Goal: Task Accomplishment & Management: Manage account settings

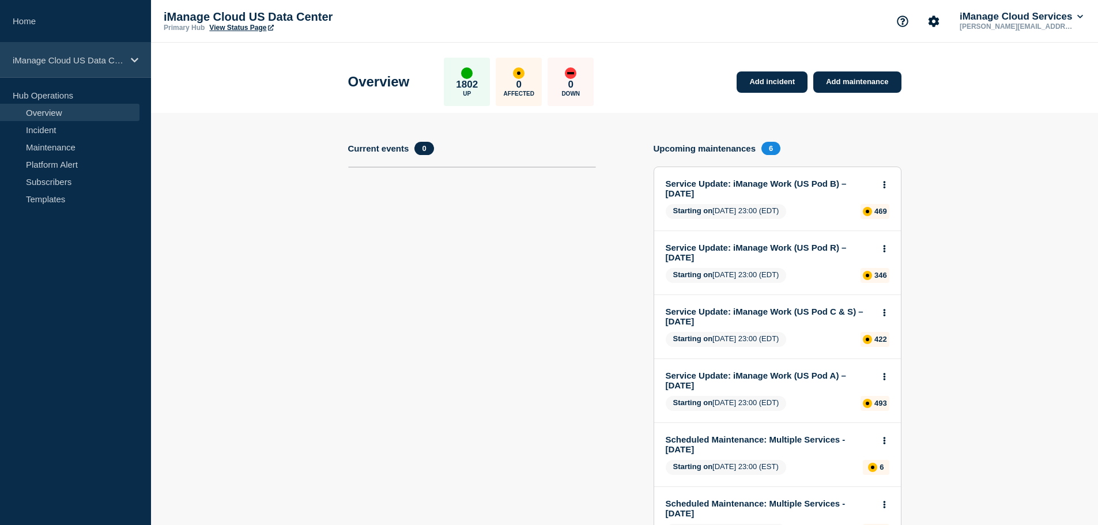
click at [103, 51] on div "iManage Cloud US Data Center" at bounding box center [75, 60] width 151 height 35
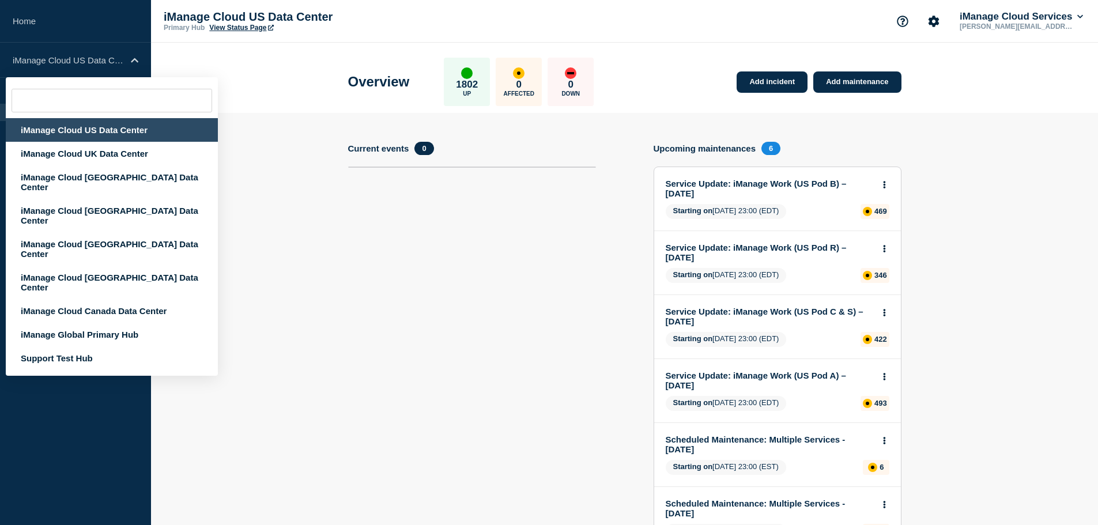
click at [704, 52] on div "Overview 1802 Up 0 Affected 0 Down Add incident Add maintenance" at bounding box center [624, 78] width 579 height 70
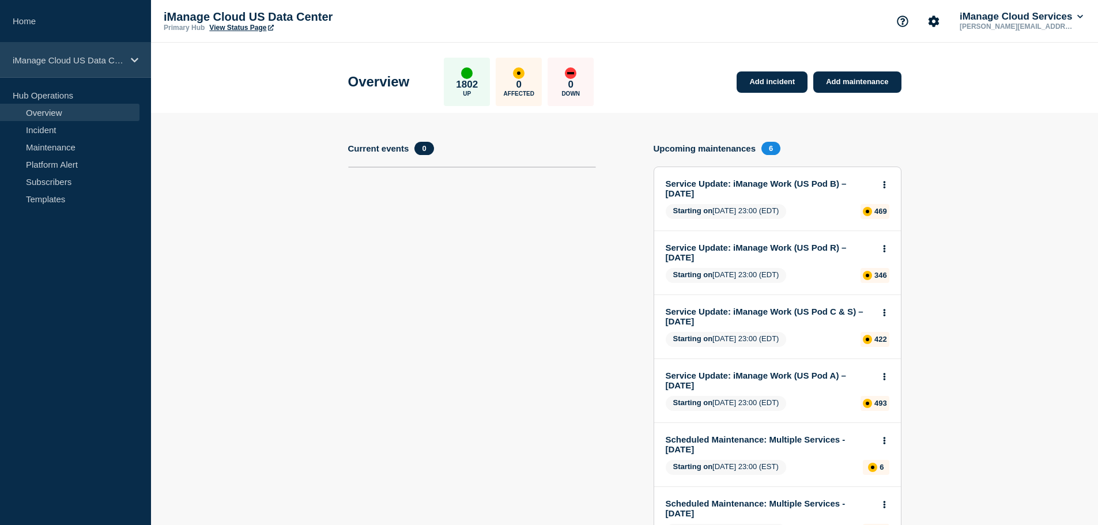
click at [106, 59] on p "iManage Cloud US Data Center" at bounding box center [68, 60] width 111 height 10
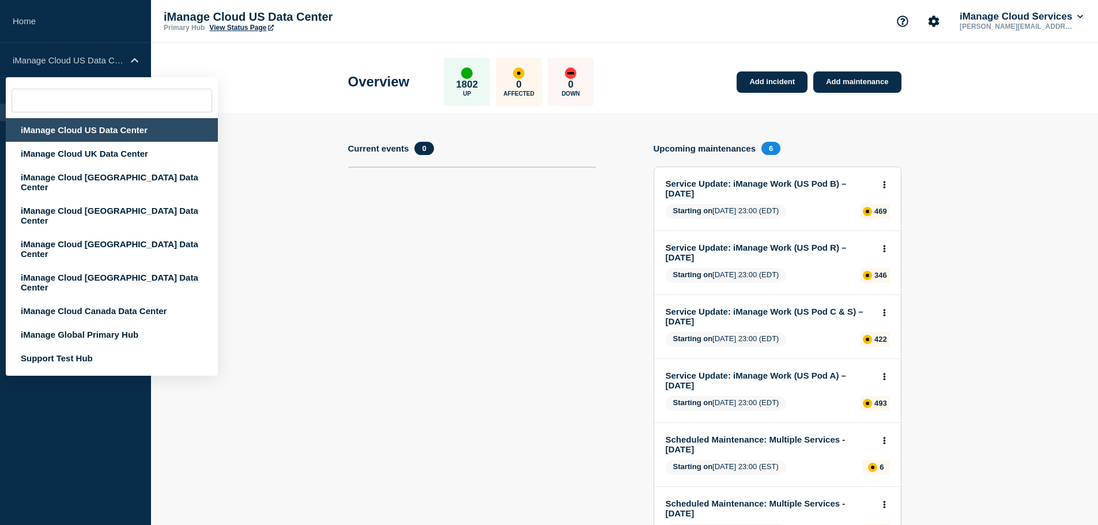
click at [639, 36] on div "iManage Cloud US Data Center Primary Hub View Status Page iManage Cloud Service…" at bounding box center [624, 21] width 947 height 43
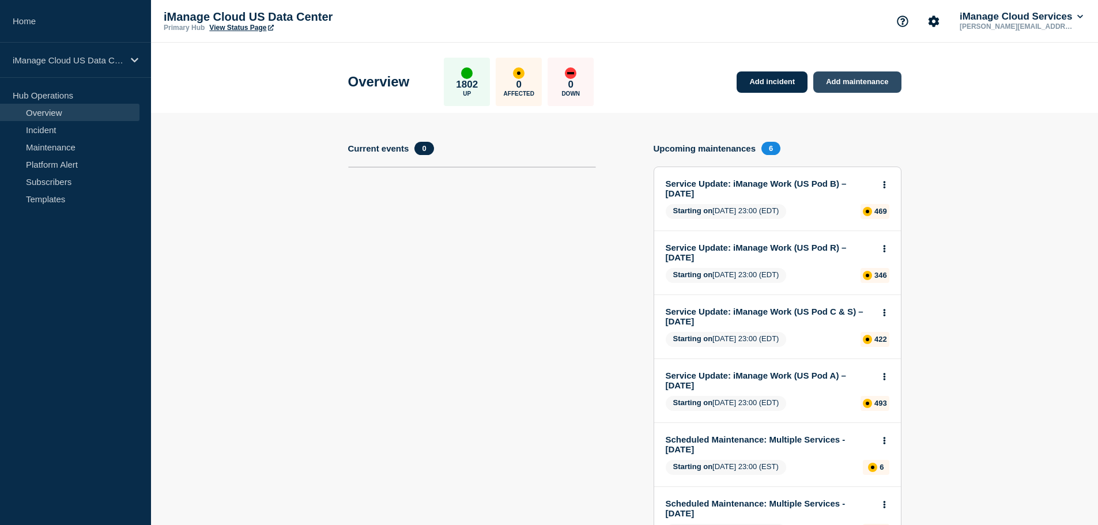
click at [862, 80] on link "Add maintenance" at bounding box center [857, 81] width 88 height 21
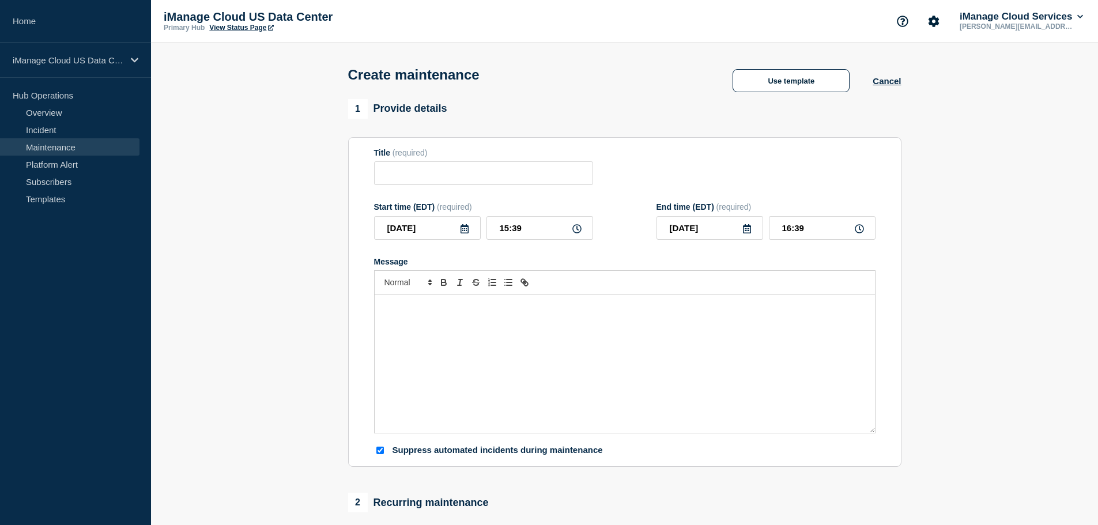
checkbox input "true"
click at [756, 88] on button "Use template" at bounding box center [791, 80] width 117 height 23
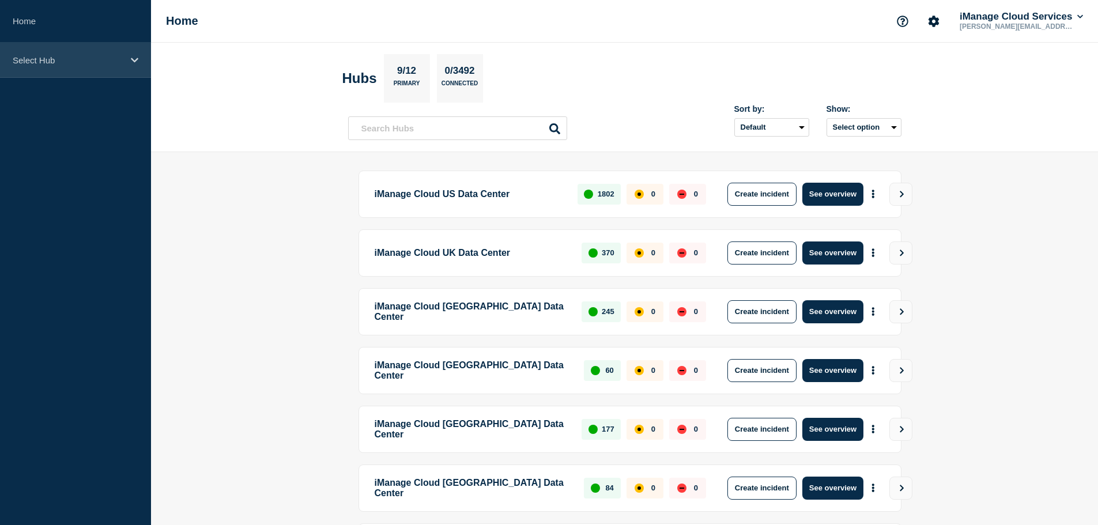
click at [64, 59] on p "Select Hub" at bounding box center [68, 60] width 111 height 10
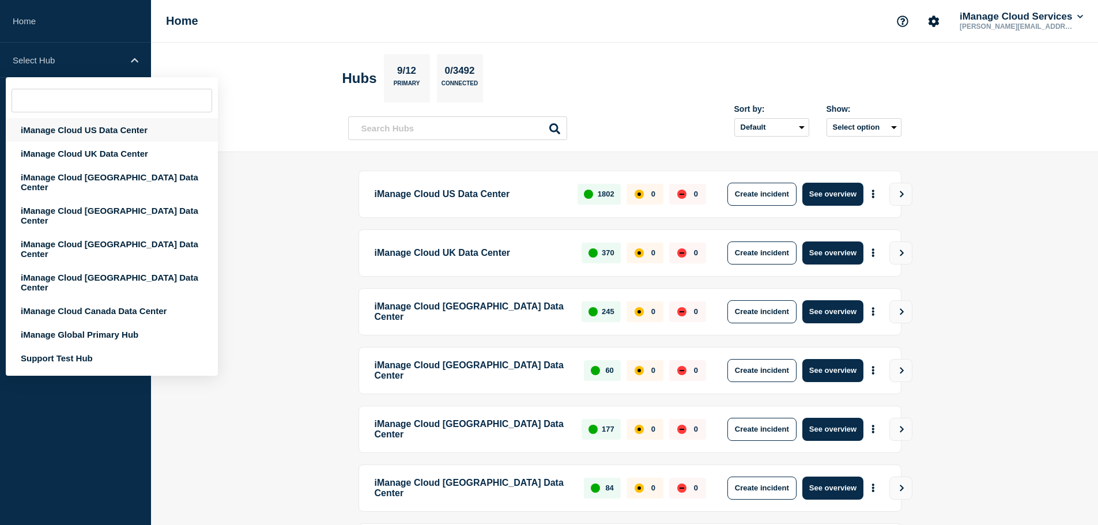
click at [100, 130] on div "iManage Cloud US Data Center" at bounding box center [112, 130] width 212 height 24
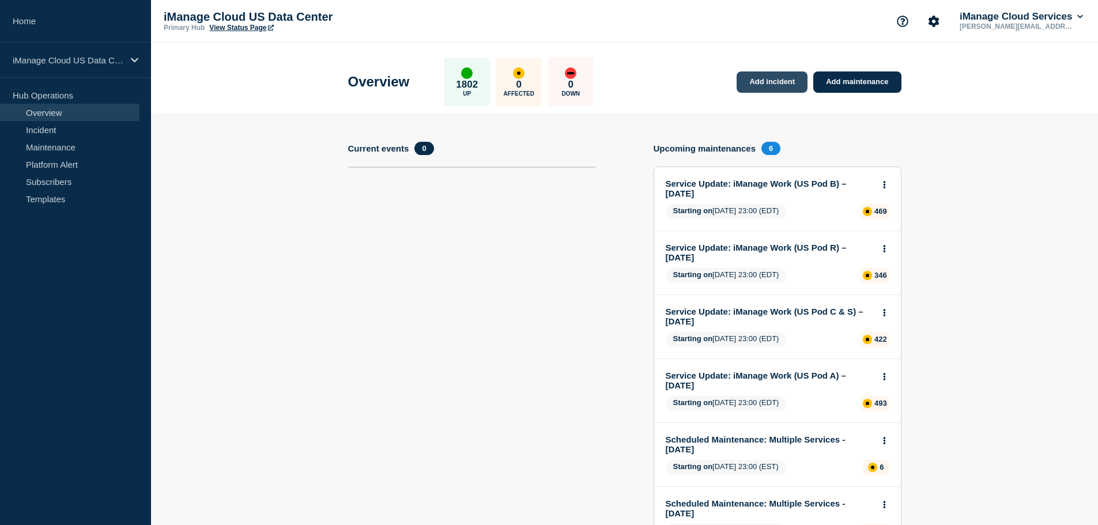
click at [768, 85] on link "Add incident" at bounding box center [772, 81] width 71 height 21
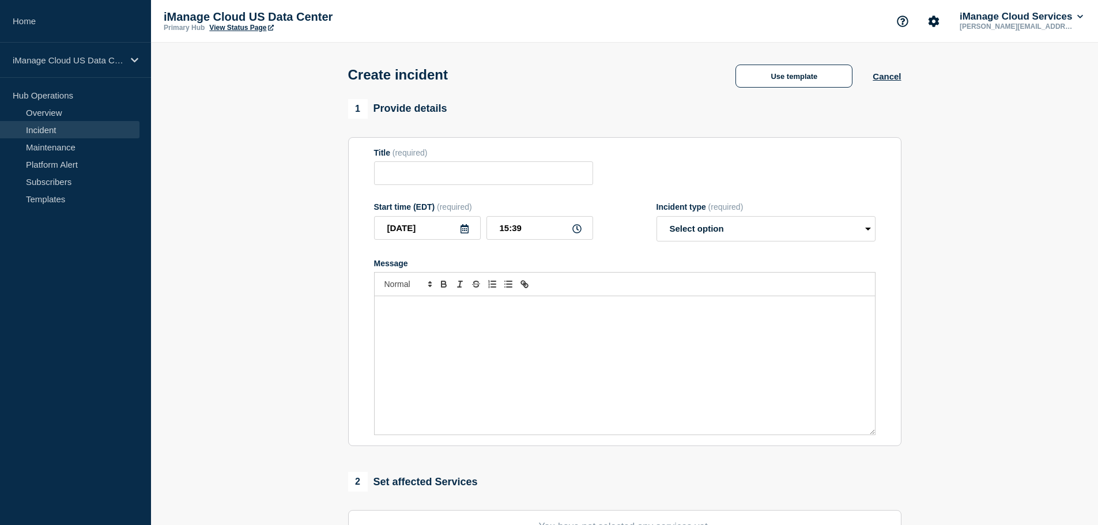
click at [894, 83] on div "Use template Cancel" at bounding box center [808, 75] width 186 height 24
click at [883, 76] on button "Cancel" at bounding box center [887, 76] width 28 height 10
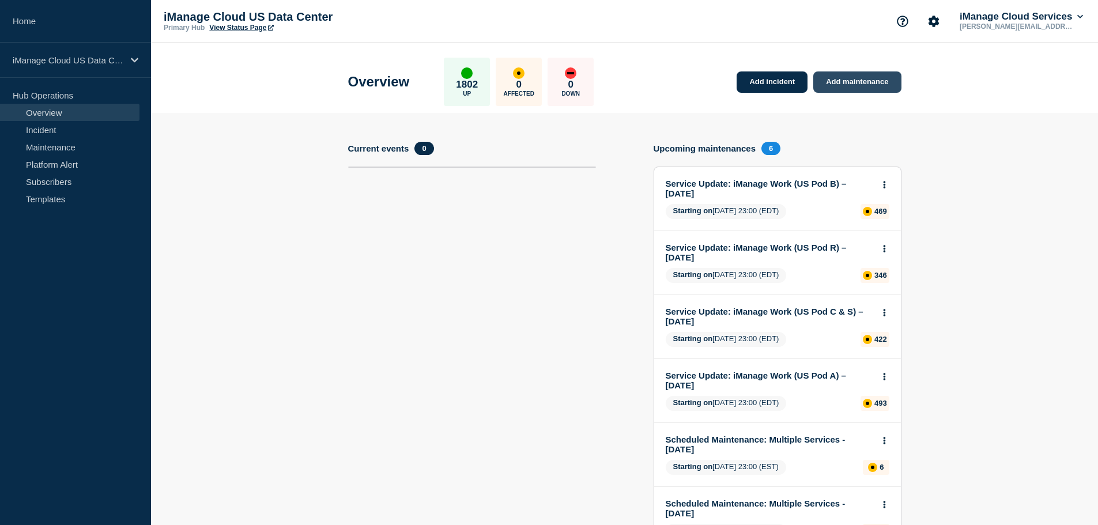
click at [860, 85] on link "Add maintenance" at bounding box center [857, 81] width 88 height 21
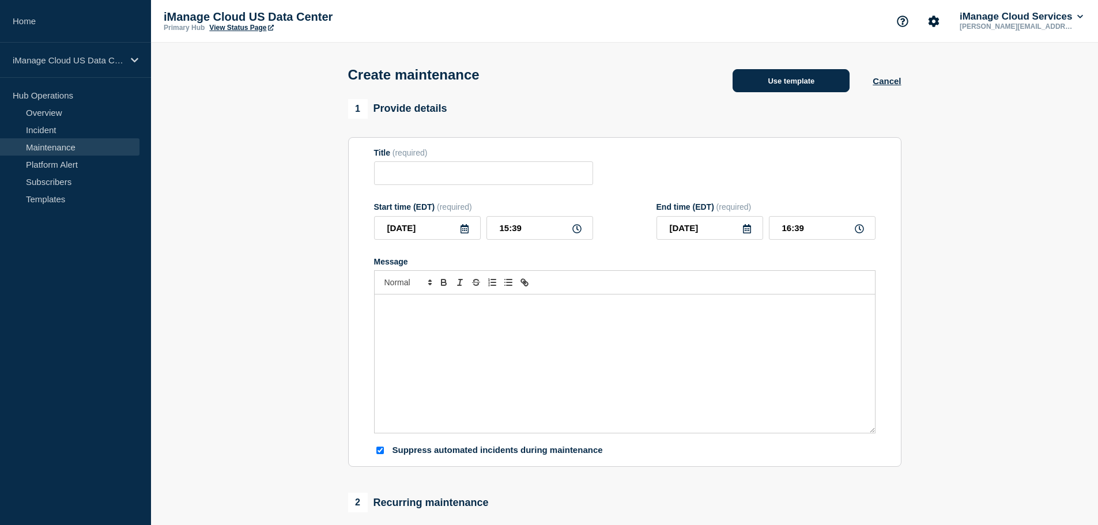
checkbox input "true"
click at [807, 86] on button "Use template" at bounding box center [791, 80] width 117 height 23
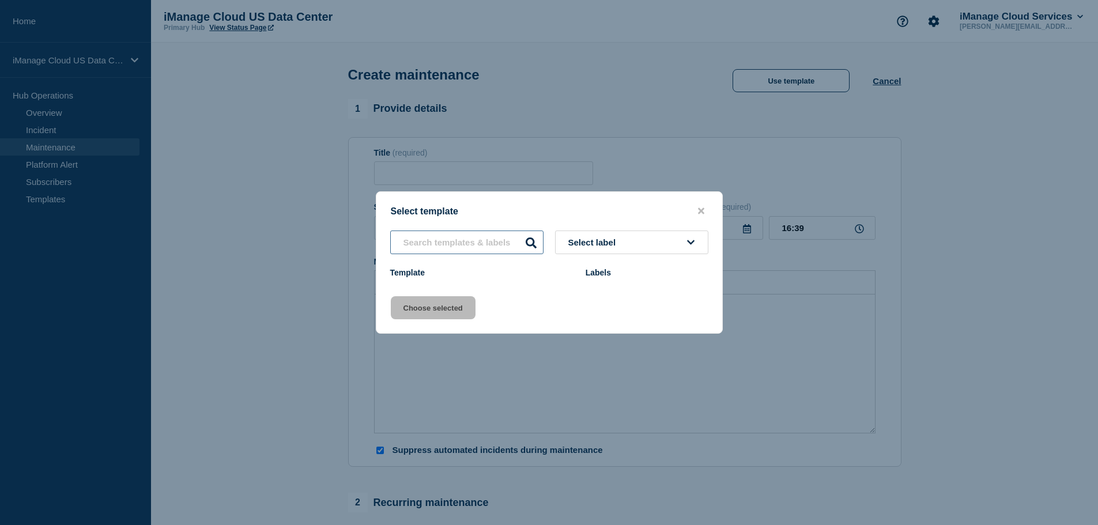
click at [476, 246] on input "text" at bounding box center [466, 243] width 153 height 24
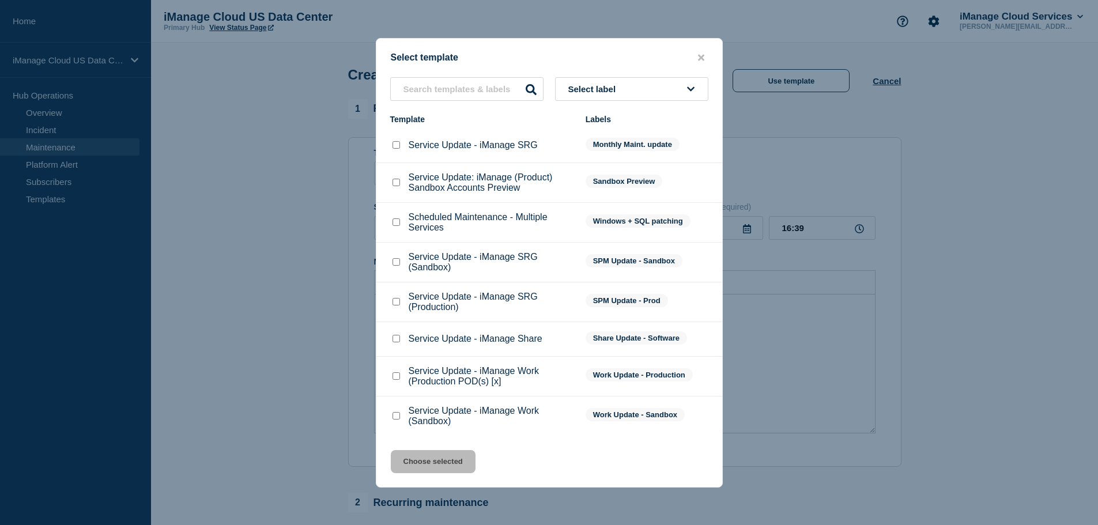
click at [397, 303] on input "Service Update - iManage SRG (Production) checkbox" at bounding box center [396, 301] width 7 height 7
checkbox input "true"
click at [432, 457] on button "Choose selected" at bounding box center [433, 461] width 85 height 23
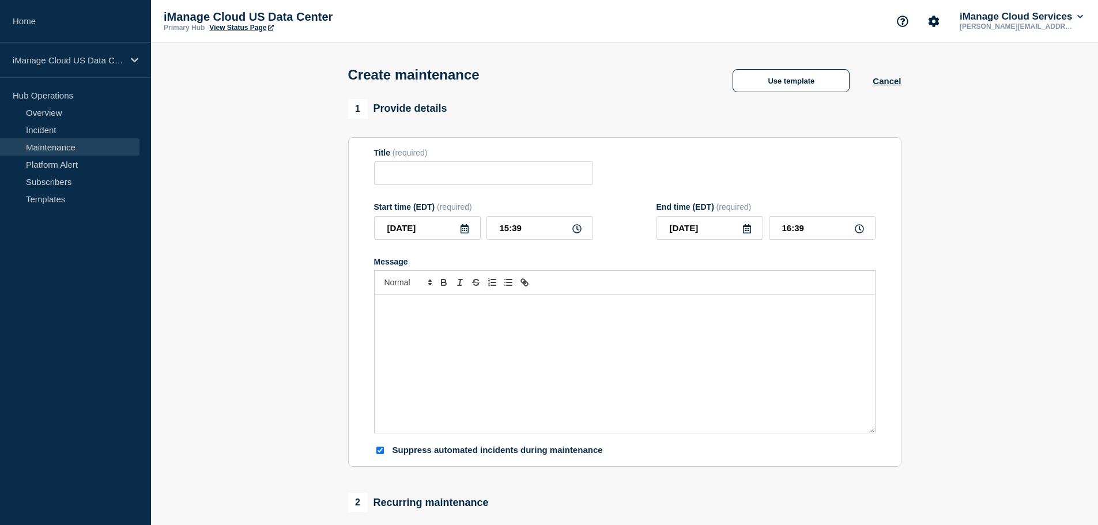
type input "Service Update - iManage SRG (Production)"
type input "17:39"
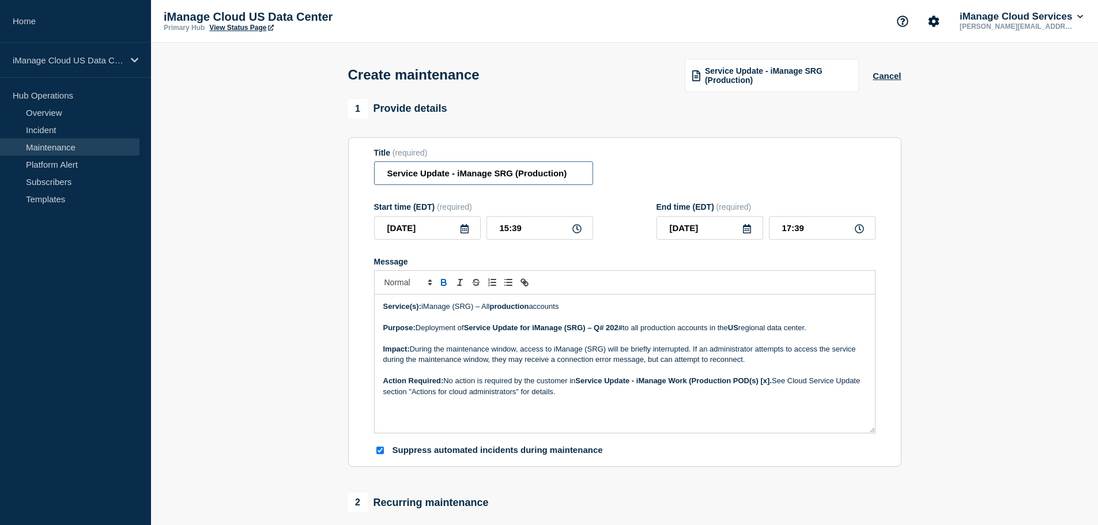
click at [522, 176] on input "Service Update - iManage SRG (Production)" at bounding box center [483, 173] width 219 height 24
drag, startPoint x: 576, startPoint y: 173, endPoint x: 370, endPoint y: 175, distance: 206.4
click at [374, 175] on input "Service Update - iManage SRG (Production)" at bounding box center [483, 173] width 219 height 24
type input "Emergency Maintenance: SPM"
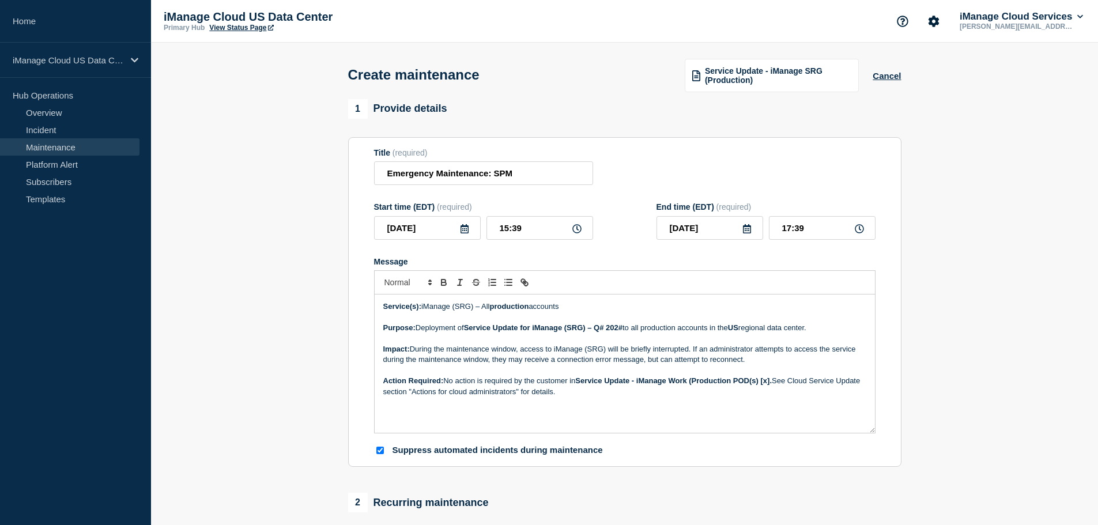
click at [462, 232] on icon at bounding box center [465, 228] width 8 height 9
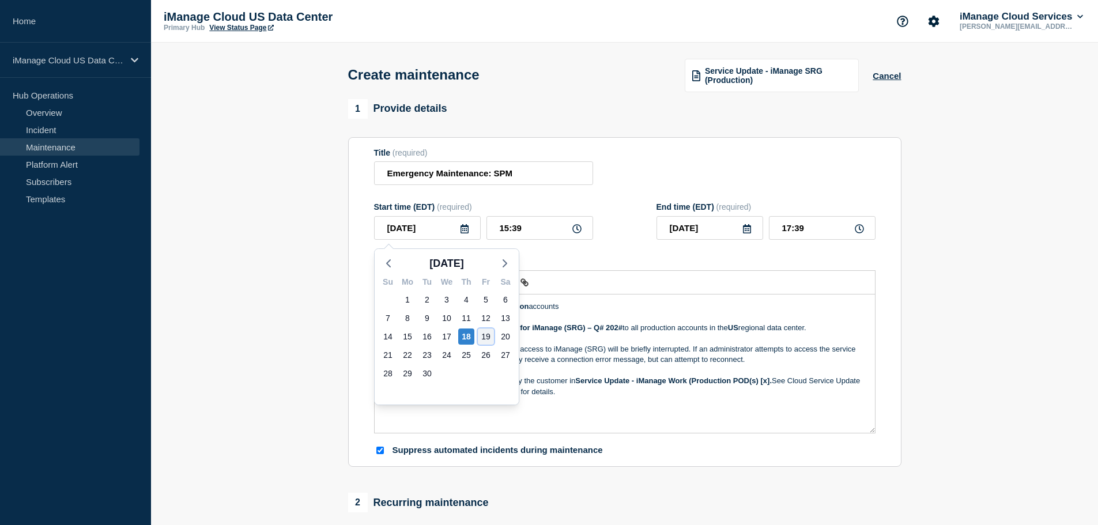
click at [488, 333] on div "19" at bounding box center [486, 337] width 16 height 16
type input "[DATE]"
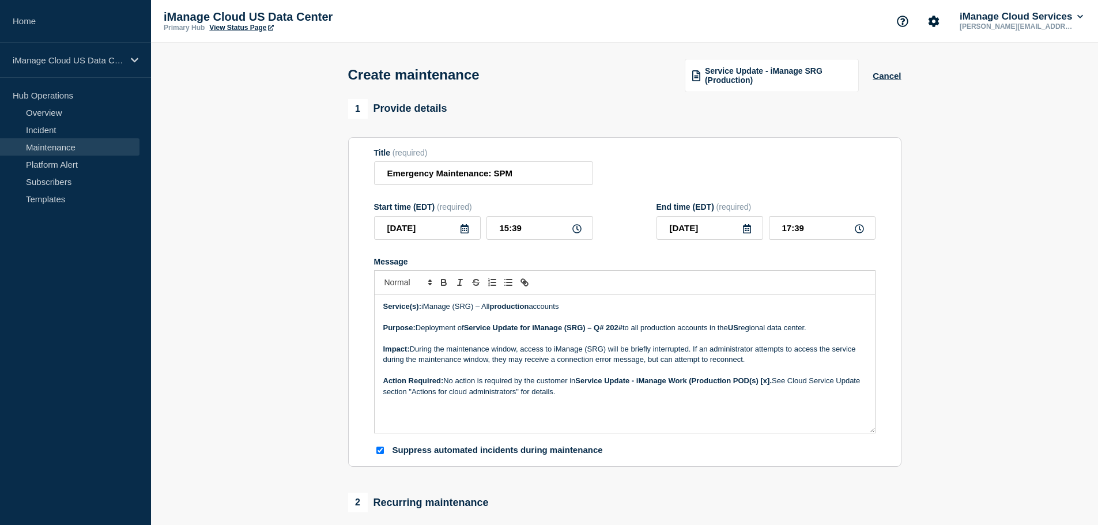
click at [578, 233] on icon at bounding box center [576, 228] width 9 height 9
click at [531, 236] on input "15:39" at bounding box center [540, 228] width 107 height 24
click at [520, 232] on input "15:39" at bounding box center [540, 228] width 107 height 24
click at [519, 232] on input "15:39" at bounding box center [540, 228] width 107 height 24
click at [503, 230] on input "15:39" at bounding box center [540, 228] width 107 height 24
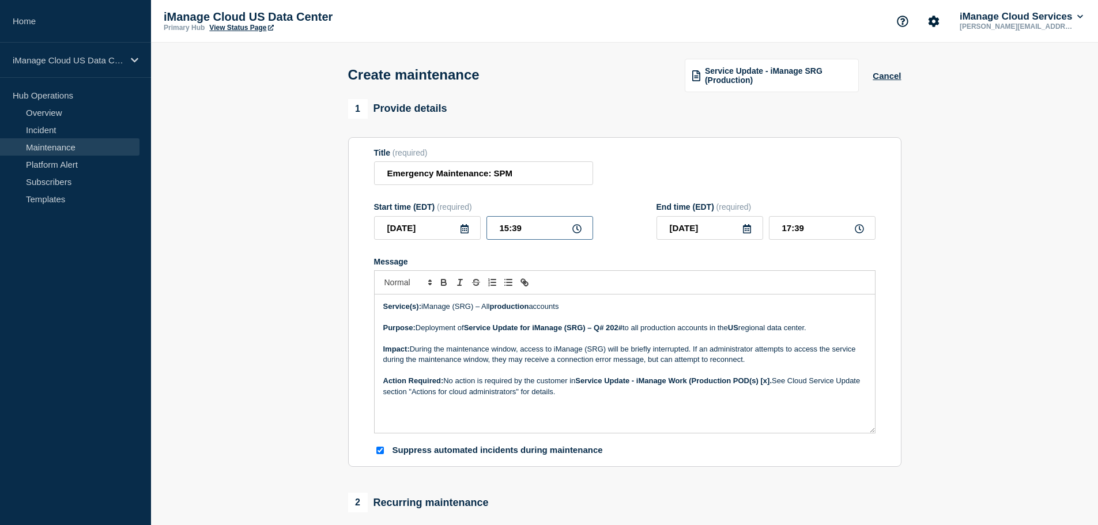
drag, startPoint x: 510, startPoint y: 232, endPoint x: 501, endPoint y: 232, distance: 8.6
click at [501, 232] on input "15:39" at bounding box center [540, 228] width 107 height 24
type input "14:39"
type input "16:39"
type input "14:00"
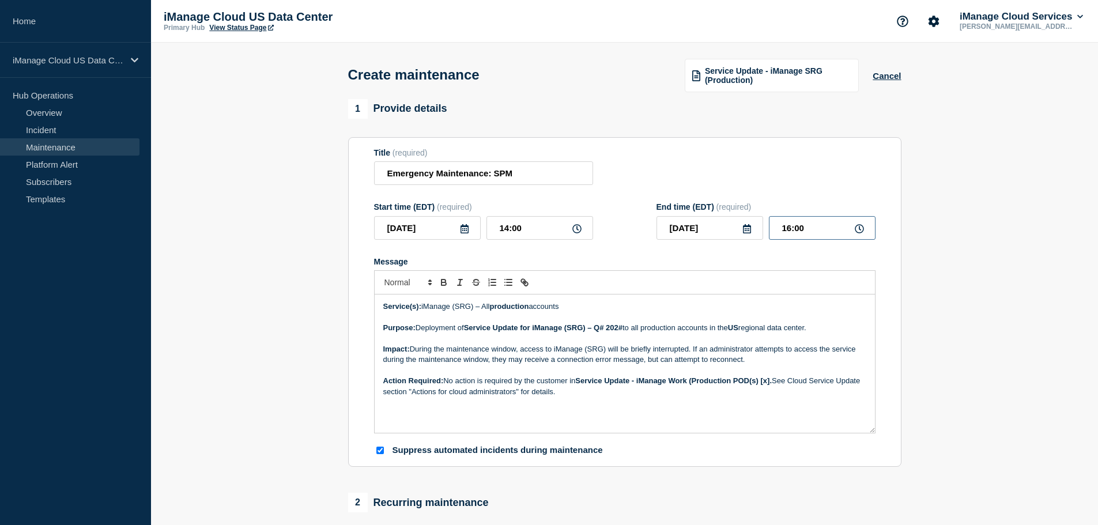
click at [789, 233] on input "16:00" at bounding box center [822, 228] width 107 height 24
type input "15:00"
drag, startPoint x: 575, startPoint y: 311, endPoint x: 457, endPoint y: 309, distance: 118.2
click at [457, 309] on p "Service(s): iManage (SRG) – All production accounts" at bounding box center [624, 307] width 483 height 10
click at [495, 175] on input "Emergency Maintenance: SPM" at bounding box center [483, 173] width 219 height 24
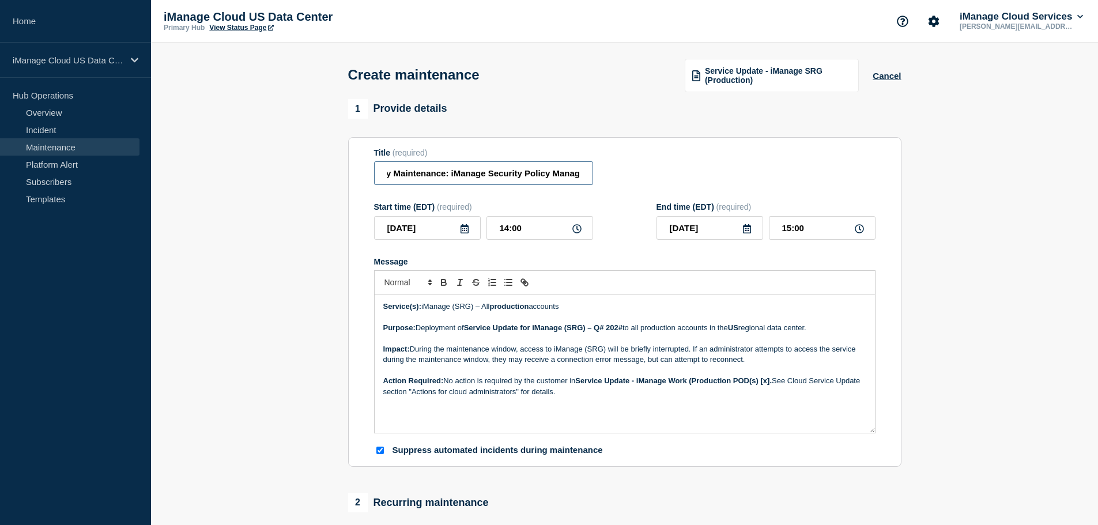
scroll to position [0, 51]
type input "Emergency Maintenance: iManage Security Policy Manager"
click at [544, 312] on p "Service(s): iManage (SRG) – All production accounts" at bounding box center [624, 307] width 483 height 10
drag, startPoint x: 580, startPoint y: 312, endPoint x: 424, endPoint y: 314, distance: 156.2
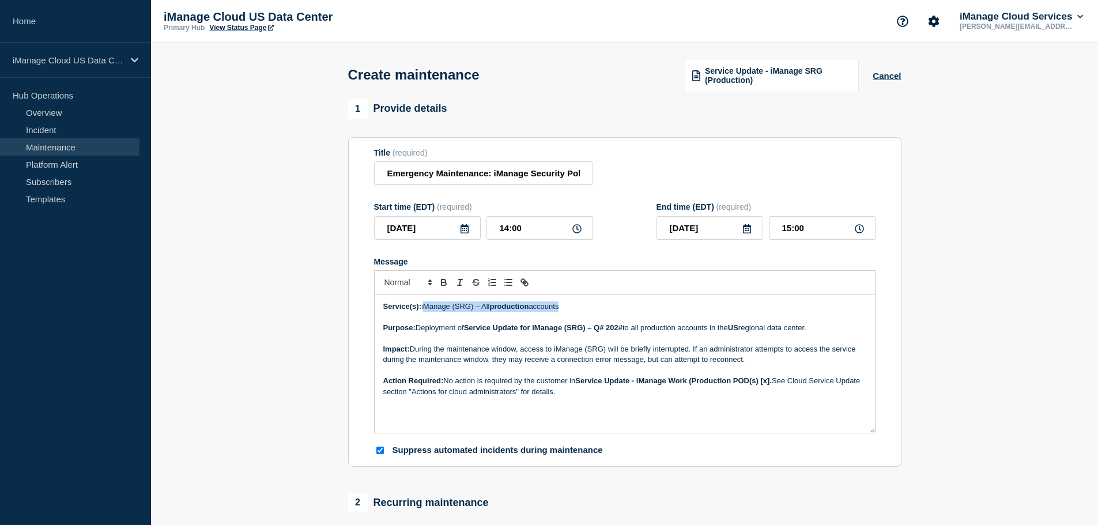
click at [424, 312] on p "Service(s): iManage (SRG) – All production accounts" at bounding box center [624, 307] width 483 height 10
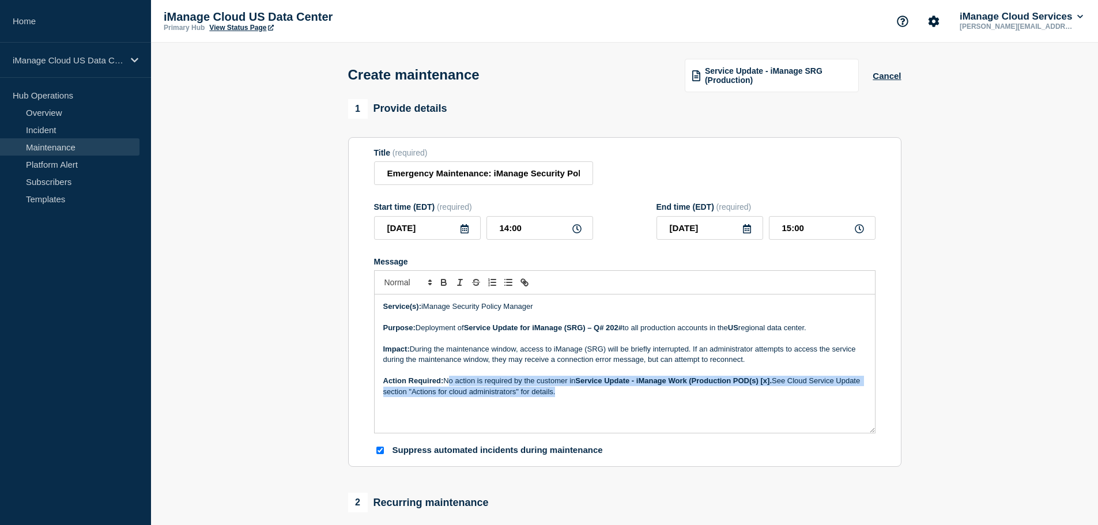
drag, startPoint x: 586, startPoint y: 394, endPoint x: 447, endPoint y: 383, distance: 139.9
click at [447, 383] on p "Action Required: No action is required by the customer in Service Update - iMan…" at bounding box center [624, 386] width 483 height 21
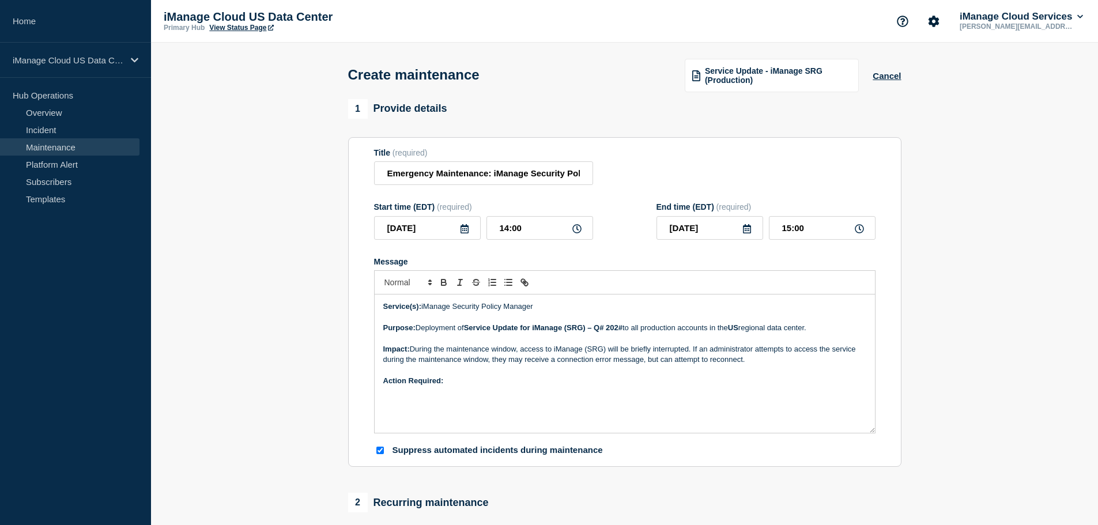
click at [495, 383] on p "Action Required:" at bounding box center [624, 381] width 483 height 10
click at [631, 389] on div "Service(s): iManage Security Policy Manager Purpose: Deployment of Service Upda…" at bounding box center [625, 364] width 500 height 138
click at [609, 385] on p "Action Required: There are no required customer actions." at bounding box center [624, 381] width 483 height 10
click at [577, 383] on span "There are no required customer actions." at bounding box center [512, 380] width 133 height 9
drag, startPoint x: 583, startPoint y: 383, endPoint x: 470, endPoint y: 376, distance: 113.2
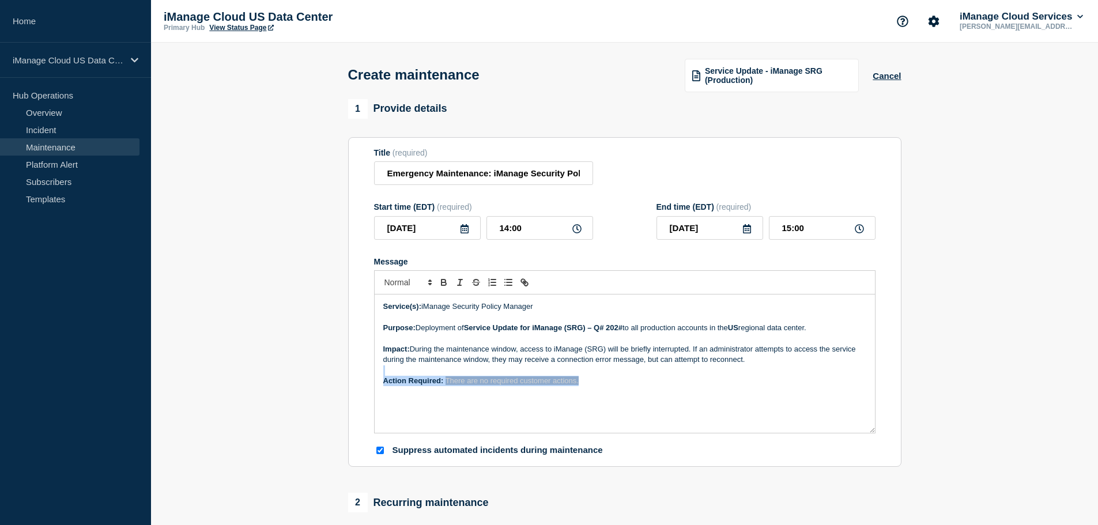
click at [470, 376] on div "Service(s): iManage Security Policy Manager Purpose: Deployment of Service Upda…" at bounding box center [625, 364] width 500 height 138
drag, startPoint x: 530, startPoint y: 382, endPoint x: 579, endPoint y: 393, distance: 50.3
click at [532, 382] on span "There are no required customer actions." at bounding box center [512, 380] width 133 height 9
click at [620, 394] on div "Service(s): iManage Security Policy Manager Purpose: Deployment of Service Upda…" at bounding box center [625, 364] width 500 height 138
drag, startPoint x: 610, startPoint y: 387, endPoint x: 446, endPoint y: 385, distance: 164.3
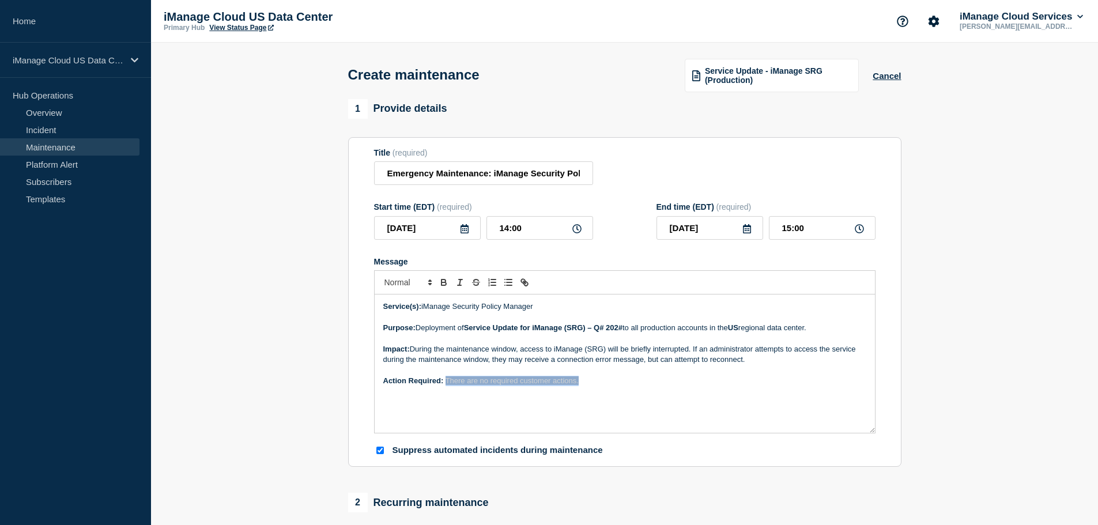
click at [446, 385] on p "Action Required: There are no required customer actions." at bounding box center [624, 381] width 483 height 10
drag, startPoint x: 752, startPoint y: 361, endPoint x: 412, endPoint y: 355, distance: 339.6
click at [412, 355] on p "Impact: During the maintenance window, access to iManage (SRG) will be briefly …" at bounding box center [624, 354] width 483 height 21
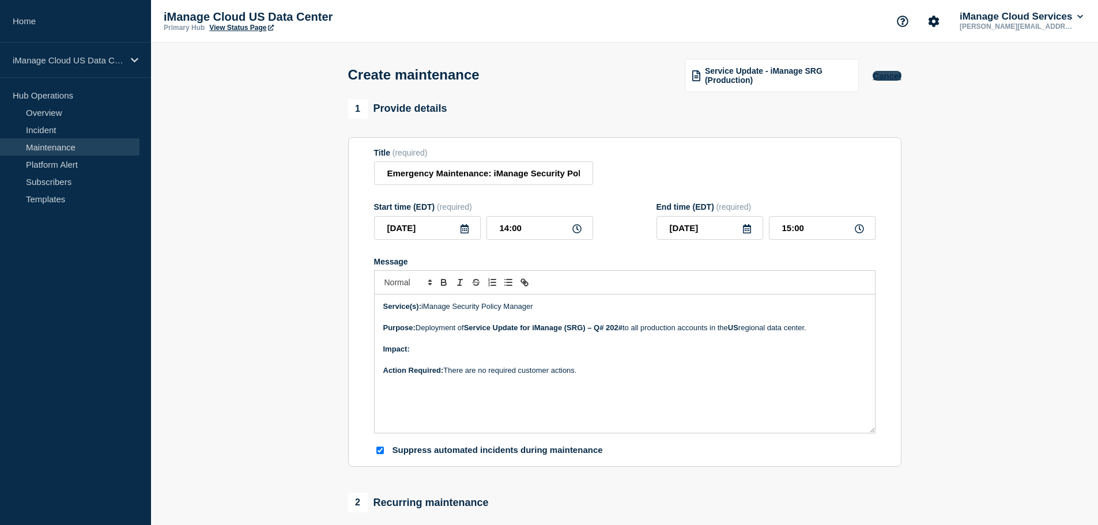
click at [887, 80] on button "Cancel" at bounding box center [887, 76] width 28 height 10
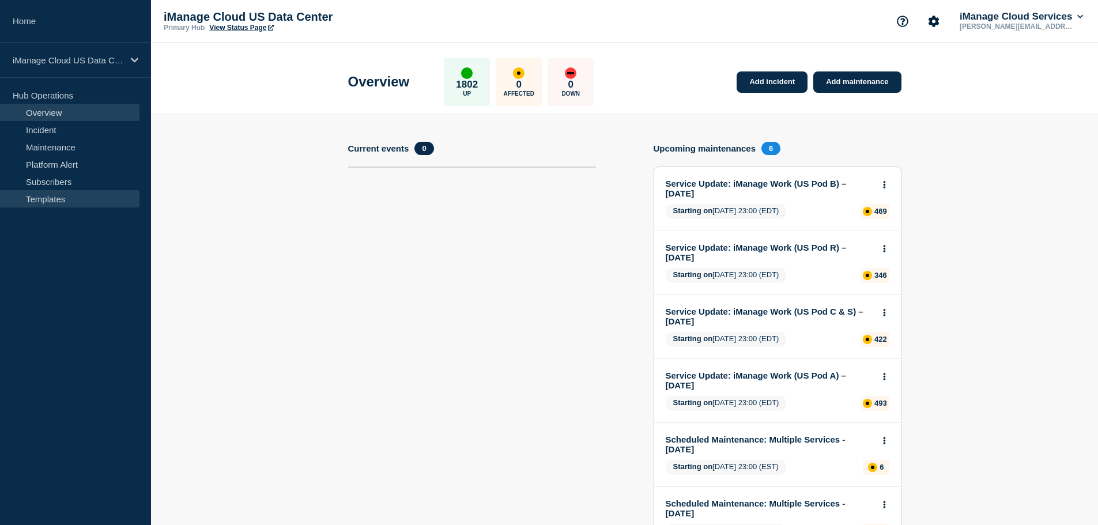
click at [53, 192] on link "Templates" at bounding box center [70, 198] width 140 height 17
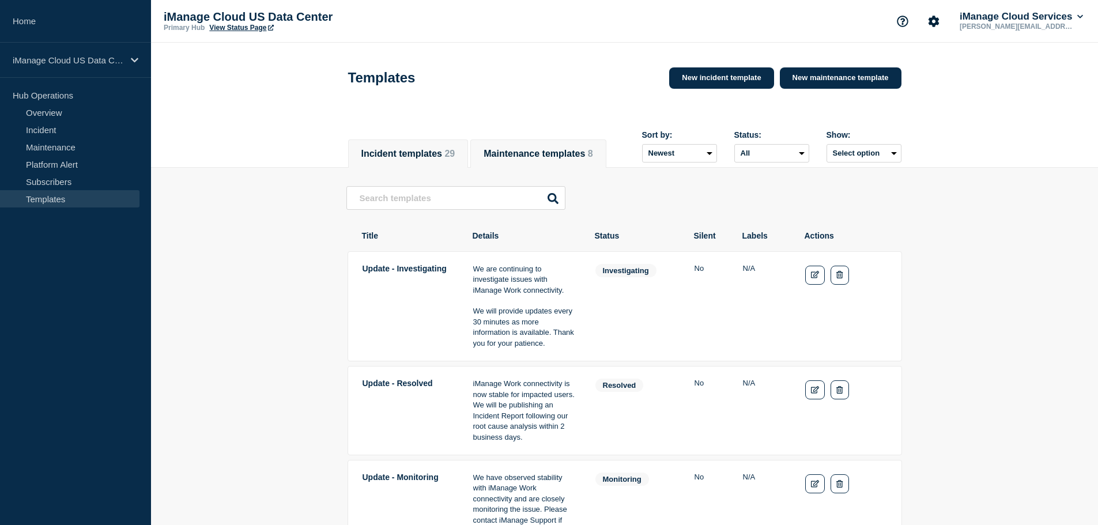
click at [533, 149] on button "Maintenance templates 8" at bounding box center [538, 154] width 109 height 10
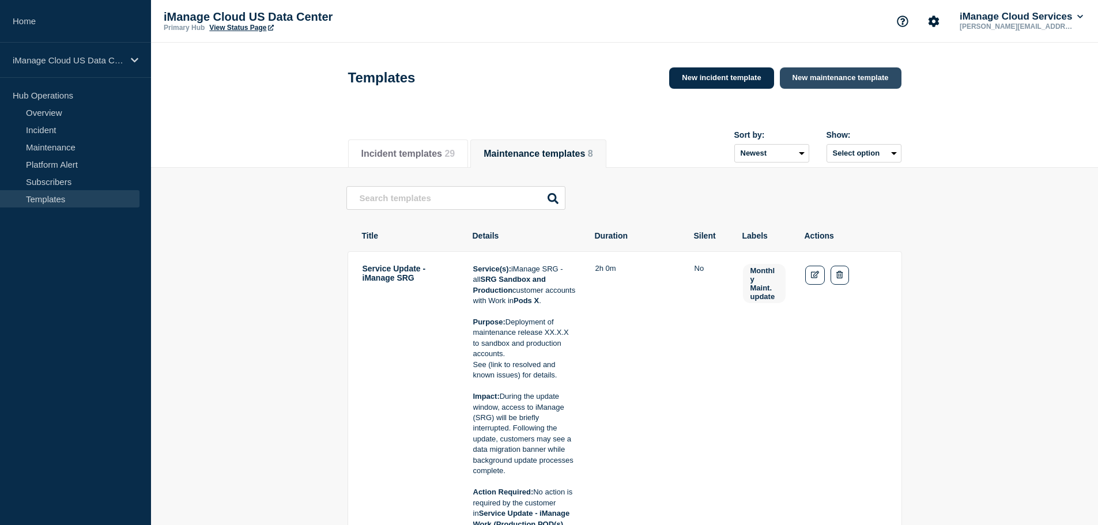
click at [811, 78] on link "New maintenance template" at bounding box center [841, 77] width 122 height 21
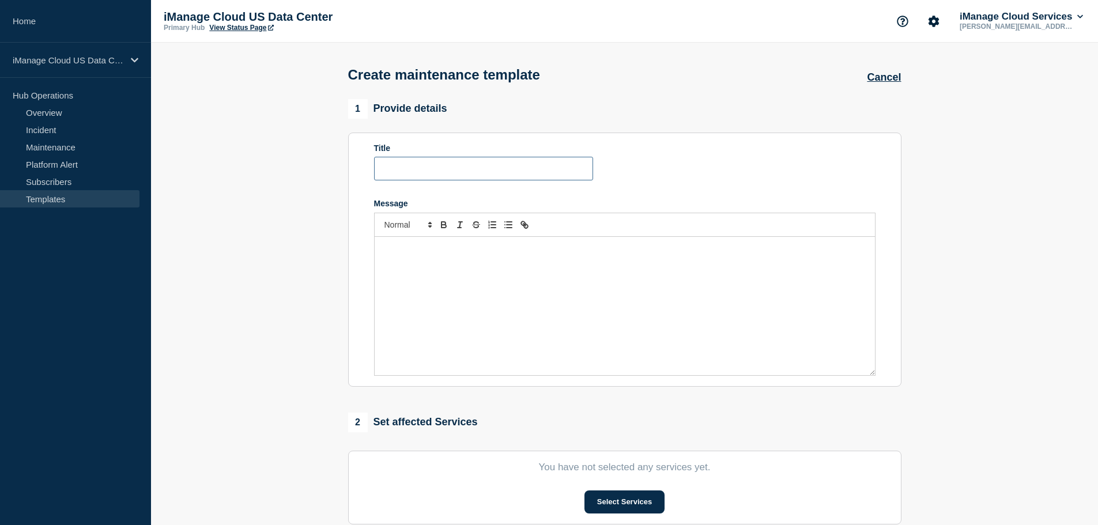
click at [449, 171] on input "Title" at bounding box center [483, 169] width 219 height 24
type input "i"
type input "Emergency Maintenance: iManage Security Policy Manager"
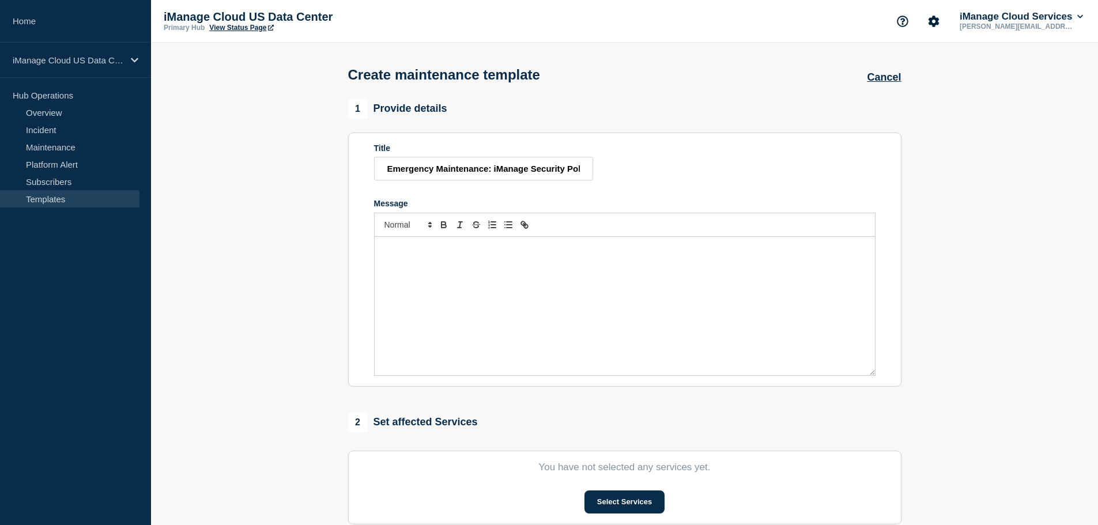
click at [408, 254] on p "Message" at bounding box center [624, 249] width 483 height 10
click at [442, 229] on icon "Toggle bold text" at bounding box center [444, 225] width 10 height 10
click at [435, 254] on p "Services" at bounding box center [624, 249] width 483 height 10
click at [442, 228] on icon "Toggle bold text" at bounding box center [444, 226] width 5 height 3
click at [445, 228] on icon "Toggle bold text" at bounding box center [444, 226] width 5 height 3
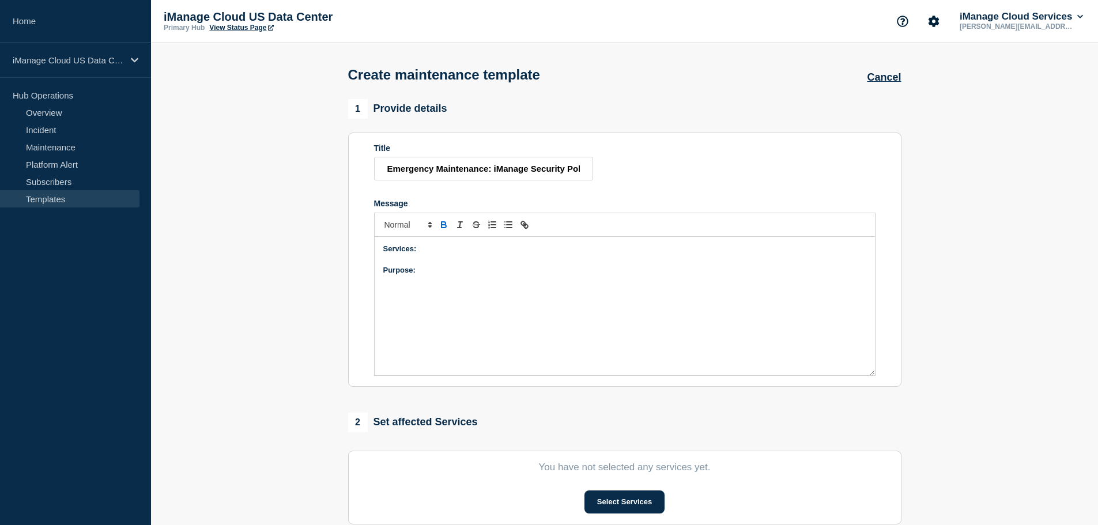
click at [446, 230] on icon "Toggle bold text" at bounding box center [444, 225] width 10 height 10
click at [440, 230] on icon "Toggle bold text" at bounding box center [444, 225] width 10 height 10
click at [439, 226] on icon "Toggle bold text" at bounding box center [444, 225] width 10 height 10
click at [400, 320] on div "Services: Purpose: Impact: ﻿" at bounding box center [625, 306] width 500 height 138
click at [443, 225] on icon "Toggle bold text" at bounding box center [444, 225] width 10 height 10
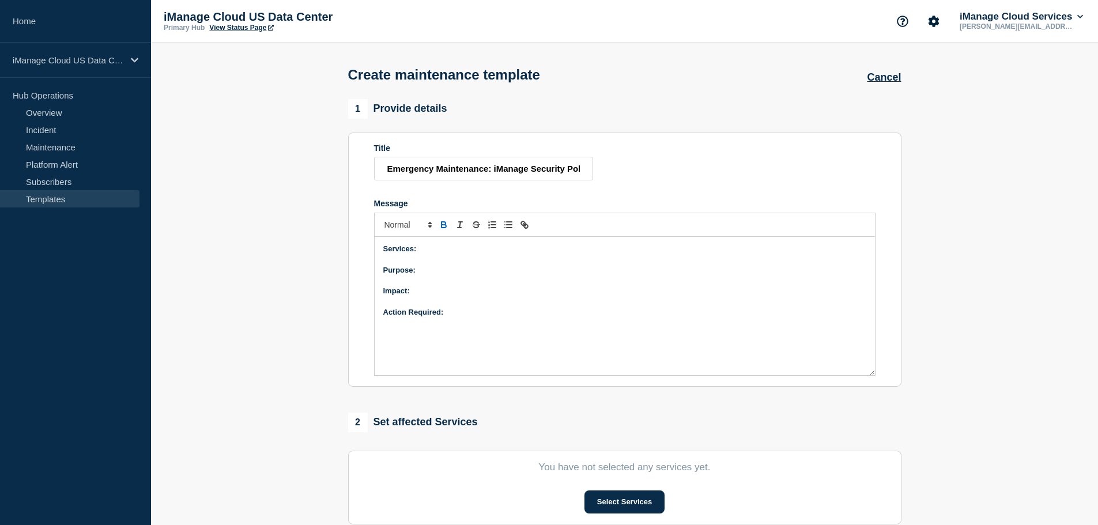
click at [457, 260] on p "Message" at bounding box center [624, 259] width 483 height 10
click at [462, 252] on p "Services:" at bounding box center [624, 249] width 483 height 10
click at [443, 228] on icon "Toggle bold text" at bounding box center [444, 225] width 10 height 10
click at [537, 267] on p "Purpose:" at bounding box center [624, 270] width 483 height 10
click at [491, 296] on p "Impact:" at bounding box center [624, 291] width 483 height 10
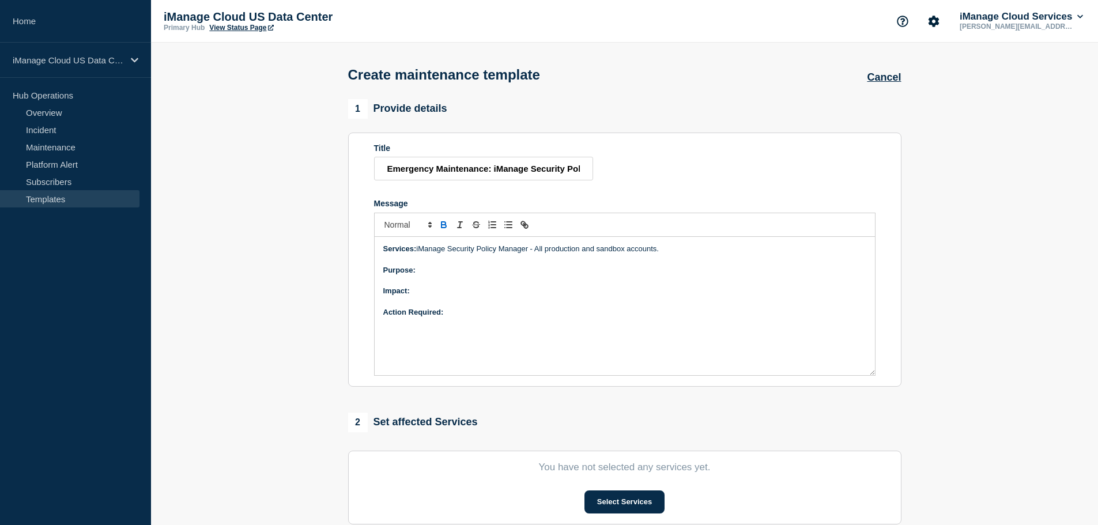
click at [442, 229] on icon "Toggle bold text" at bounding box center [444, 225] width 10 height 10
click at [507, 314] on p "Action Required:" at bounding box center [624, 312] width 483 height 10
click at [470, 275] on p "Purpose:" at bounding box center [624, 270] width 483 height 10
click at [822, 292] on p "Impact: Connectivity to iManage Security Policy Manager may be impacted for a b…" at bounding box center [624, 291] width 483 height 10
click at [674, 251] on p "Services: iManage Security Policy Manager - All production and sandbox accounts." at bounding box center [624, 249] width 483 height 10
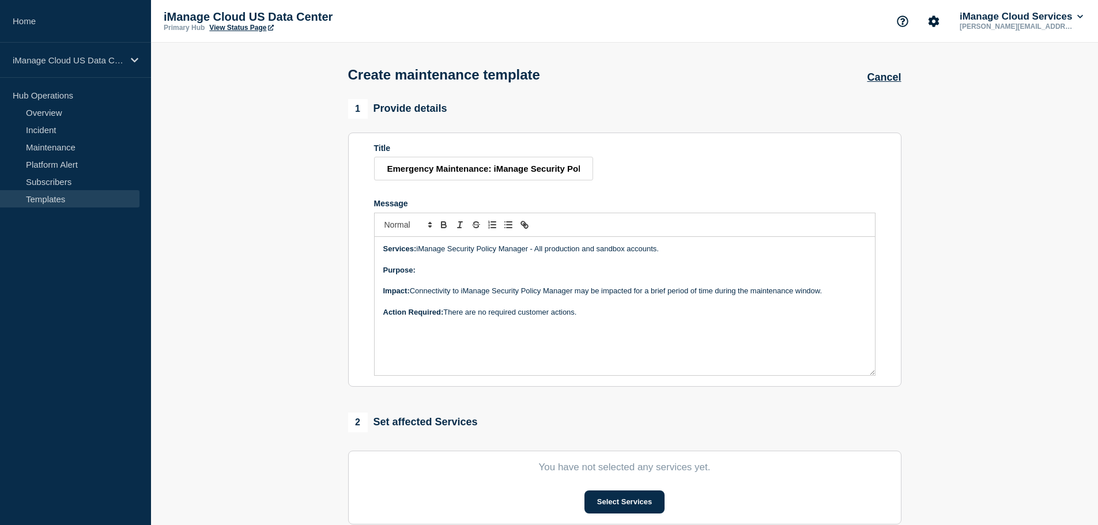
click at [662, 252] on p "Services: iManage Security Policy Manager - All production and sandbox accounts." at bounding box center [624, 249] width 483 height 10
click at [514, 261] on p "Message" at bounding box center [624, 259] width 483 height 10
click at [522, 290] on div "Services: iManage Security Policy Manager - All production and sandbox accounts…" at bounding box center [625, 306] width 500 height 138
click at [515, 269] on p "Purpose:" at bounding box center [624, 270] width 483 height 10
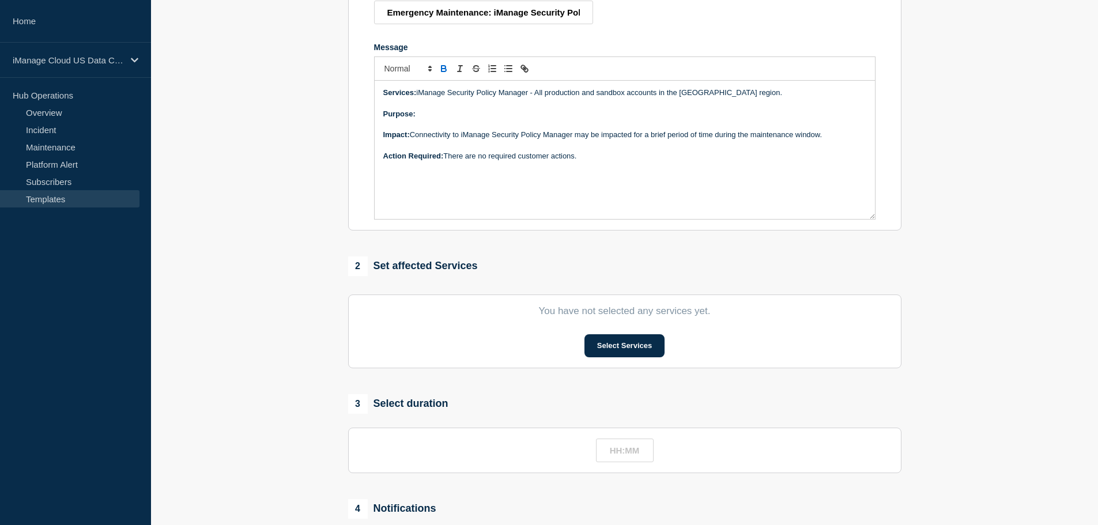
scroll to position [173, 0]
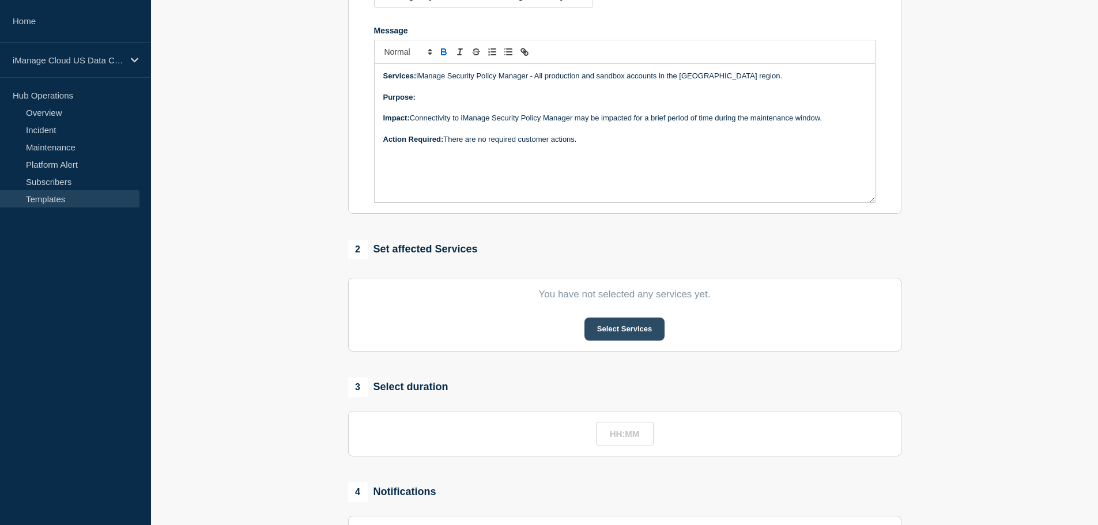
click at [639, 326] on button "Select Services" at bounding box center [625, 329] width 80 height 23
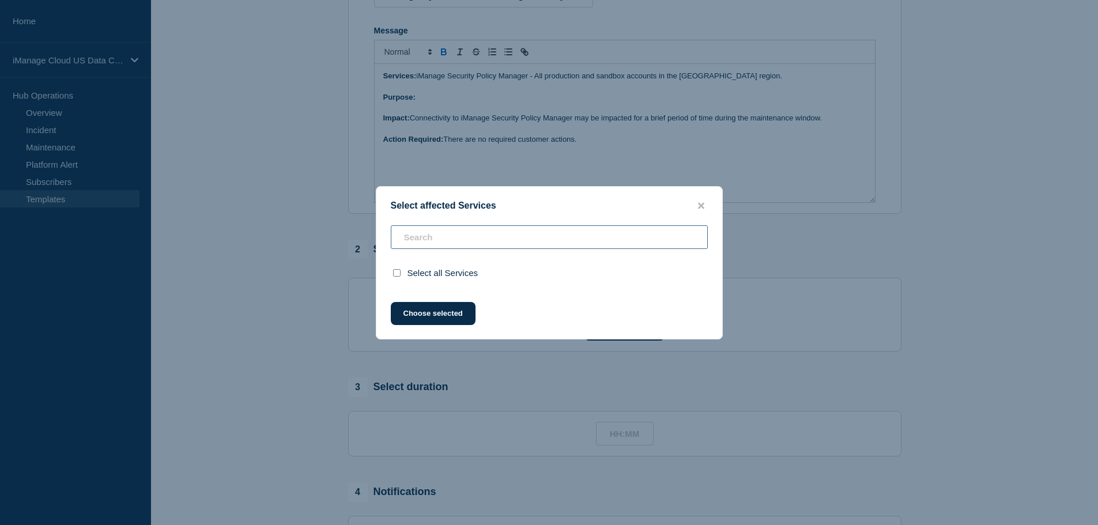
click at [453, 235] on div "Select all Services" at bounding box center [549, 256] width 346 height 62
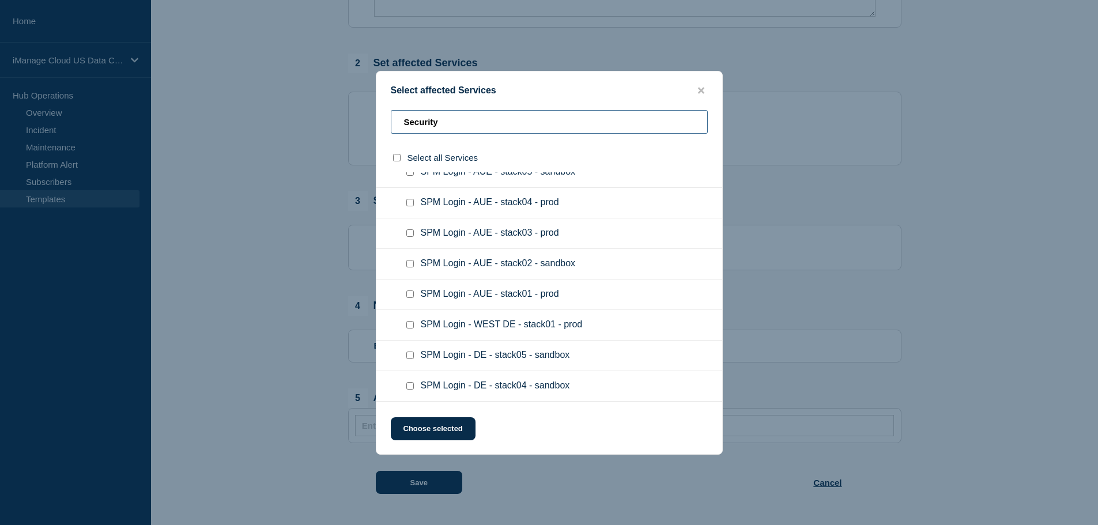
scroll to position [0, 0]
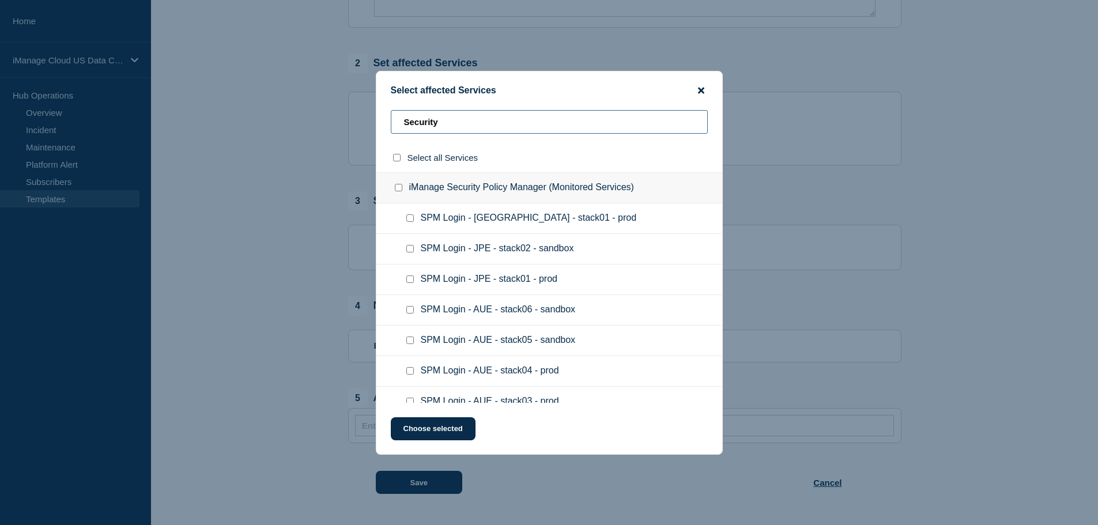
type input "Security"
click at [702, 89] on icon "close button" at bounding box center [701, 90] width 6 height 6
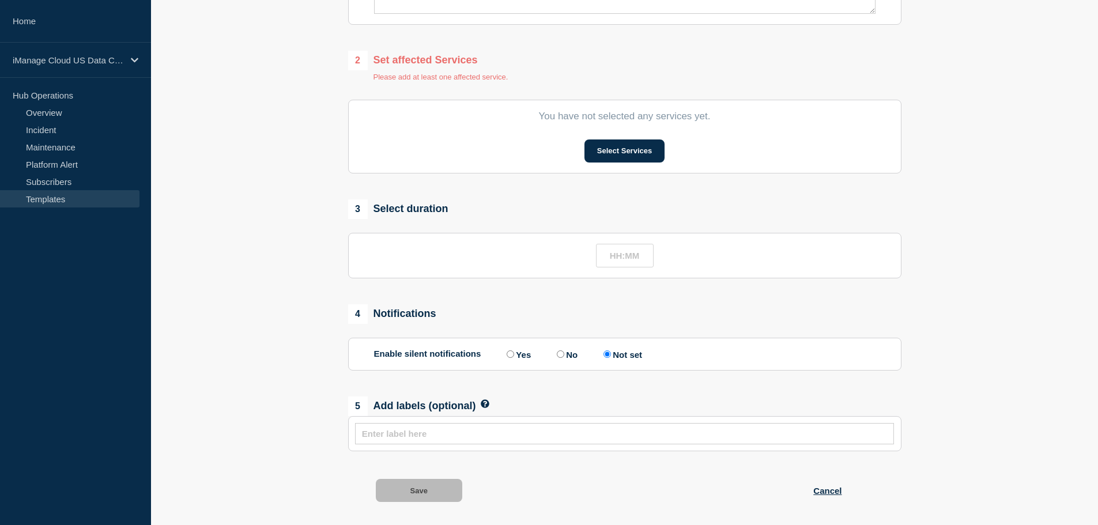
click at [308, 178] on section "1 Provide details Title Emergency Maintenance: iManage Security Policy Manager …" at bounding box center [624, 126] width 947 height 779
click at [618, 259] on input "text" at bounding box center [625, 256] width 58 height 24
type input "01:00"
click at [278, 282] on section "1 Provide details Title Emergency Maintenance: iManage Security Policy Manager …" at bounding box center [624, 126] width 947 height 779
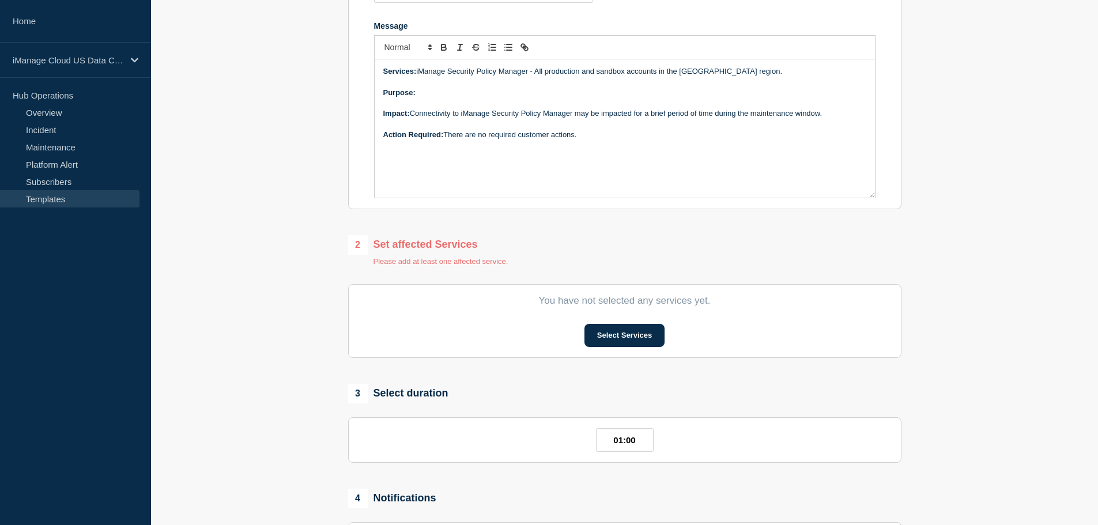
scroll to position [27, 0]
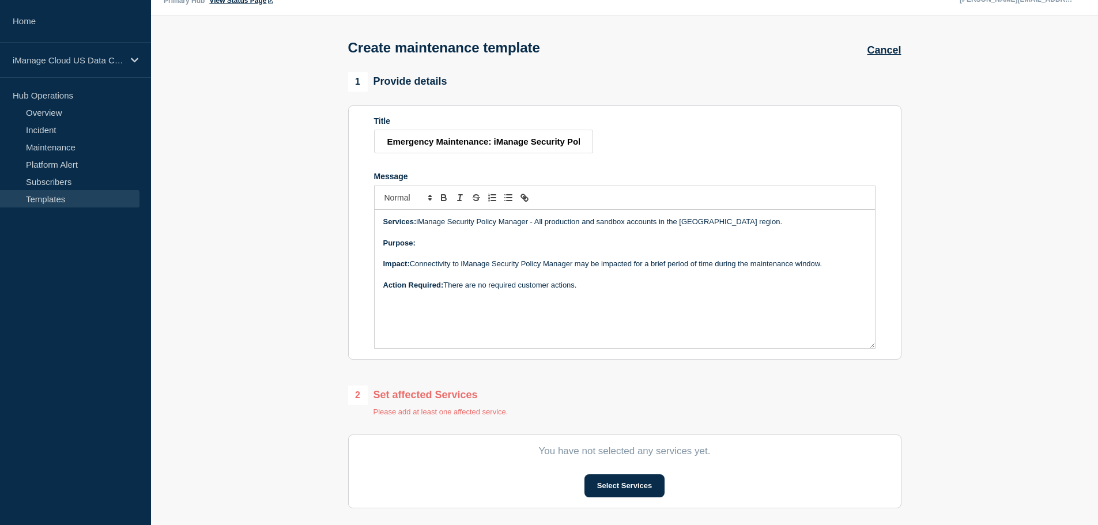
click at [452, 253] on p "Message" at bounding box center [624, 253] width 483 height 10
click at [453, 236] on p "Message" at bounding box center [624, 232] width 483 height 10
click at [480, 245] on p "Purpose:" at bounding box center [624, 243] width 483 height 10
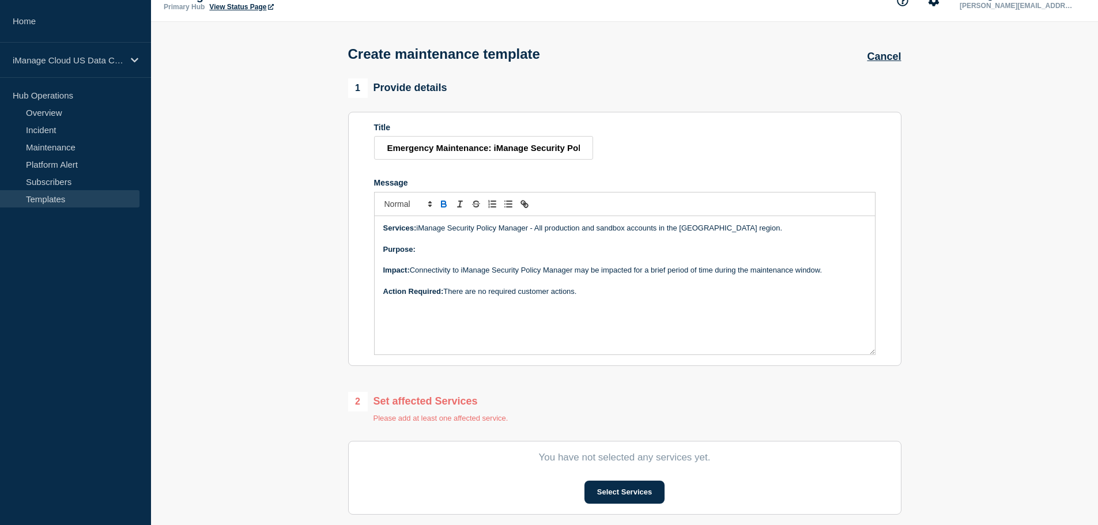
scroll to position [0, 0]
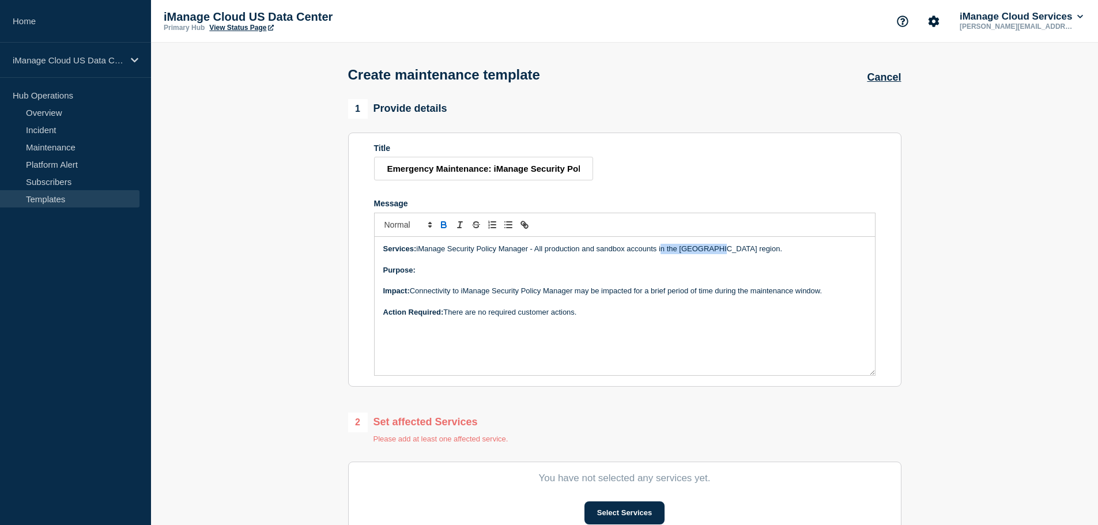
drag, startPoint x: 725, startPoint y: 249, endPoint x: 665, endPoint y: 262, distance: 61.3
click at [662, 254] on p "Services: iManage Security Policy Manager - All production and sandbox accounts…" at bounding box center [624, 249] width 483 height 10
click at [484, 279] on p "Message" at bounding box center [624, 281] width 483 height 10
click at [487, 276] on p "Purpose:" at bounding box center [624, 270] width 483 height 10
drag, startPoint x: 599, startPoint y: 270, endPoint x: 419, endPoint y: 274, distance: 179.9
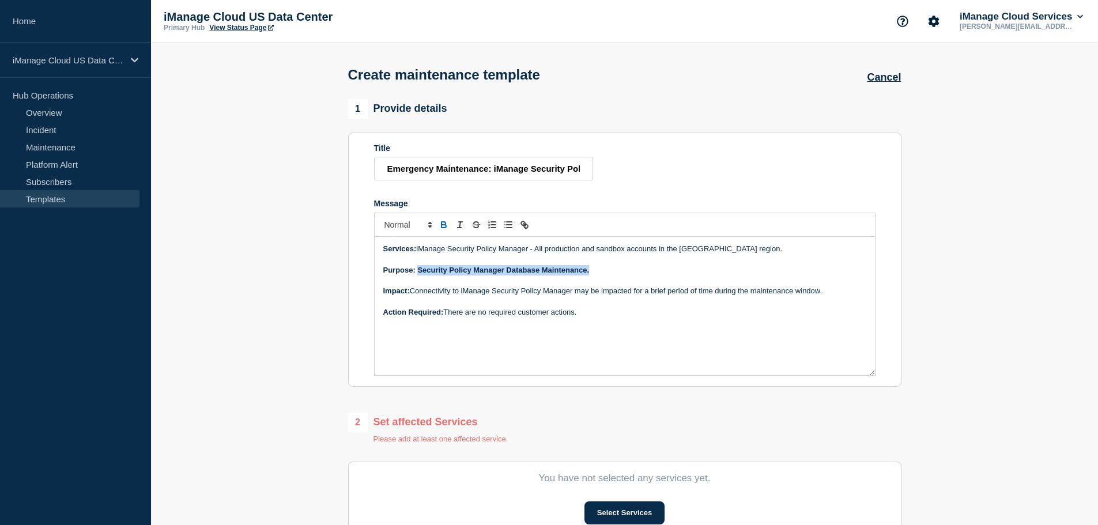
click at [419, 274] on p "Purpose: Security Policy Manager Database Maintenance." at bounding box center [624, 270] width 483 height 10
click at [442, 229] on icon "Toggle bold text" at bounding box center [444, 225] width 10 height 10
click at [635, 280] on p "Message" at bounding box center [624, 281] width 483 height 10
click at [502, 275] on p "Purpose: Security Policy Manager Database Maintenance." at bounding box center [624, 270] width 483 height 10
click at [535, 274] on p "Purpose: Security Policy Manager database Maintenance." at bounding box center [624, 270] width 483 height 10
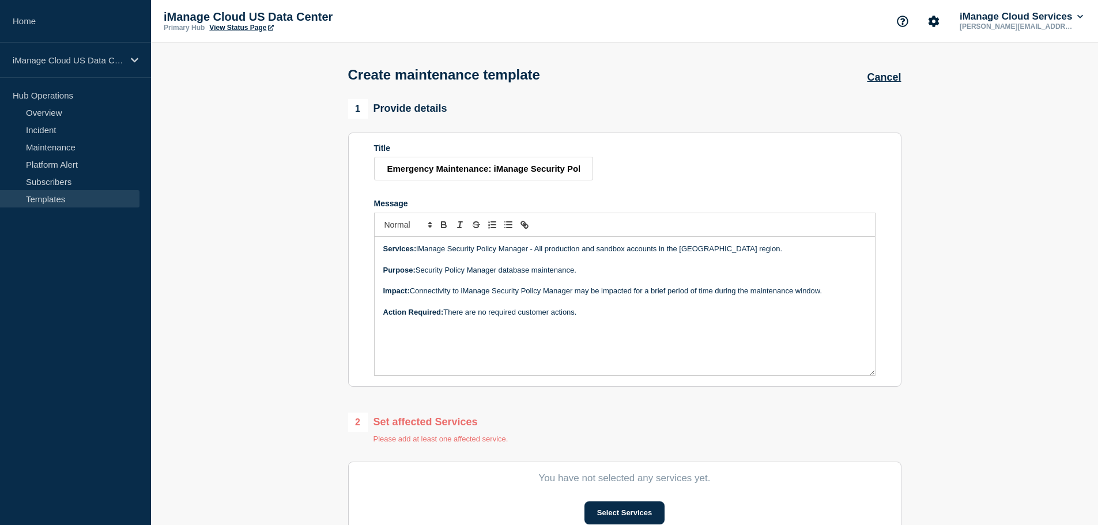
click at [617, 279] on div "Services: iManage Security Policy Manager - All production and sandbox accounts…" at bounding box center [625, 306] width 500 height 138
click at [598, 265] on p "Message" at bounding box center [624, 259] width 483 height 10
drag, startPoint x: 692, startPoint y: 250, endPoint x: 683, endPoint y: 252, distance: 10.0
click at [683, 252] on p "Services: iManage Security Policy Manager - All production and sandbox accounts…" at bounding box center [624, 249] width 483 height 10
click at [637, 263] on p "Message" at bounding box center [624, 259] width 483 height 10
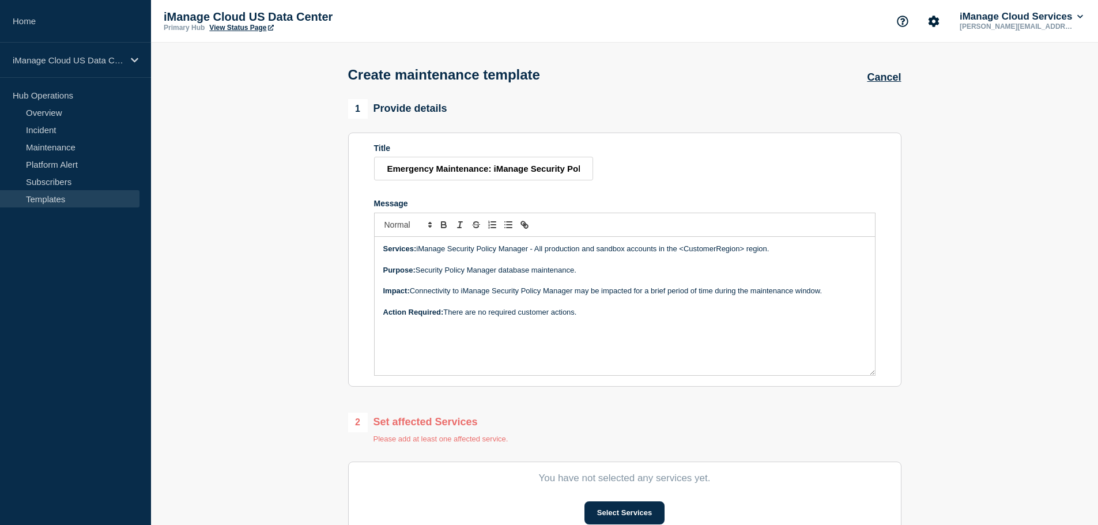
click at [628, 270] on p "Purpose: Security Policy Manager database maintenance." at bounding box center [624, 270] width 483 height 10
drag, startPoint x: 495, startPoint y: 295, endPoint x: 518, endPoint y: 296, distance: 23.1
click at [496, 295] on p "Impact: Connectivity to iManage Security Policy Manager may be impacted for a b…" at bounding box center [624, 291] width 483 height 10
click at [562, 294] on p "Impact: Connectivity to iManage Security Policy Manager may be impacted for a b…" at bounding box center [624, 291] width 483 height 10
click at [659, 295] on p "Impact: Connectivity to iManage Security Policy Manager may be impacted for a b…" at bounding box center [624, 291] width 483 height 10
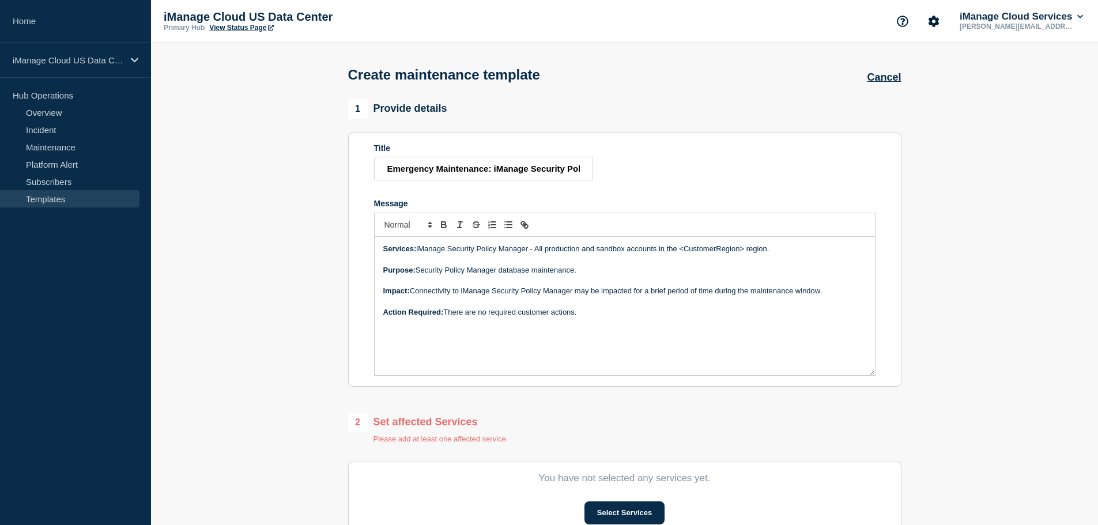
click at [612, 318] on p "Action Required: There are no required customer actions." at bounding box center [624, 312] width 483 height 10
drag, startPoint x: 737, startPoint y: 296, endPoint x: 773, endPoint y: 300, distance: 36.6
click at [740, 296] on p "Impact: Connectivity to iManage Security Policy Manager may be impacted for a b…" at bounding box center [624, 291] width 483 height 10
drag, startPoint x: 790, startPoint y: 299, endPoint x: 805, endPoint y: 299, distance: 15.0
click at [792, 296] on p "Impact: Connectivity to iManage Security Policy Manager may be impacted for a b…" at bounding box center [624, 291] width 483 height 10
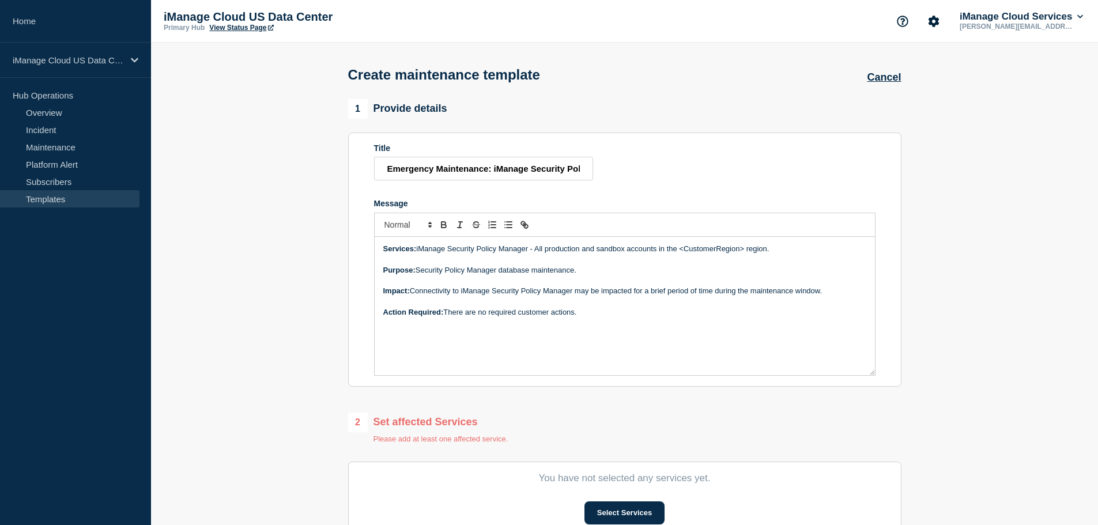
click at [812, 296] on p "Impact: Connectivity to iManage Security Policy Manager may be impacted for a b…" at bounding box center [624, 291] width 483 height 10
click at [814, 296] on p "Impact: Connectivity to iManage Security Policy Manager may be impacted for a b…" at bounding box center [624, 291] width 483 height 10
click at [604, 275] on p "Purpose: Security Policy Manager database maintenance." at bounding box center [624, 270] width 483 height 10
drag, startPoint x: 478, startPoint y: 252, endPoint x: 567, endPoint y: 256, distance: 89.4
click at [531, 254] on p "Services: iManage Security Policy Manager - All production and sandbox accounts…" at bounding box center [624, 249] width 483 height 10
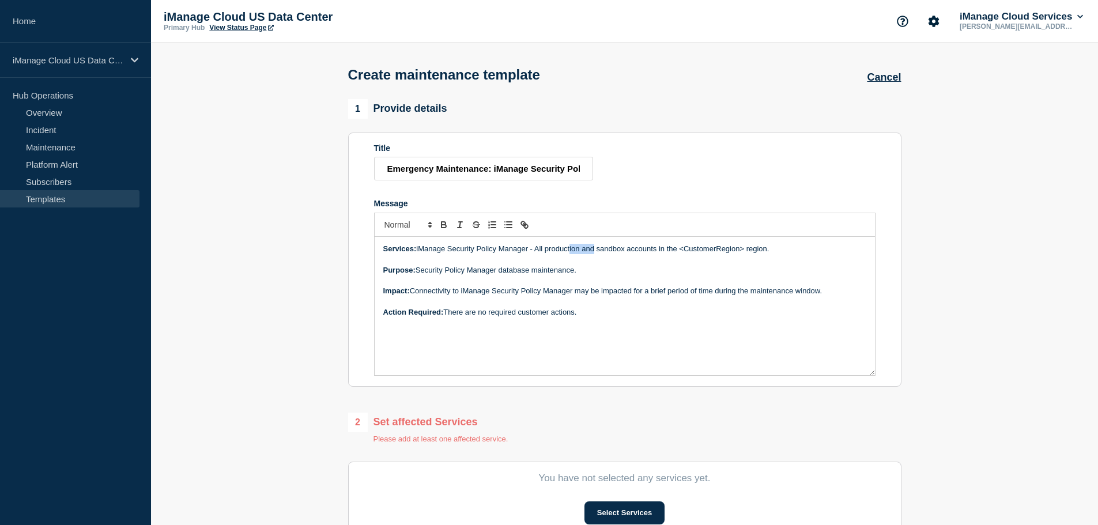
drag, startPoint x: 600, startPoint y: 255, endPoint x: 630, endPoint y: 258, distance: 30.1
click at [606, 254] on p "Services: iManage Security Policy Manager - All production and sandbox accounts…" at bounding box center [624, 249] width 483 height 10
drag, startPoint x: 632, startPoint y: 255, endPoint x: 652, endPoint y: 255, distance: 20.2
click at [638, 254] on p "Services: iManage Security Policy Manager - All production and sandbox accounts…" at bounding box center [624, 249] width 483 height 10
click at [654, 254] on p "Services: iManage Security Policy Manager - All production and sandbox accounts…" at bounding box center [624, 249] width 483 height 10
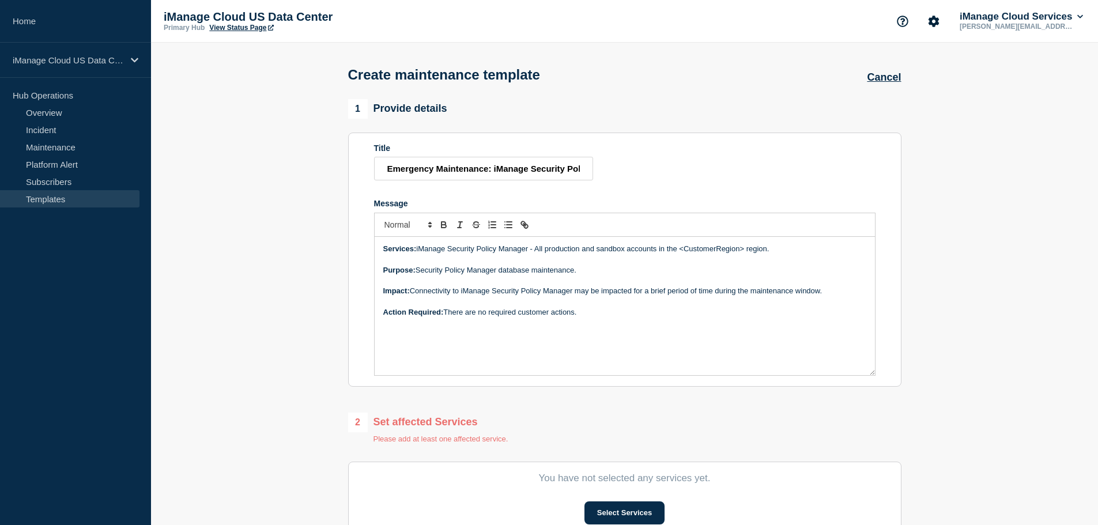
click at [668, 252] on p "Services: iManage Security Policy Manager - All production and sandbox accounts…" at bounding box center [624, 249] width 483 height 10
click at [675, 252] on p "Services: iManage Security Policy Manager - All production and sandbox accounts…" at bounding box center [624, 249] width 483 height 10
click at [672, 251] on p "Services: iManage Security Policy Manager - All production and sandbox accounts…" at bounding box center [624, 249] width 483 height 10
click at [677, 251] on p "Services: iManage Security Policy Manager - All production and sandbox accounts…" at bounding box center [624, 249] width 483 height 10
click at [675, 253] on p "Services: iManage Security Policy Manager - All production and sandbox accounts…" at bounding box center [624, 249] width 483 height 10
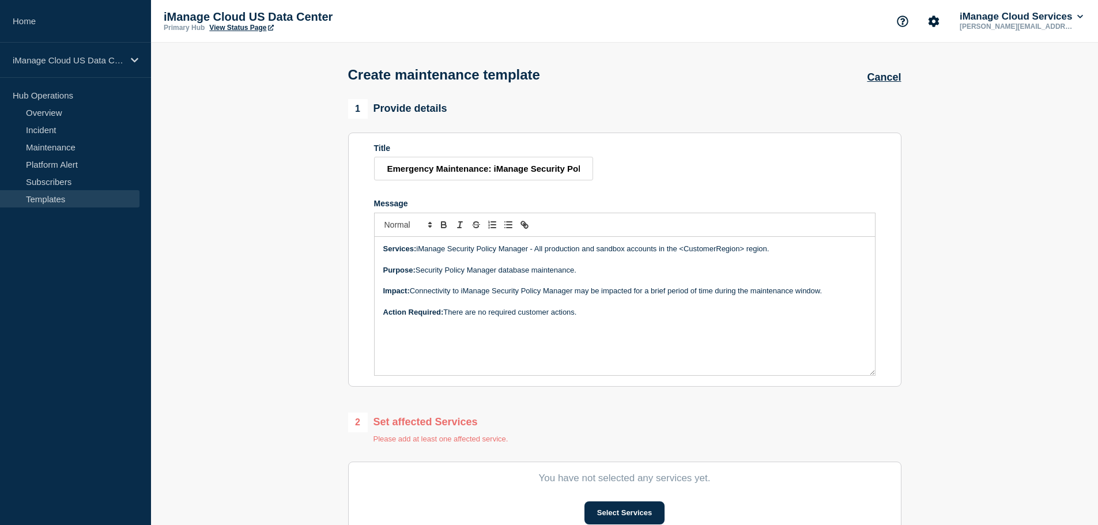
click at [665, 252] on p "Services: iManage Security Policy Manager - All production and sandbox accounts…" at bounding box center [624, 249] width 483 height 10
drag, startPoint x: 656, startPoint y: 252, endPoint x: 639, endPoint y: 250, distance: 16.8
click at [653, 252] on p "Services: iManage Security Policy Manager - All production and sandbox accounts…" at bounding box center [624, 249] width 483 height 10
drag, startPoint x: 624, startPoint y: 250, endPoint x: 610, endPoint y: 250, distance: 13.8
click at [619, 250] on p "Services: iManage Security Policy Manager - All production and sandbox accounts…" at bounding box center [624, 249] width 483 height 10
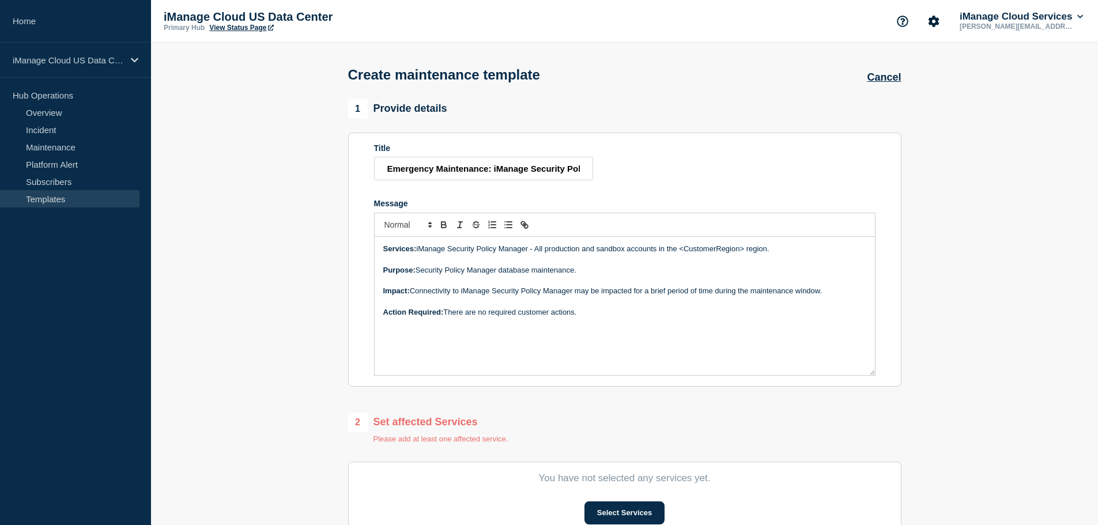
drag, startPoint x: 602, startPoint y: 251, endPoint x: 590, endPoint y: 251, distance: 11.5
click at [595, 251] on p "Services: iManage Security Policy Manager - All production and sandbox accounts…" at bounding box center [624, 249] width 483 height 10
click at [562, 253] on p "Services: iManage Security Policy Manager - All production and sandbox accounts…" at bounding box center [624, 249] width 483 height 10
click at [549, 254] on p "Services: iManage Security Policy Manager - All production and sandbox accounts…" at bounding box center [624, 249] width 483 height 10
click at [539, 254] on p "Services: iManage Security Policy Manager - All production and sandbox accounts…" at bounding box center [624, 249] width 483 height 10
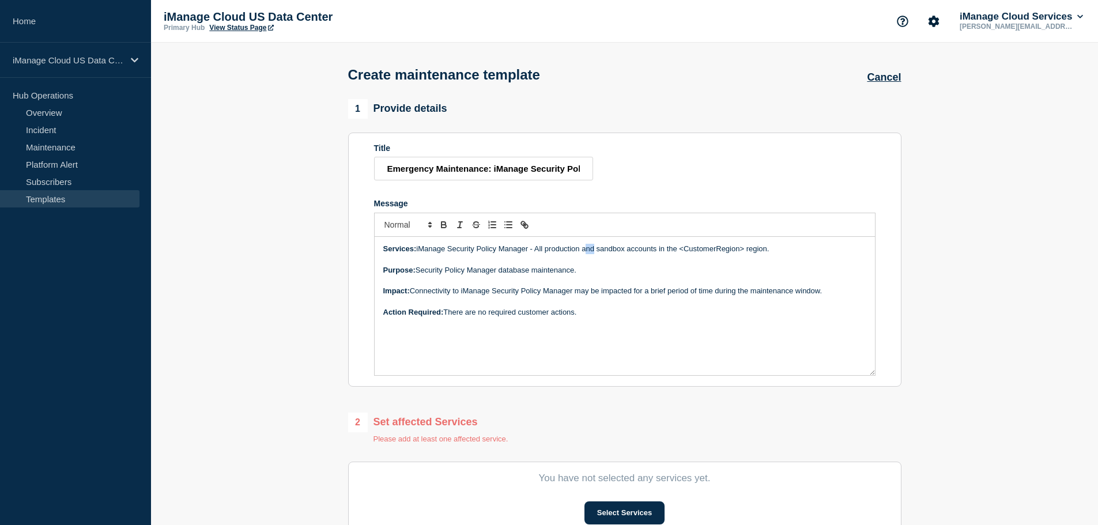
drag, startPoint x: 594, startPoint y: 252, endPoint x: 623, endPoint y: 252, distance: 28.8
click at [615, 252] on p "Services: iManage Security Policy Manager - All production and sandbox accounts…" at bounding box center [624, 249] width 483 height 10
drag, startPoint x: 649, startPoint y: 252, endPoint x: 662, endPoint y: 250, distance: 13.4
click at [653, 252] on p "Services: iManage Security Policy Manager - All production and sandbox accounts…" at bounding box center [624, 249] width 483 height 10
click at [667, 250] on p "Services: iManage Security Policy Manager - All production and sandbox accounts…" at bounding box center [624, 249] width 483 height 10
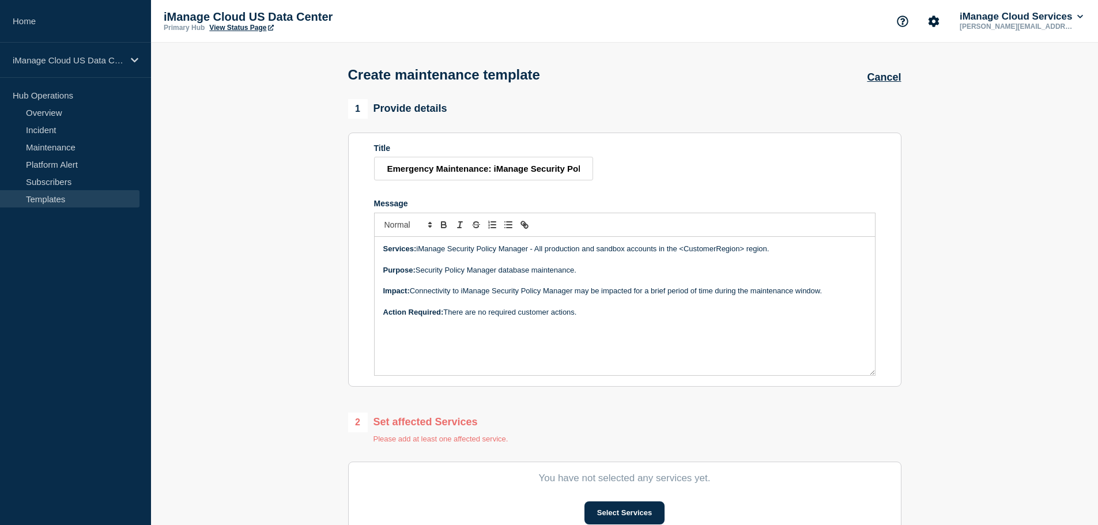
click at [770, 252] on p "Services: iManage Security Policy Manager - All production and sandbox accounts…" at bounding box center [624, 249] width 483 height 10
click at [587, 272] on p "Purpose: Security Policy Manager database maintenance." at bounding box center [624, 270] width 483 height 10
click at [504, 273] on p "Purpose: Security Policy Manager database maintenance." at bounding box center [624, 270] width 483 height 10
click at [572, 272] on p "Purpose: Security Policy Manager database maintenance." at bounding box center [624, 270] width 483 height 10
drag, startPoint x: 709, startPoint y: 254, endPoint x: 737, endPoint y: 254, distance: 28.3
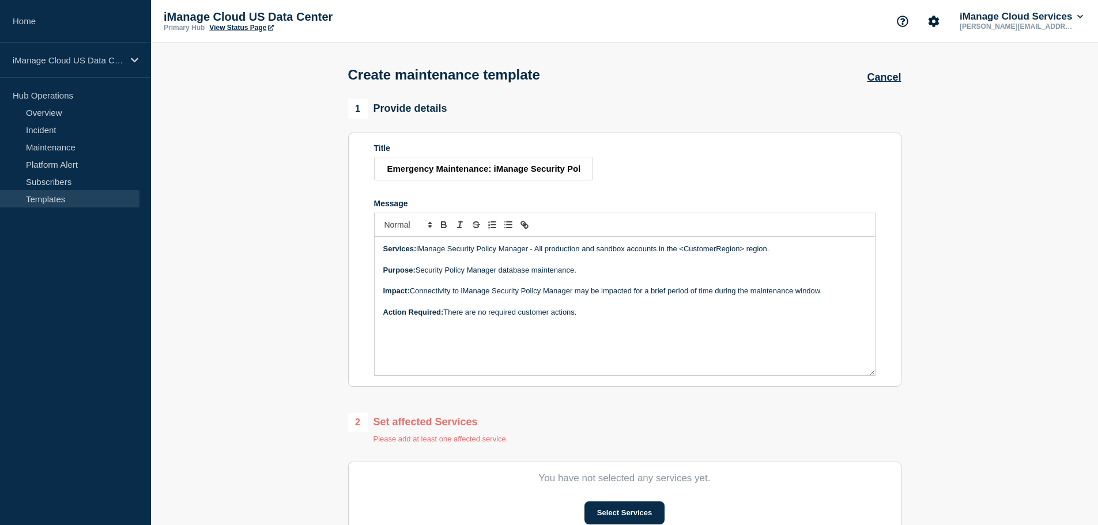
click at [710, 254] on p "Services: iManage Security Policy Manager - All production and sandbox accounts…" at bounding box center [624, 249] width 483 height 10
click at [752, 253] on p "Services: iManage Security Policy Manager - All production and sandbox accounts…" at bounding box center [624, 249] width 483 height 10
click at [527, 276] on p "Purpose: Security Policy Manager database maintenance." at bounding box center [624, 270] width 483 height 10
click at [540, 167] on input "Emergency Maintenance: iManage Security Policy Manager" at bounding box center [483, 169] width 219 height 24
click at [606, 296] on p "Impact: Connectivity to iManage Security Policy Manager may be impacted for a b…" at bounding box center [624, 291] width 483 height 10
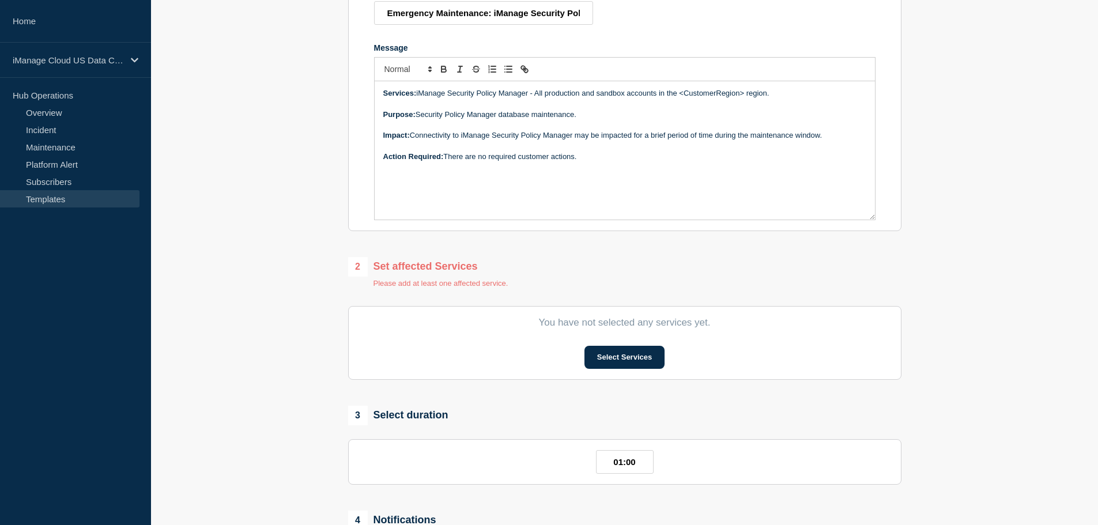
scroll to position [173, 0]
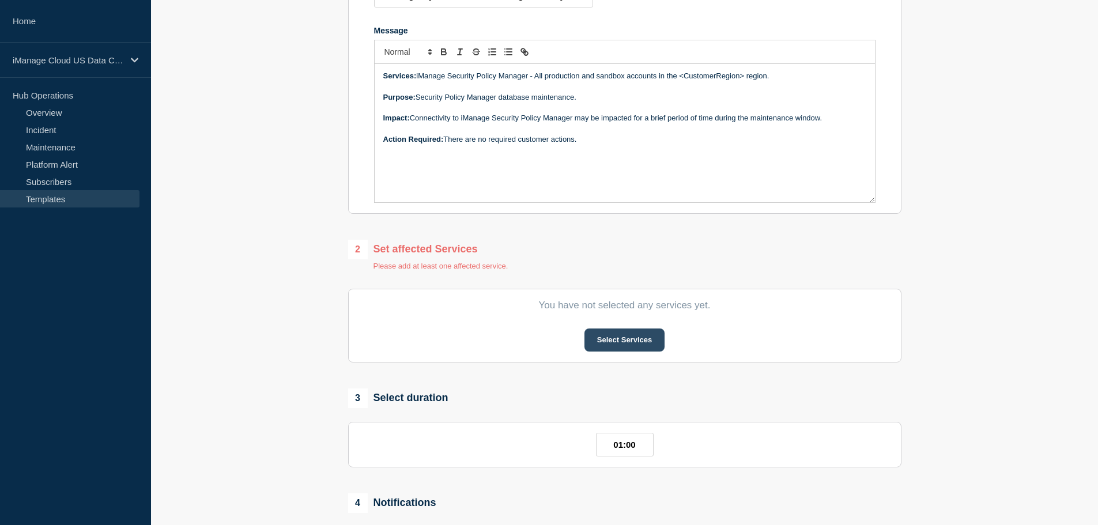
click at [620, 339] on button "Select Services" at bounding box center [625, 340] width 80 height 23
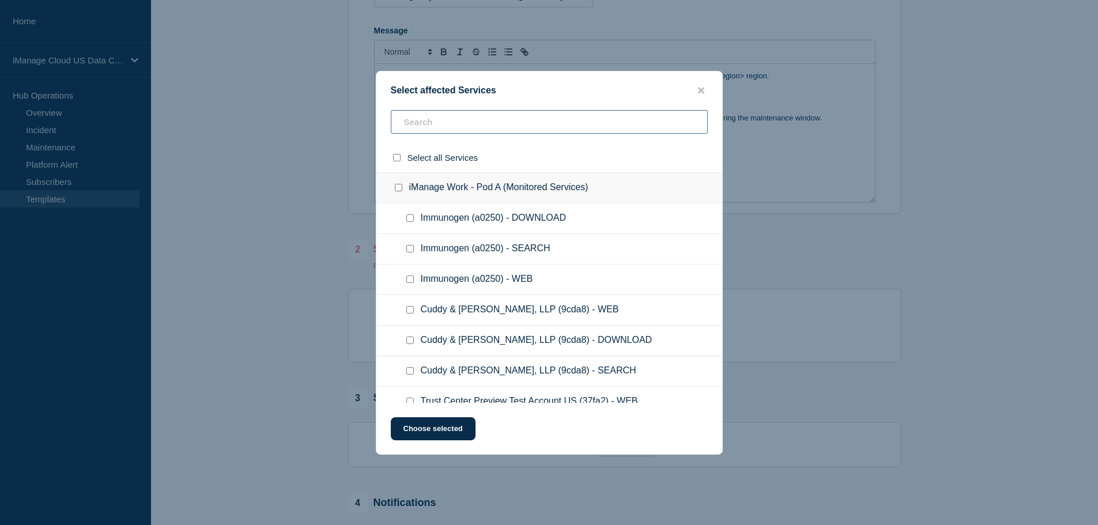
click at [432, 126] on input "text" at bounding box center [549, 122] width 317 height 24
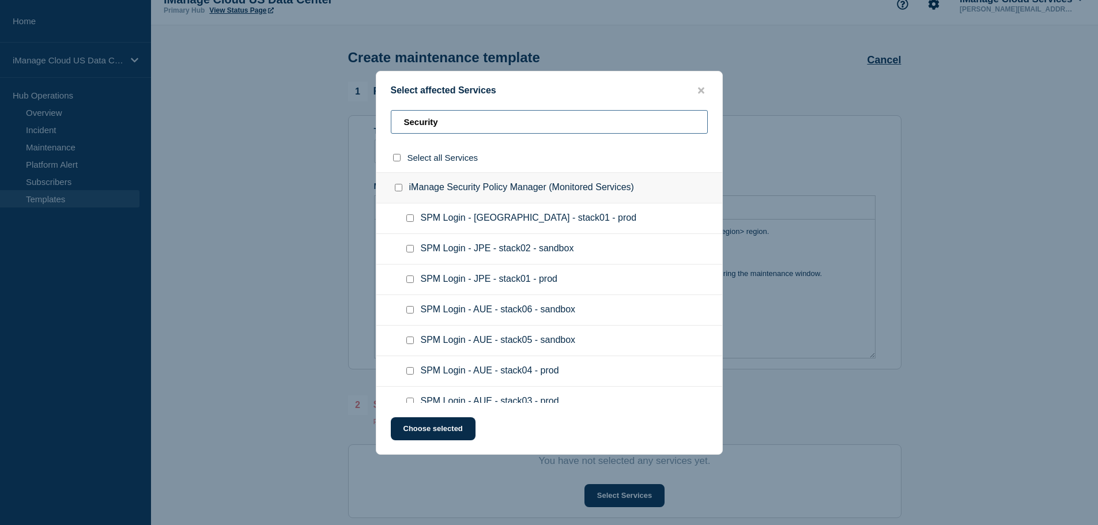
scroll to position [0, 0]
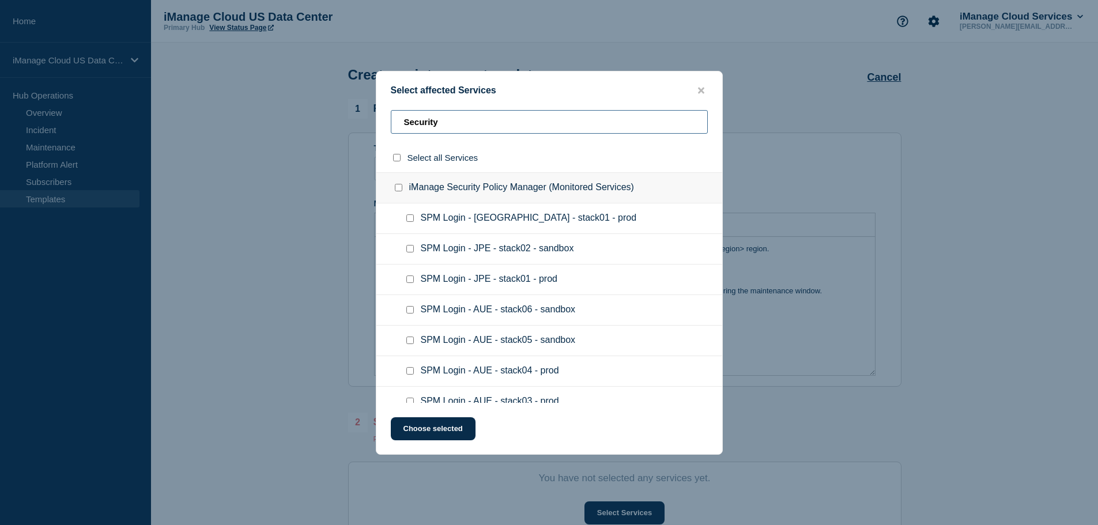
type input "Security"
click at [398, 190] on input "iManage Security Policy Manager (Monitored Services) checkbox" at bounding box center [398, 187] width 7 height 7
checkbox input "true"
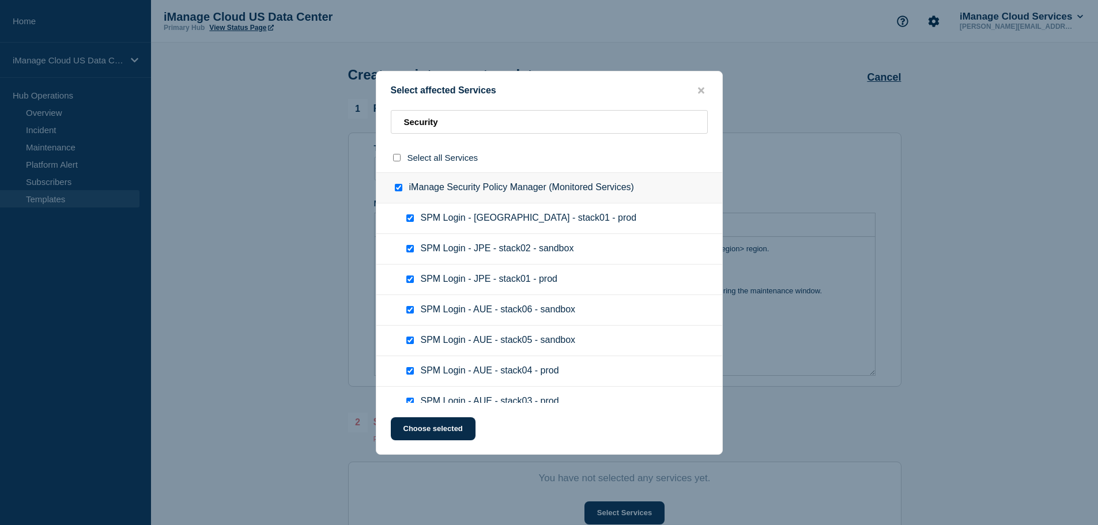
checkbox input "true"
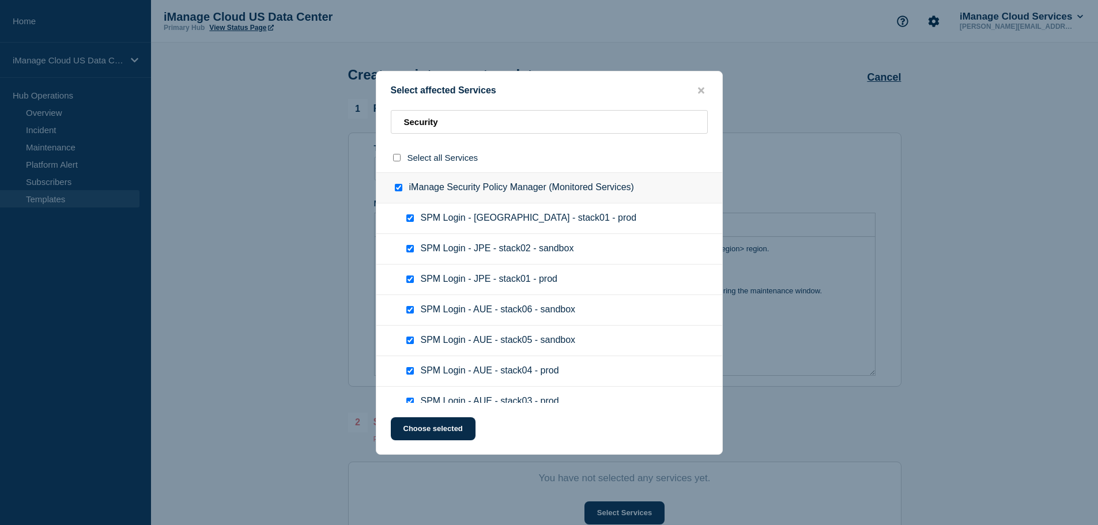
checkbox input "true"
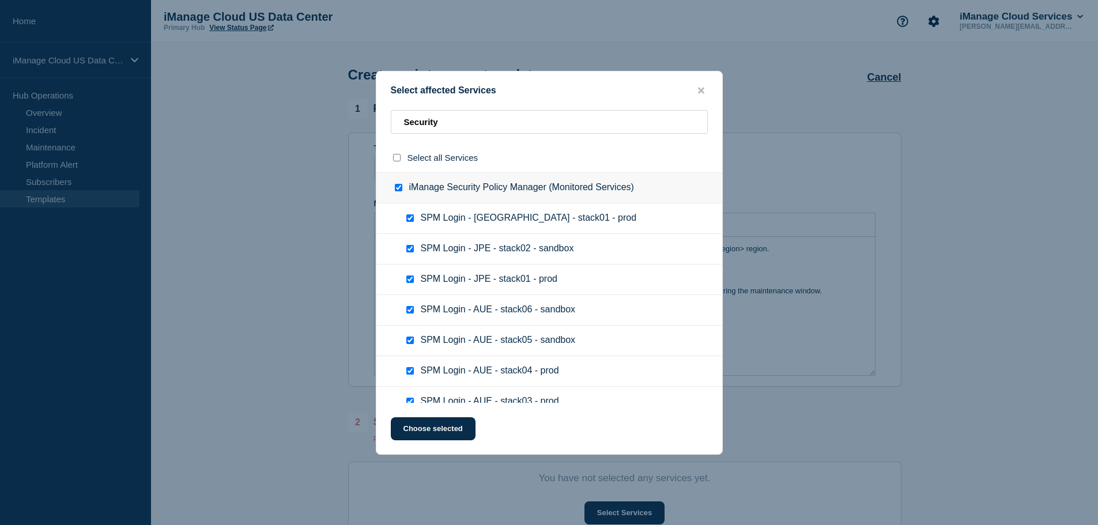
checkbox input "true"
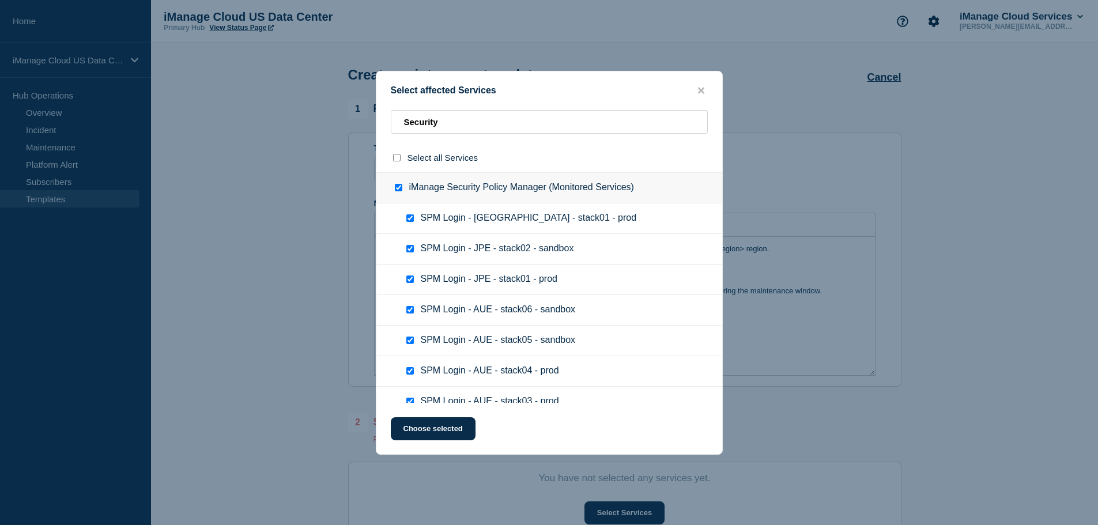
checkbox input "true"
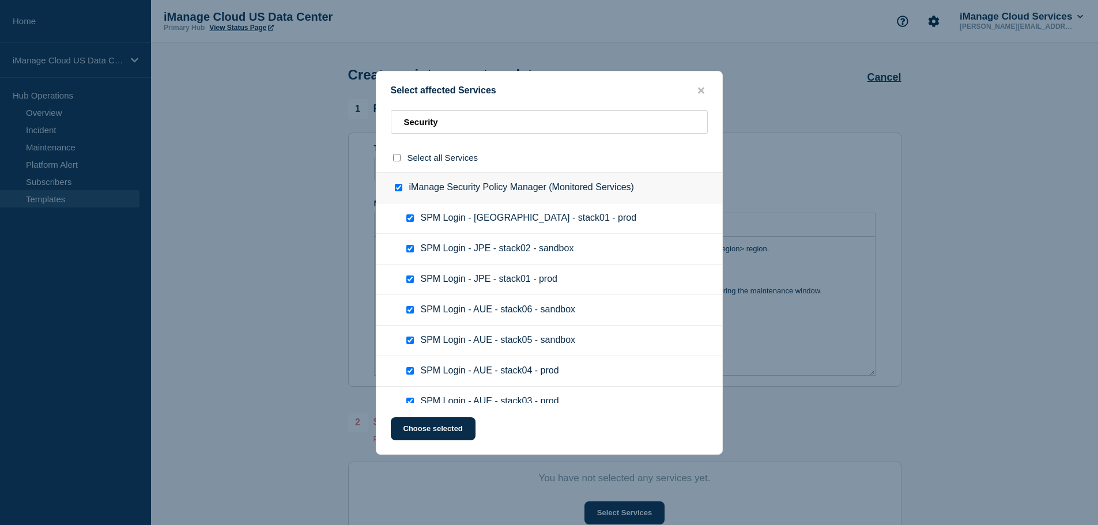
checkbox input "true"
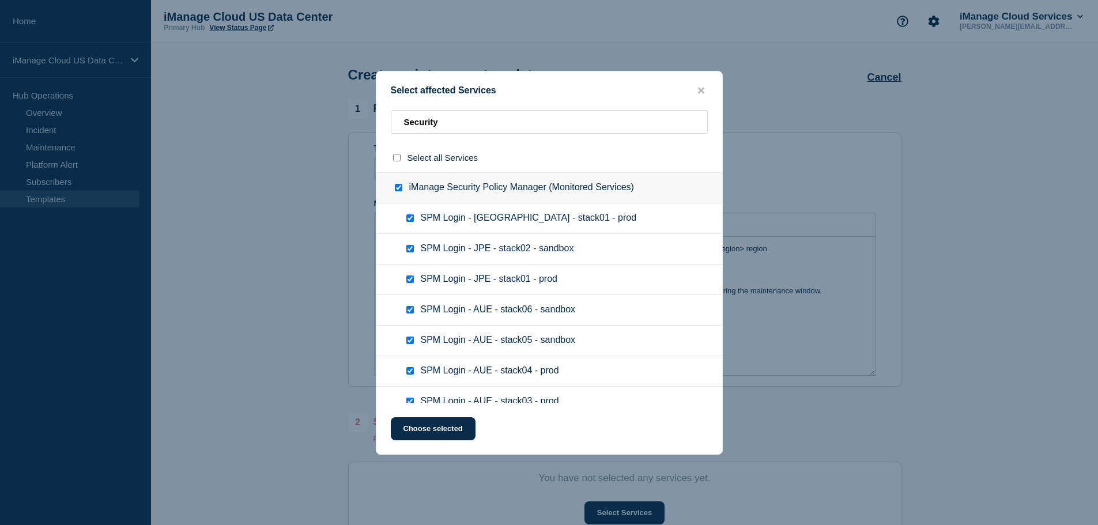
checkbox input "true"
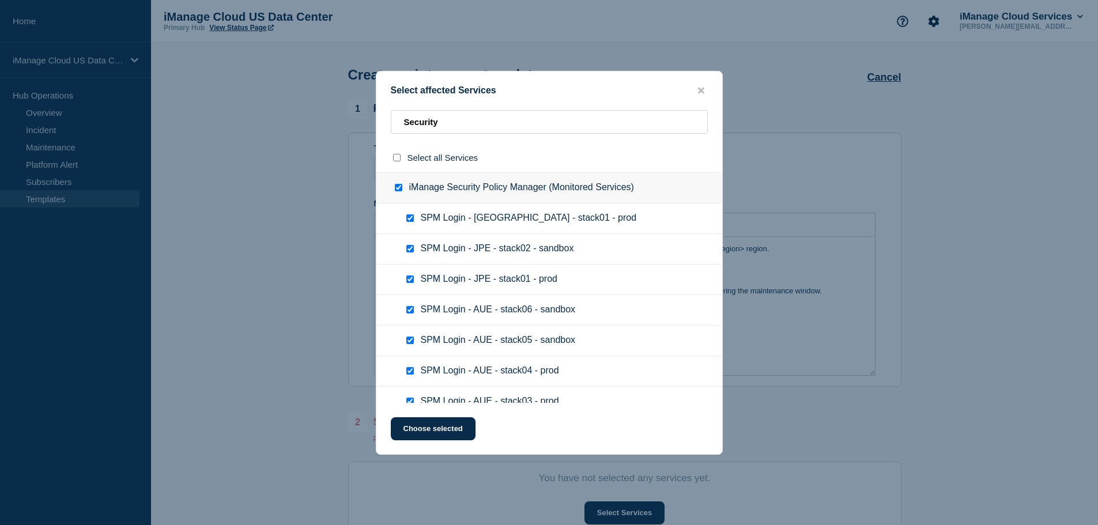
checkbox input "true"
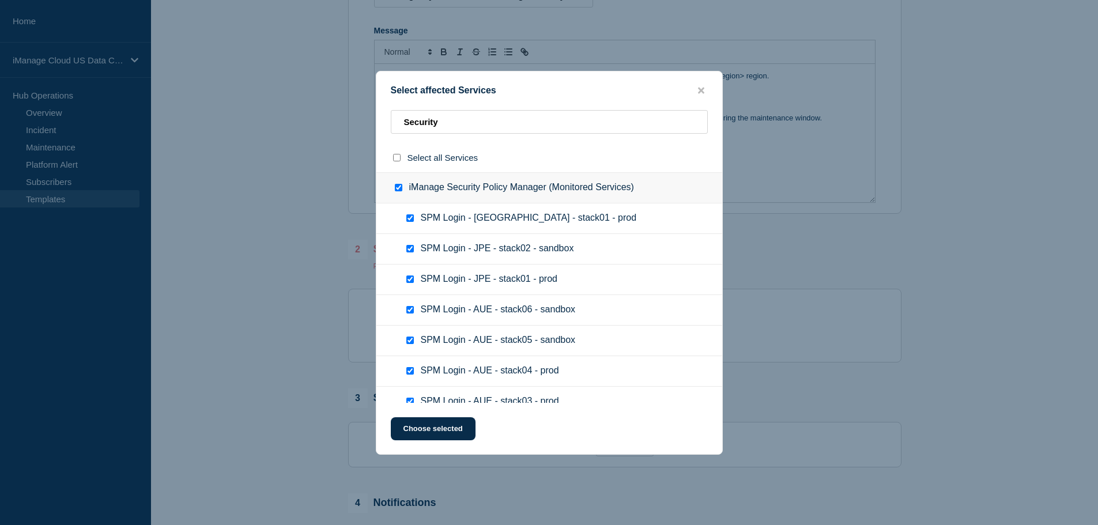
click at [398, 189] on input "iManage Security Policy Manager (Monitored Services) checkbox" at bounding box center [398, 187] width 7 height 7
checkbox input "false"
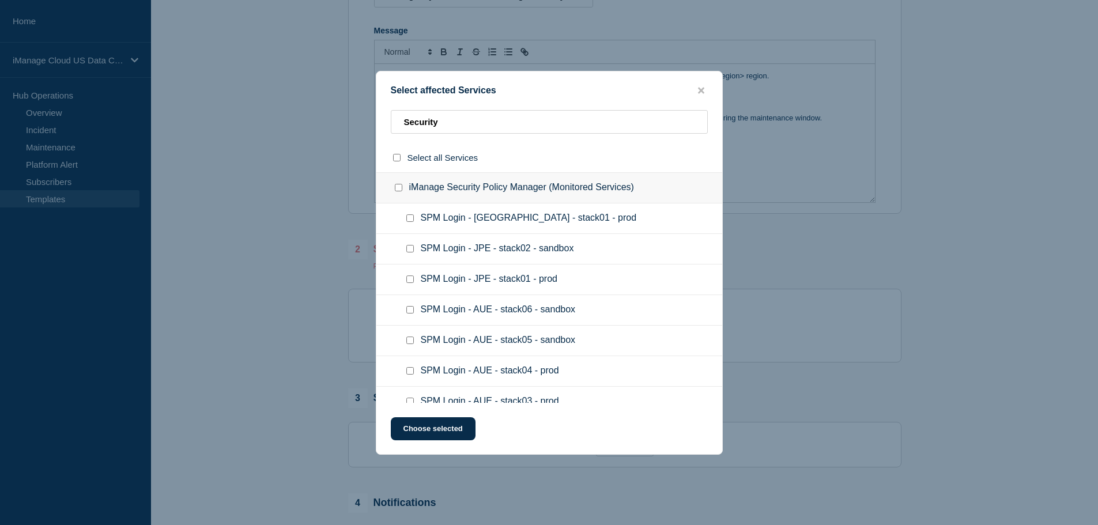
checkbox input "false"
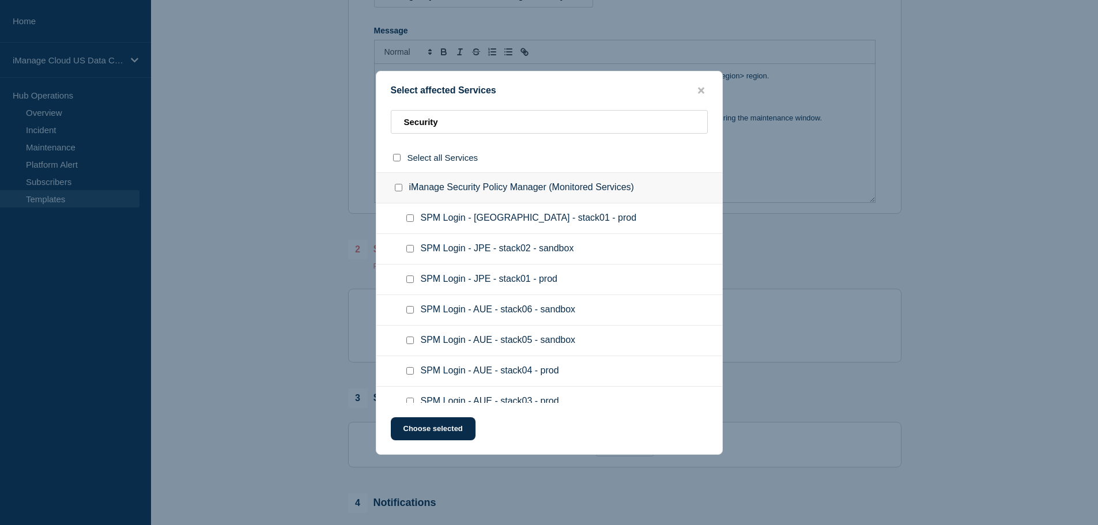
checkbox input "false"
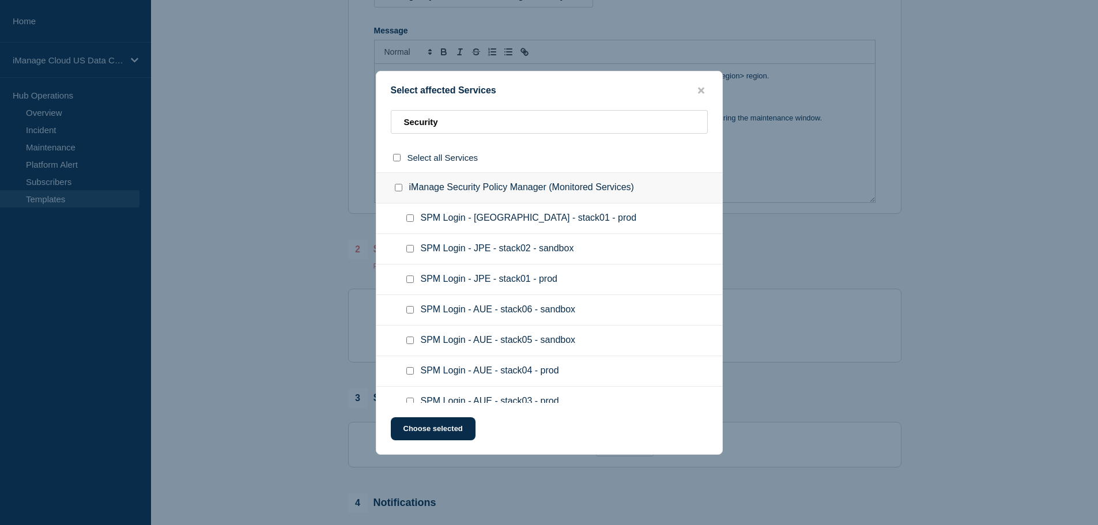
checkbox input "false"
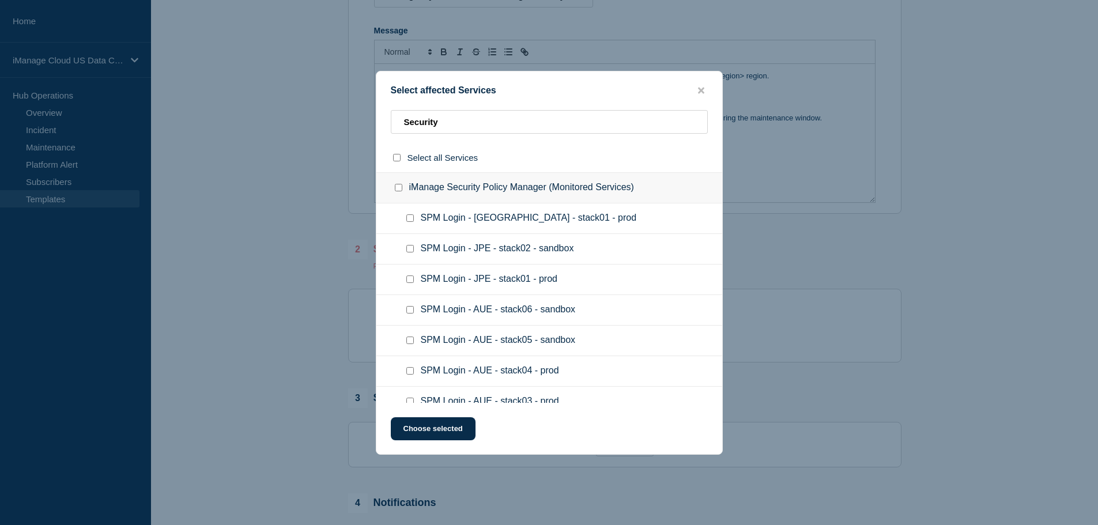
checkbox input "false"
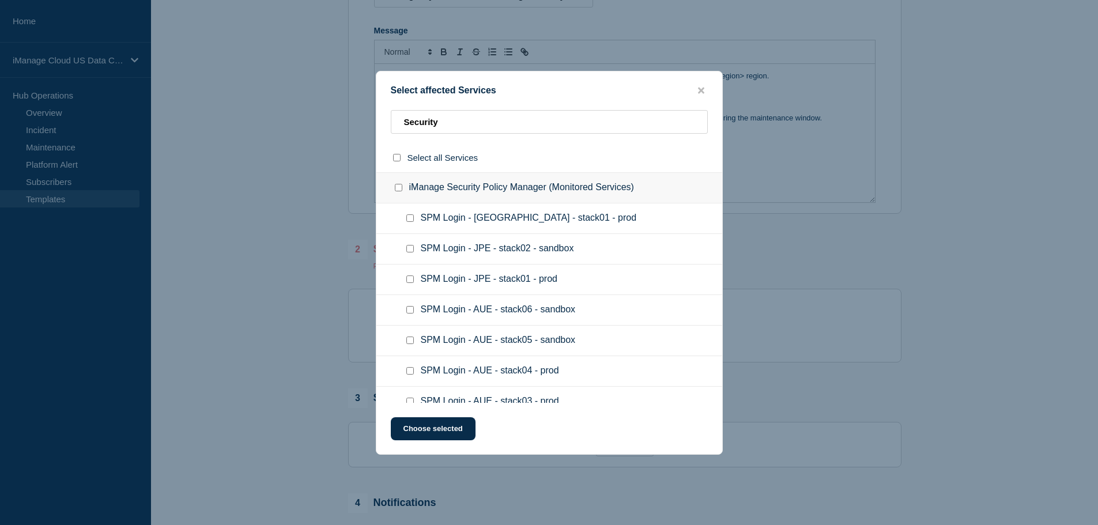
checkbox input "false"
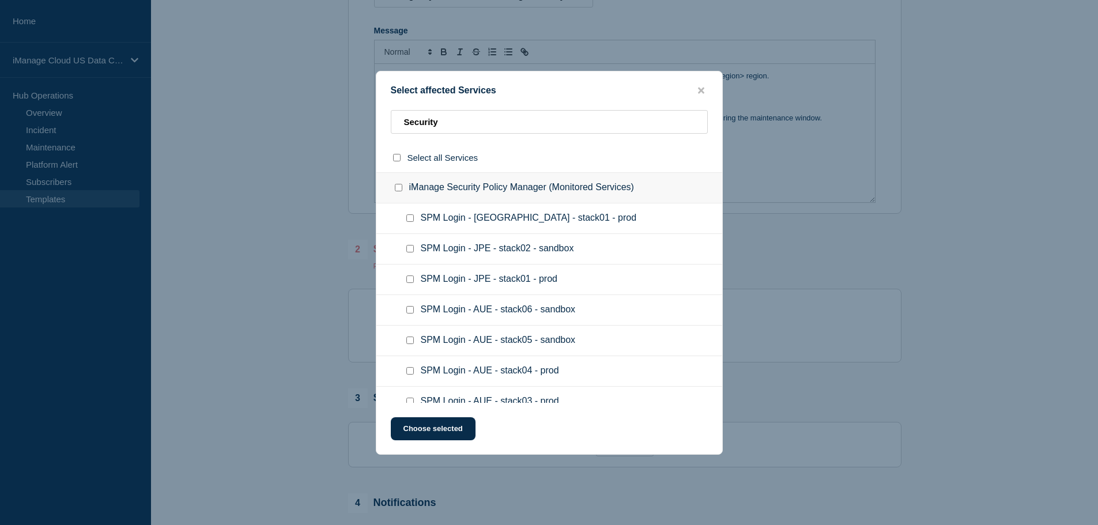
checkbox input "false"
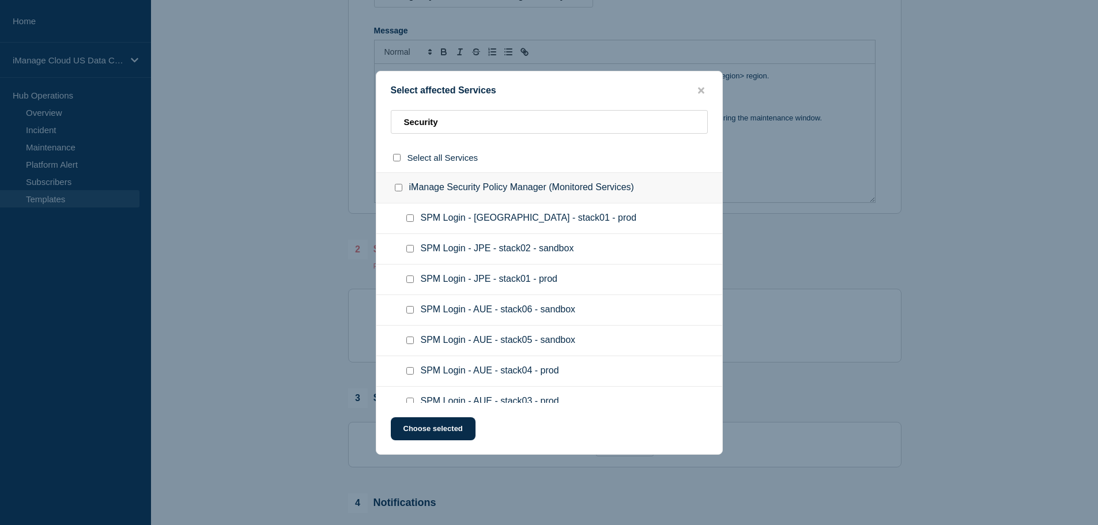
checkbox input "false"
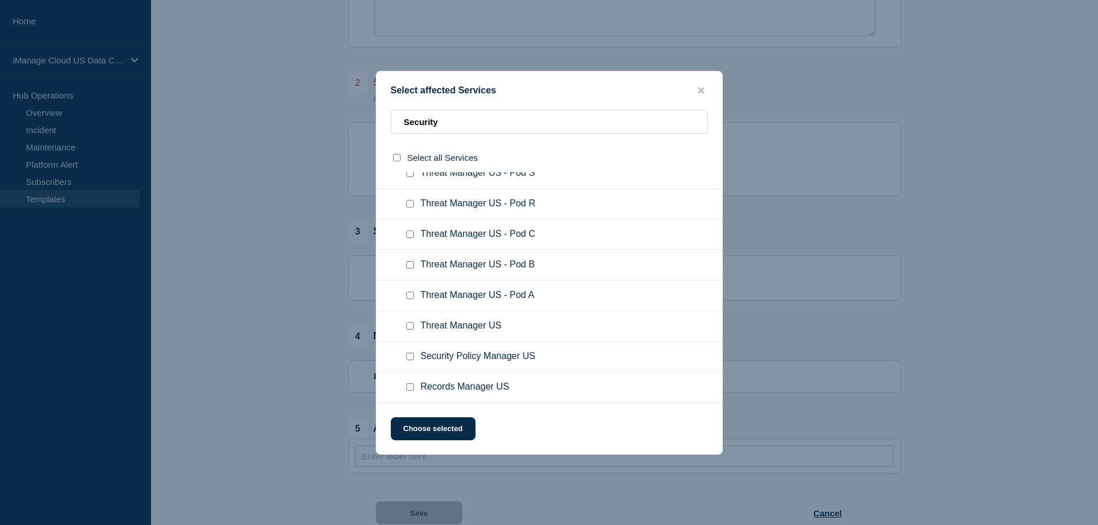
scroll to position [373, 0]
click at [412, 357] on input "Security Policy Manager US checkbox" at bounding box center [409, 356] width 7 height 7
checkbox input "true"
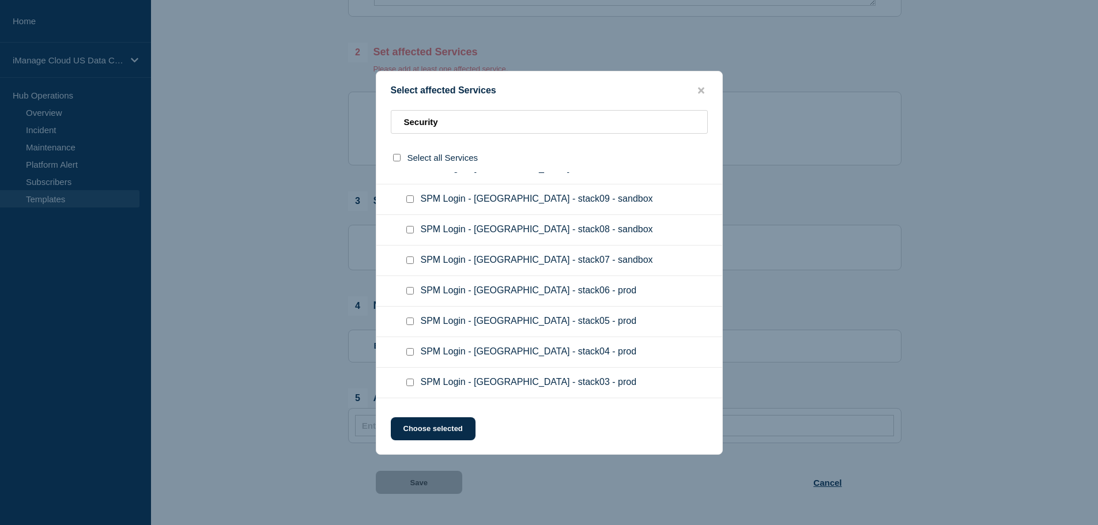
scroll to position [860, 0]
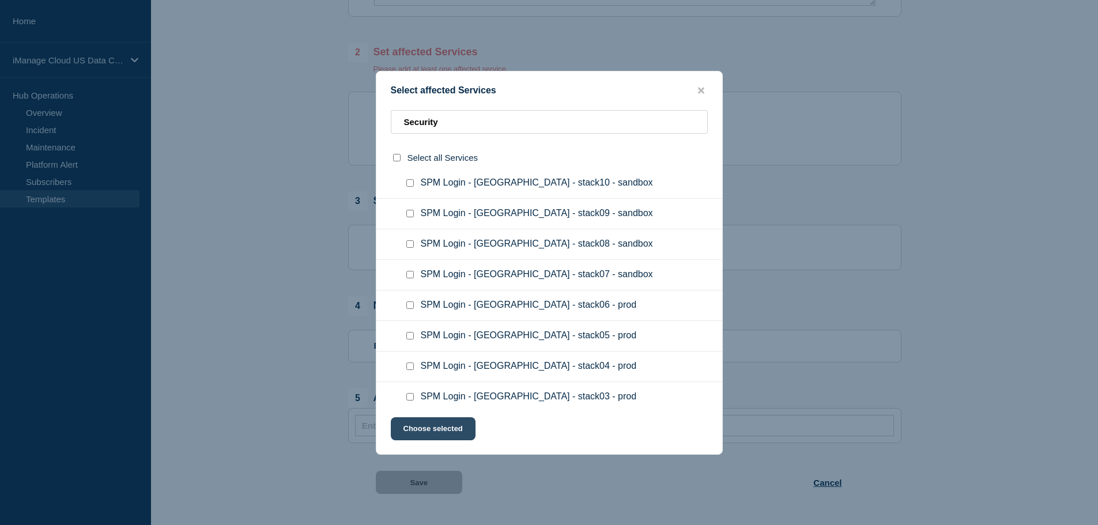
click at [459, 432] on button "Choose selected" at bounding box center [433, 428] width 85 height 23
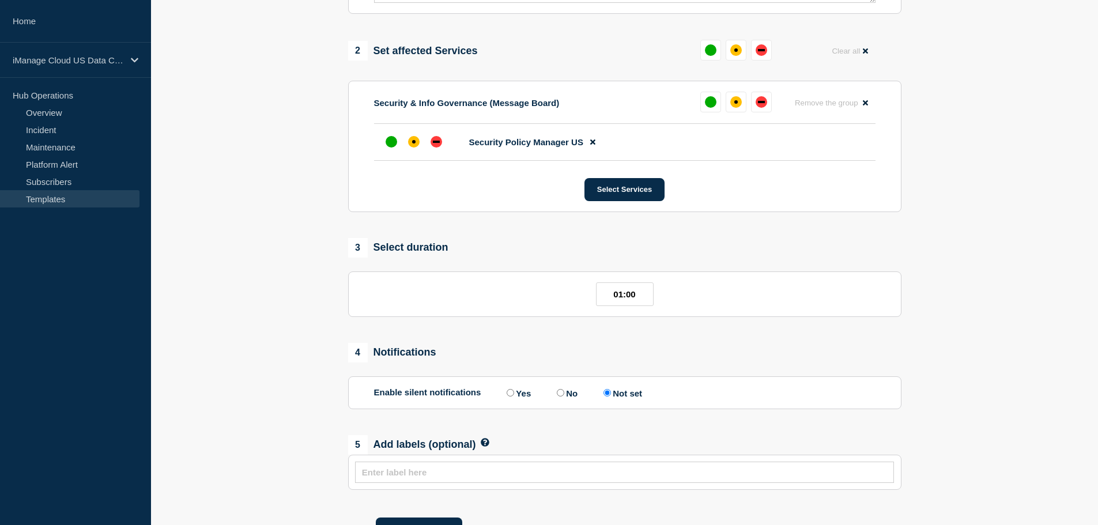
click at [300, 269] on section "1 Provide details Title Emergency Maintenance: iManage Security Policy Manager …" at bounding box center [624, 140] width 947 height 829
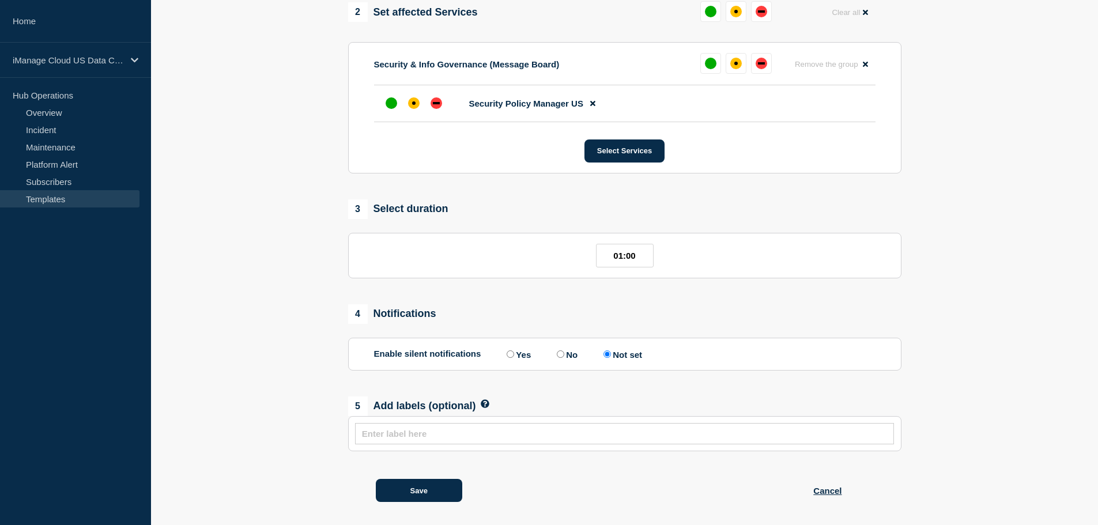
scroll to position [423, 0]
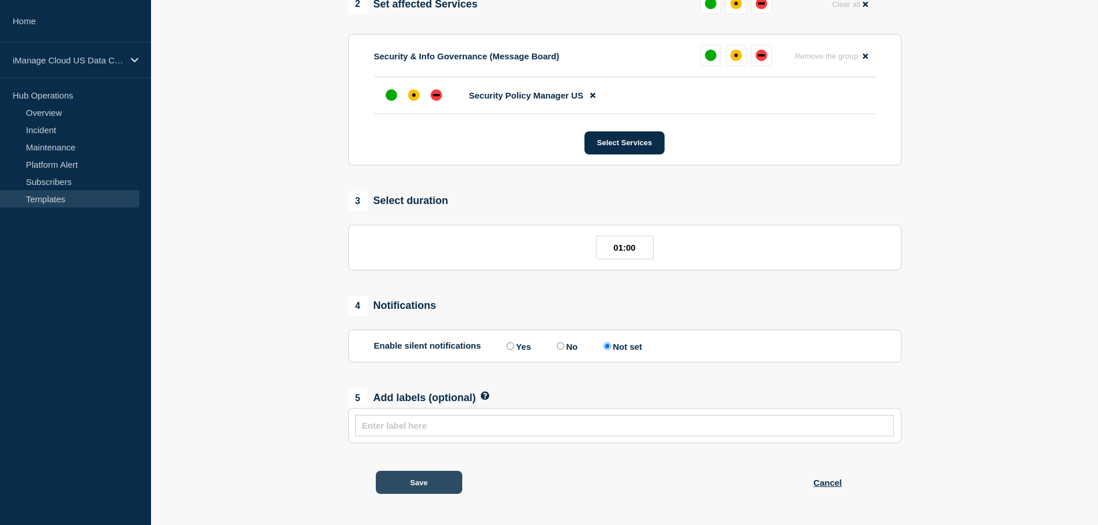
click at [432, 476] on button "Save" at bounding box center [419, 482] width 86 height 23
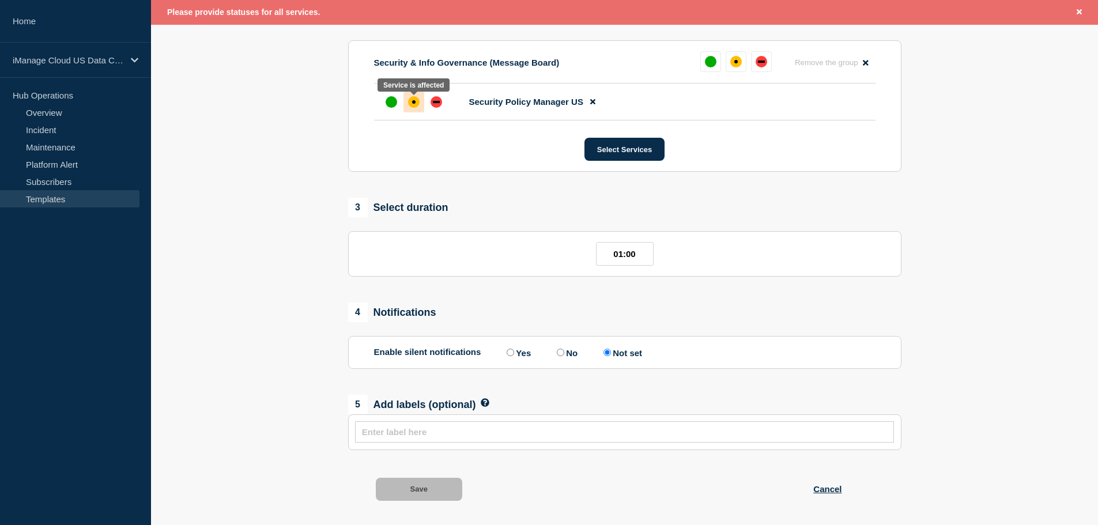
click at [413, 104] on div "affected" at bounding box center [413, 101] width 3 height 3
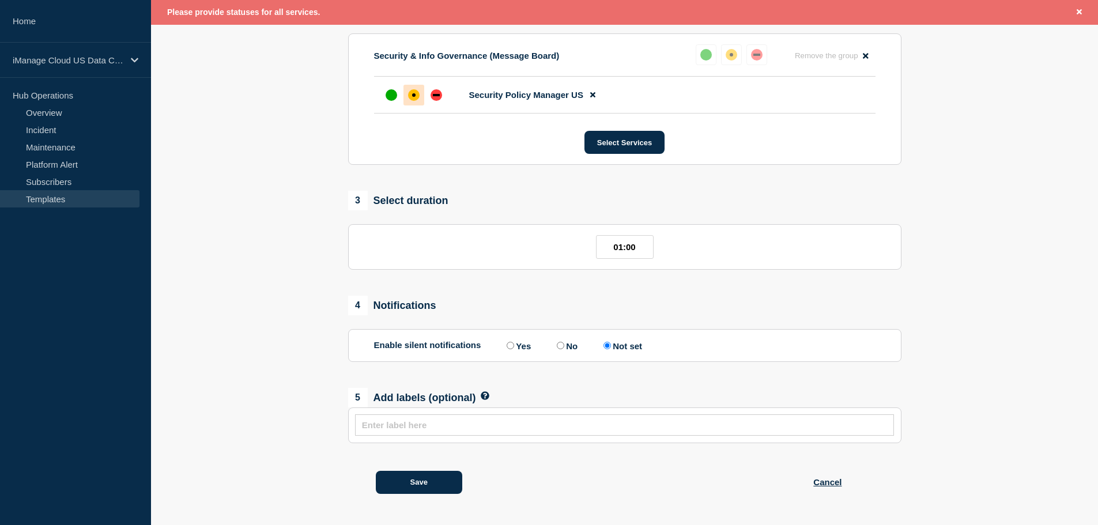
scroll to position [447, 0]
click at [302, 151] on section "1 Provide details Title Emergency Maintenance: iManage Security Policy Manager …" at bounding box center [624, 93] width 947 height 829
click at [416, 480] on button "Save" at bounding box center [419, 482] width 86 height 23
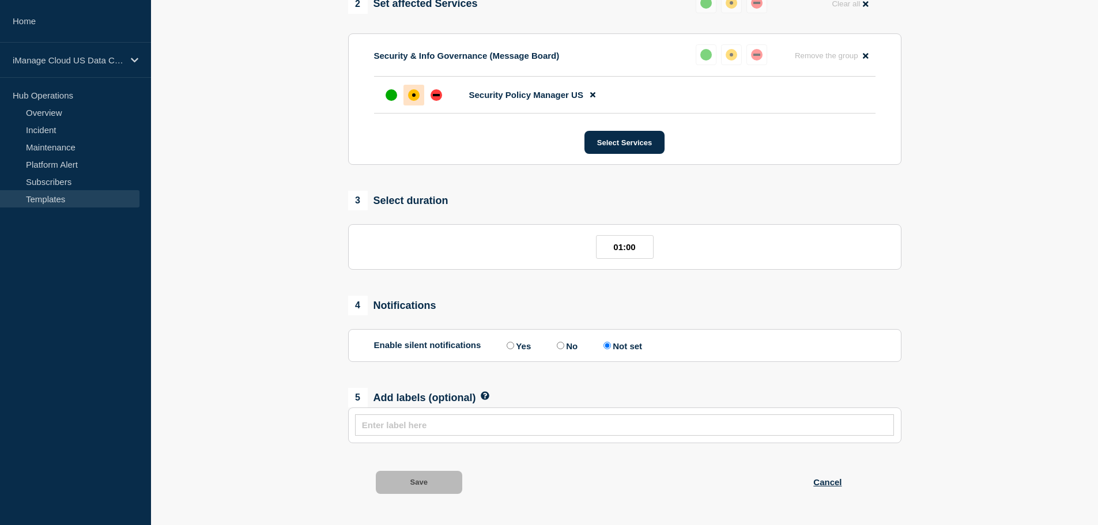
scroll to position [423, 0]
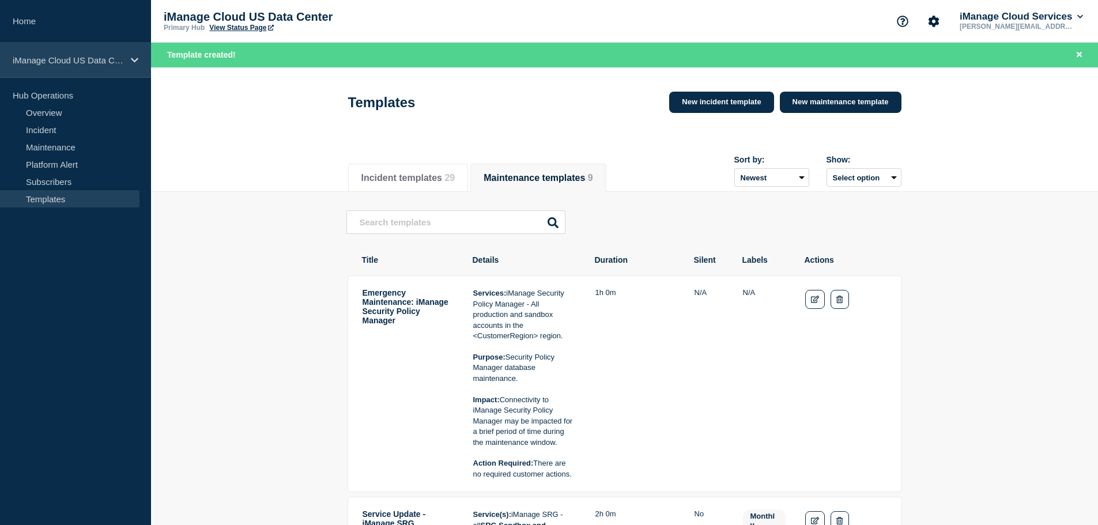
click at [65, 59] on p "iManage Cloud US Data Center" at bounding box center [68, 60] width 111 height 10
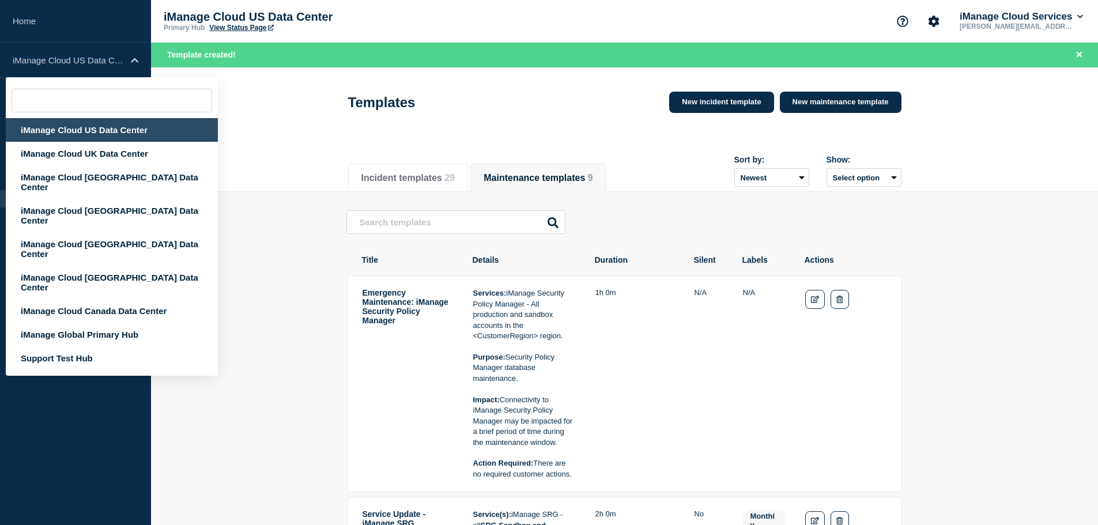
click at [88, 127] on div "iManage Cloud US Data Center" at bounding box center [112, 130] width 212 height 24
click at [103, 131] on div "iManage Cloud US Data Center" at bounding box center [112, 130] width 212 height 24
click at [527, 97] on div "Templates New incident template New maintenance template" at bounding box center [624, 102] width 553 height 35
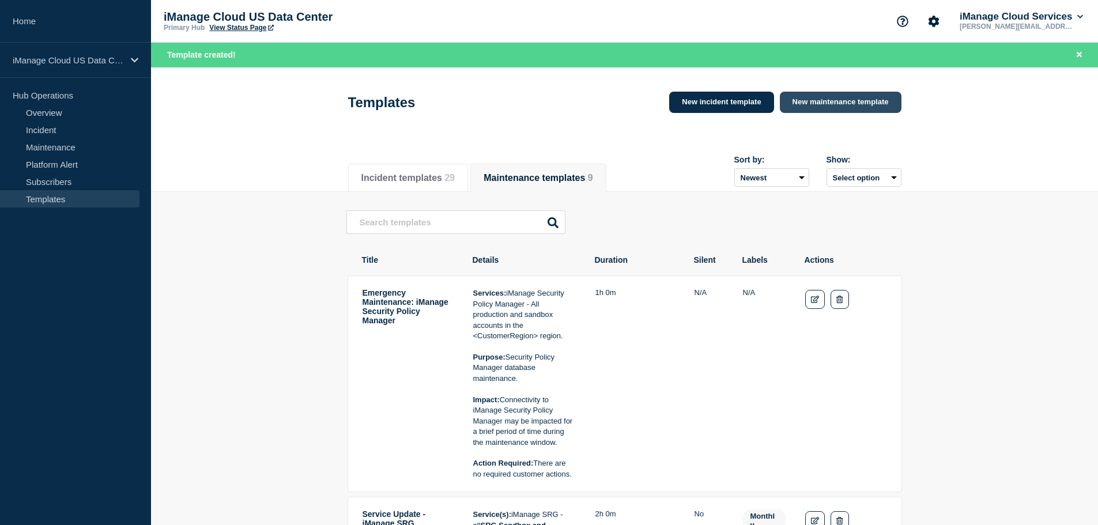
click at [825, 105] on link "New maintenance template" at bounding box center [841, 102] width 122 height 21
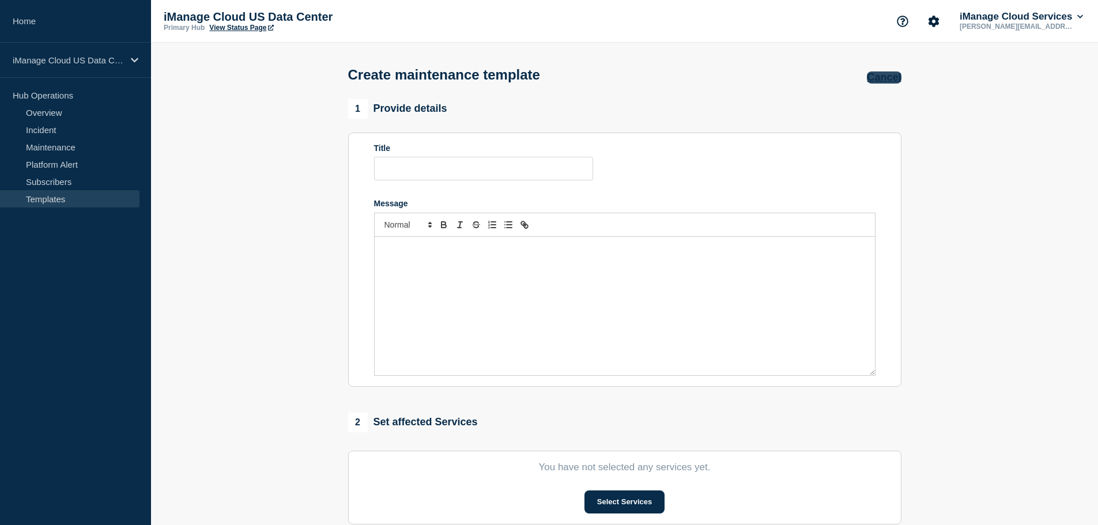
click at [872, 81] on button "Cancel" at bounding box center [884, 77] width 34 height 12
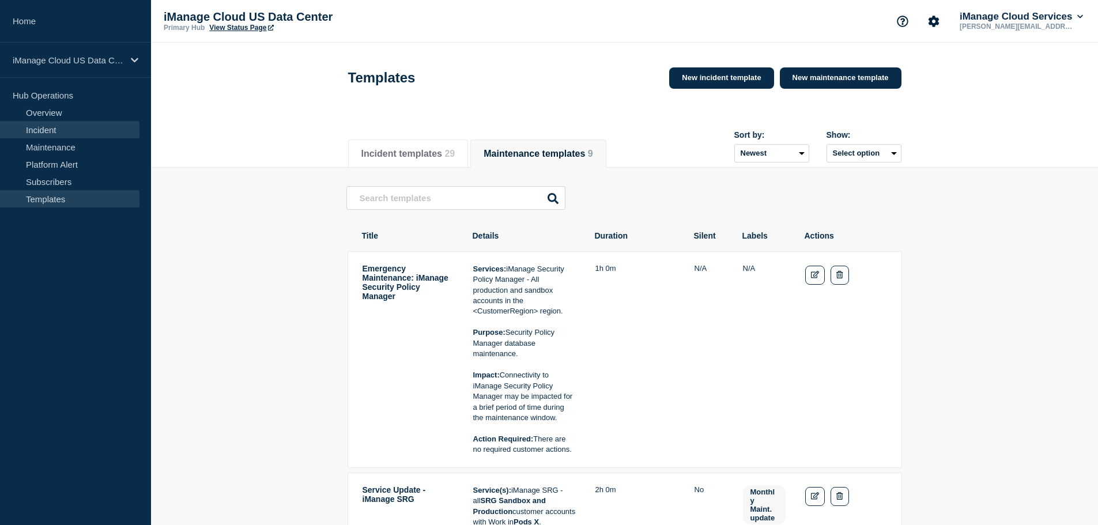
click at [45, 126] on link "Incident" at bounding box center [70, 129] width 140 height 17
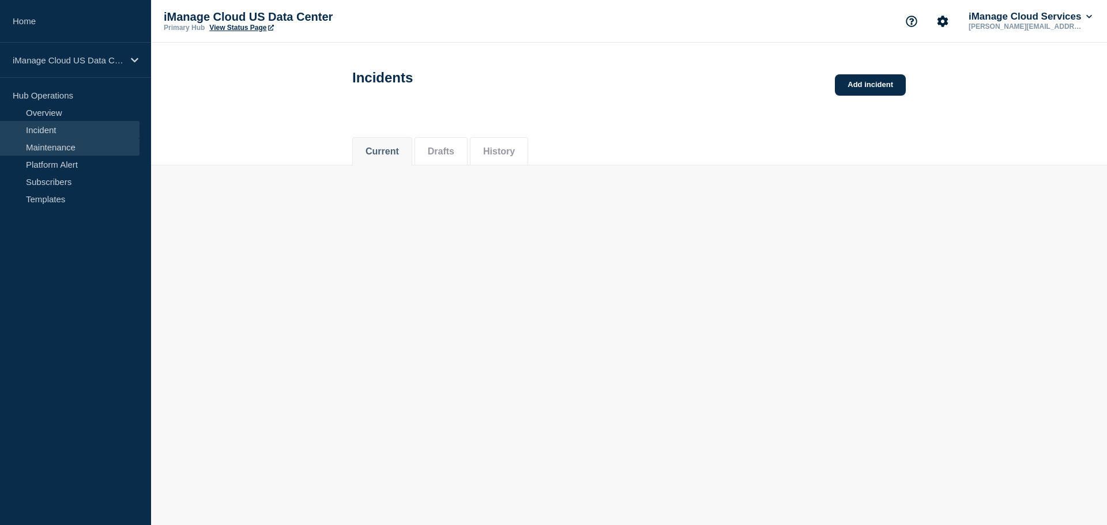
click at [60, 144] on link "Maintenance" at bounding box center [70, 146] width 140 height 17
click at [867, 85] on link "Add maintenance" at bounding box center [862, 84] width 88 height 21
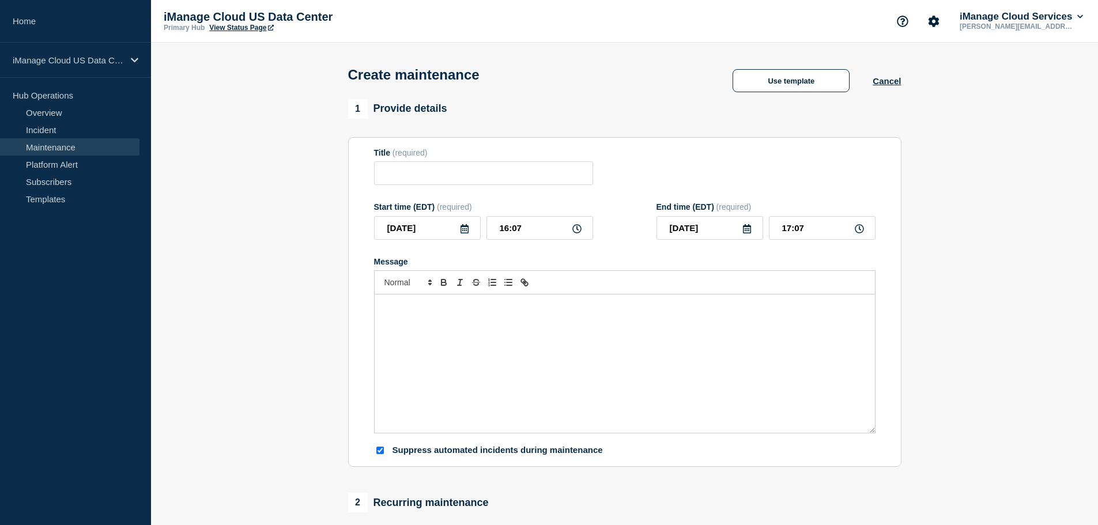
checkbox input "true"
click at [761, 89] on button "Use template" at bounding box center [791, 80] width 117 height 23
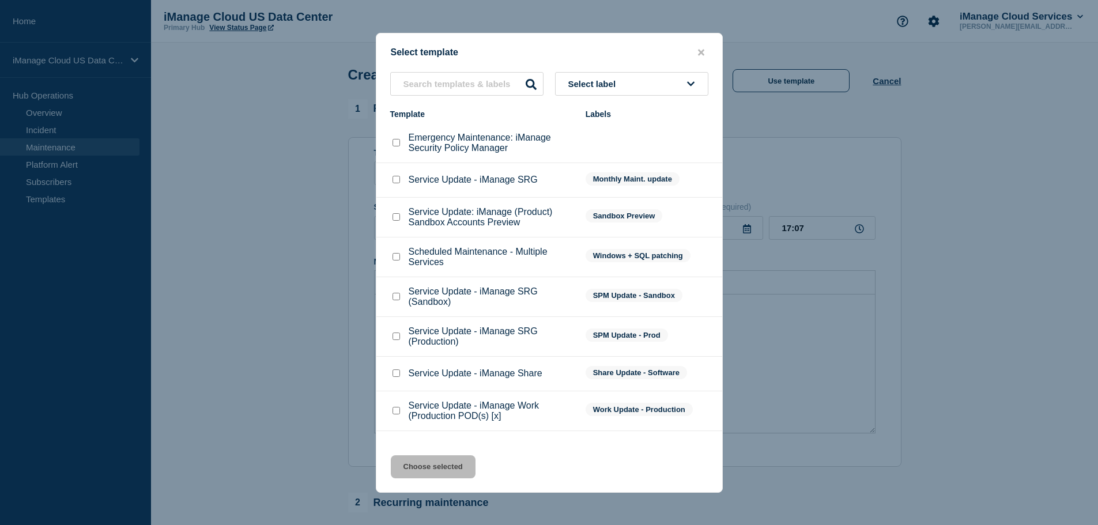
click at [400, 144] on div at bounding box center [396, 143] width 12 height 12
click at [395, 146] on input "Emergency Maintenance: iManage Security Policy Manager checkbox" at bounding box center [396, 142] width 7 height 7
checkbox input "true"
click at [453, 468] on button "Choose selected" at bounding box center [433, 466] width 85 height 23
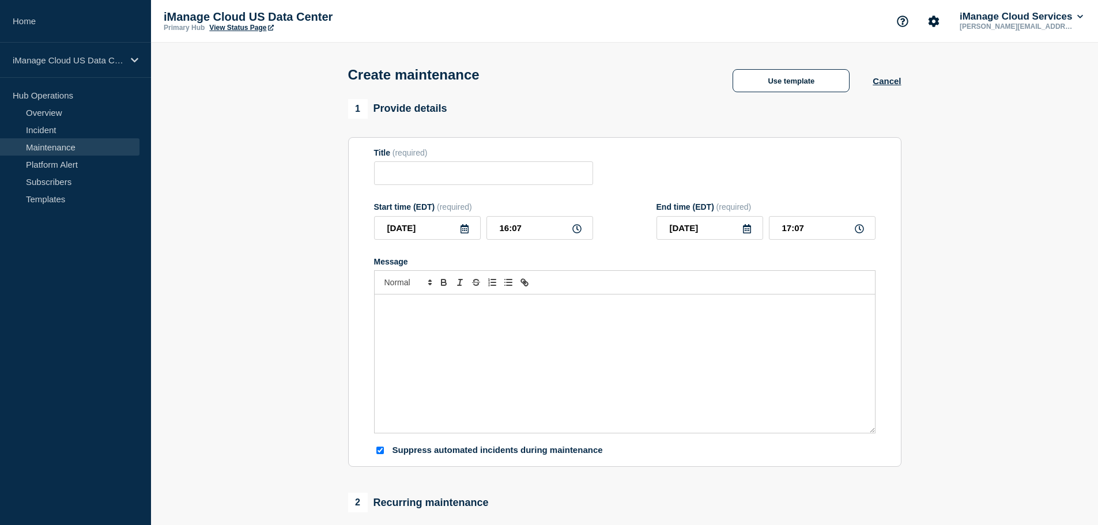
type input "Emergency Maintenance: iManage Security Policy Manager"
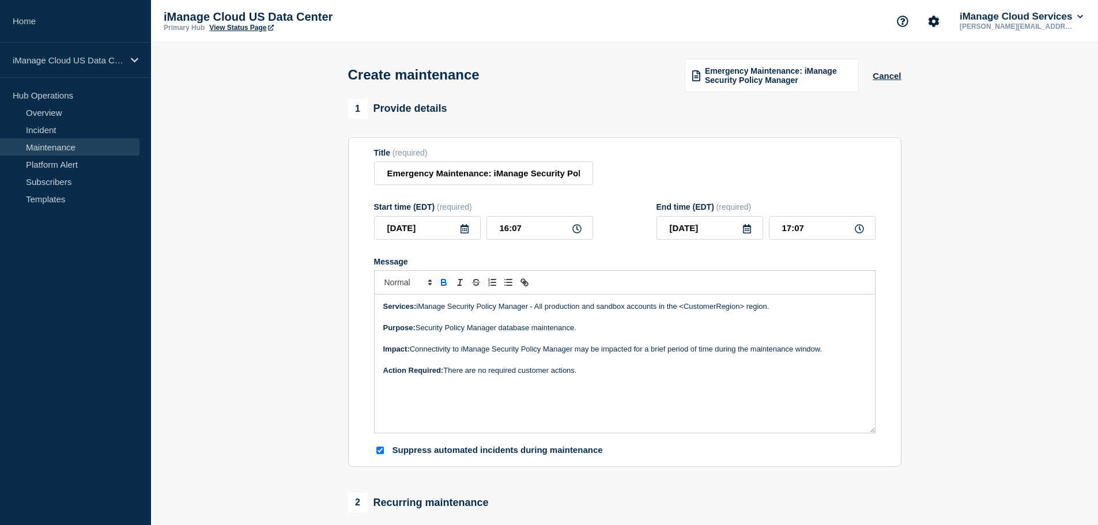
click at [468, 231] on icon at bounding box center [465, 228] width 8 height 9
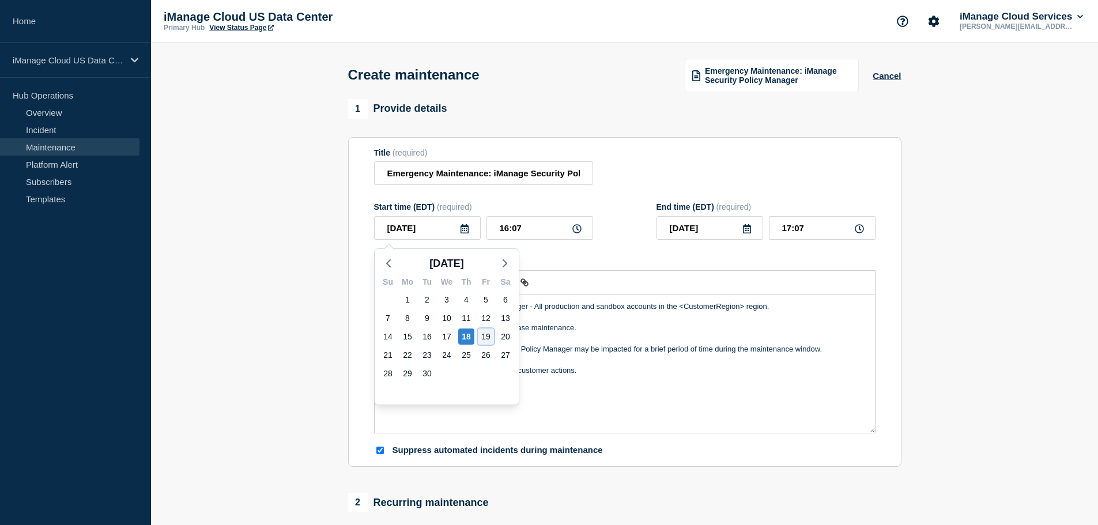
click at [485, 338] on div "19" at bounding box center [486, 337] width 16 height 16
type input "[DATE]"
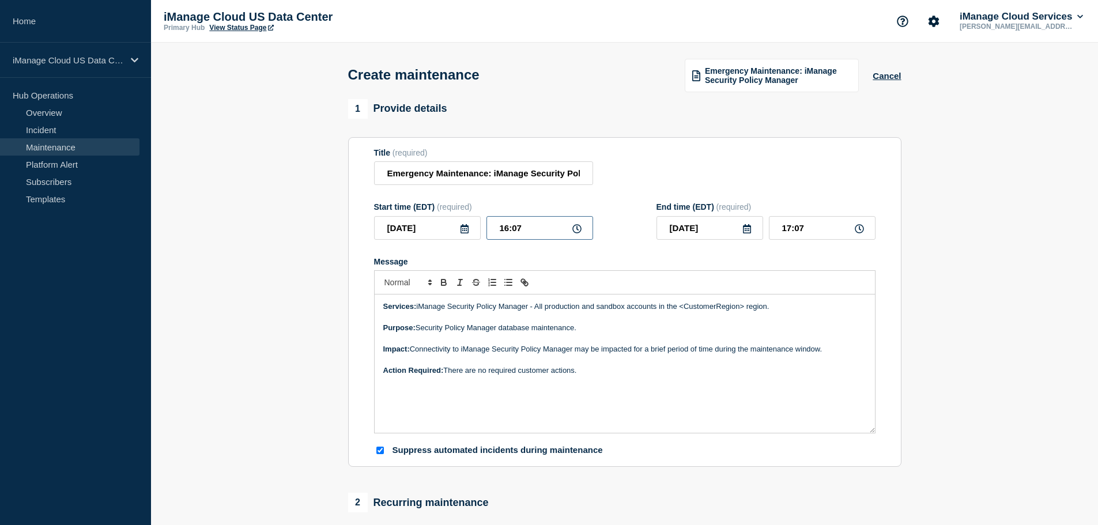
click at [502, 233] on input "16:07" at bounding box center [540, 228] width 107 height 24
click at [573, 233] on icon at bounding box center [576, 228] width 9 height 9
click at [578, 233] on icon at bounding box center [576, 228] width 9 height 9
drag, startPoint x: 523, startPoint y: 232, endPoint x: 489, endPoint y: 228, distance: 34.2
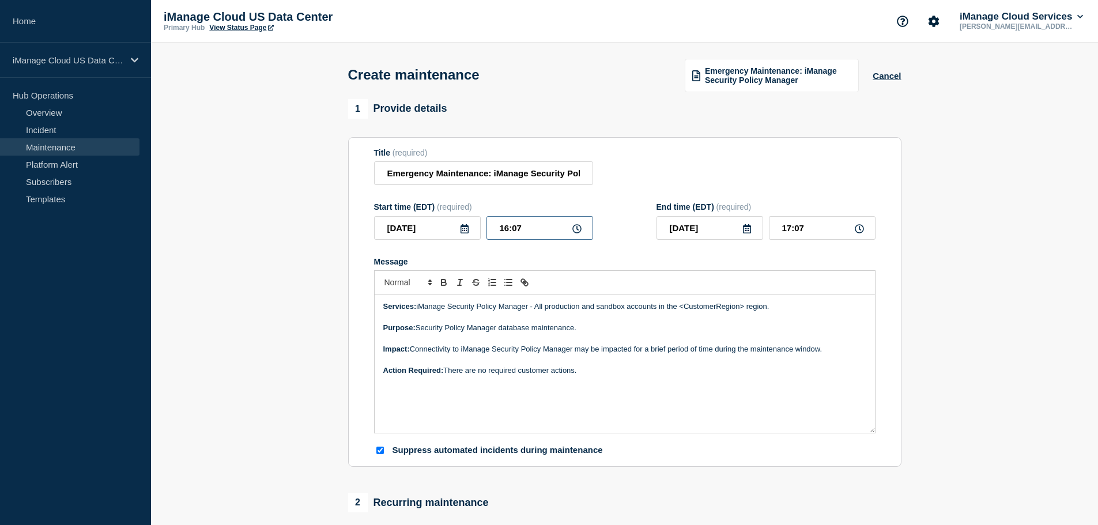
click at [489, 228] on input "16:07" at bounding box center [540, 228] width 107 height 24
type input "14:00"
type input "15:00"
click at [655, 169] on div "Title (required) Emergency Maintenance: iManage Security Policy Manager" at bounding box center [625, 166] width 502 height 37
drag, startPoint x: 745, startPoint y: 309, endPoint x: 683, endPoint y: 306, distance: 62.9
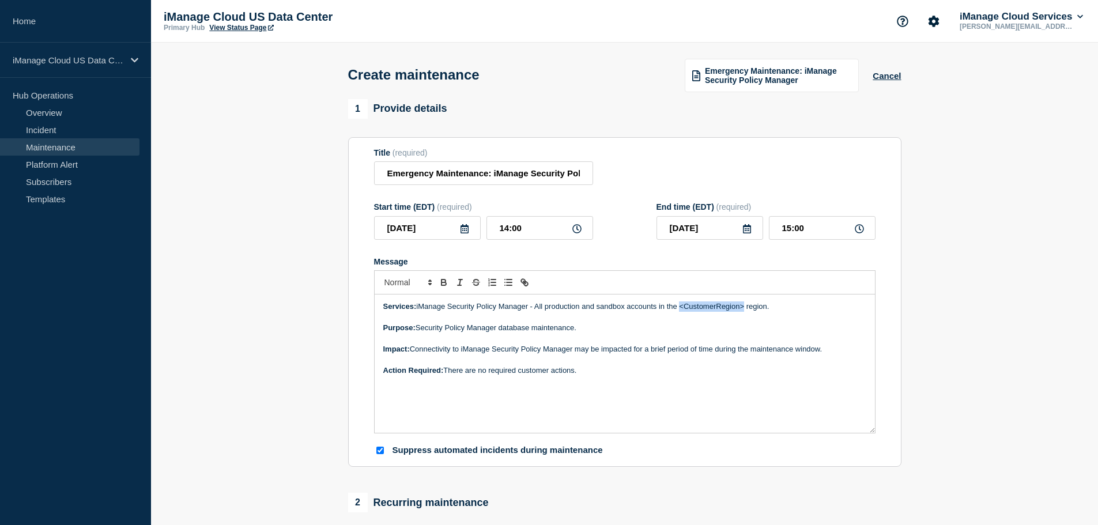
click at [683, 306] on p "Services: iManage Security Policy Manager - All production and sandbox accounts…" at bounding box center [624, 307] width 483 height 10
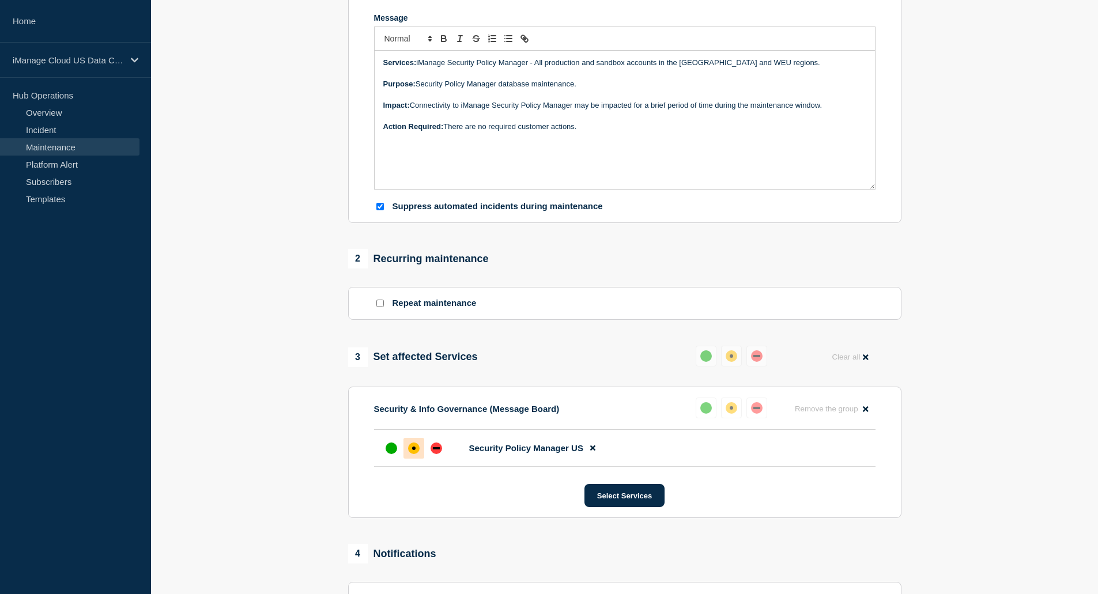
scroll to position [346, 0]
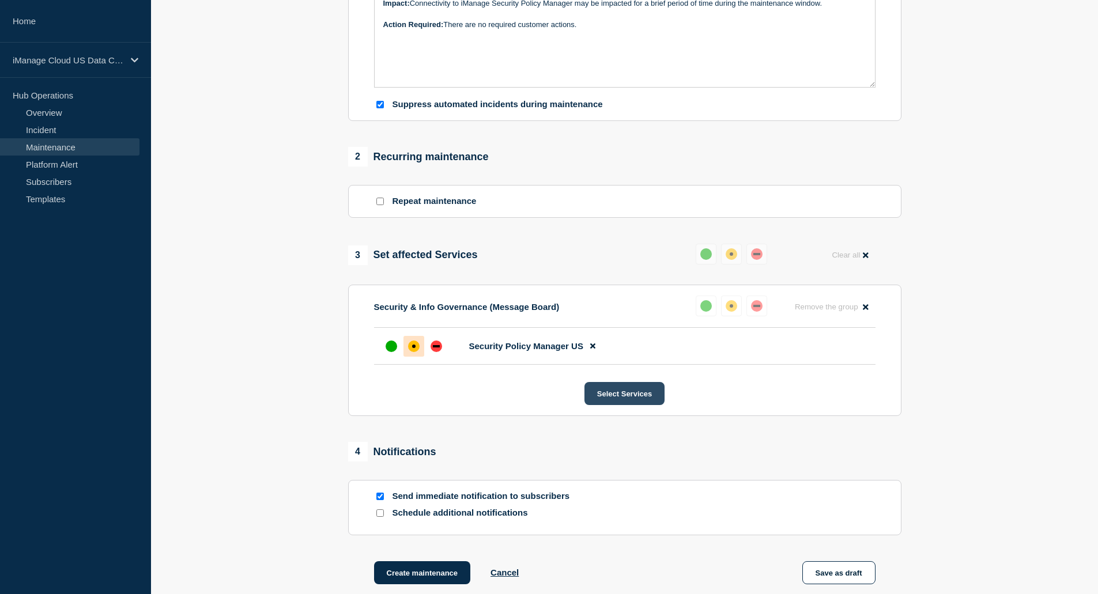
click at [627, 394] on button "Select Services" at bounding box center [625, 393] width 80 height 23
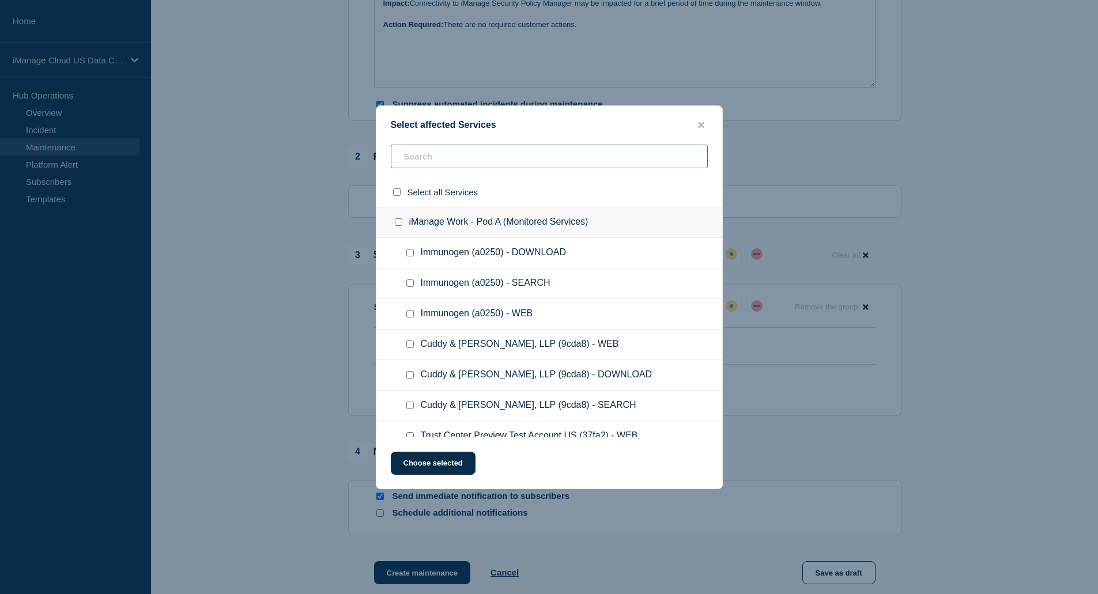
click at [492, 159] on input "text" at bounding box center [549, 157] width 317 height 24
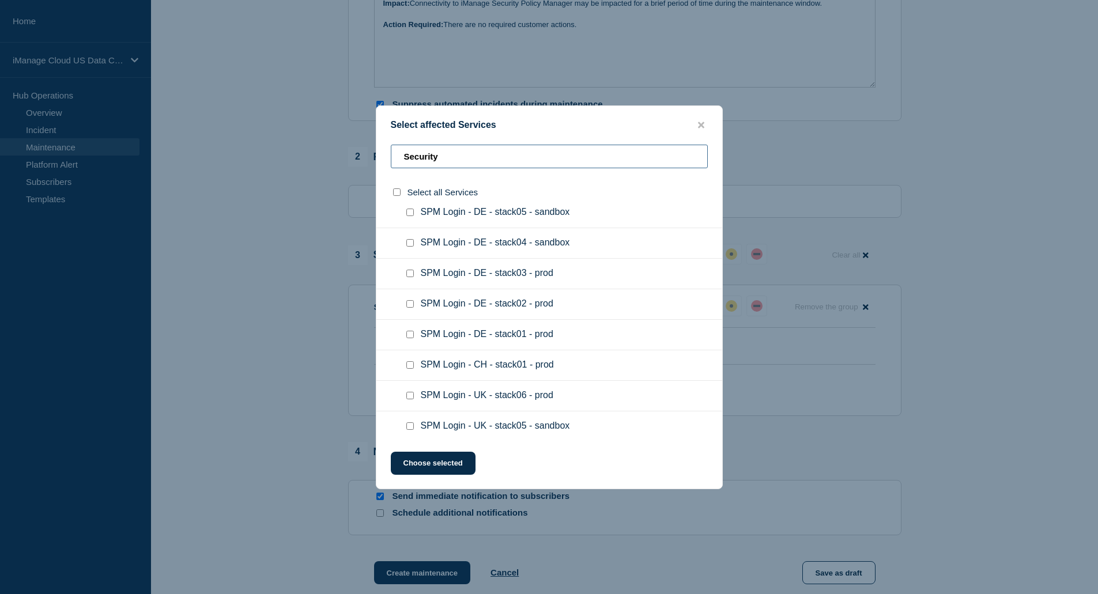
scroll to position [519, 0]
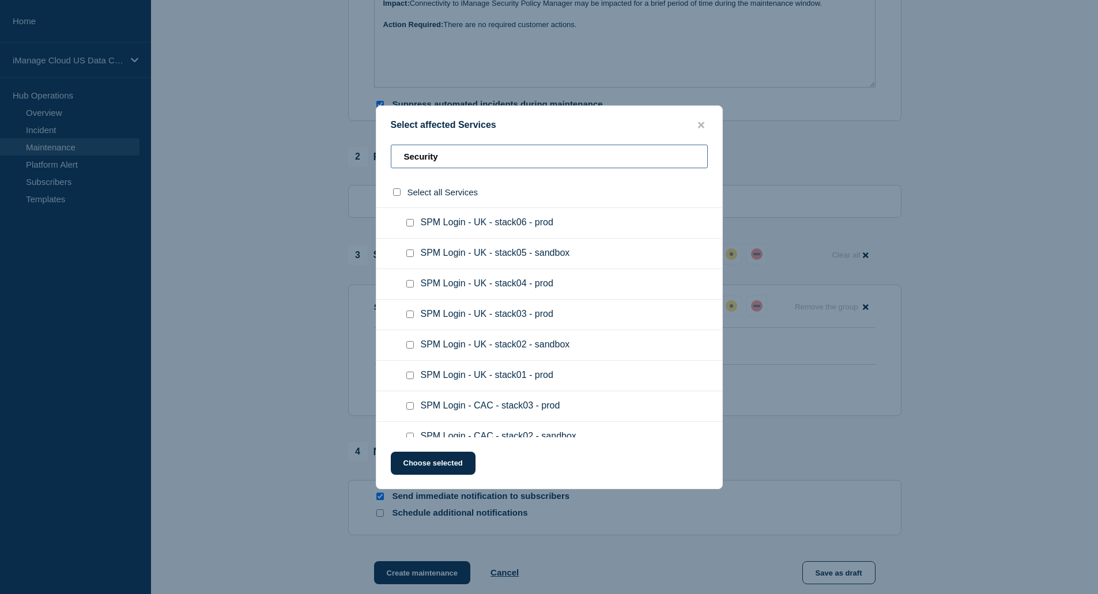
type input "Security"
drag, startPoint x: 454, startPoint y: 163, endPoint x: 380, endPoint y: 159, distance: 73.3
click at [380, 159] on div "Security" at bounding box center [549, 161] width 346 height 33
click at [409, 286] on input "SPM Login - UK - stack04 - prod checkbox" at bounding box center [409, 283] width 7 height 7
checkbox input "true"
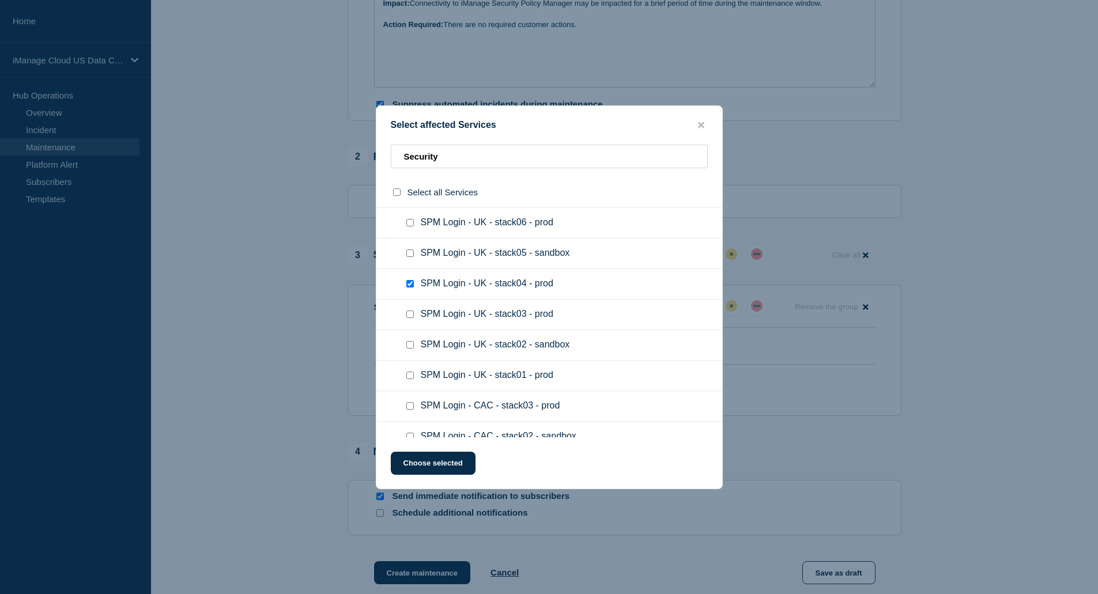
click at [412, 375] on input "SPM Login - UK - stack01 - prod checkbox" at bounding box center [409, 375] width 7 height 7
checkbox input "true"
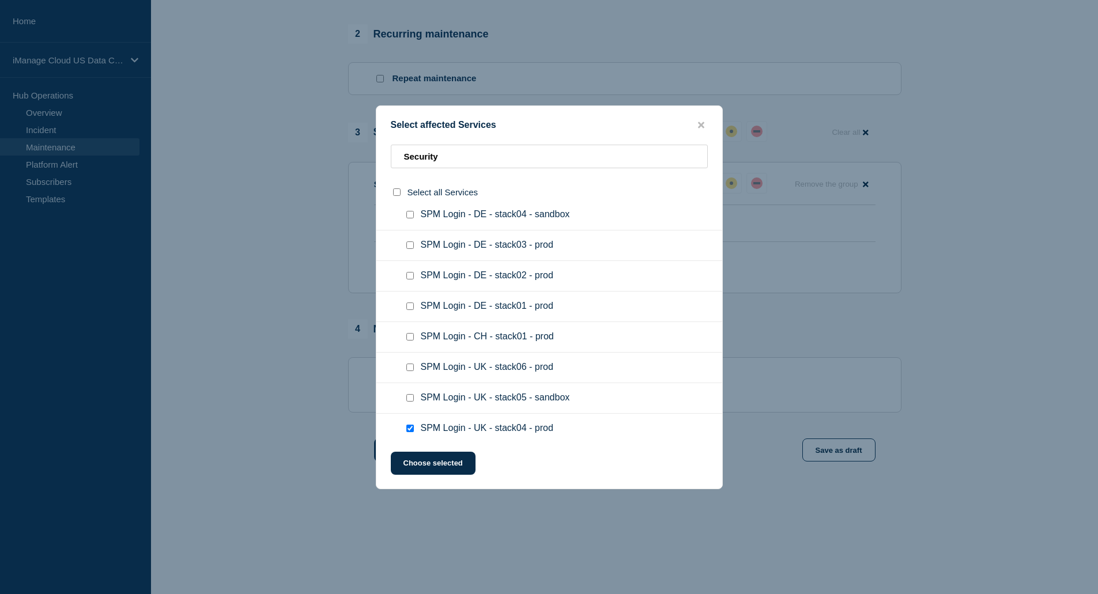
scroll to position [343, 0]
click at [409, 340] on input "SPM Login - DE - stack01 - prod checkbox" at bounding box center [409, 337] width 7 height 7
checkbox input "true"
click at [453, 465] on button "Choose selected" at bounding box center [433, 463] width 85 height 23
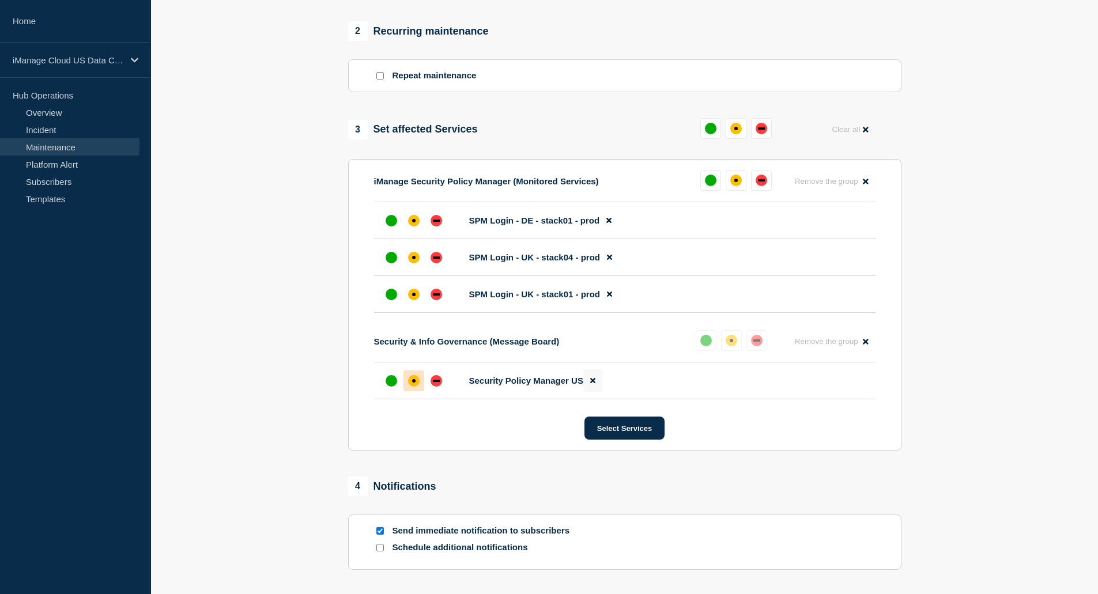
click at [592, 384] on icon at bounding box center [592, 381] width 5 height 5
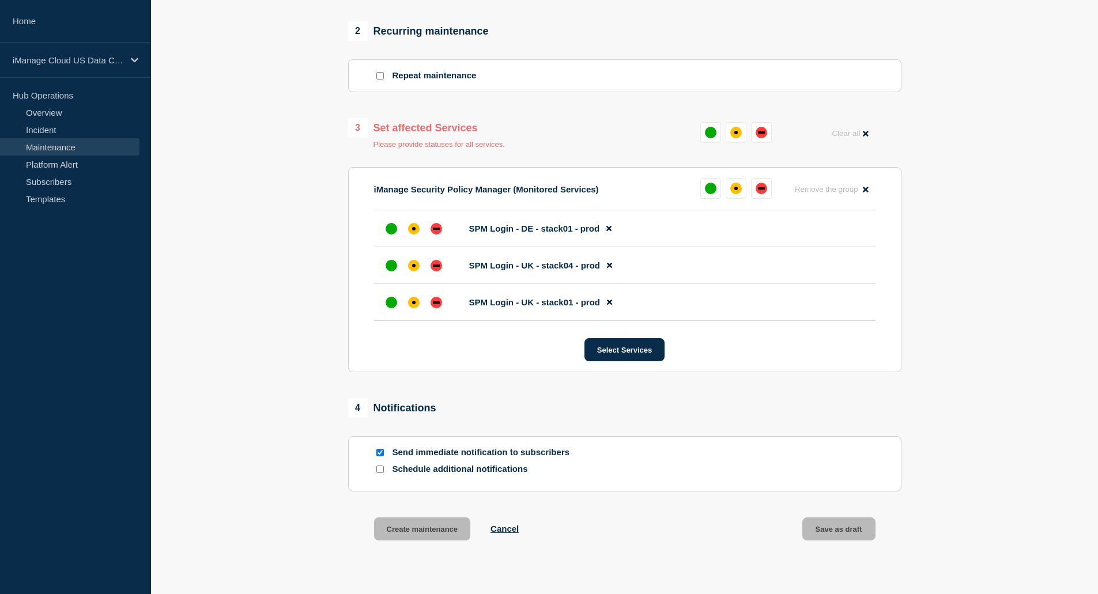
click at [322, 268] on section "1 Provide details Title (required) Emergency Maintenance: iManage Security Poli…" at bounding box center [624, 99] width 947 height 943
click at [413, 230] on div "affected" at bounding box center [413, 228] width 3 height 3
click at [413, 272] on div "affected" at bounding box center [414, 266] width 12 height 12
drag, startPoint x: 413, startPoint y: 305, endPoint x: 401, endPoint y: 301, distance: 12.8
click at [413, 304] on div "affected" at bounding box center [413, 302] width 3 height 3
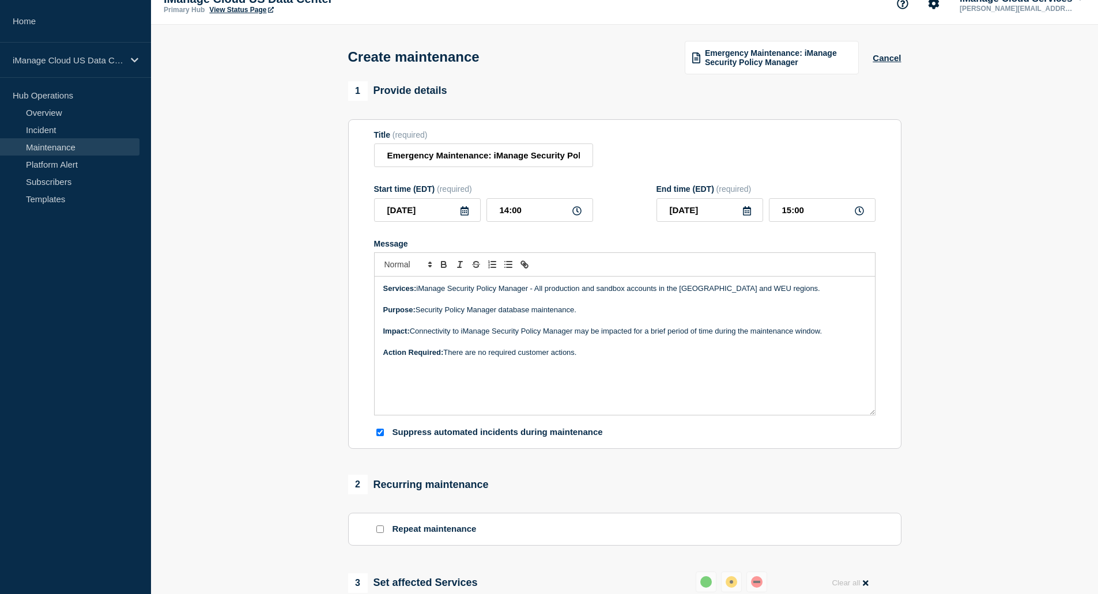
scroll to position [0, 0]
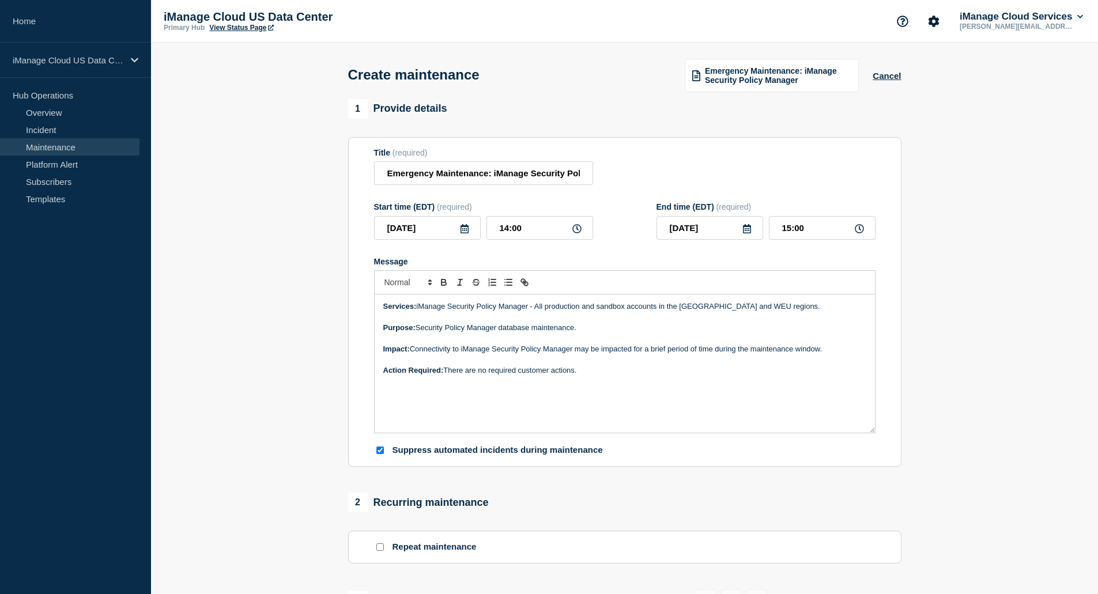
click at [973, 339] on section "1 Provide details Title (required) Emergency Maintenance: iManage Security Poli…" at bounding box center [624, 566] width 947 height 935
drag, startPoint x: 587, startPoint y: 312, endPoint x: 666, endPoint y: 309, distance: 79.6
click at [639, 311] on p "Services: iManage Security Policy Manager - All production and sandbox accounts…" at bounding box center [624, 307] width 483 height 10
click at [655, 312] on p "Services: iManage Security Policy Manager - All production and sandbox accounts…" at bounding box center [624, 307] width 483 height 10
drag, startPoint x: 657, startPoint y: 309, endPoint x: 583, endPoint y: 308, distance: 73.8
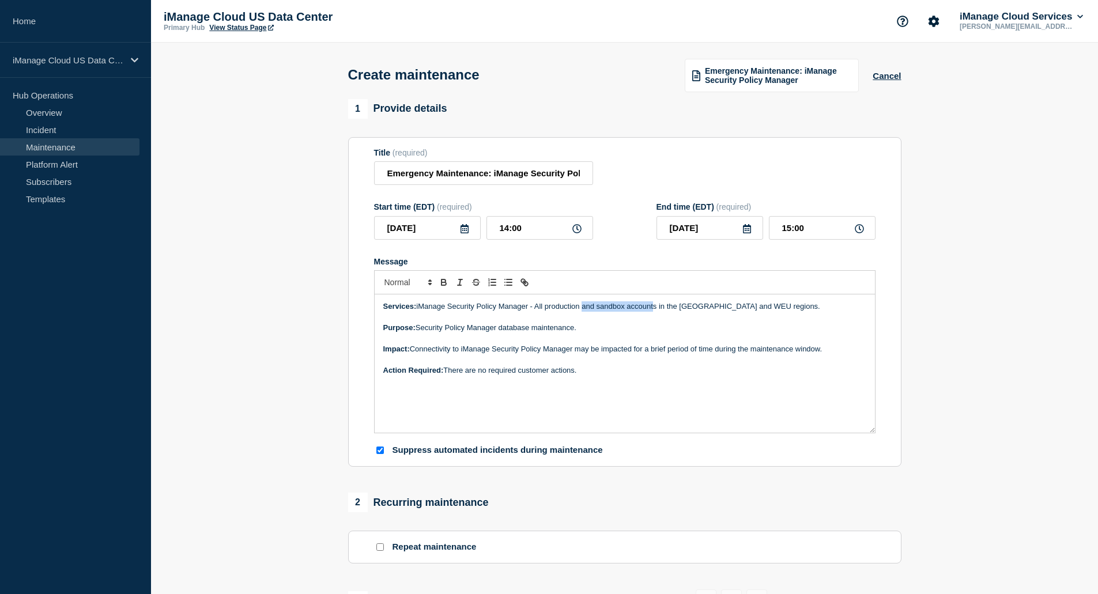
click at [583, 308] on p "Services: iManage Security Policy Manager - All production and sandbox accounts…" at bounding box center [624, 307] width 483 height 10
click at [618, 312] on p "Services: iManage Security Policy Manager - All production in the UKS and WEU r…" at bounding box center [624, 307] width 483 height 10
click at [714, 316] on p "Message" at bounding box center [624, 317] width 483 height 10
click at [711, 309] on p "Services: iManage Security Policy Manager - All production in the UK and DE reg…" at bounding box center [624, 307] width 483 height 10
drag, startPoint x: 641, startPoint y: 311, endPoint x: 633, endPoint y: 313, distance: 8.4
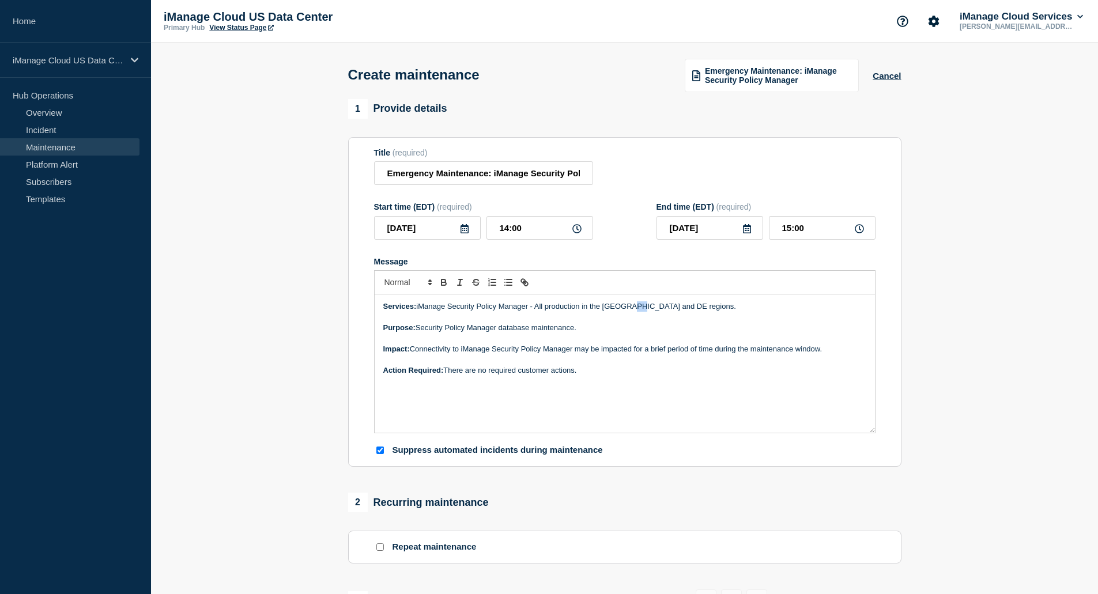
click at [633, 312] on p "Services: iManage Security Policy Manager - All production in the UK and DE reg…" at bounding box center [624, 307] width 483 height 10
drag, startPoint x: 647, startPoint y: 326, endPoint x: 653, endPoint y: 325, distance: 6.0
click at [647, 326] on p "Purpose: Security Policy Manager database maintenance." at bounding box center [624, 328] width 483 height 10
drag, startPoint x: 616, startPoint y: 326, endPoint x: 517, endPoint y: 325, distance: 99.2
click at [515, 325] on div "Services: iManage Security Policy Manager - All production in the UK and German…" at bounding box center [625, 364] width 500 height 138
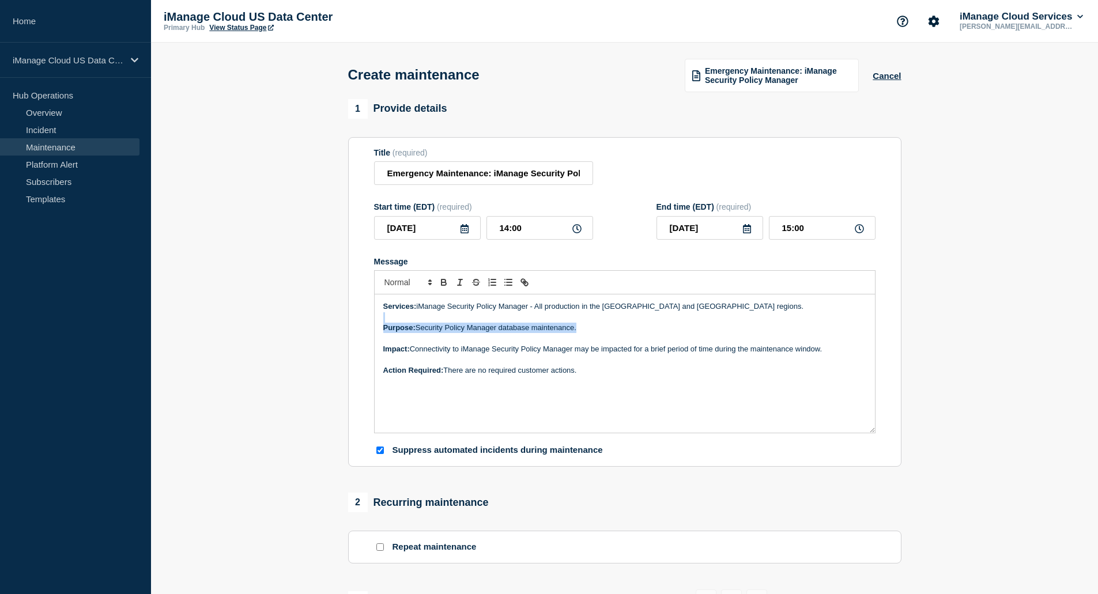
click at [524, 323] on p "Message" at bounding box center [624, 317] width 483 height 10
drag, startPoint x: 529, startPoint y: 330, endPoint x: 521, endPoint y: 331, distance: 8.1
click at [521, 331] on p "Purpose: Security Policy Manager database maintenance." at bounding box center [624, 328] width 483 height 10
drag, startPoint x: 533, startPoint y: 331, endPoint x: 598, endPoint y: 342, distance: 66.1
click at [503, 330] on p "Purpose: Security Policy Manager database maintenance." at bounding box center [624, 328] width 483 height 10
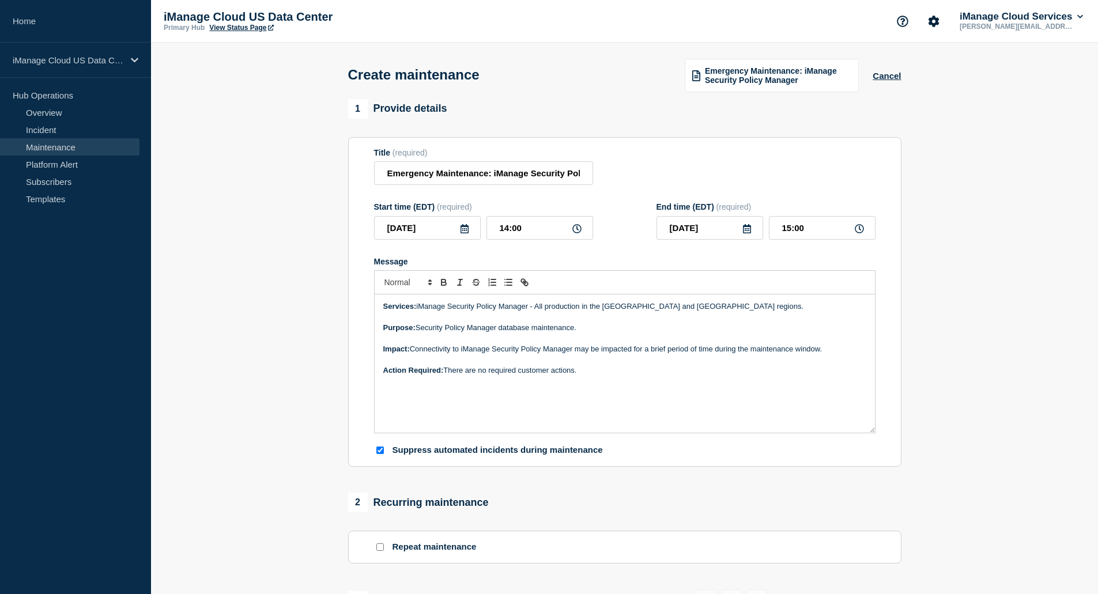
click at [597, 331] on p "Purpose: Security Policy Manager database maintenance." at bounding box center [624, 328] width 483 height 10
click at [619, 376] on p "Action Required: There are no required customer actions." at bounding box center [624, 371] width 483 height 10
click at [627, 375] on p "Action Required: There are no required customer actions." at bounding box center [624, 371] width 483 height 10
drag, startPoint x: 592, startPoint y: 376, endPoint x: 376, endPoint y: 306, distance: 226.8
click at [376, 306] on div "Services: iManage Security Policy Manager - All production in the UK and German…" at bounding box center [625, 364] width 500 height 138
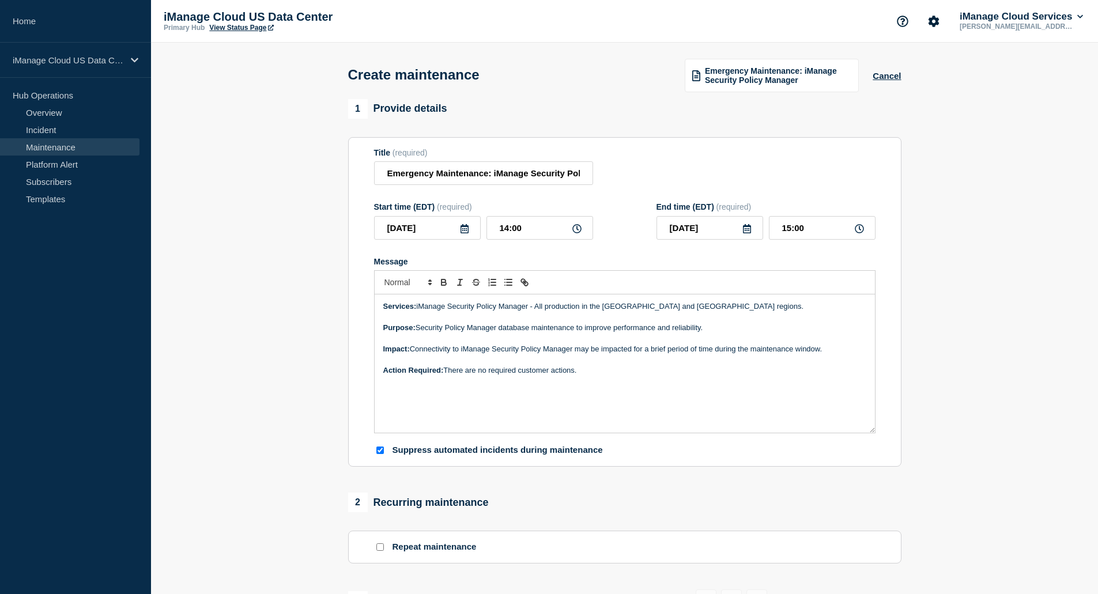
copy div "Services: iManage Security Policy Manager - All production in the UK and German…"
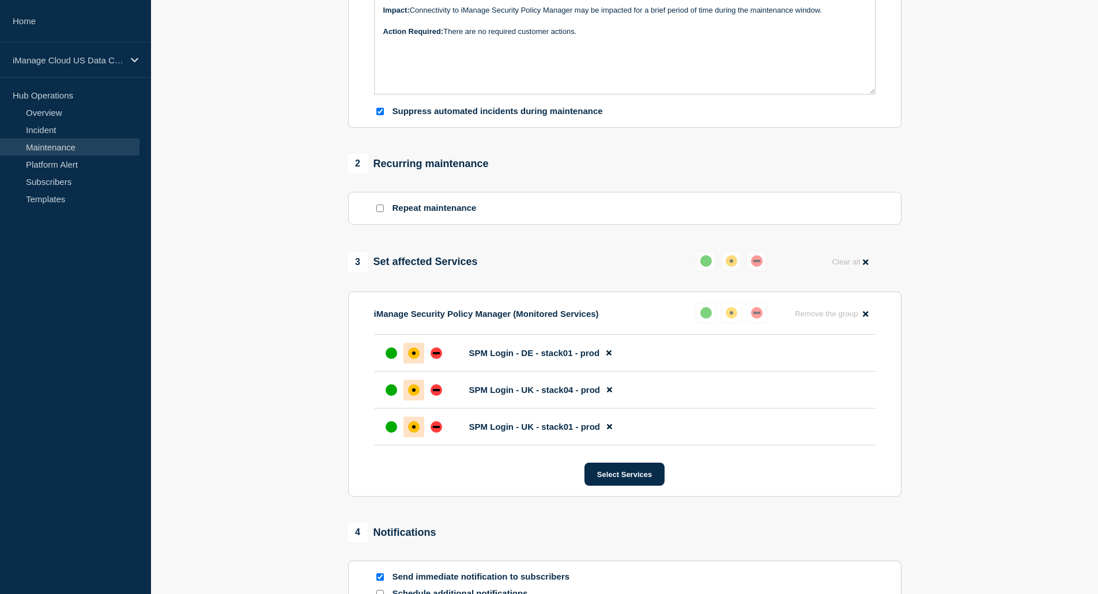
scroll to position [346, 0]
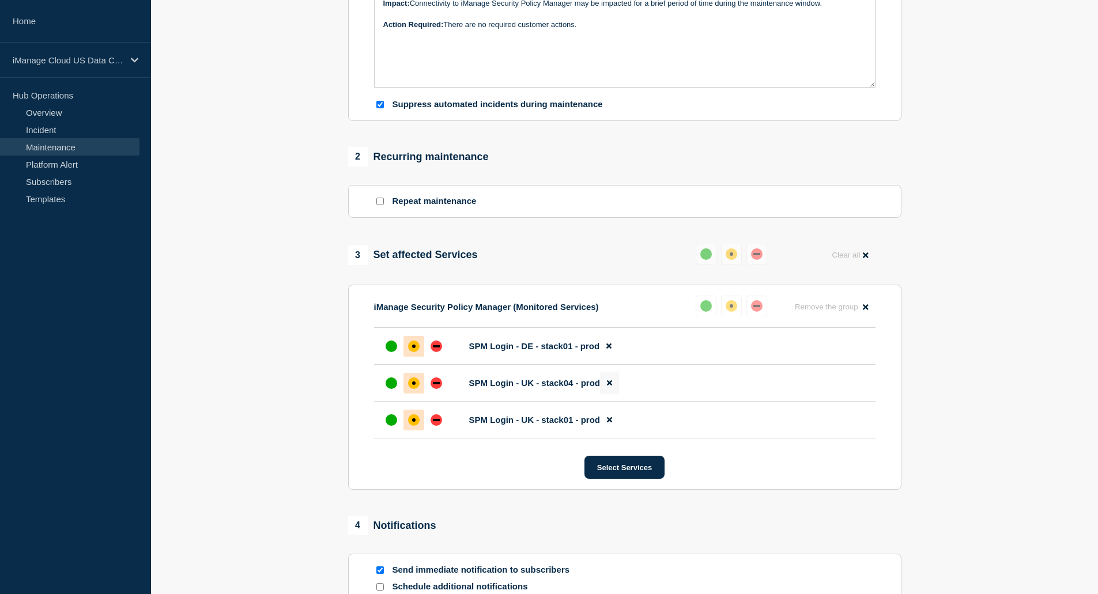
click at [611, 385] on icon at bounding box center [609, 383] width 5 height 5
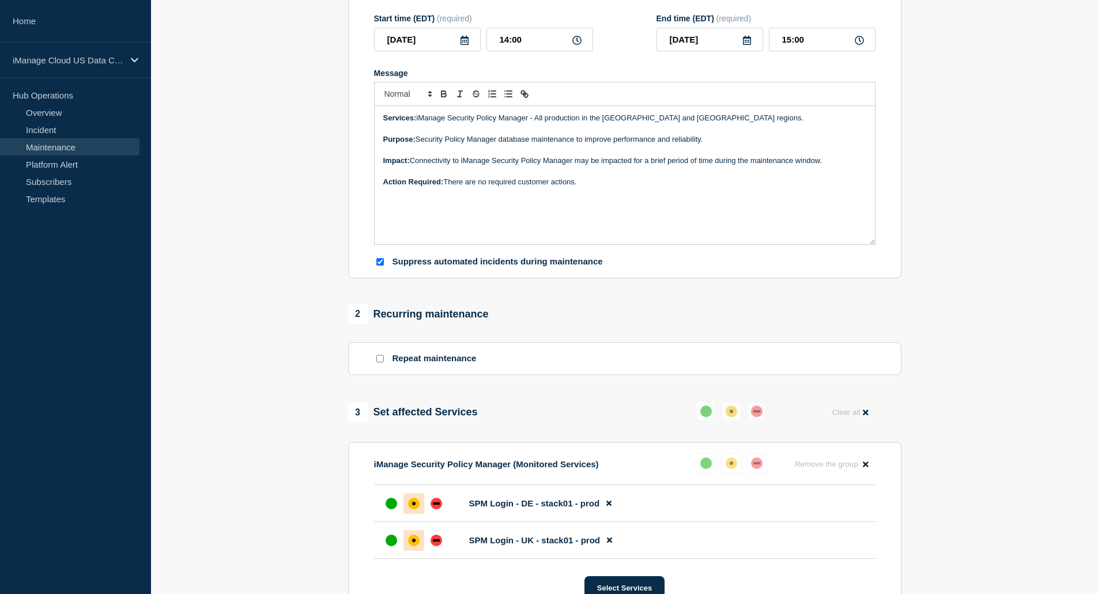
scroll to position [173, 0]
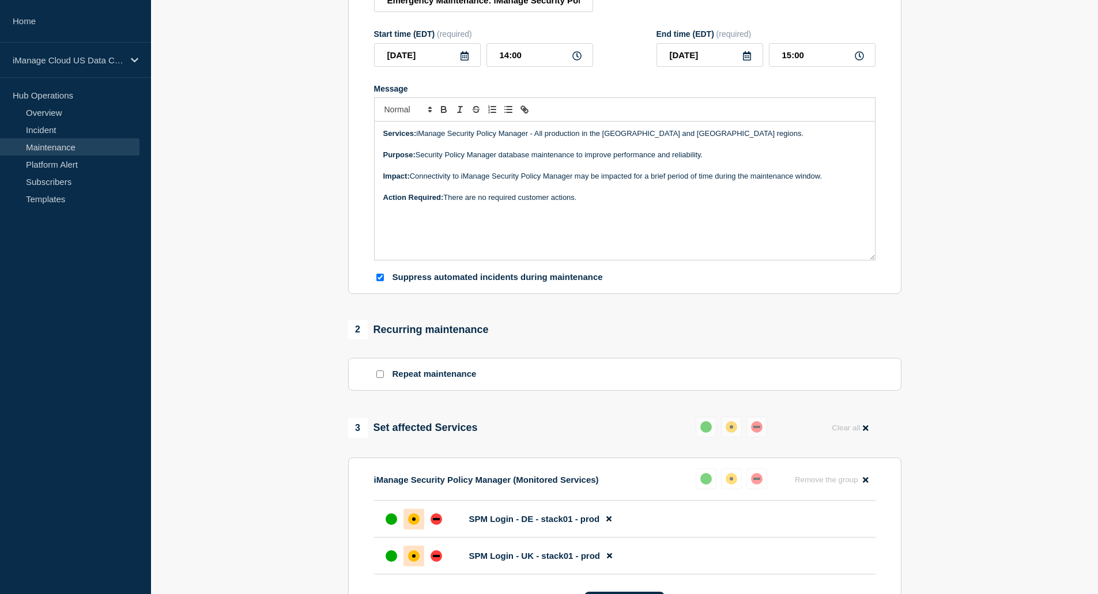
click at [501, 208] on div "Services: iManage Security Policy Manager - All production in the UK and German…" at bounding box center [625, 191] width 500 height 138
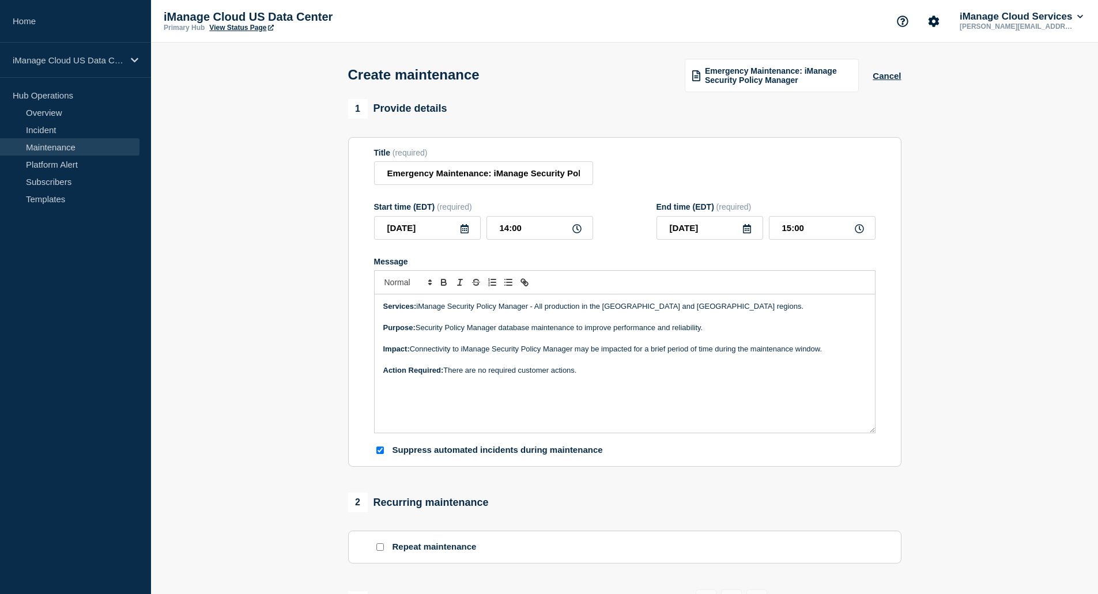
drag, startPoint x: 597, startPoint y: 371, endPoint x: 379, endPoint y: 302, distance: 229.2
click at [379, 302] on div "Services: iManage Security Policy Manager - All production in the UK and German…" at bounding box center [625, 364] width 500 height 138
copy div "Services: iManage Security Policy Manager - All production in the UK and German…"
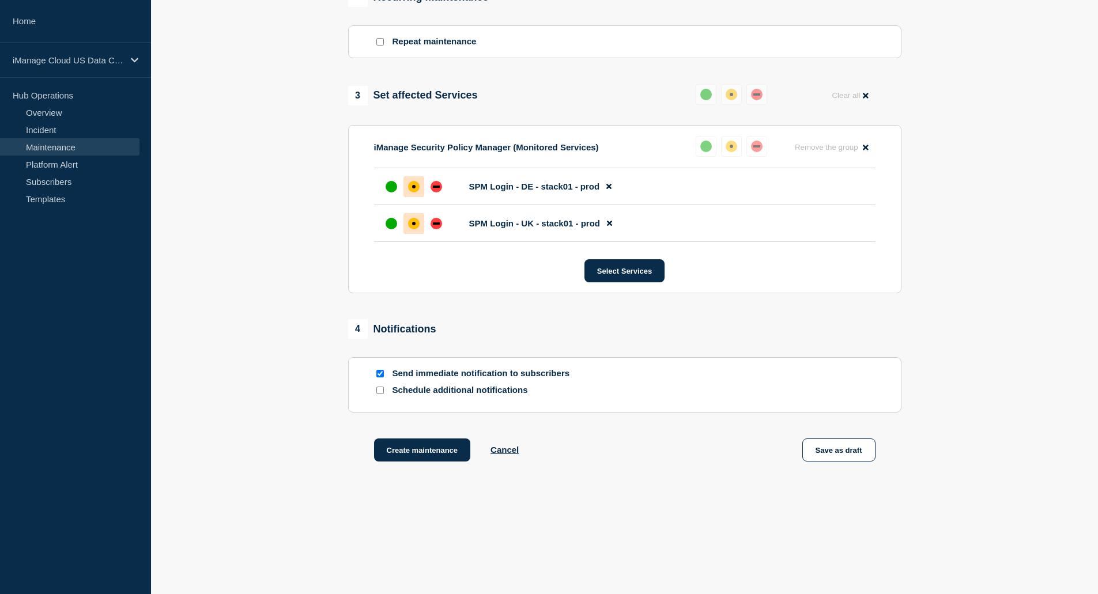
scroll to position [336, 0]
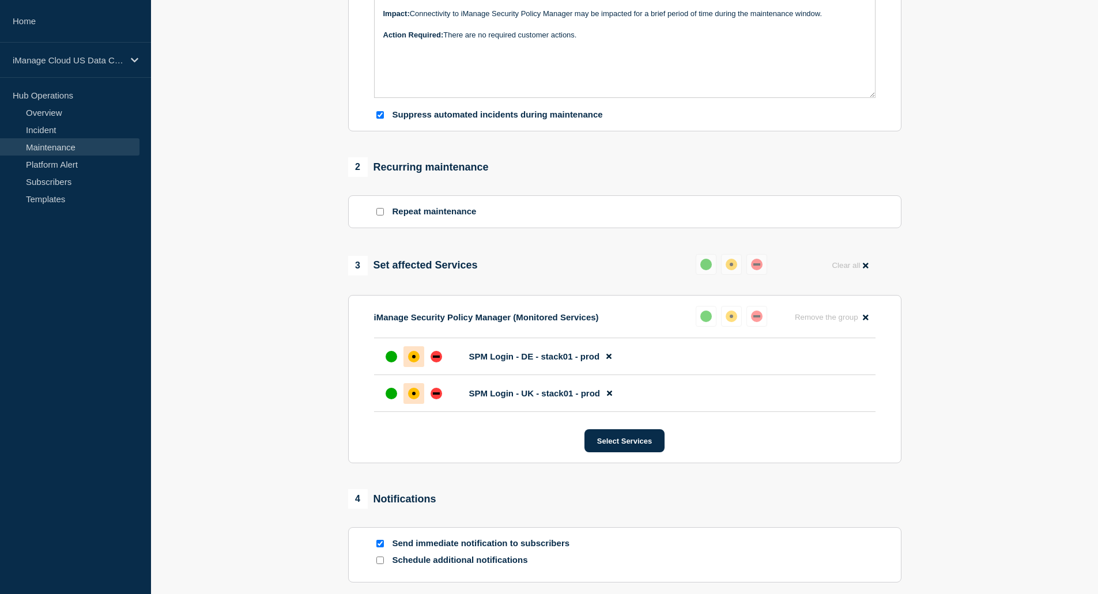
drag, startPoint x: 220, startPoint y: 0, endPoint x: 250, endPoint y: 16, distance: 34.0
click at [267, 38] on section "1 Provide details Title (required) Emergency Maintenance: iManage Security Poli…" at bounding box center [624, 213] width 947 height 898
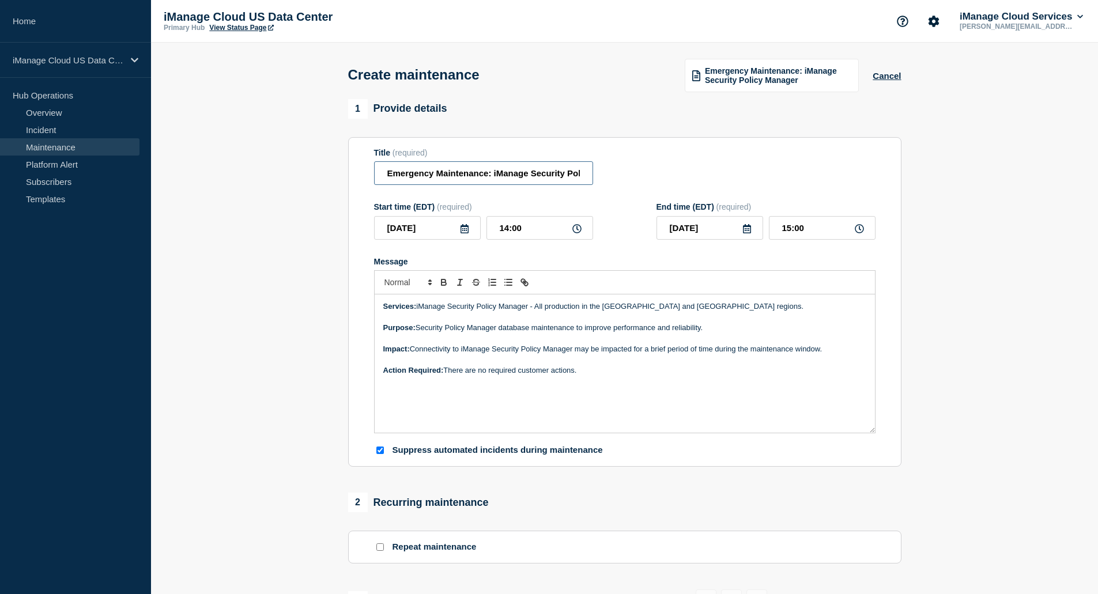
click at [481, 175] on input "Emergency Maintenance: iManage Security Policy Manager" at bounding box center [483, 173] width 219 height 24
click at [553, 177] on input "Emergency Maintenance: iManage Security Policy Manager" at bounding box center [483, 173] width 219 height 24
click at [583, 172] on input "Emergency Maintenance: iManage Security Policy Manager" at bounding box center [483, 173] width 219 height 24
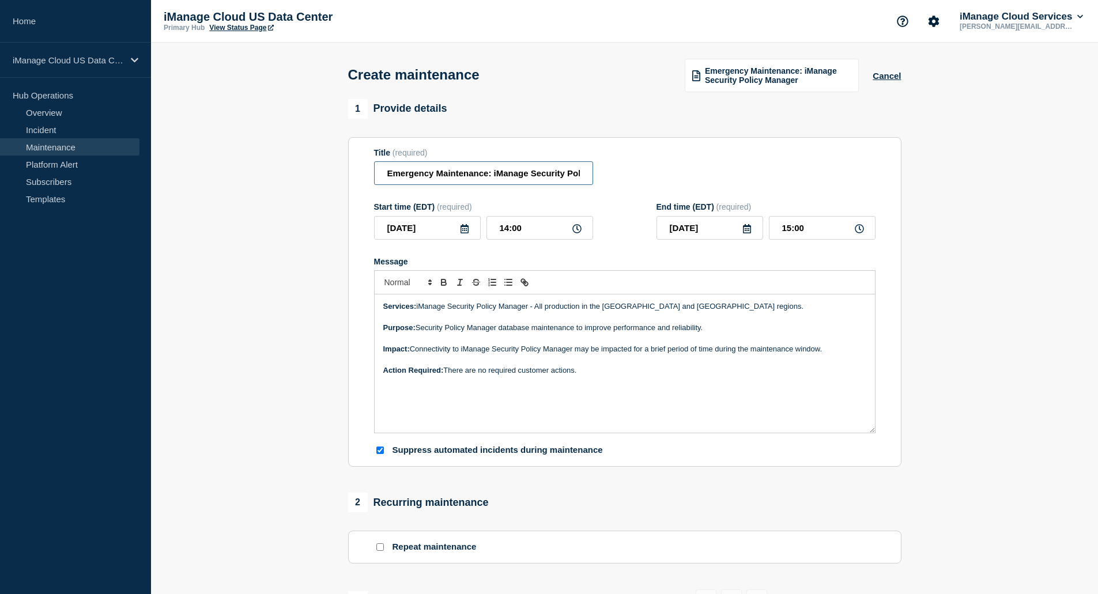
click at [575, 176] on input "Emergency Maintenance: iManage Security Policy Manager" at bounding box center [483, 173] width 219 height 24
drag, startPoint x: 583, startPoint y: 372, endPoint x: 363, endPoint y: 286, distance: 236.4
click at [354, 296] on section "Title (required) Emergency Maintenance: iManage Security Policy Manager Start t…" at bounding box center [624, 302] width 553 height 330
copy div "Services: iManage Security Policy Manager - All production in the UK and German…"
click at [533, 338] on p "Message" at bounding box center [624, 339] width 483 height 10
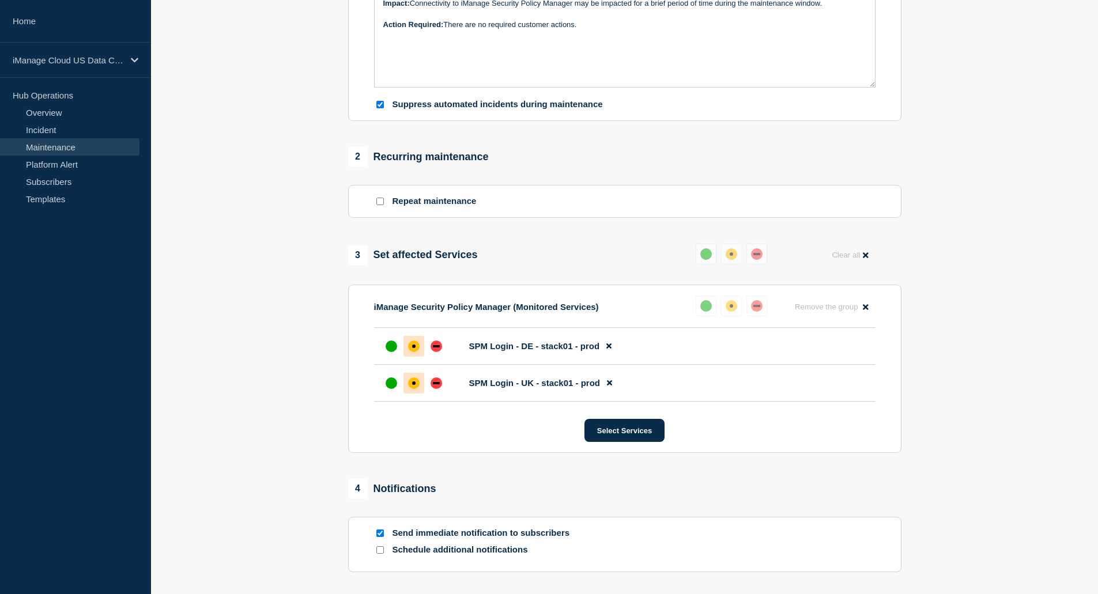
scroll to position [508, 0]
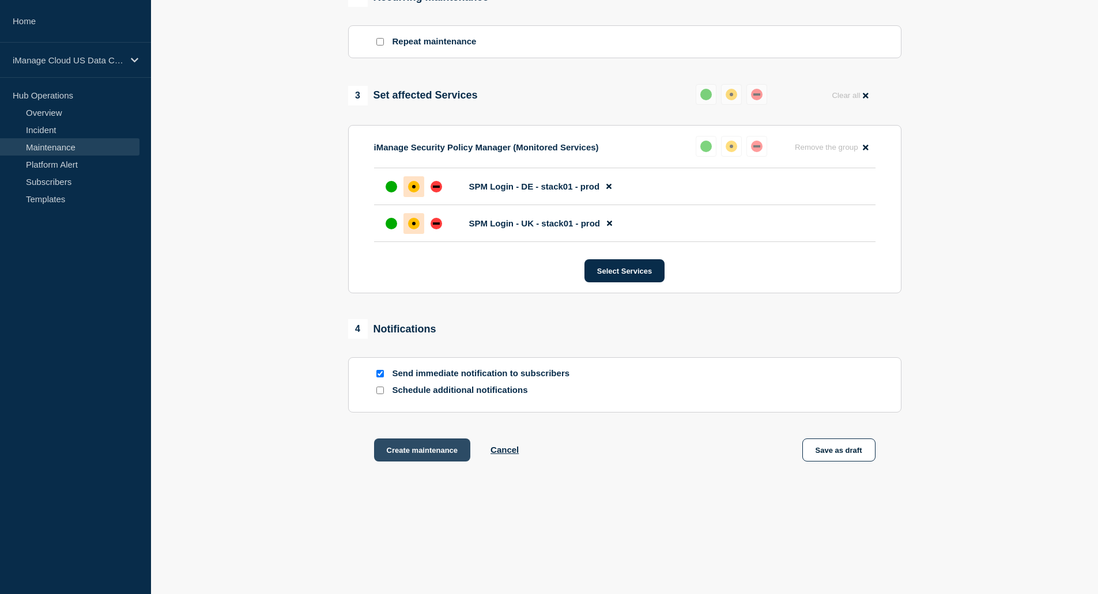
click at [421, 448] on button "Create maintenance" at bounding box center [422, 450] width 97 height 23
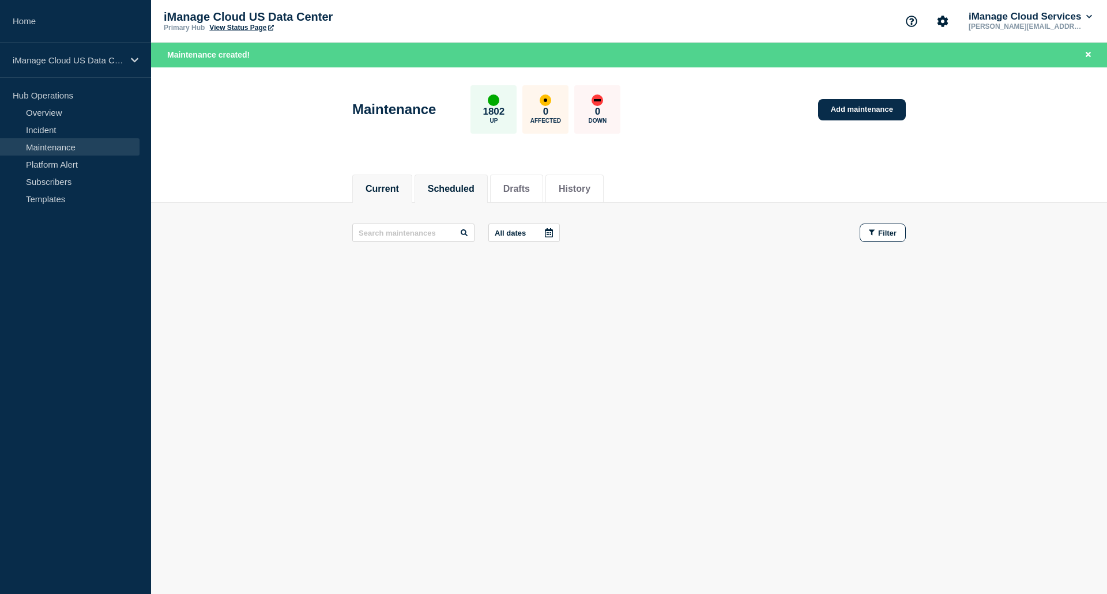
click at [461, 192] on button "Scheduled" at bounding box center [451, 189] width 47 height 10
click at [56, 112] on link "Overview" at bounding box center [70, 112] width 140 height 17
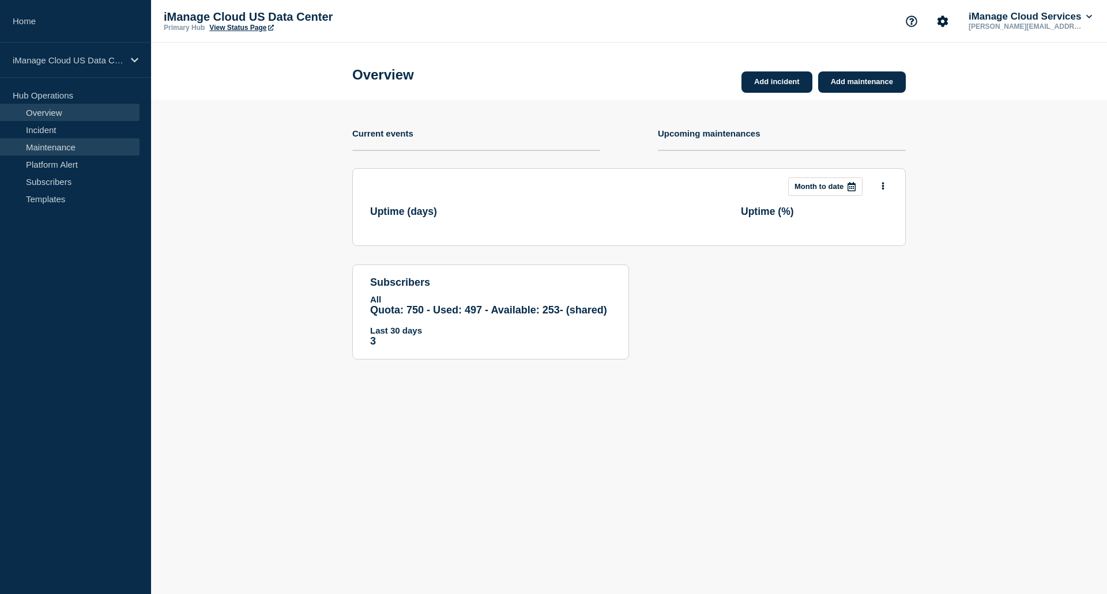
click at [76, 148] on link "Maintenance" at bounding box center [70, 146] width 140 height 17
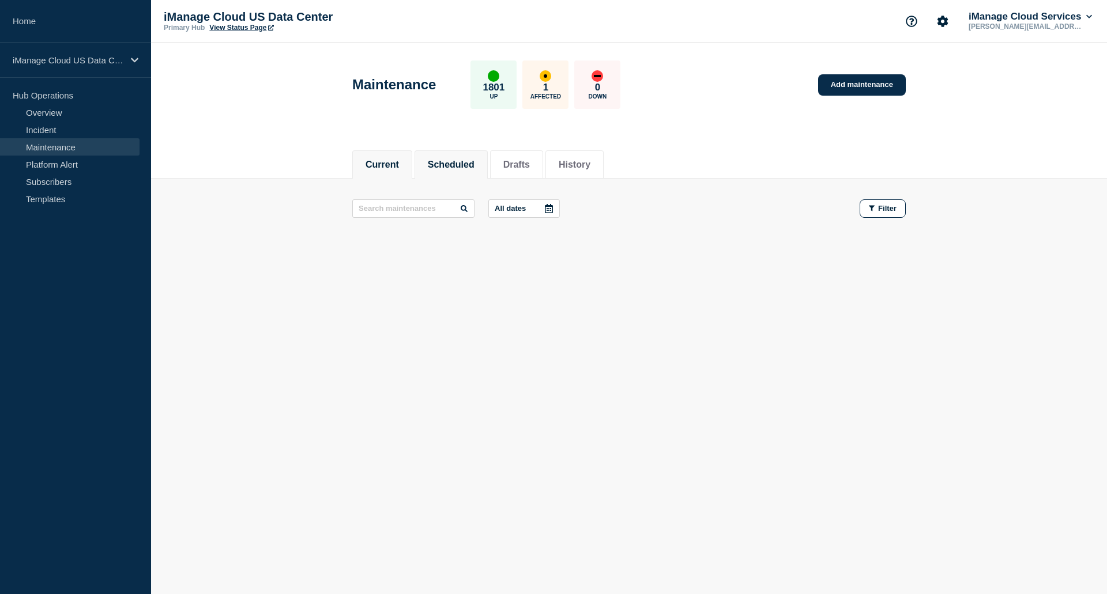
click at [465, 163] on button "Scheduled" at bounding box center [451, 165] width 47 height 10
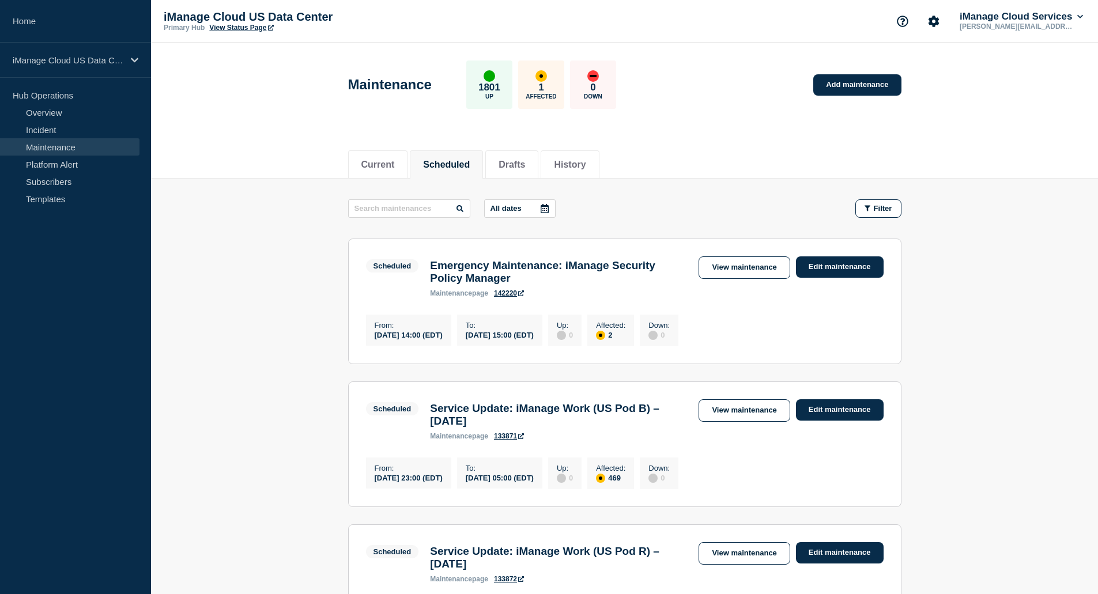
click at [511, 296] on link "142220" at bounding box center [509, 293] width 30 height 8
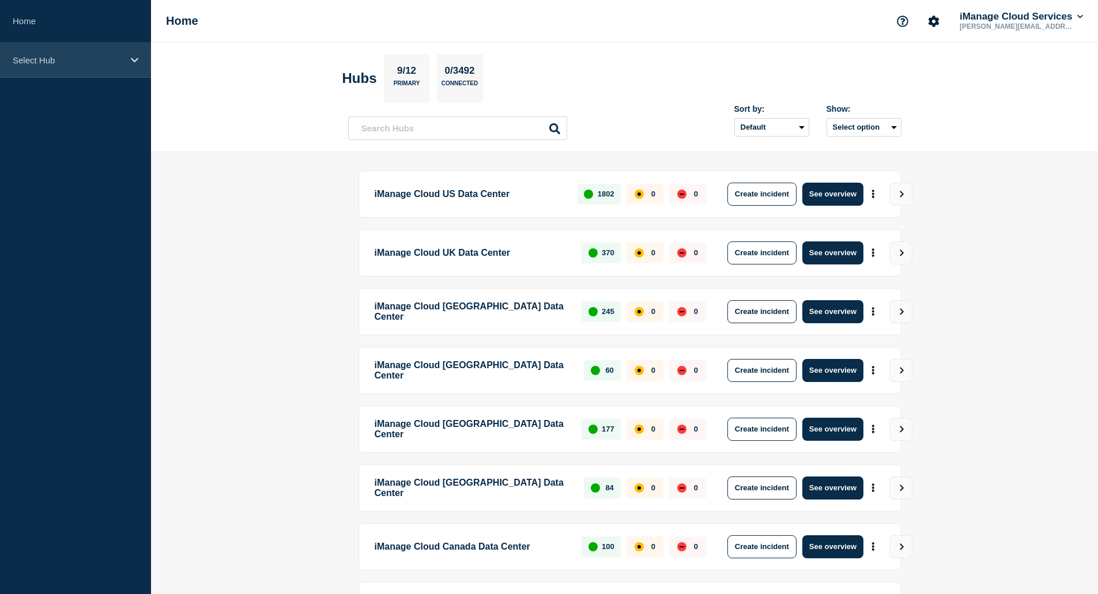
click at [62, 56] on p "Select Hub" at bounding box center [68, 60] width 111 height 10
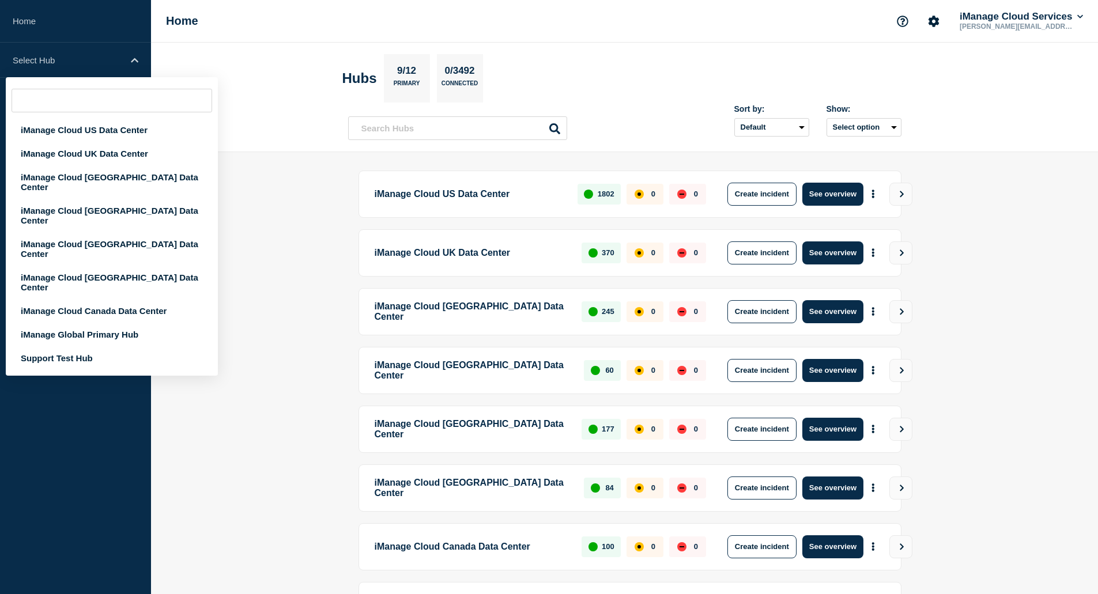
click at [218, 72] on header "Hubs 9/12 Primary 0/3492 Connected Sort by: Default Last added Last updated Mos…" at bounding box center [624, 98] width 947 height 110
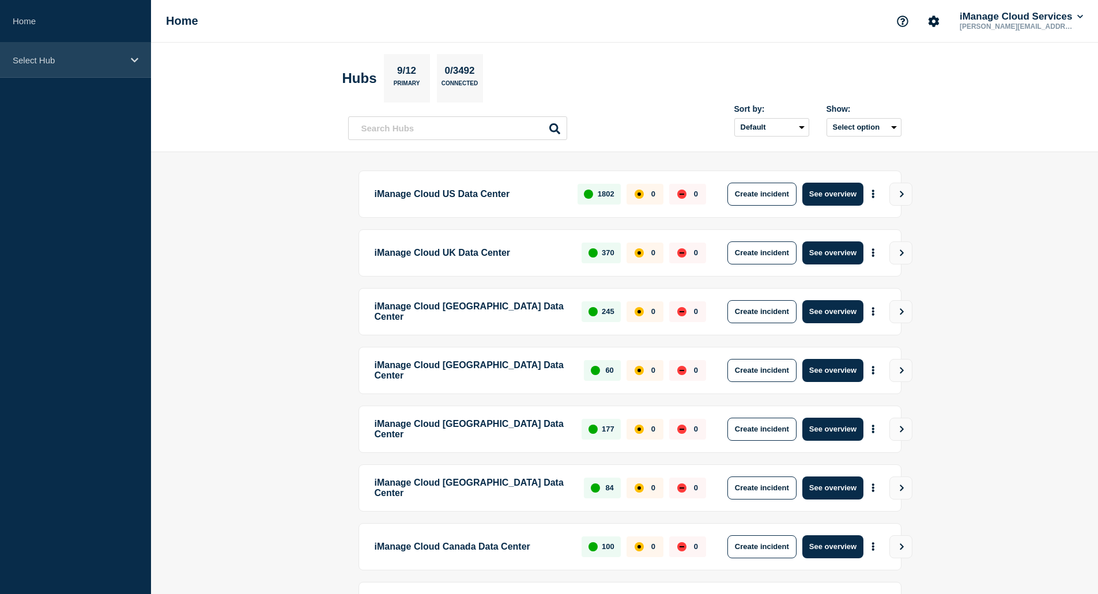
drag, startPoint x: 99, startPoint y: 62, endPoint x: 97, endPoint y: 74, distance: 12.2
click at [99, 62] on p "Select Hub" at bounding box center [68, 60] width 111 height 10
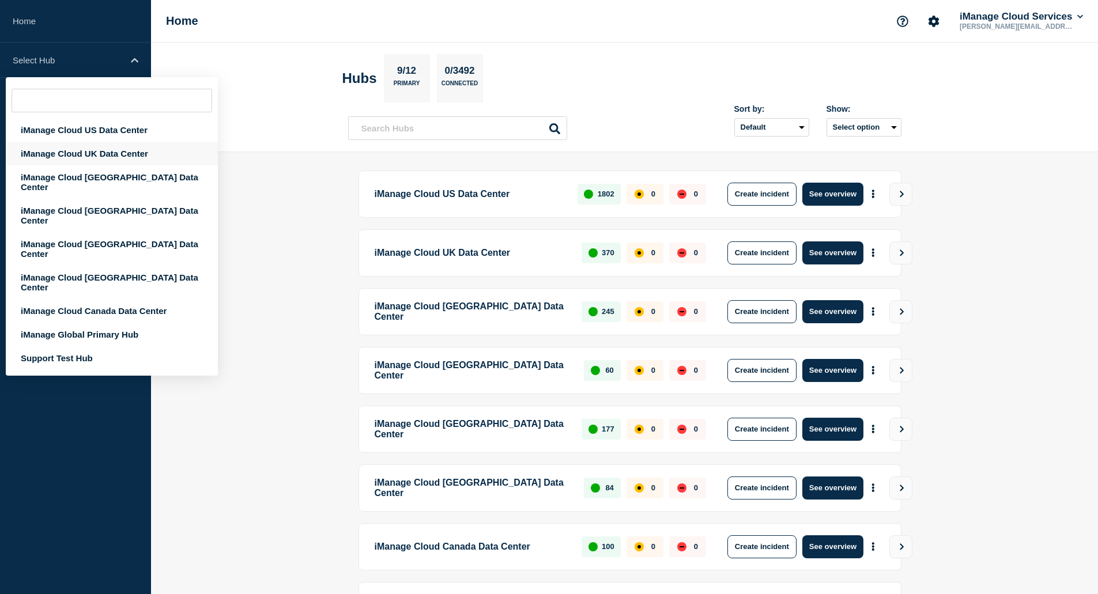
click at [110, 153] on div "iManage Cloud UK Data Center" at bounding box center [112, 154] width 212 height 24
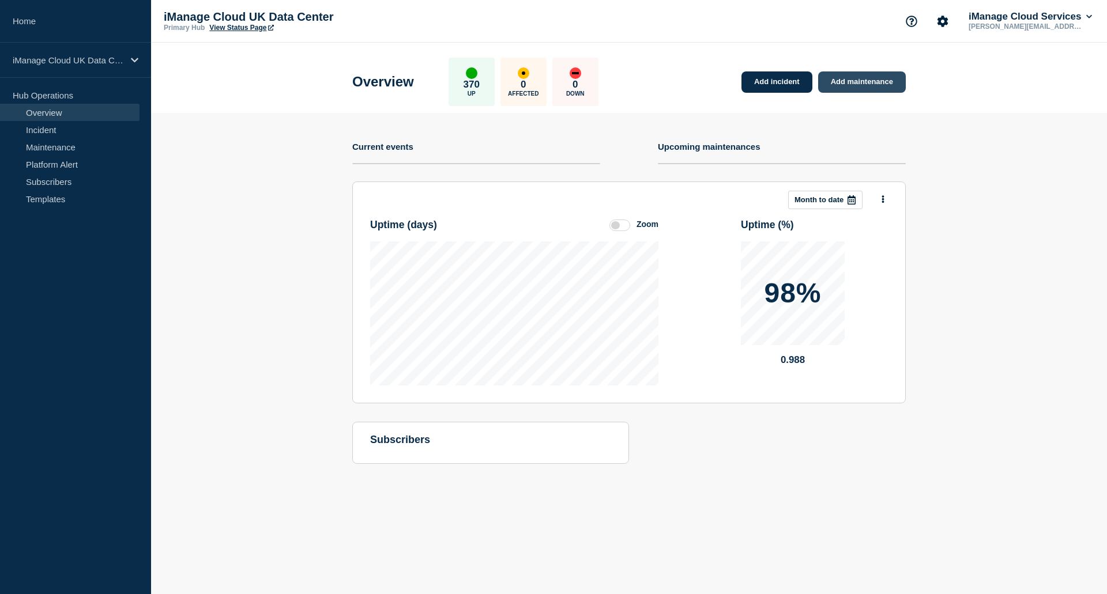
click at [842, 84] on link "Add maintenance" at bounding box center [862, 81] width 88 height 21
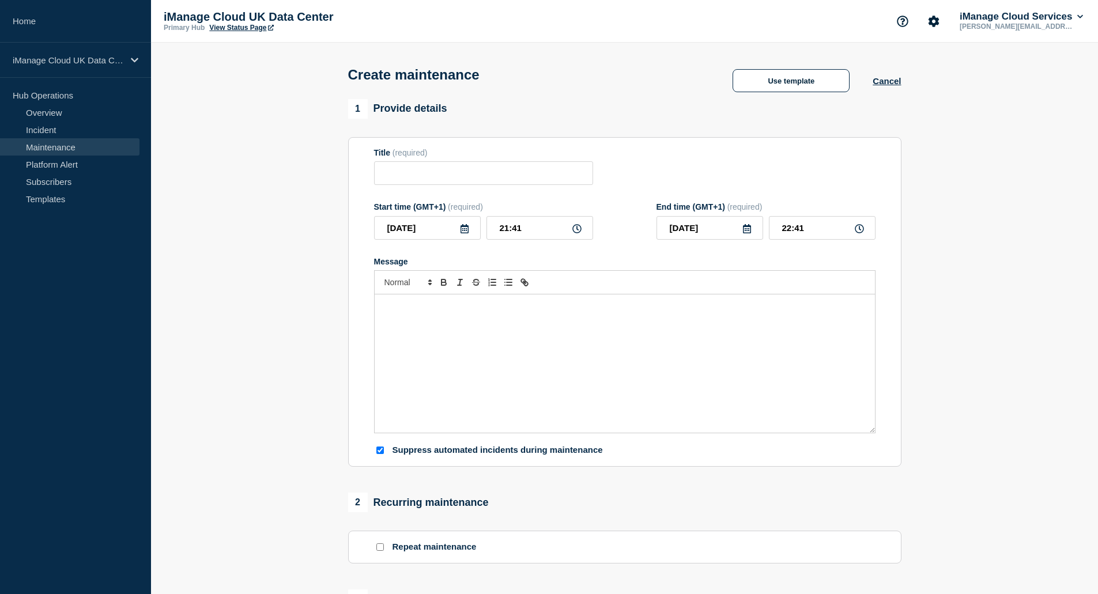
checkbox input "true"
click at [780, 85] on button "Use template" at bounding box center [791, 80] width 117 height 23
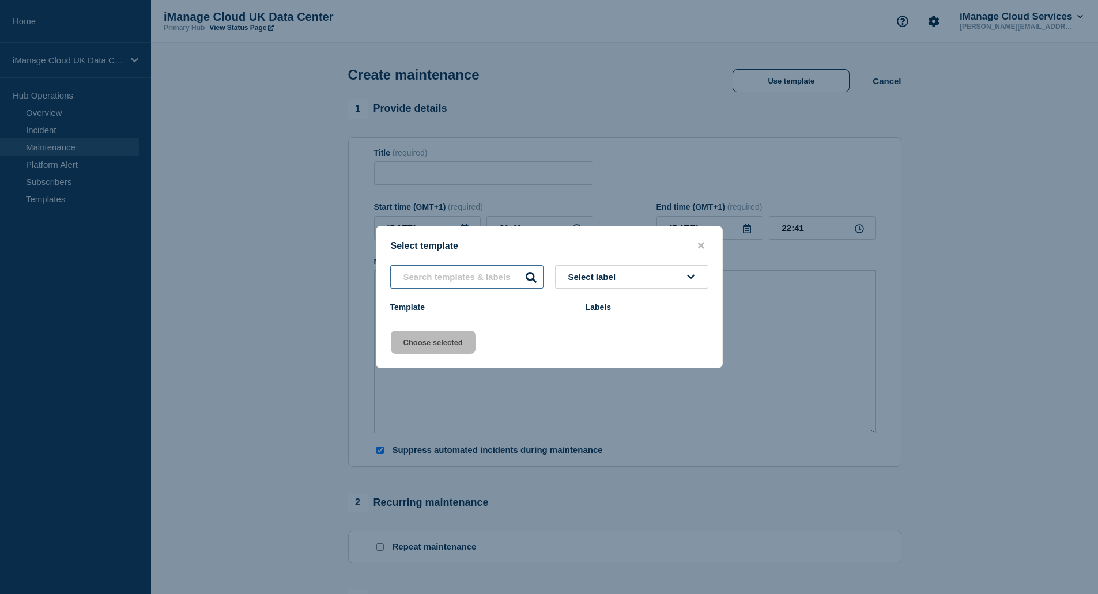
click at [495, 274] on input "text" at bounding box center [466, 277] width 153 height 24
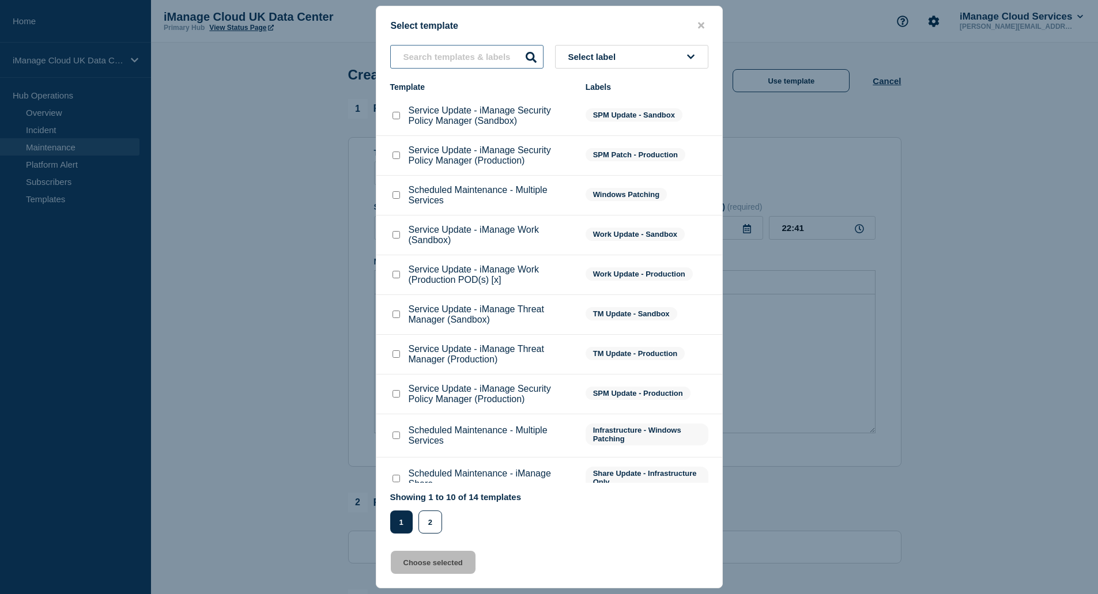
drag, startPoint x: 457, startPoint y: 67, endPoint x: 461, endPoint y: 62, distance: 6.9
click at [458, 65] on input "text" at bounding box center [466, 57] width 153 height 24
click at [461, 62] on input "text" at bounding box center [466, 57] width 153 height 24
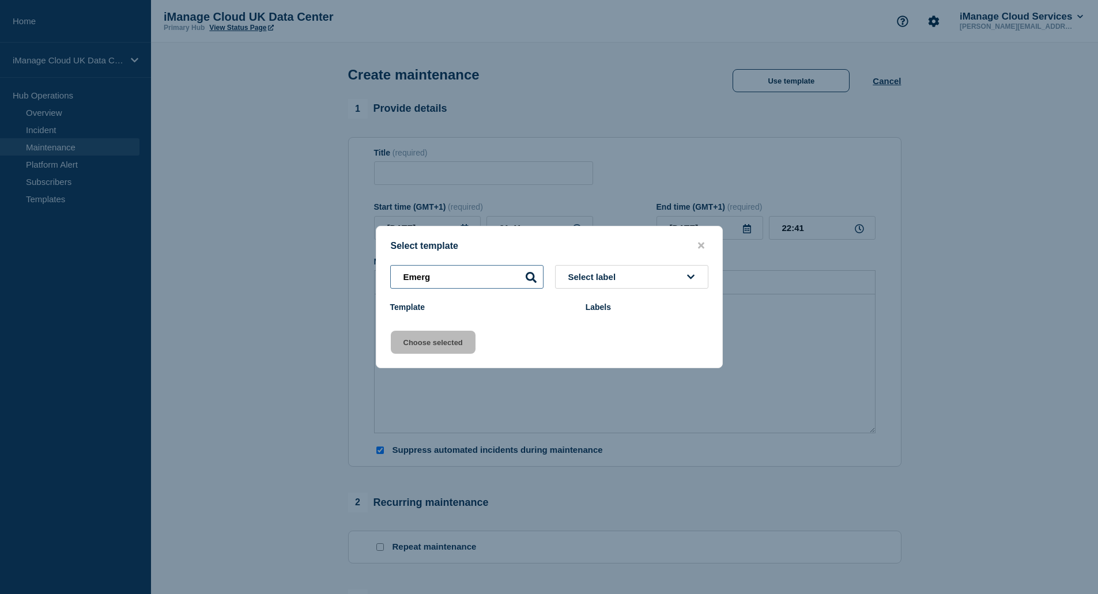
type input "Emerg"
click at [706, 246] on div "Select template" at bounding box center [549, 245] width 346 height 11
click at [703, 245] on icon "close button" at bounding box center [701, 245] width 6 height 9
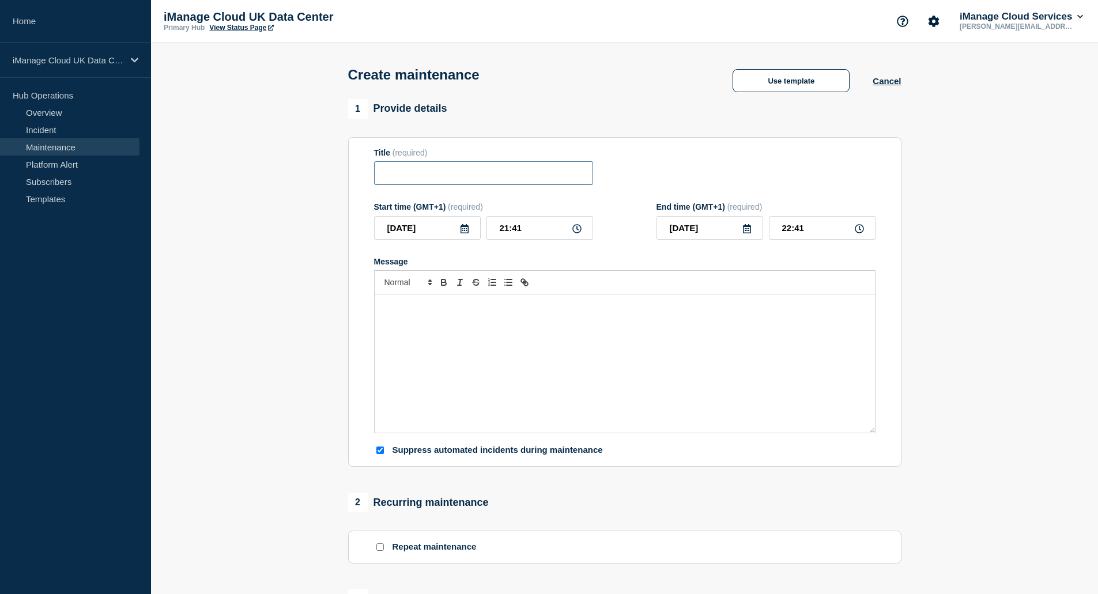
drag, startPoint x: 457, startPoint y: 186, endPoint x: 435, endPoint y: 168, distance: 28.6
click at [457, 185] on input "Title" at bounding box center [483, 173] width 219 height 24
paste input "Emergency Maintenance: iManage Security Policy Manager"
type input "Emergency Maintenance: iManage Security Policy Manager"
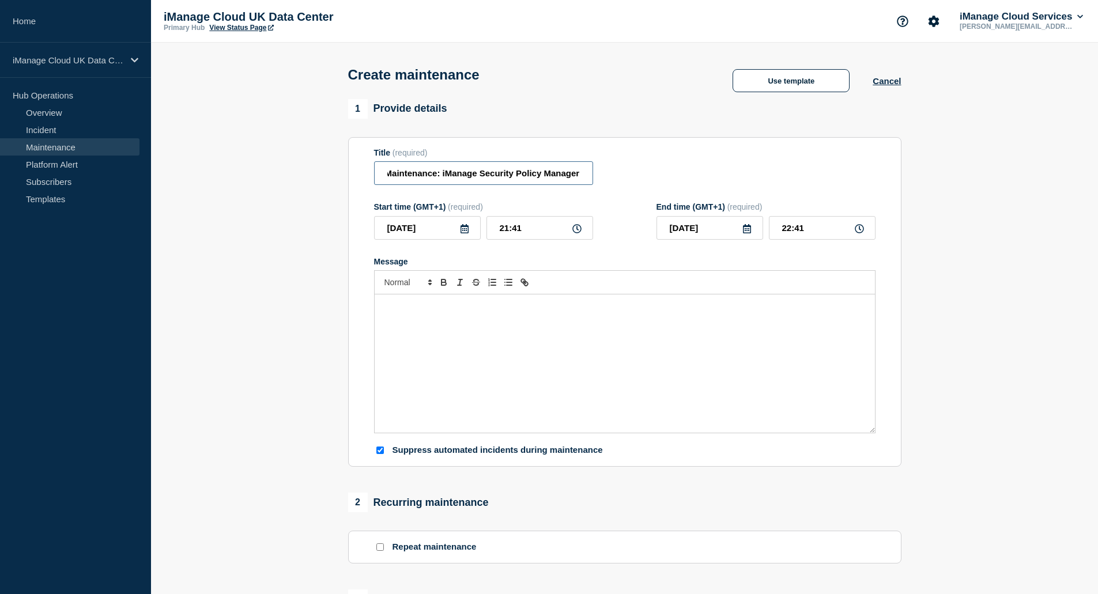
scroll to position [0, 0]
click at [465, 231] on icon at bounding box center [464, 228] width 9 height 9
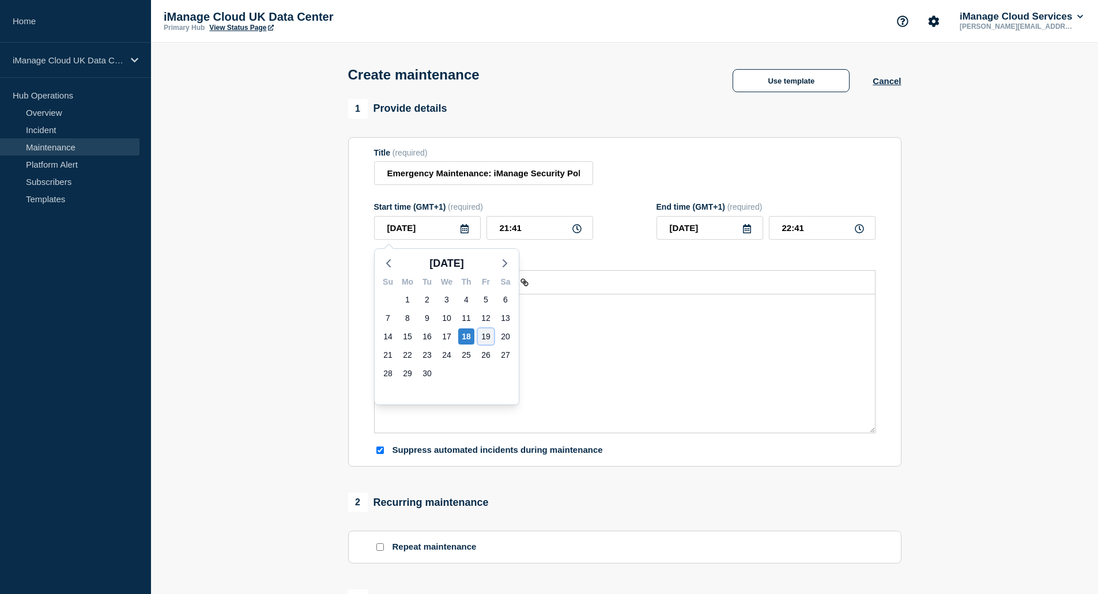
click at [487, 336] on div "19" at bounding box center [486, 337] width 16 height 16
type input "[DATE]"
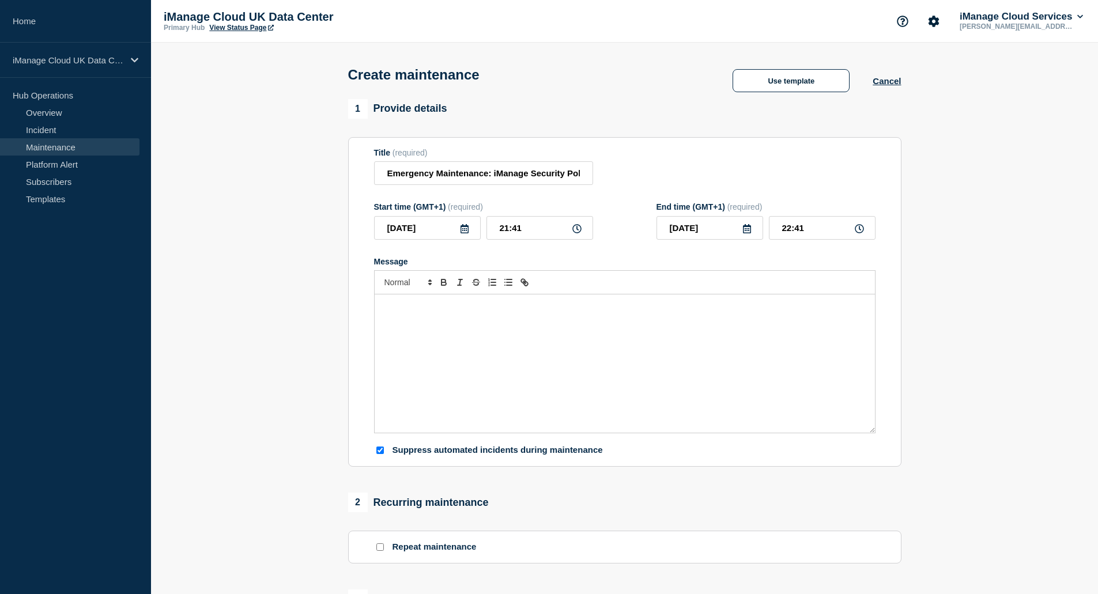
click at [623, 186] on div "Title (required) Emergency Maintenance: iManage Security Policy Manager" at bounding box center [625, 166] width 502 height 37
click at [402, 316] on div "Message" at bounding box center [625, 364] width 500 height 138
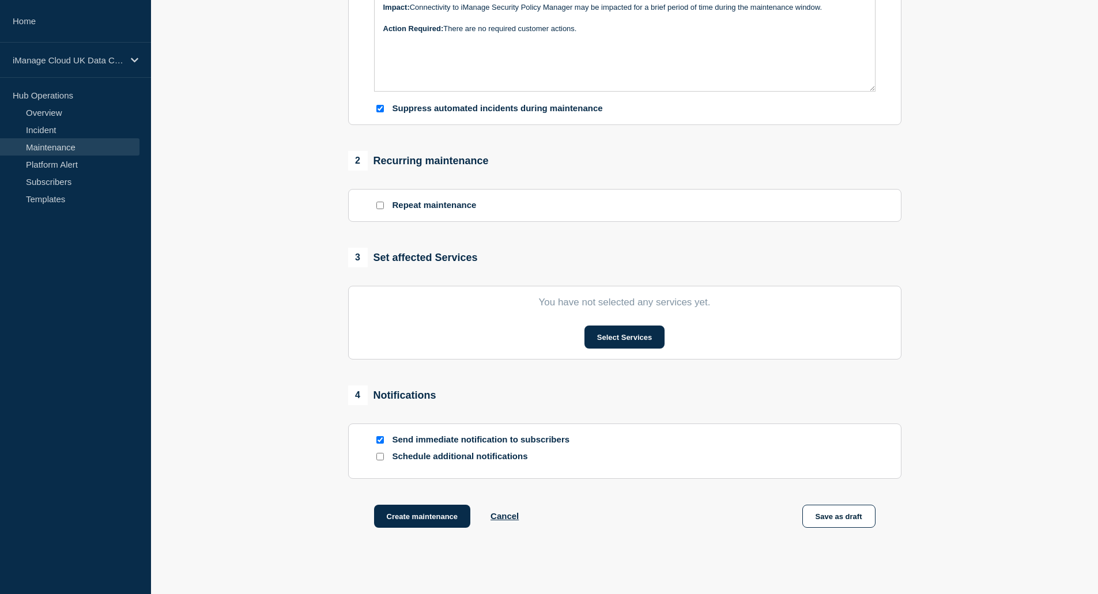
scroll to position [346, 0]
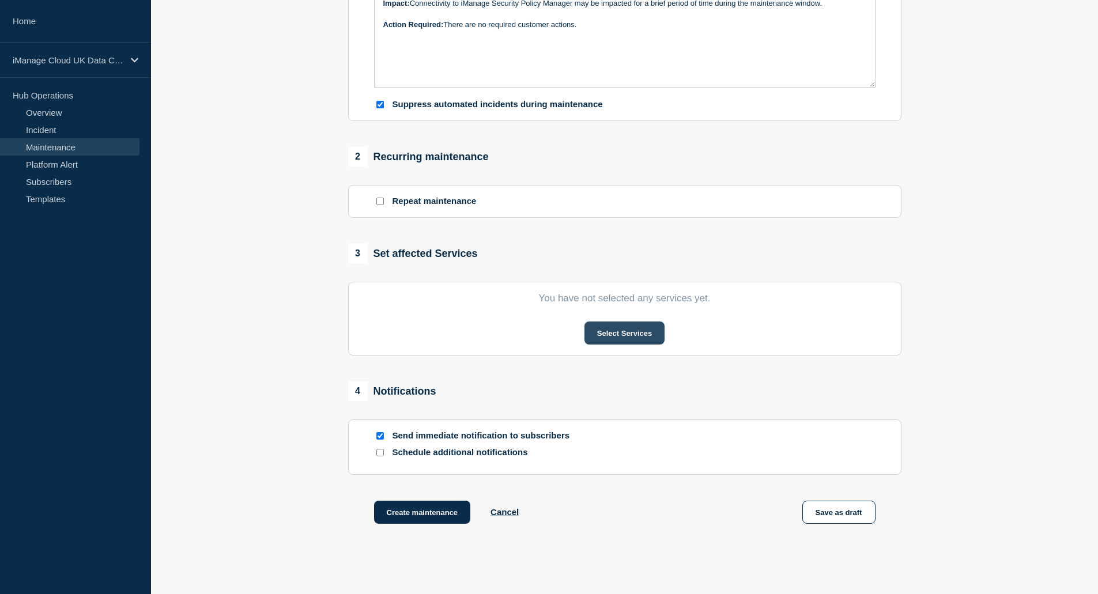
click at [598, 334] on button "Select Services" at bounding box center [625, 333] width 80 height 23
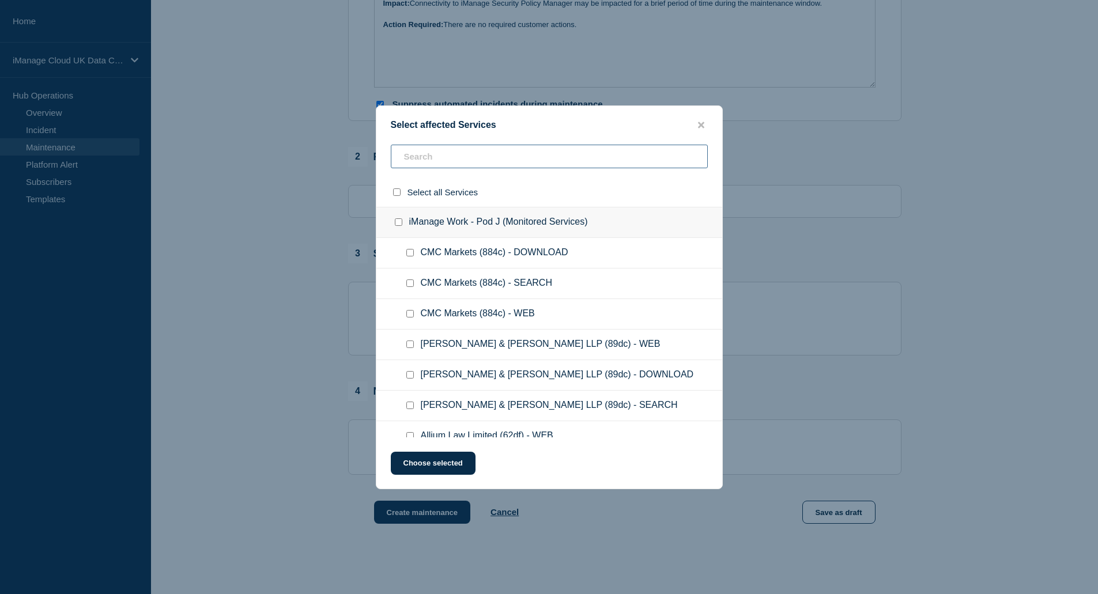
click at [455, 160] on input "text" at bounding box center [549, 157] width 317 height 24
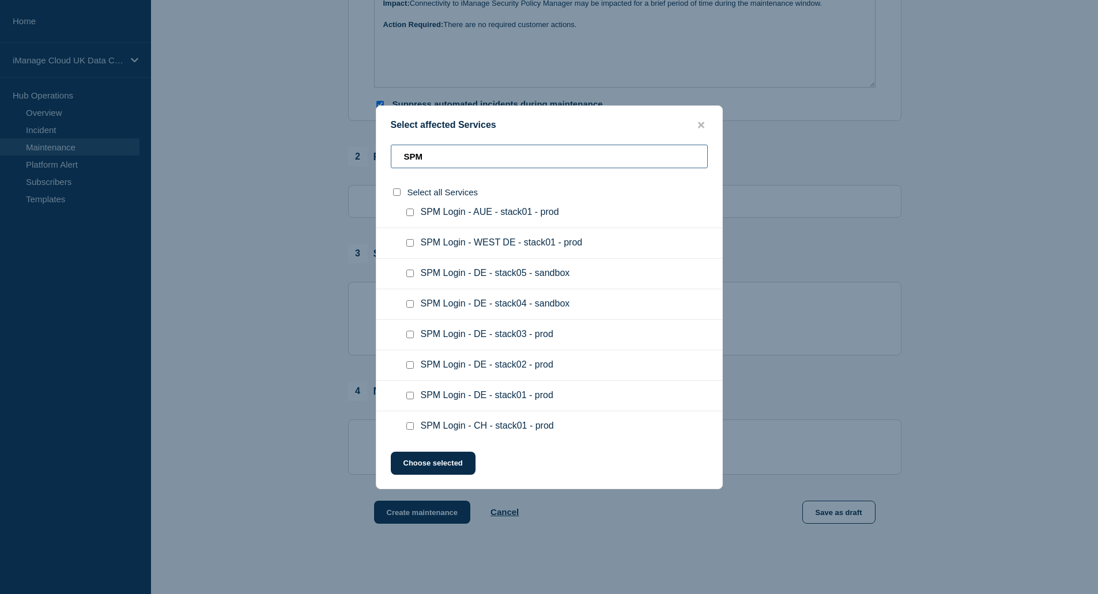
type input "SPM"
click at [411, 394] on input "SPM Login - DE - stack01 - prod checkbox" at bounding box center [409, 395] width 7 height 7
checkbox input "true"
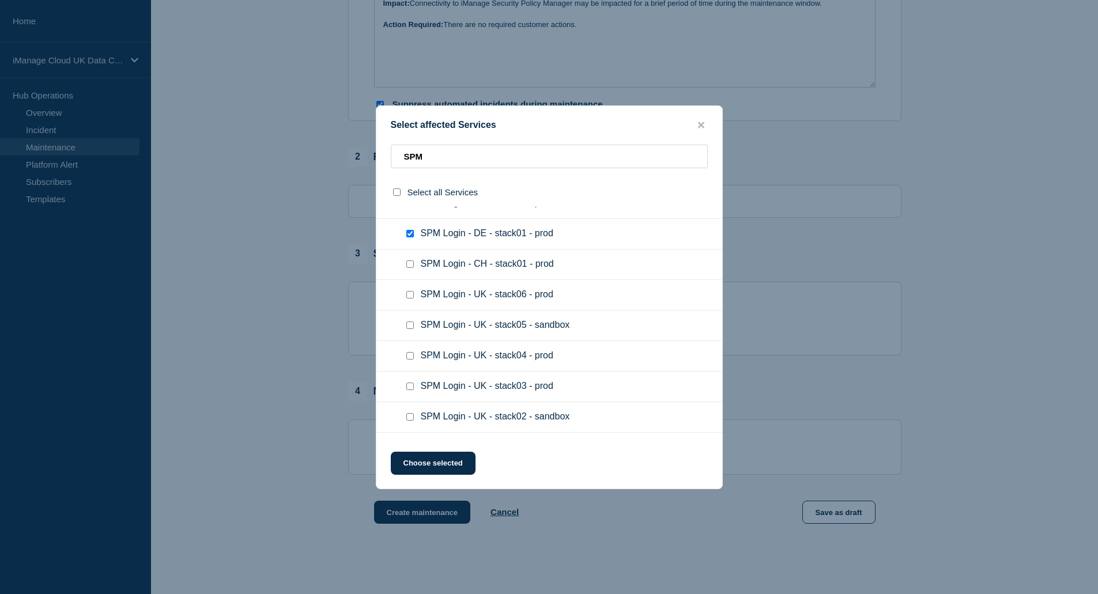
scroll to position [519, 0]
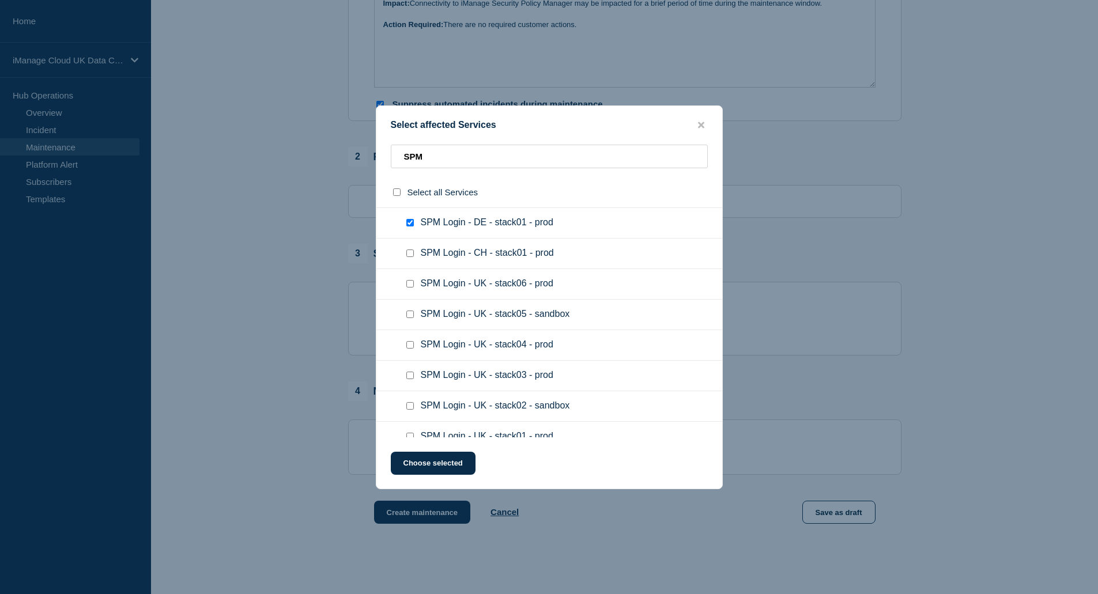
click at [412, 437] on input "SPM Login - UK - stack01 - prod checkbox" at bounding box center [409, 436] width 7 height 7
checkbox input "true"
click at [428, 457] on button "Choose selected" at bounding box center [433, 463] width 85 height 23
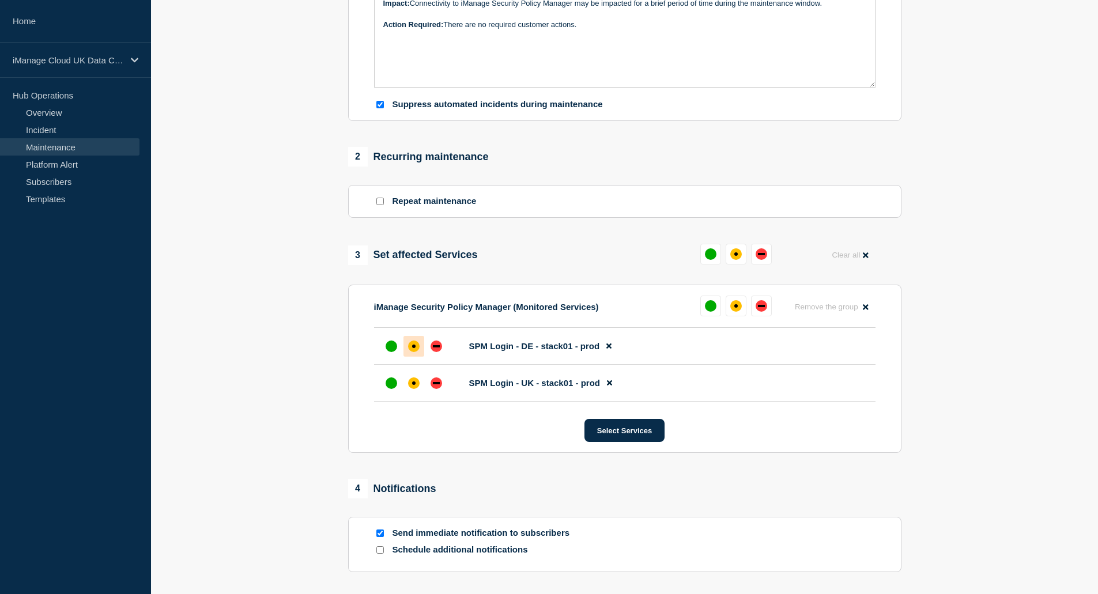
click at [412, 352] on div "affected" at bounding box center [414, 347] width 12 height 12
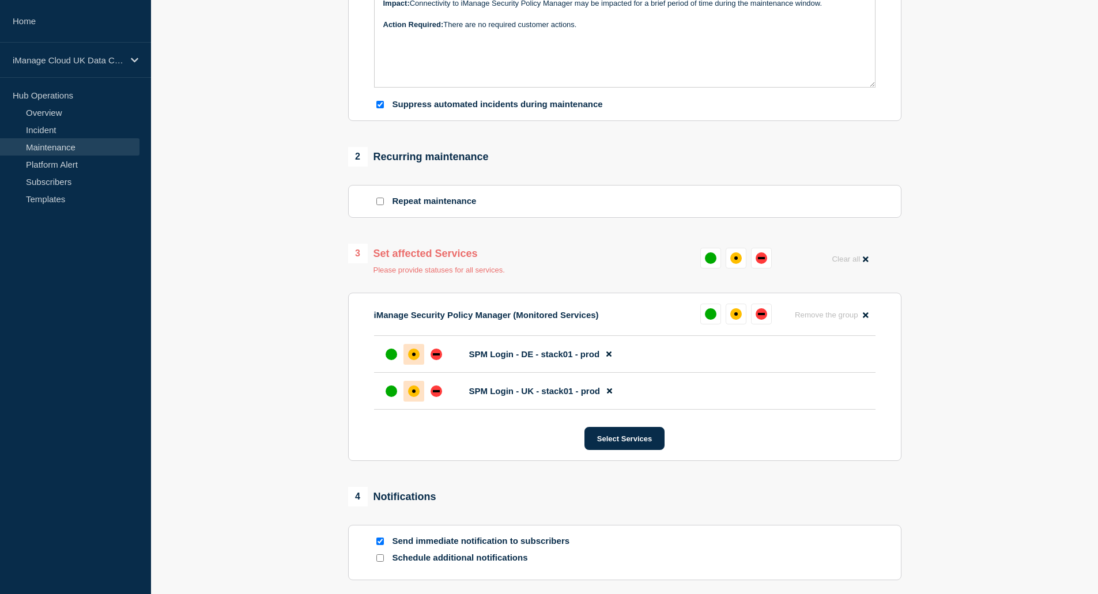
click at [417, 397] on div "affected" at bounding box center [414, 392] width 12 height 12
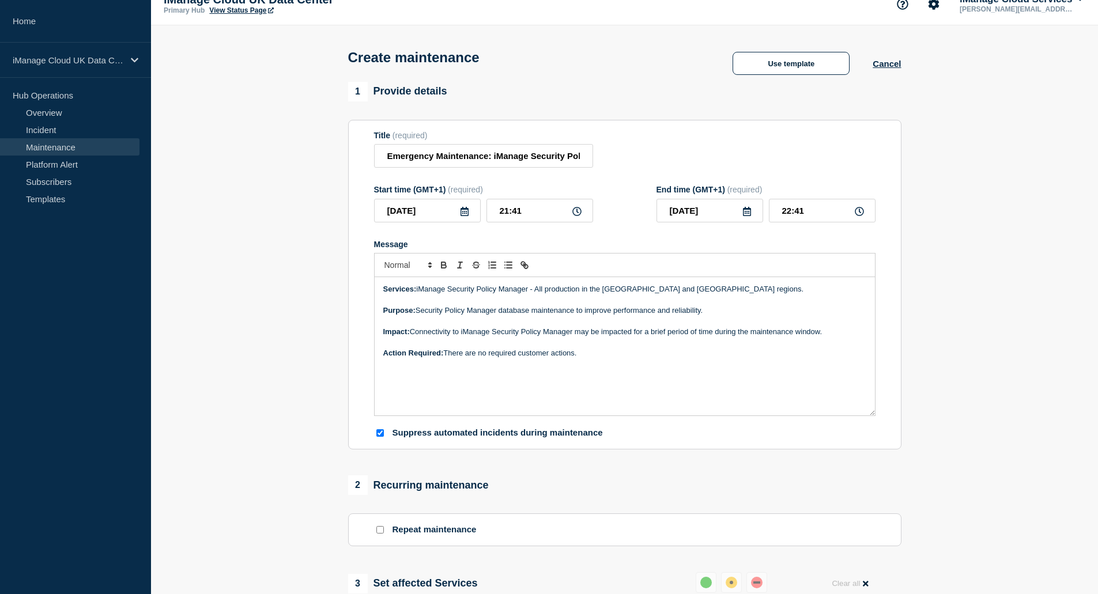
scroll to position [0, 0]
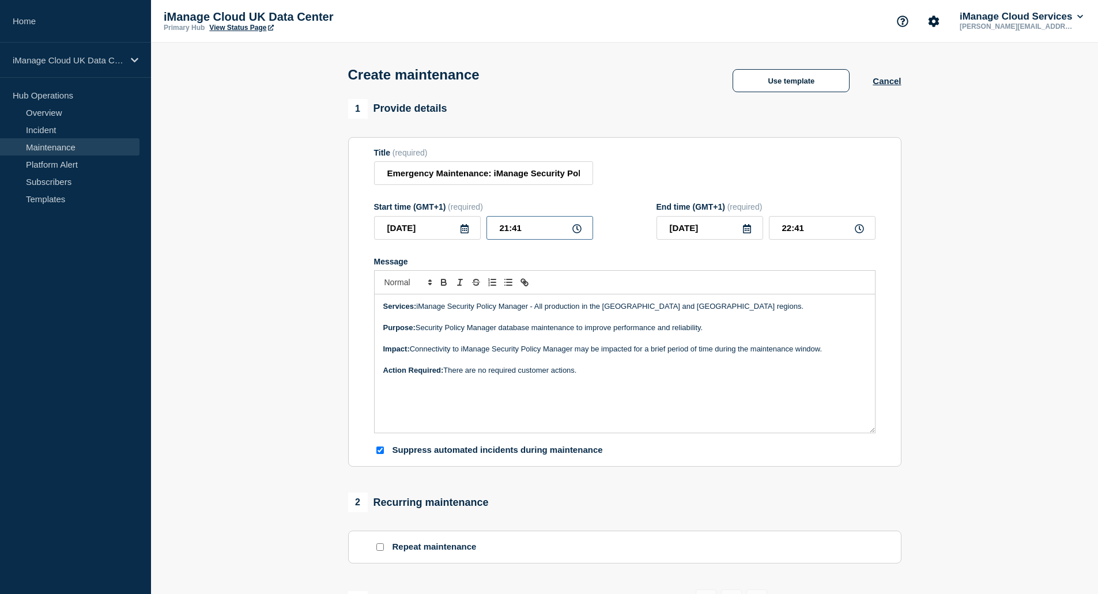
drag, startPoint x: 523, startPoint y: 234, endPoint x: 496, endPoint y: 235, distance: 26.5
click at [496, 235] on input "21:41" at bounding box center [540, 228] width 107 height 24
type input "19:00"
type input "20:00"
click at [639, 249] on form "Title (required) Emergency Maintenance: iManage Security Policy Manager Start t…" at bounding box center [625, 302] width 502 height 308
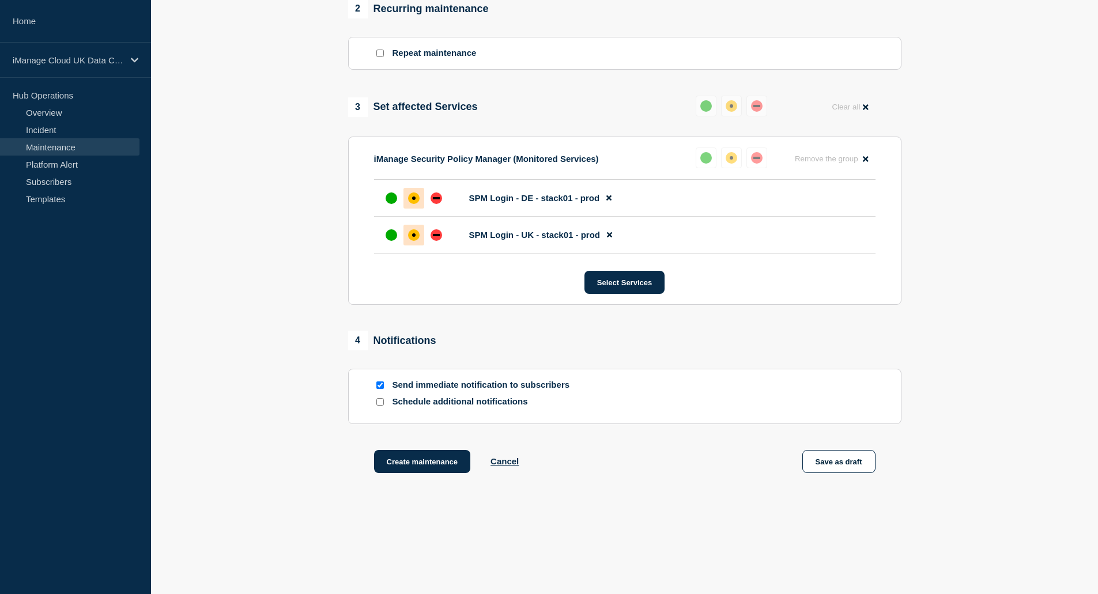
scroll to position [508, 0]
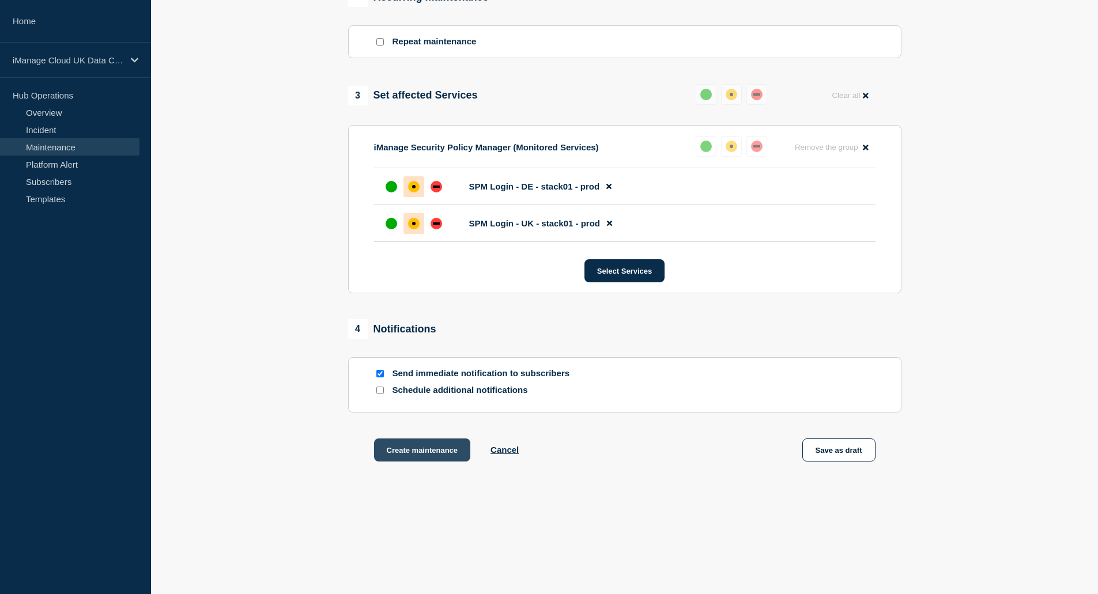
click at [419, 450] on button "Create maintenance" at bounding box center [422, 450] width 97 height 23
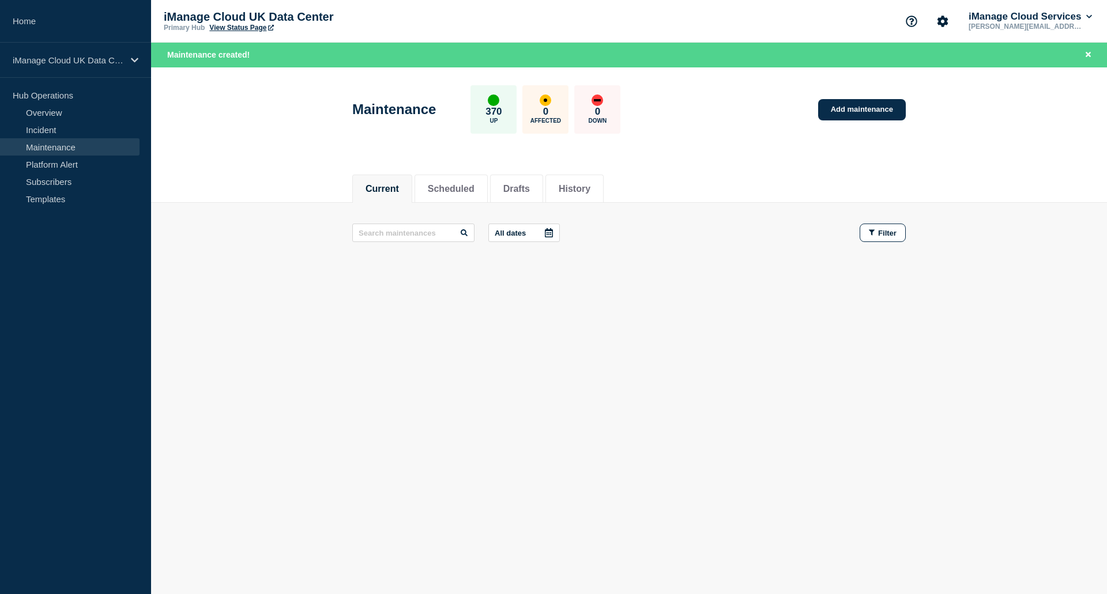
click at [60, 144] on link "Maintenance" at bounding box center [70, 146] width 140 height 17
click at [456, 192] on button "Scheduled" at bounding box center [451, 189] width 47 height 10
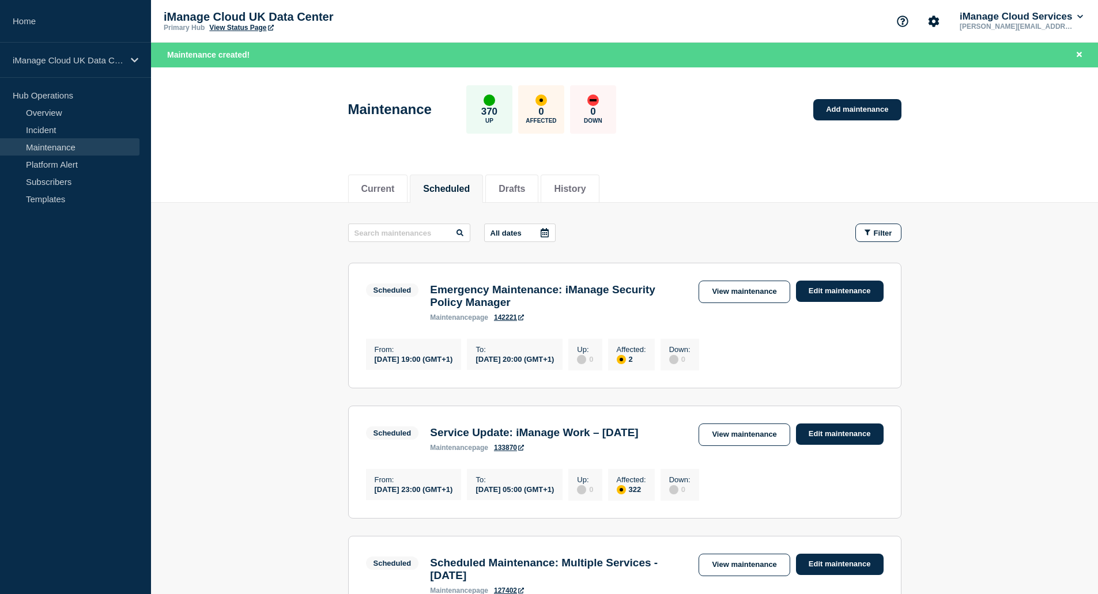
click at [515, 322] on link "142221" at bounding box center [509, 318] width 30 height 8
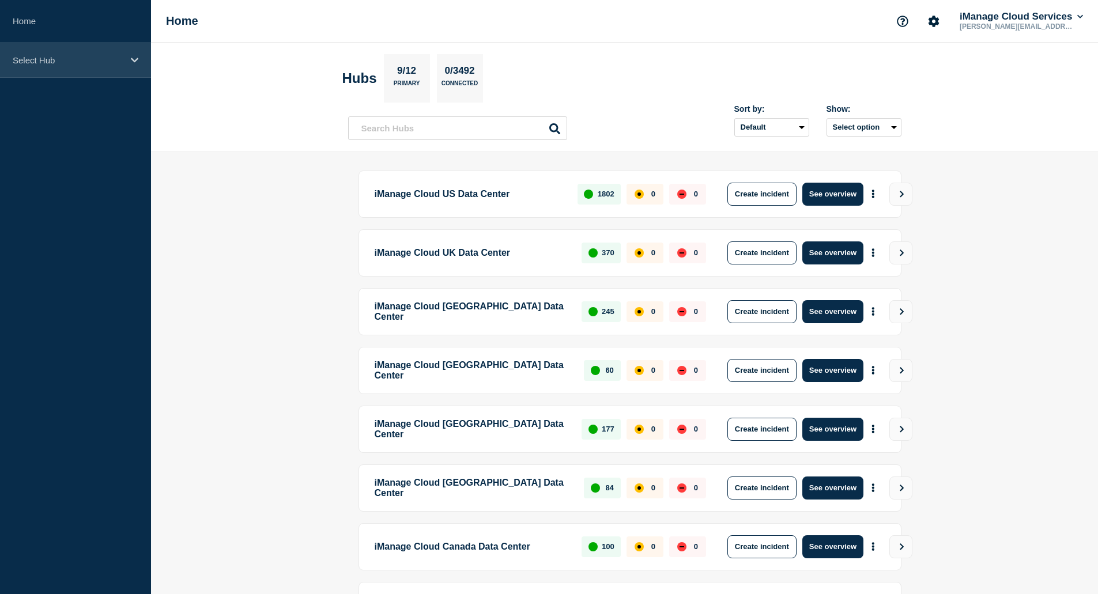
drag, startPoint x: 93, startPoint y: 63, endPoint x: 87, endPoint y: 77, distance: 14.5
click at [92, 65] on div "Select Hub" at bounding box center [75, 60] width 151 height 35
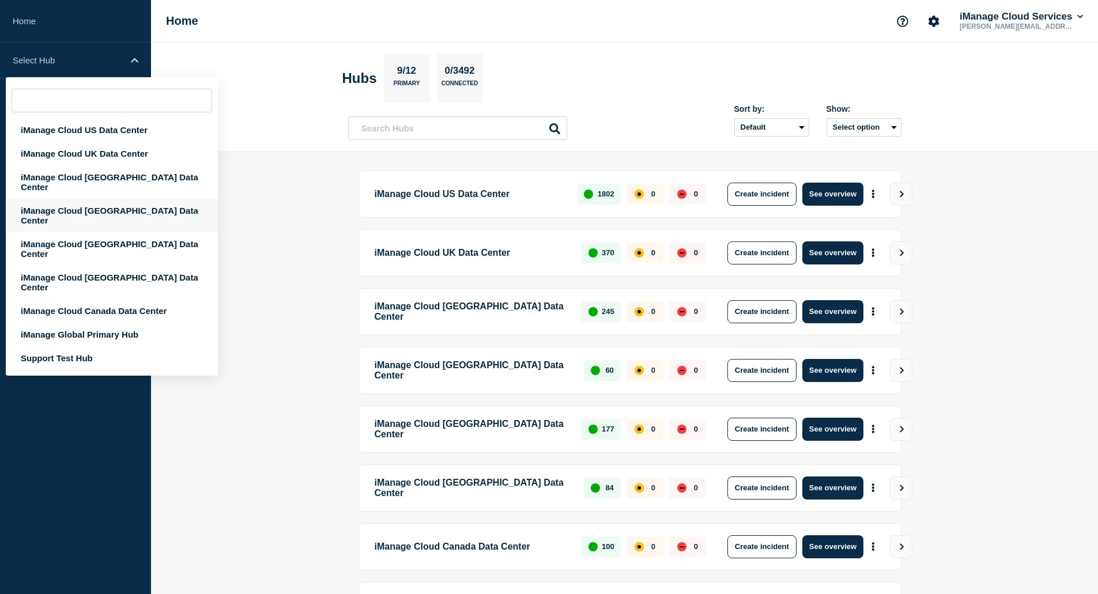
click at [112, 201] on div "iManage Cloud [GEOGRAPHIC_DATA] Data Center" at bounding box center [112, 215] width 212 height 33
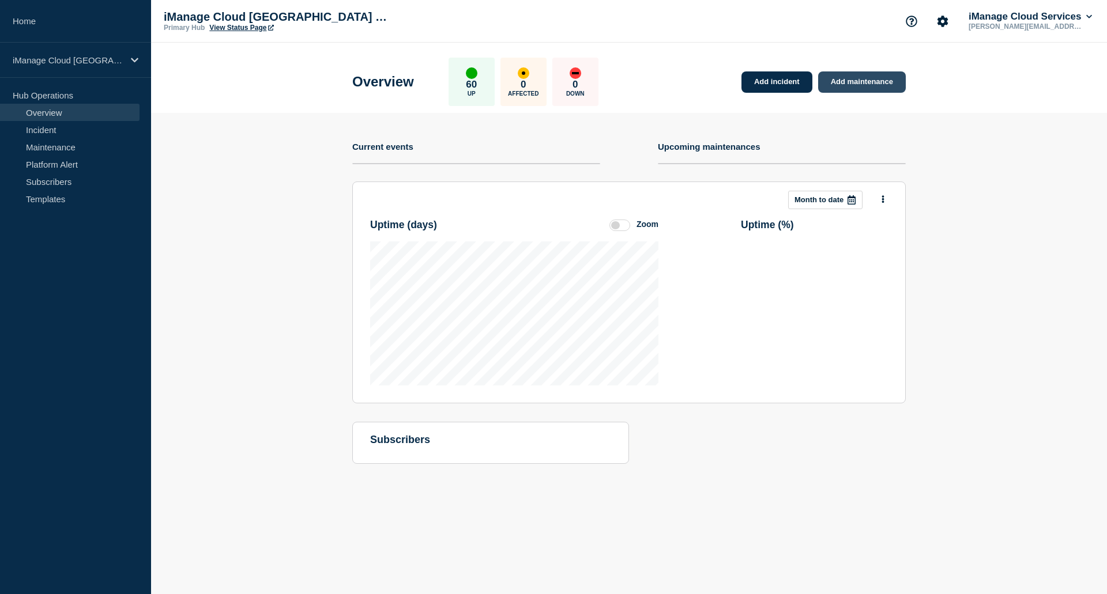
click at [857, 84] on link "Add maintenance" at bounding box center [862, 81] width 88 height 21
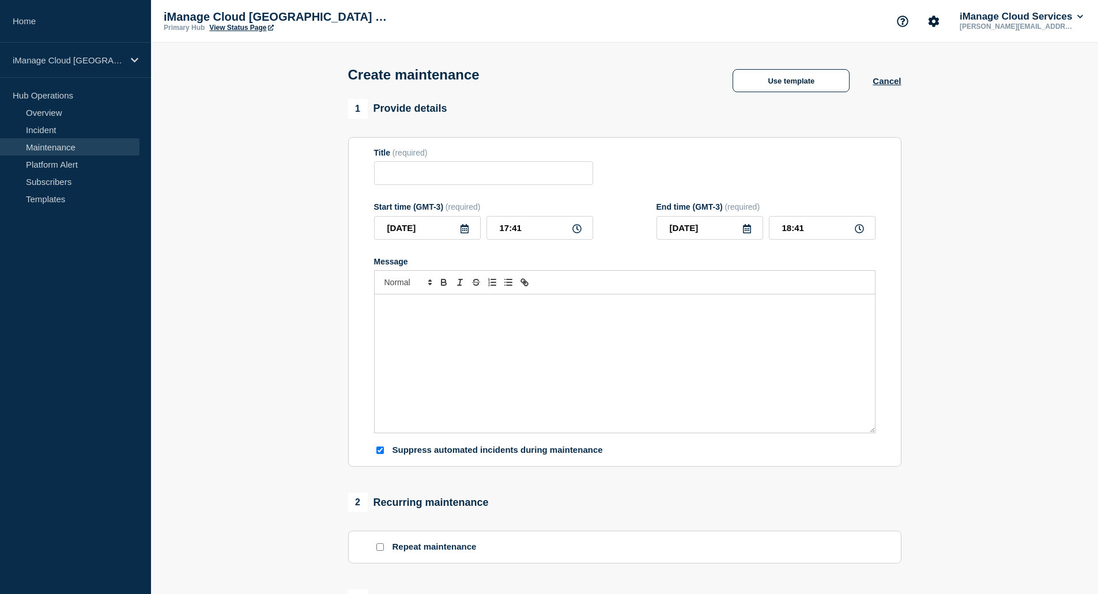
checkbox input "true"
click at [468, 176] on input "Title" at bounding box center [483, 173] width 219 height 24
paste input "Emergency Maintenance: iManage Security Policy Manager"
type input "Emergency Maintenance: iManage Security Policy Manager"
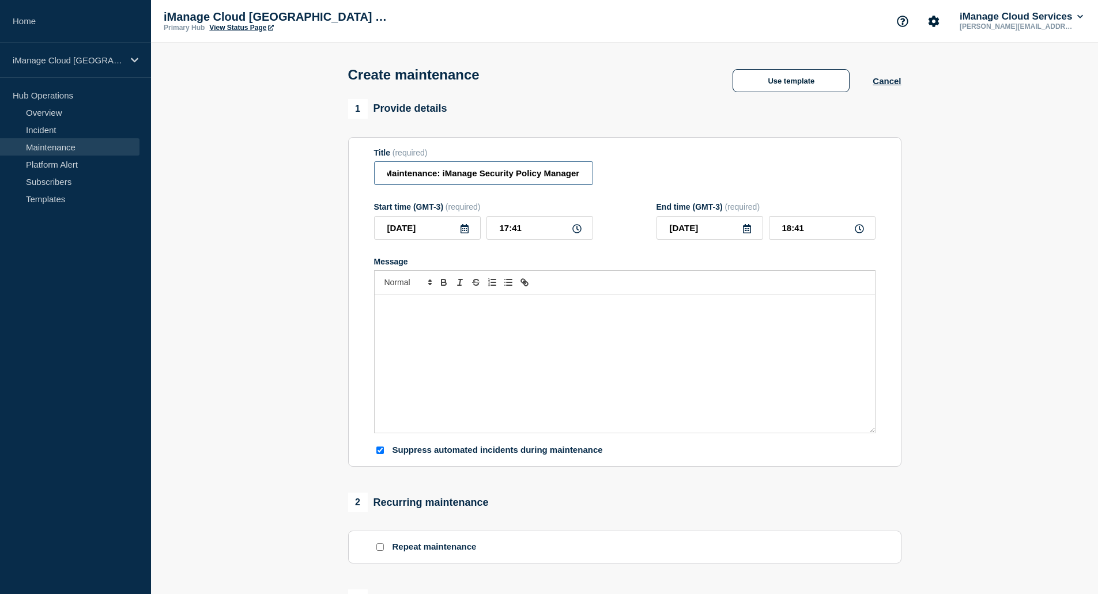
scroll to position [0, 0]
click at [470, 234] on input "2025-09-18" at bounding box center [427, 228] width 107 height 24
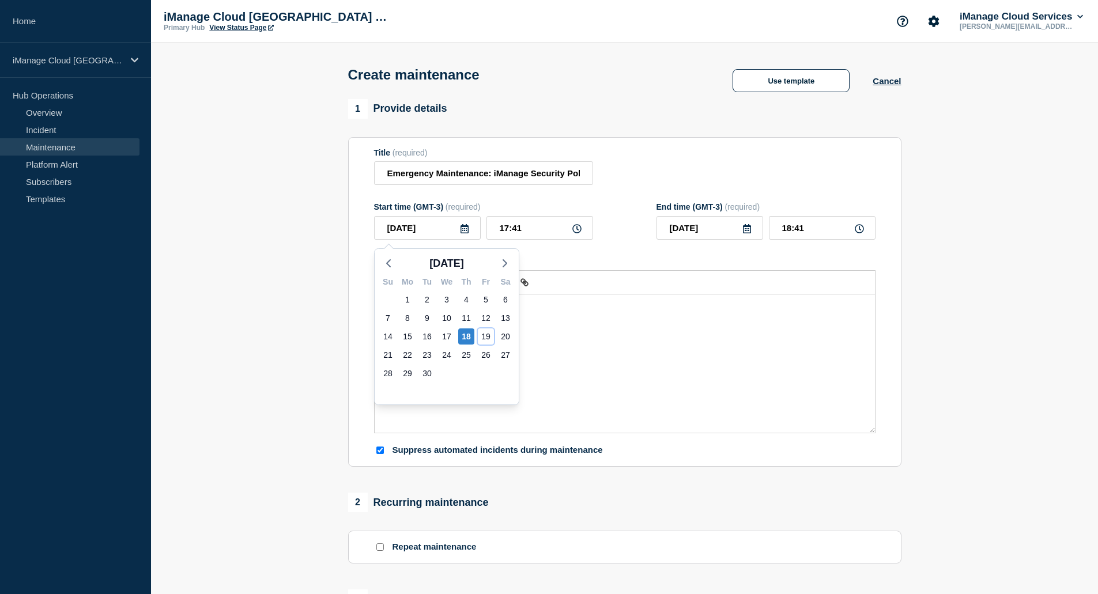
click at [485, 336] on div "19" at bounding box center [486, 337] width 16 height 16
type input "[DATE]"
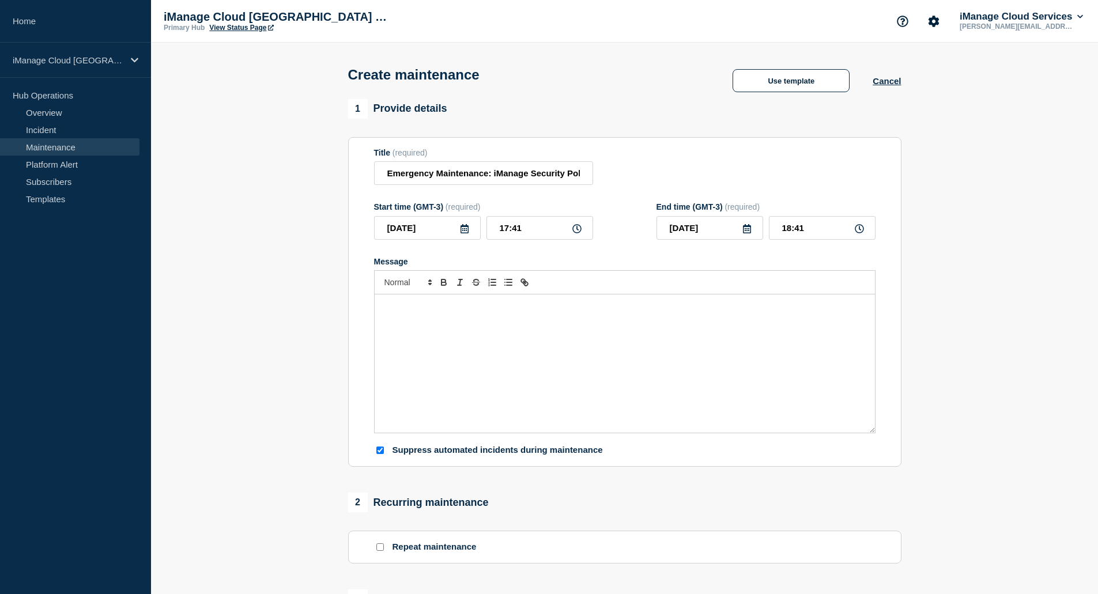
click at [438, 322] on div "Message" at bounding box center [625, 364] width 500 height 138
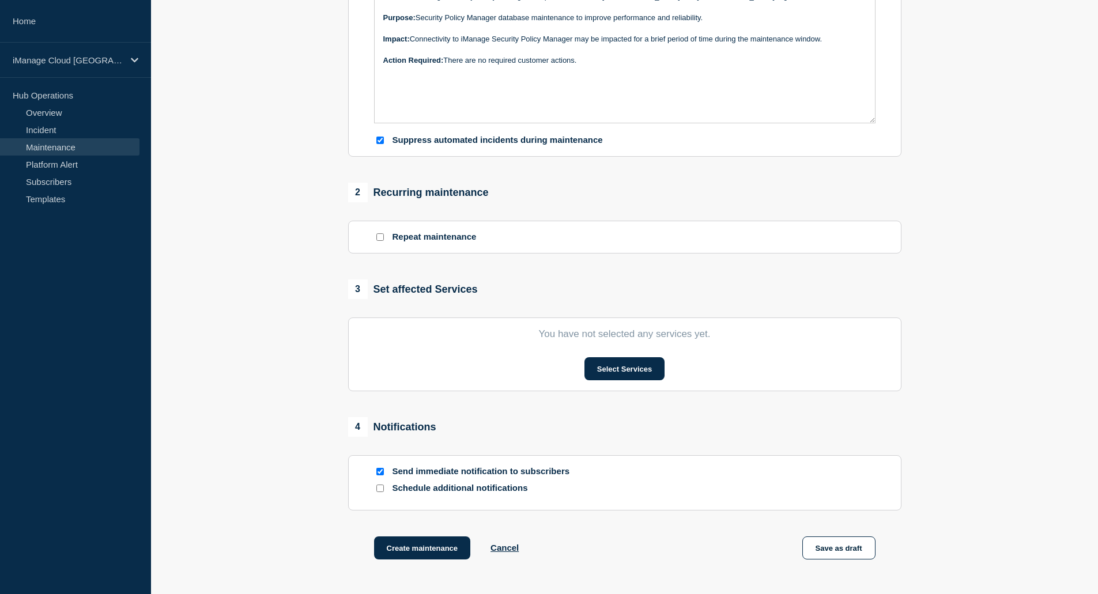
scroll to position [346, 0]
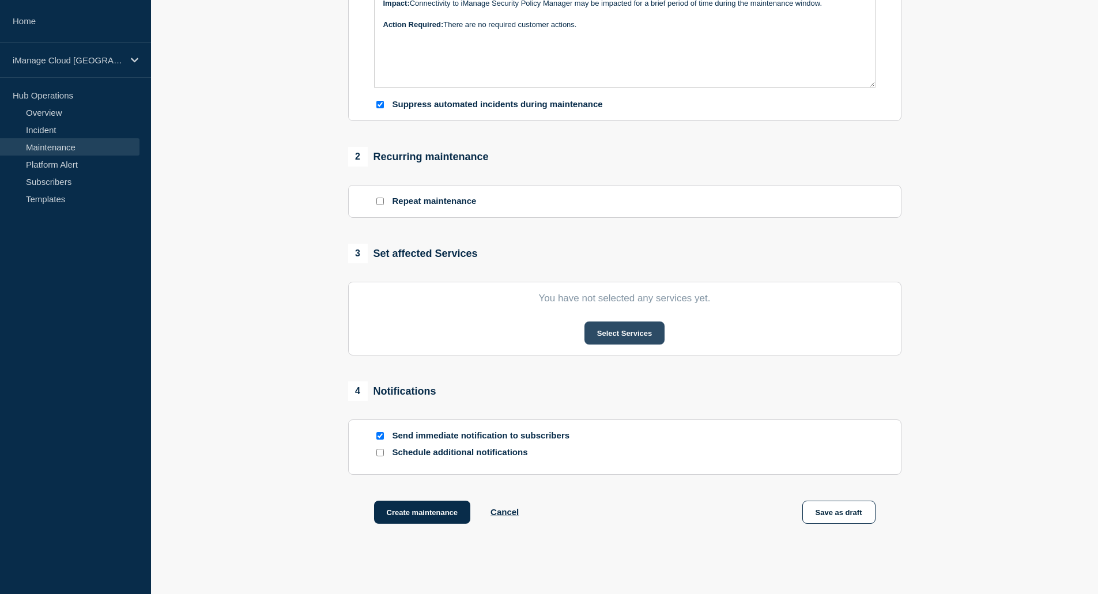
click at [595, 337] on button "Select Services" at bounding box center [625, 333] width 80 height 23
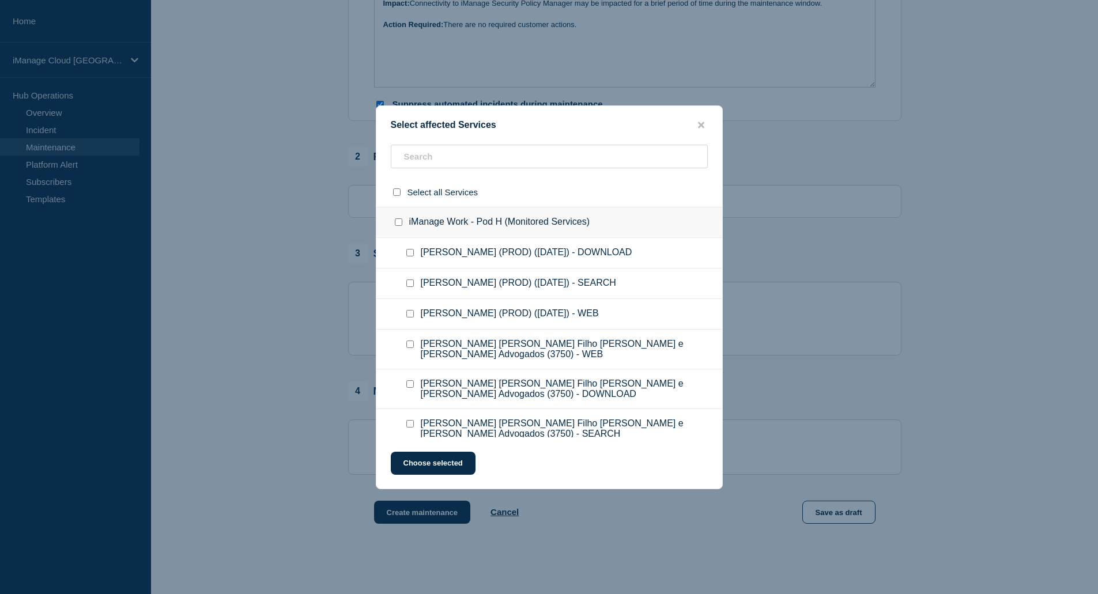
click at [473, 270] on ul "Machado Meyer (PROD) (c5ce) - SEARCH" at bounding box center [549, 284] width 346 height 31
click at [461, 160] on input "text" at bounding box center [549, 157] width 317 height 24
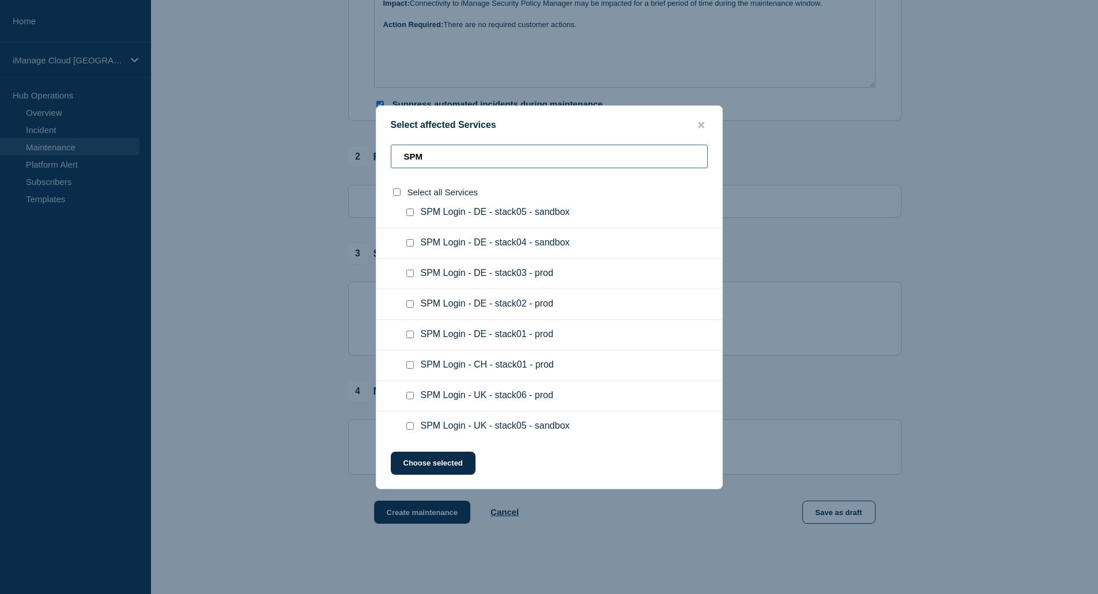
type input "SPM"
click at [408, 334] on input "SPM Login - DE - stack01 - prod checkbox" at bounding box center [409, 334] width 7 height 7
checkbox input "true"
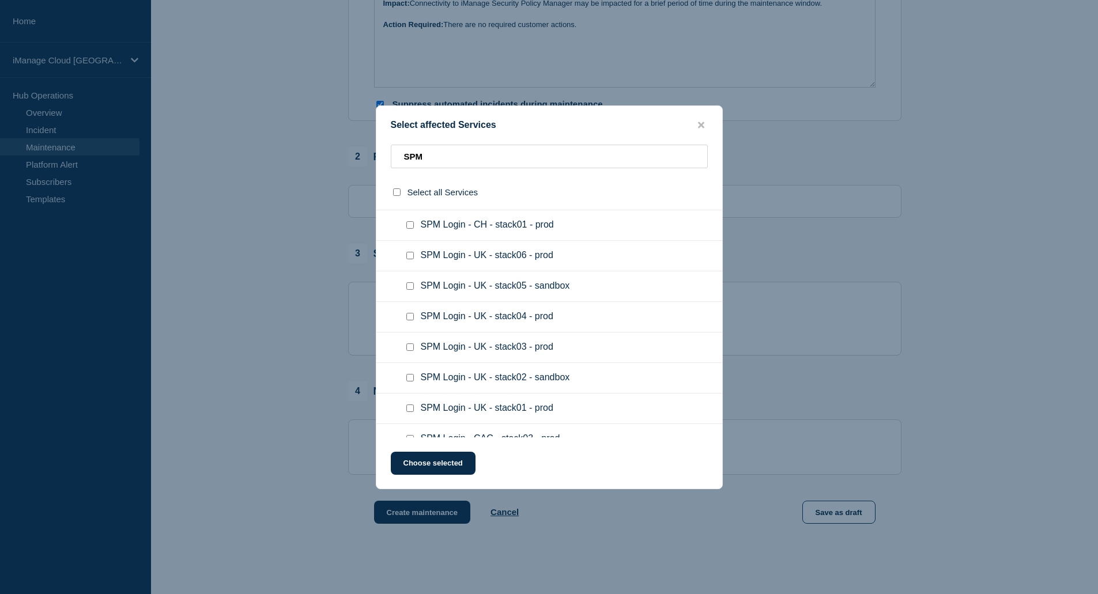
scroll to position [519, 0]
click at [412, 376] on input "SPM Login - UK - stack01 - prod checkbox" at bounding box center [409, 375] width 7 height 7
checkbox input "true"
click at [440, 462] on button "Choose selected" at bounding box center [433, 463] width 85 height 23
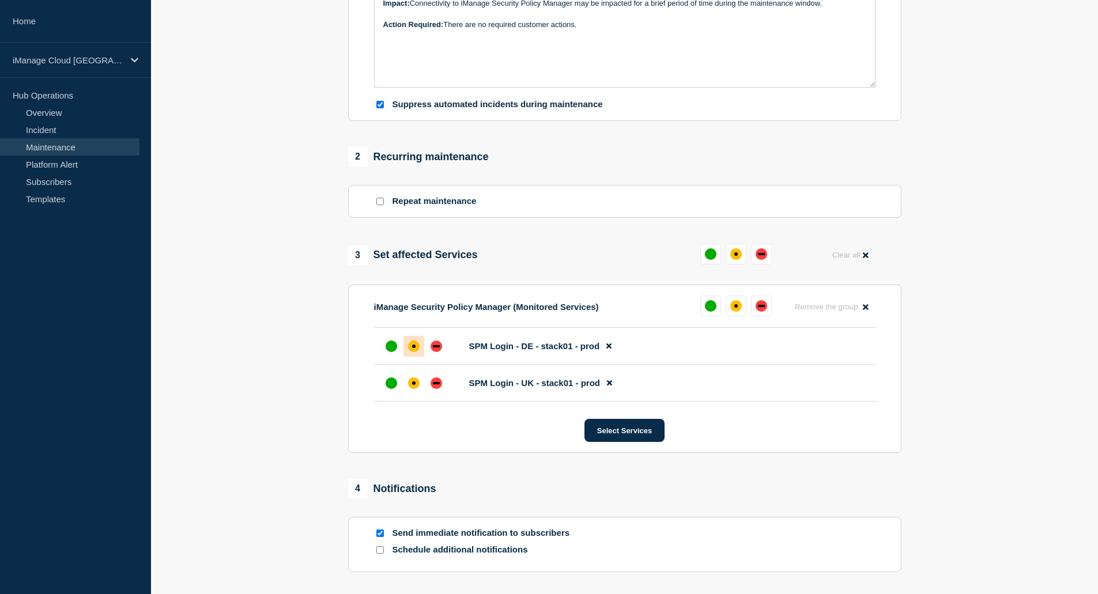
click at [415, 352] on div "affected" at bounding box center [414, 347] width 12 height 12
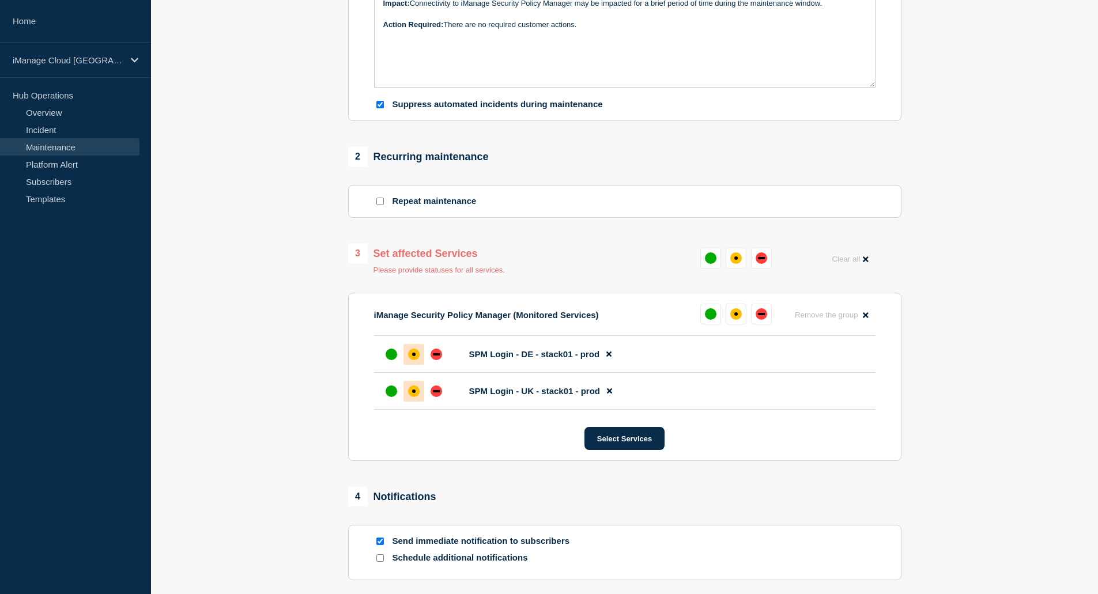
click at [415, 397] on div "affected" at bounding box center [414, 392] width 12 height 12
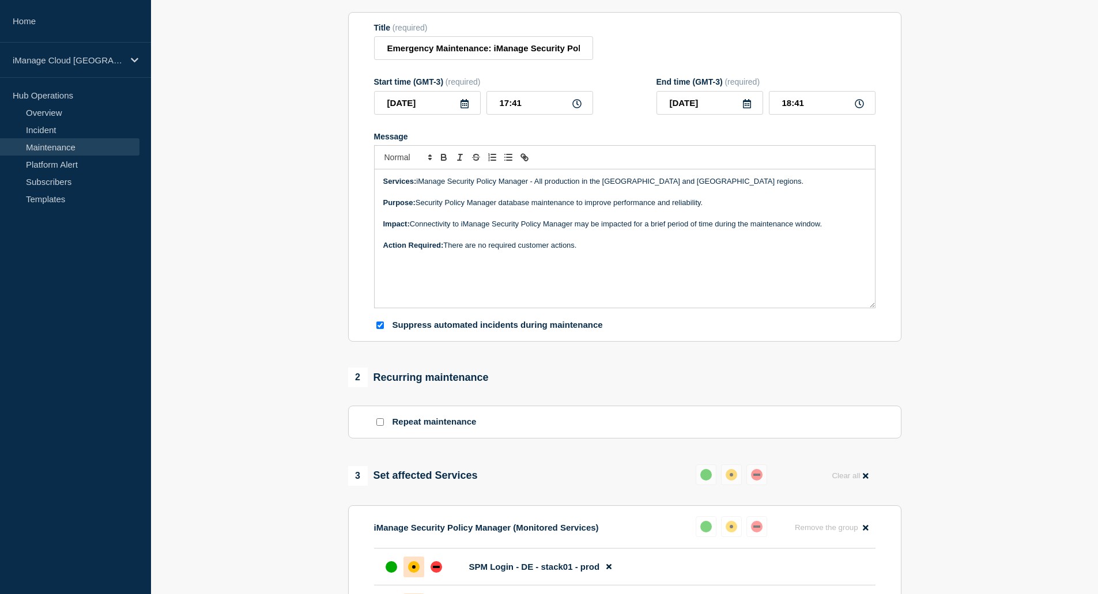
scroll to position [0, 0]
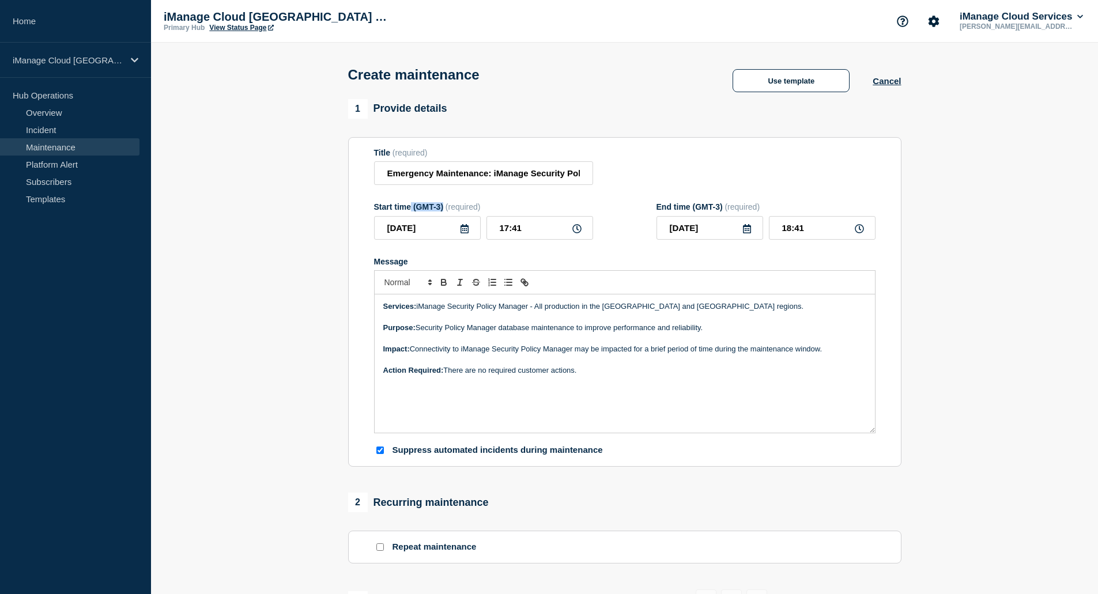
drag, startPoint x: 444, startPoint y: 208, endPoint x: 424, endPoint y: 214, distance: 21.2
click at [412, 209] on div "Start time (GMT-3) (required)" at bounding box center [483, 206] width 219 height 9
copy div "(GMT-3)"
drag, startPoint x: 526, startPoint y: 231, endPoint x: 499, endPoint y: 233, distance: 26.6
click at [499, 233] on input "17:41" at bounding box center [540, 228] width 107 height 24
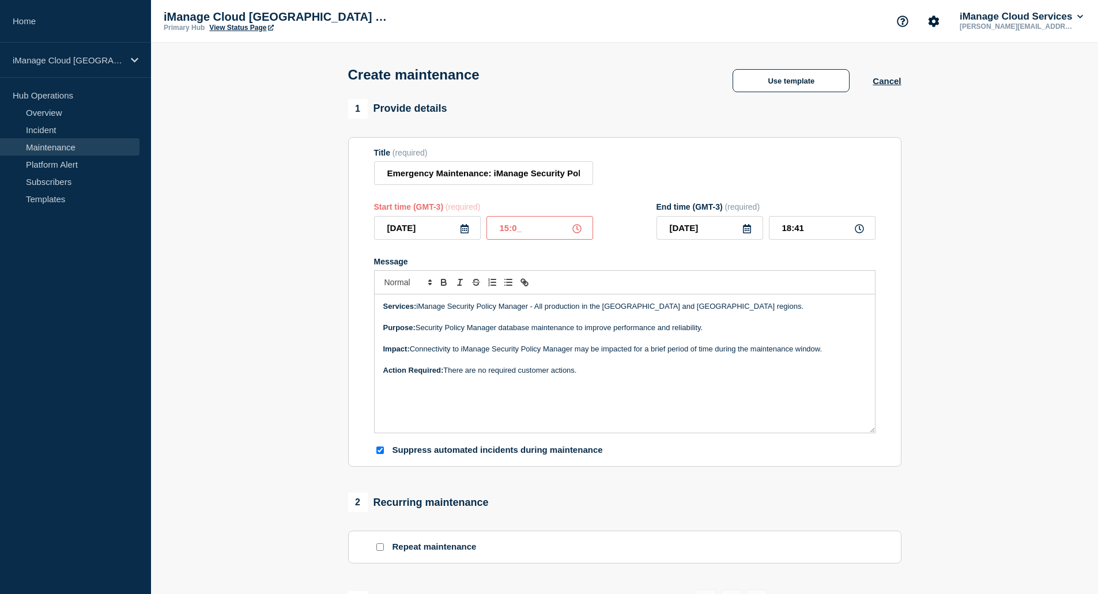
type input "15:00"
type input "16:00"
click at [617, 214] on div "Start time (GMT-3) (required) 2025-09-19 15:00 End time (GMT-3) (required) 2025…" at bounding box center [625, 220] width 502 height 37
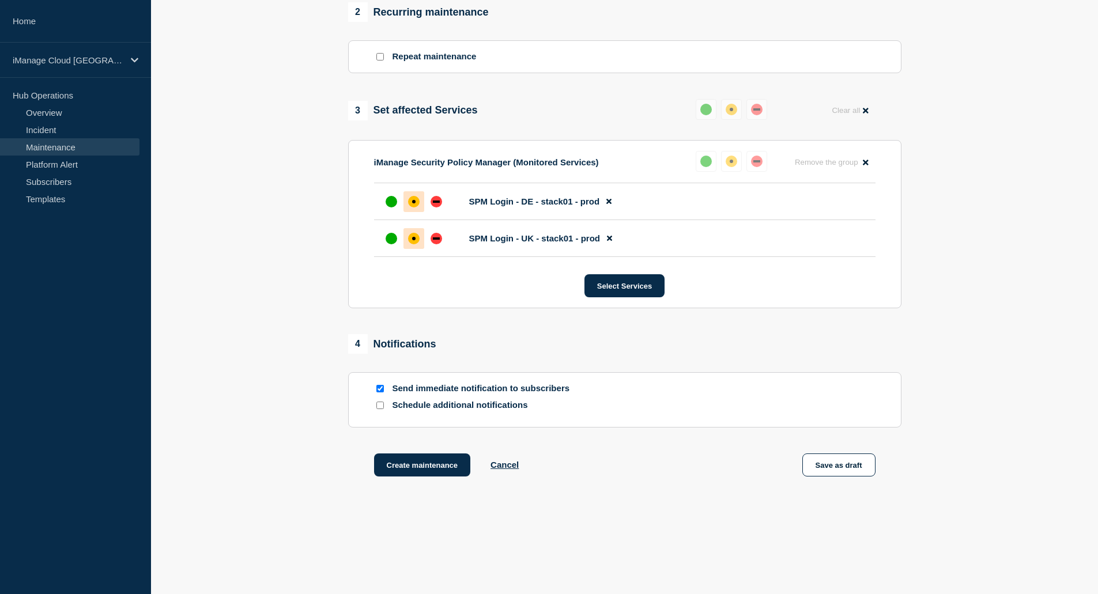
scroll to position [508, 0]
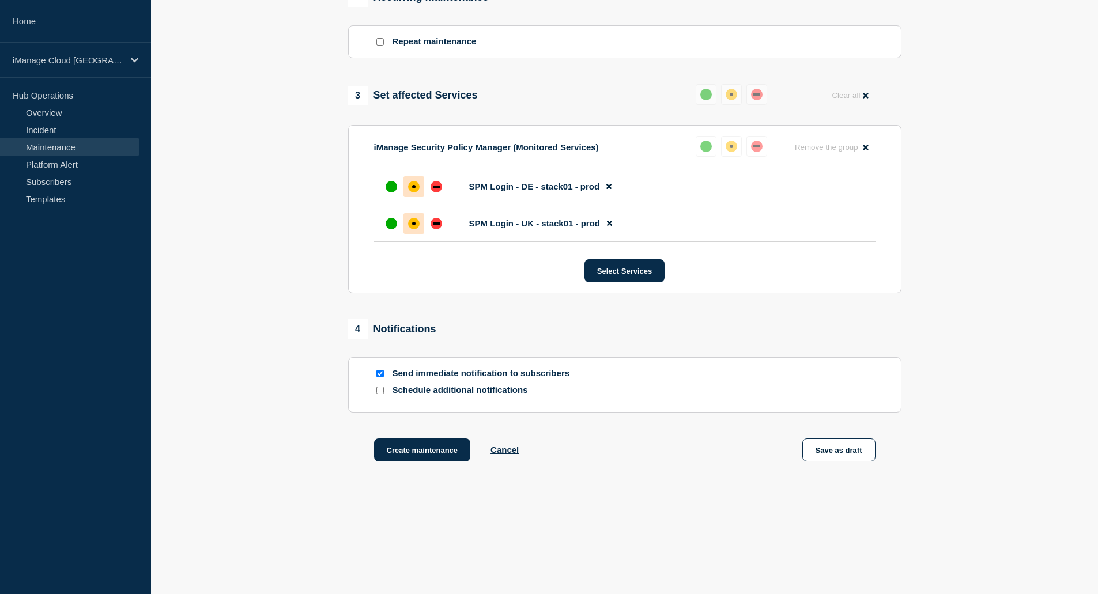
click at [415, 438] on div "1 Provide details Title (required) Emergency Maintenance: iManage Security Poli…" at bounding box center [624, 43] width 567 height 898
click at [416, 445] on button "Create maintenance" at bounding box center [422, 450] width 97 height 23
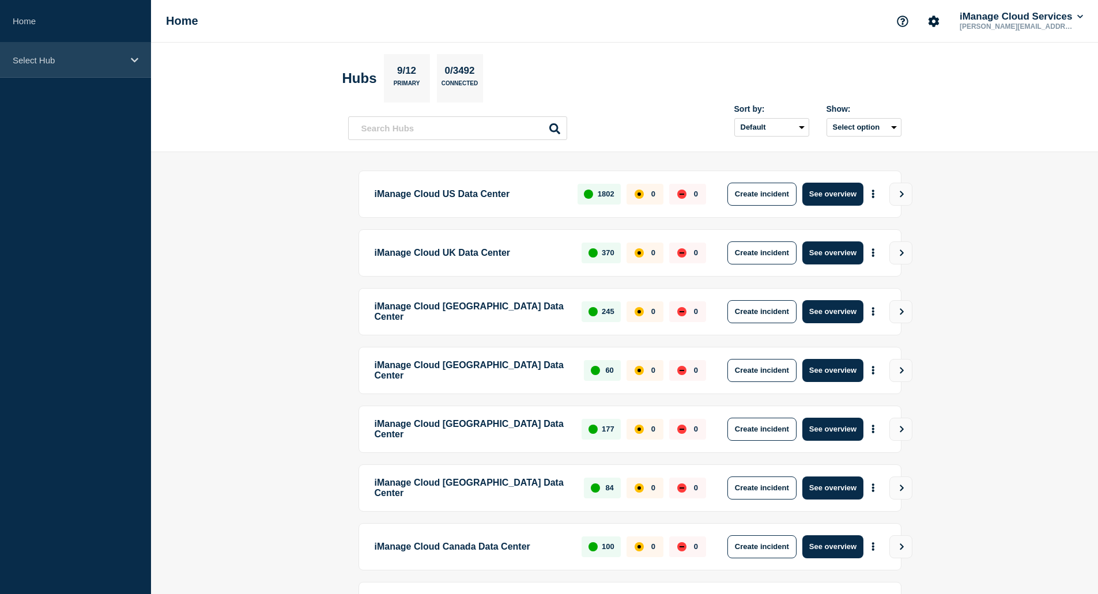
click at [97, 62] on p "Select Hub" at bounding box center [68, 60] width 111 height 10
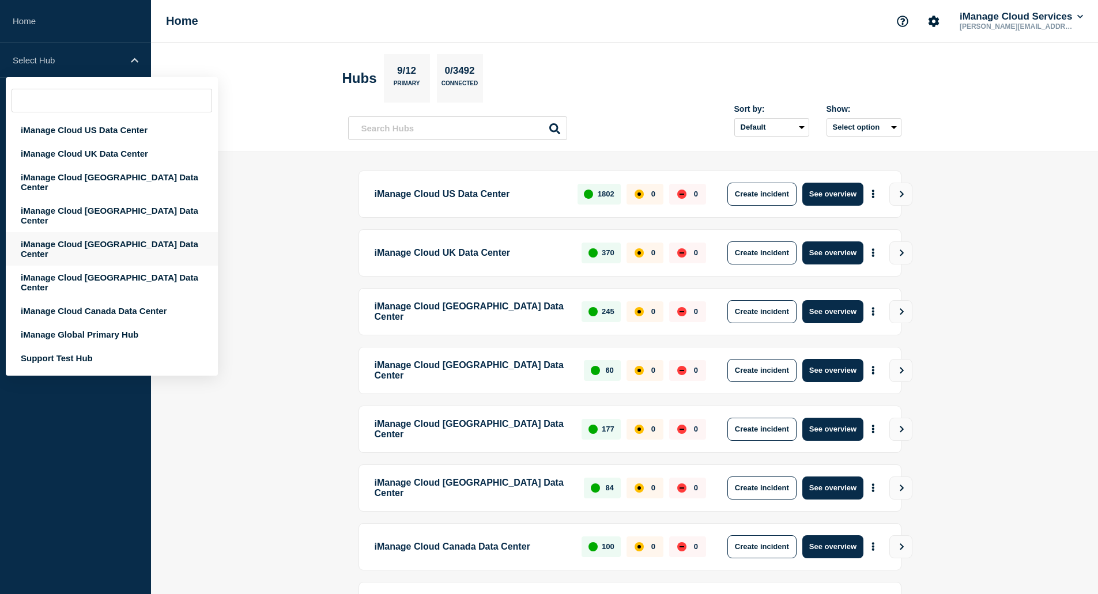
click at [122, 232] on div "iManage Cloud [GEOGRAPHIC_DATA] Data Center" at bounding box center [112, 248] width 212 height 33
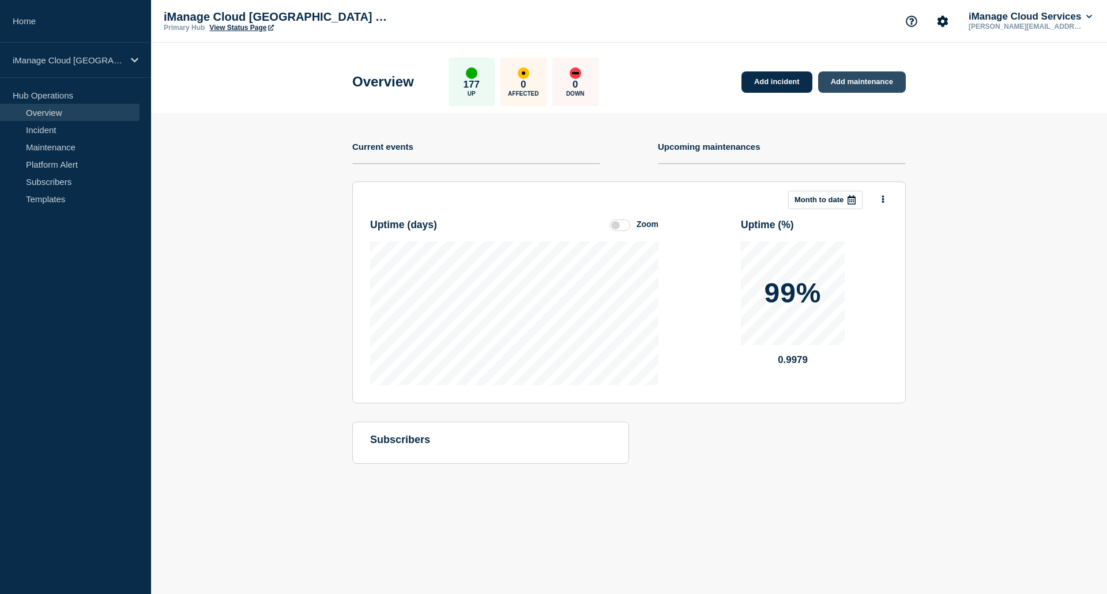
click at [845, 91] on link "Add maintenance" at bounding box center [862, 81] width 88 height 21
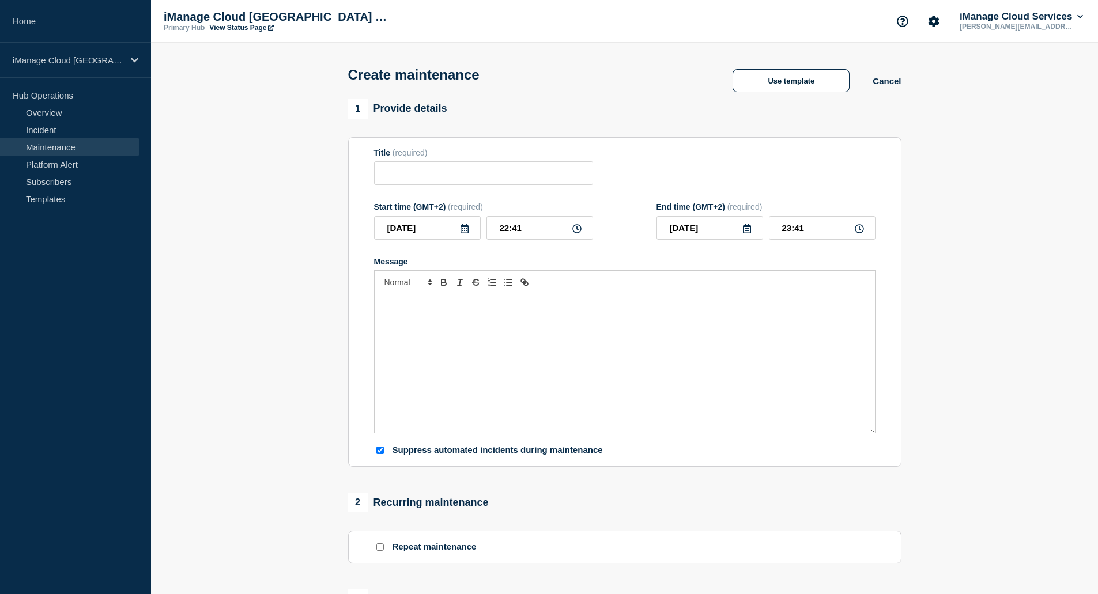
checkbox input "true"
click at [495, 168] on input "Title" at bounding box center [483, 173] width 219 height 24
paste input "Emergency Maintenance: iManage Security Policy Manager"
type input "Emergency Maintenance: iManage Security Policy Manager"
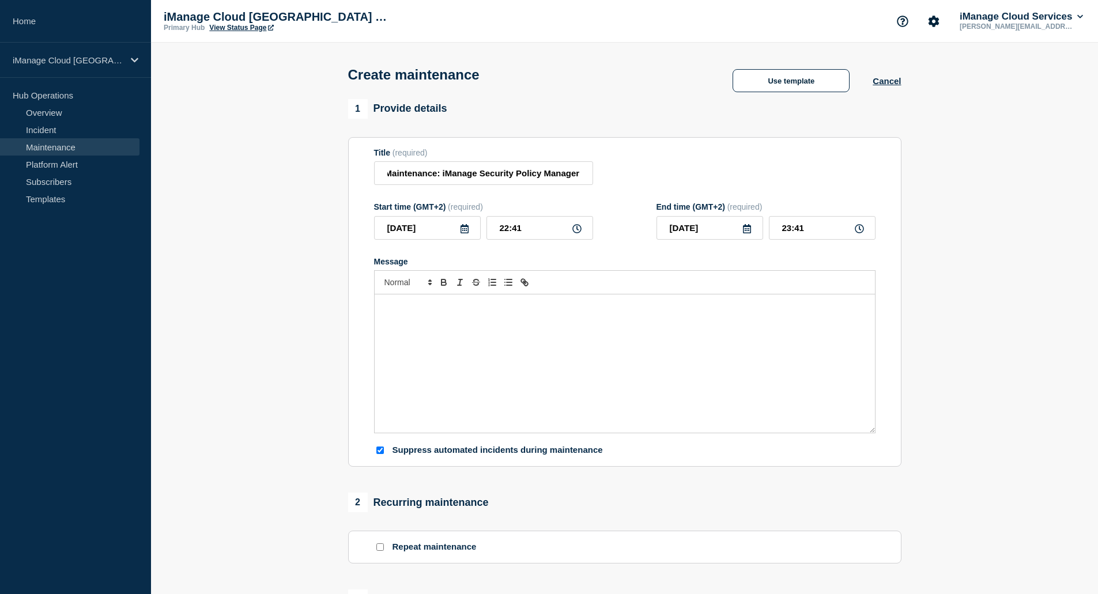
scroll to position [0, 0]
click at [469, 233] on icon at bounding box center [464, 228] width 9 height 9
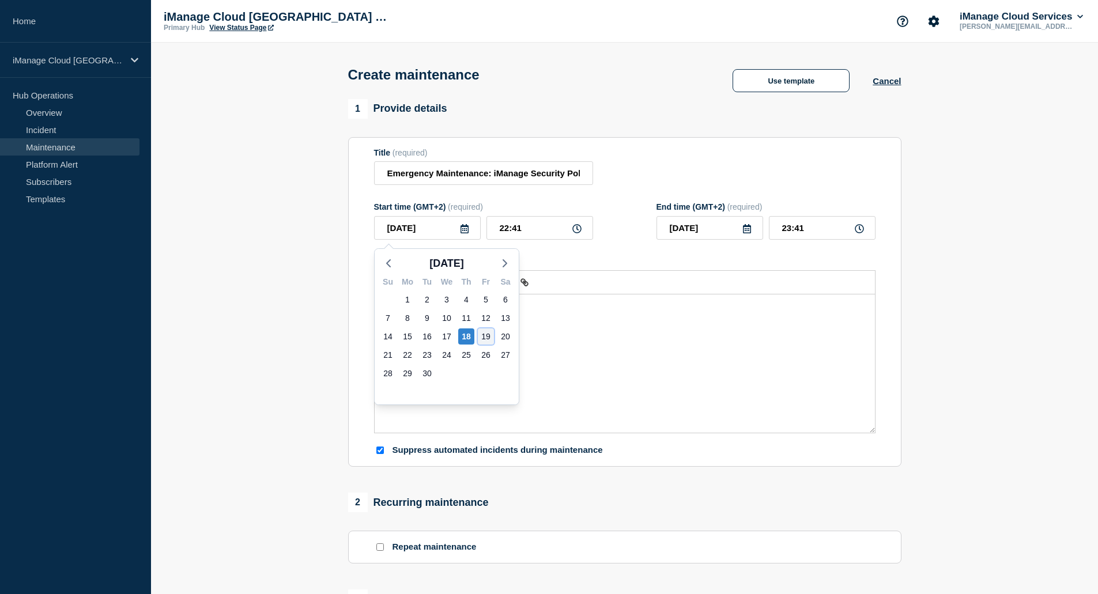
click at [483, 336] on div "19" at bounding box center [486, 337] width 16 height 16
type input "[DATE]"
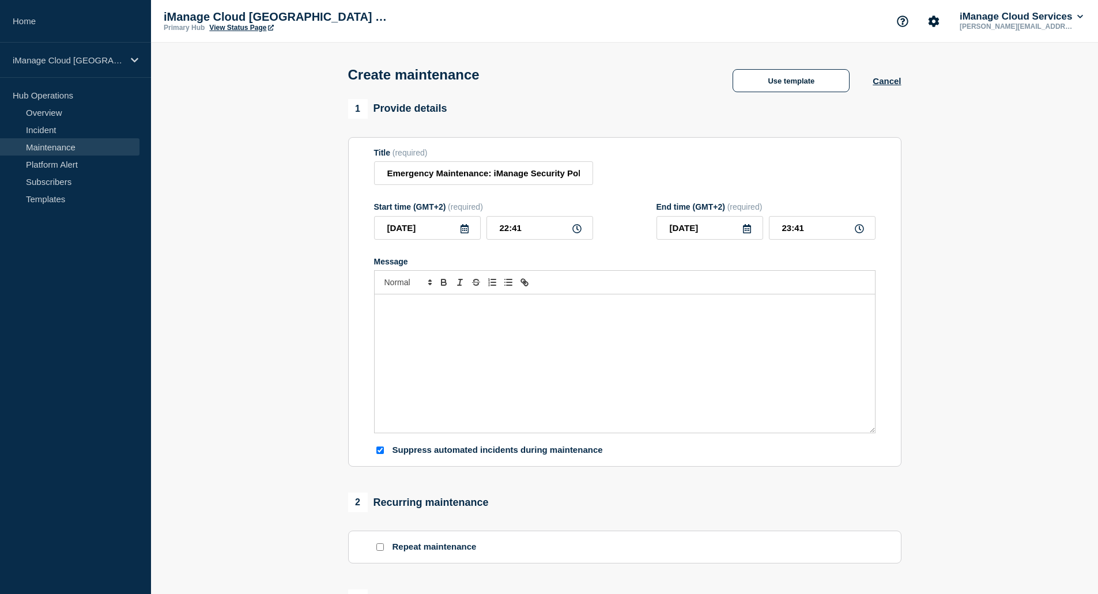
click at [599, 199] on form "Title (required) Emergency Maintenance: iManage Security Policy Manager Start t…" at bounding box center [625, 302] width 502 height 308
click at [476, 338] on div "Message" at bounding box center [625, 364] width 500 height 138
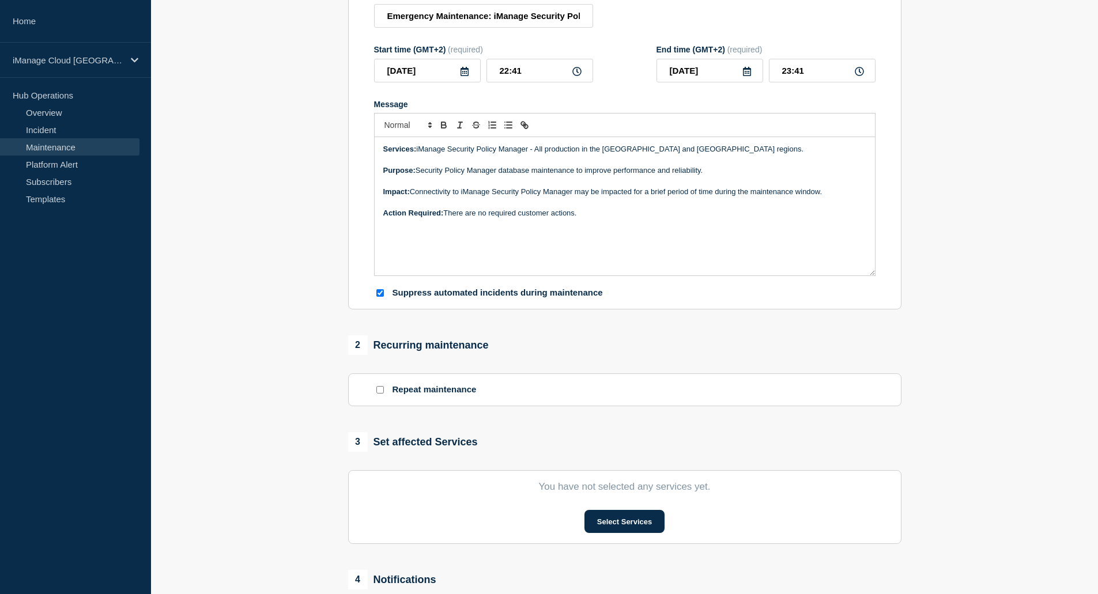
scroll to position [173, 0]
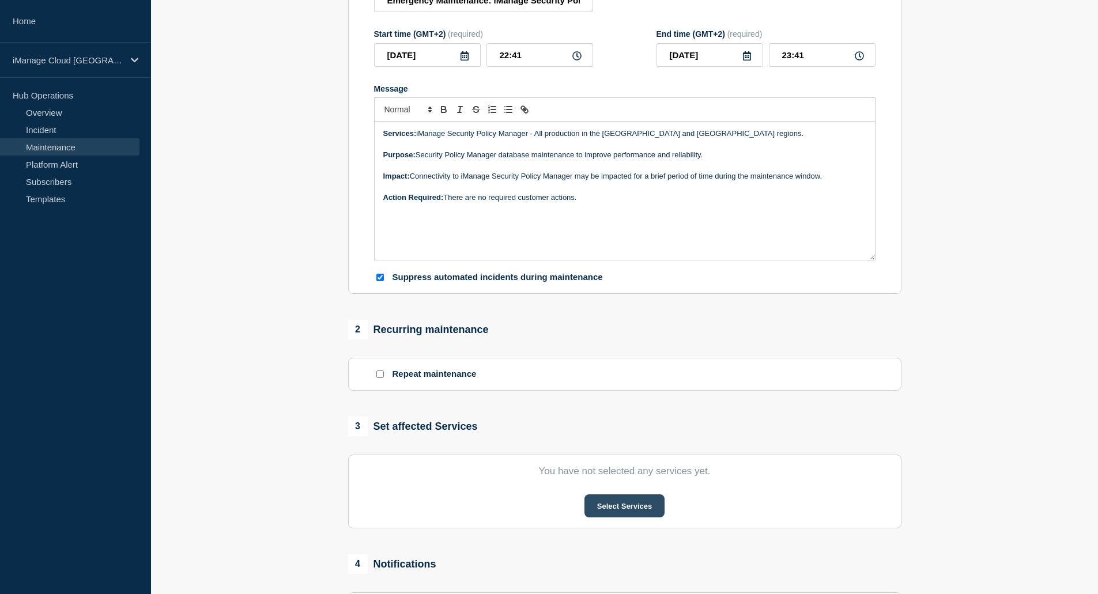
click at [611, 507] on button "Select Services" at bounding box center [625, 506] width 80 height 23
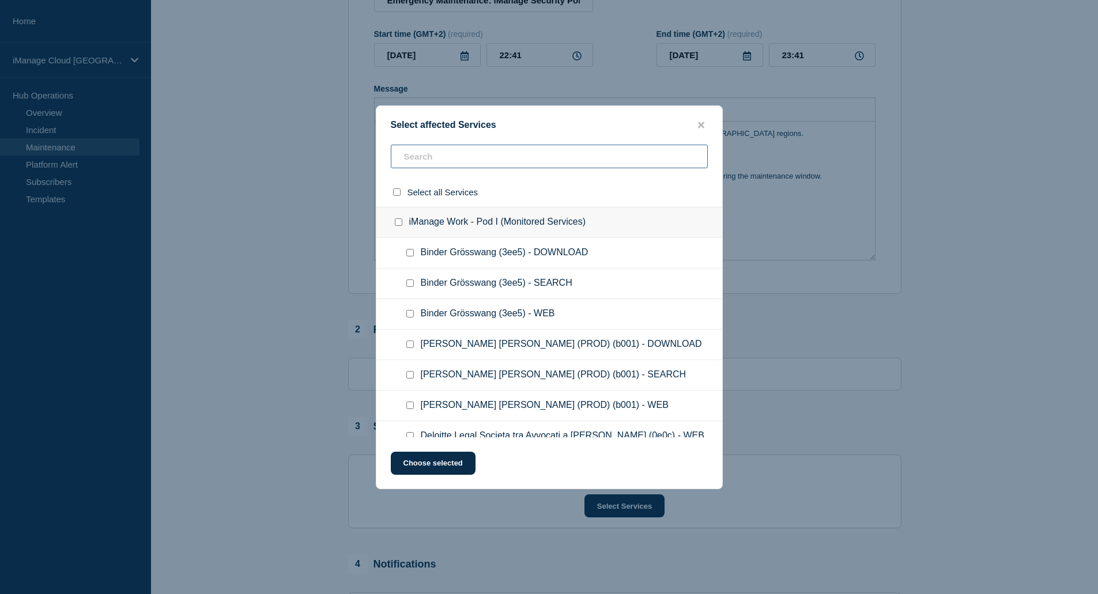
click at [451, 164] on input "text" at bounding box center [549, 157] width 317 height 24
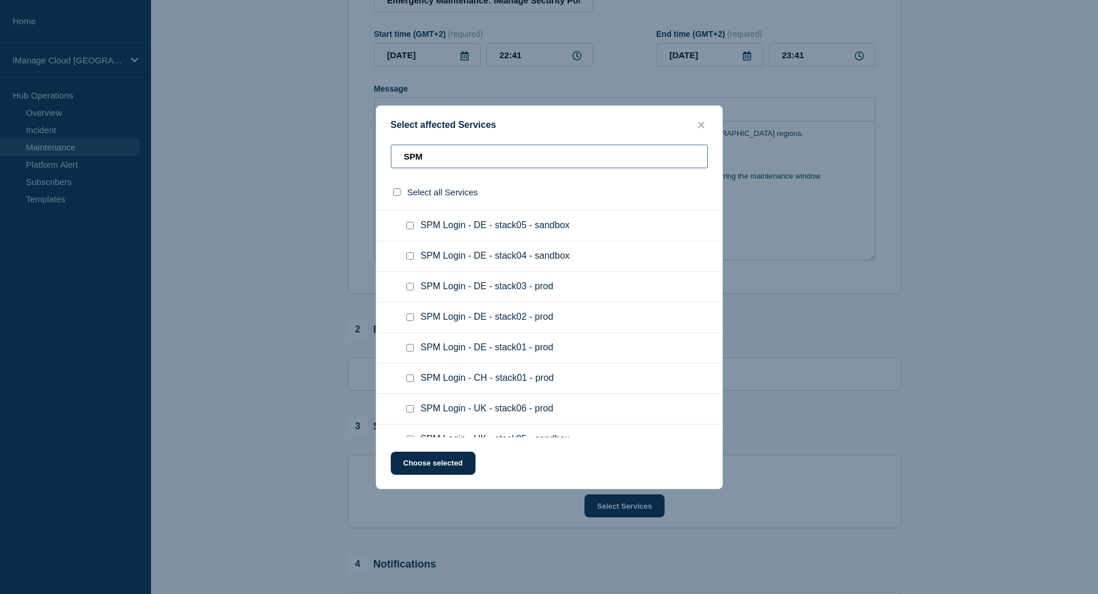
scroll to position [346, 0]
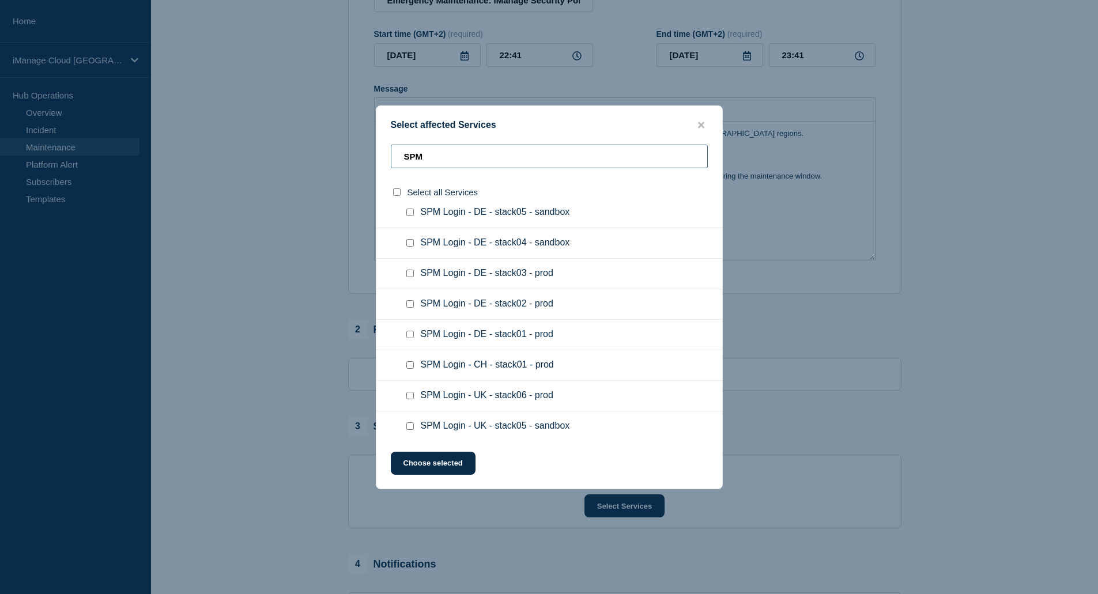
type input "SPM"
click at [409, 337] on input "SPM Login - DE - stack01 - prod checkbox" at bounding box center [409, 334] width 7 height 7
checkbox input "true"
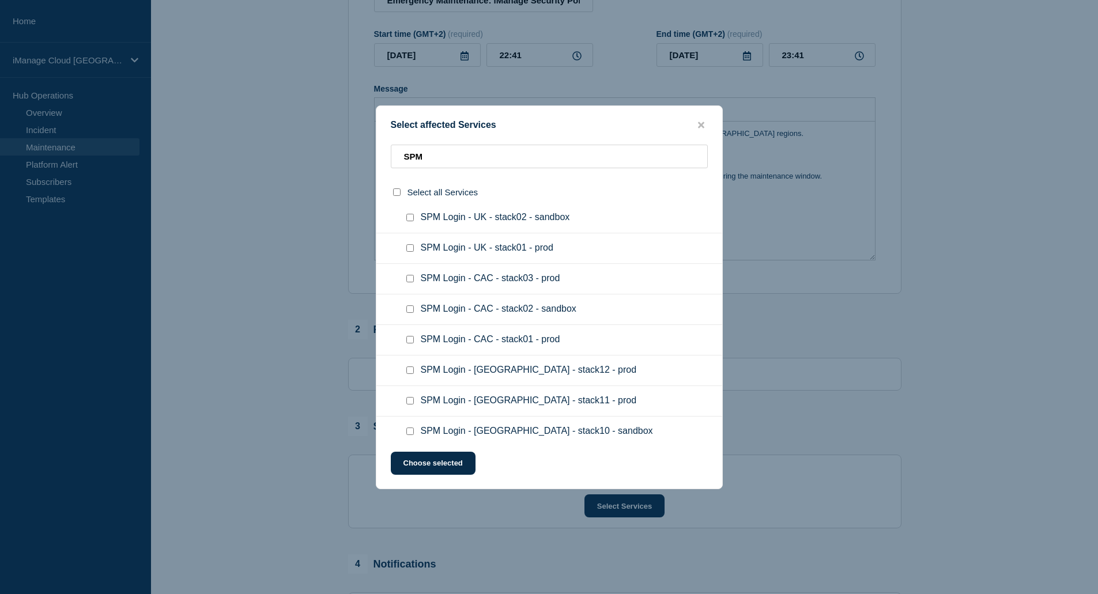
scroll to position [473, 0]
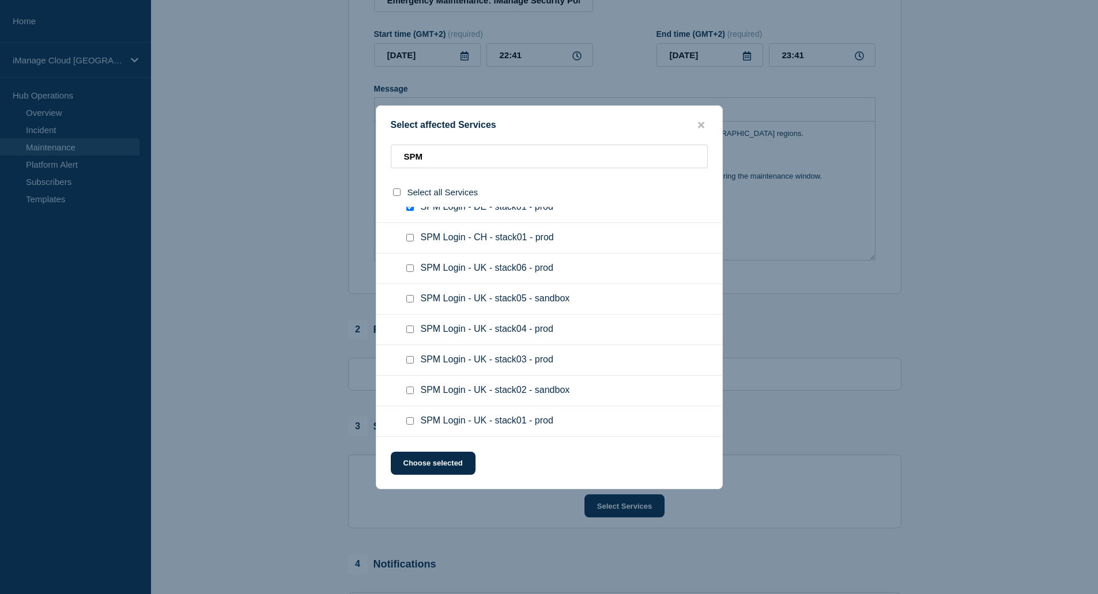
click at [413, 422] on input "SPM Login - UK - stack01 - prod checkbox" at bounding box center [409, 420] width 7 height 7
checkbox input "true"
click at [460, 466] on button "Choose selected" at bounding box center [433, 463] width 85 height 23
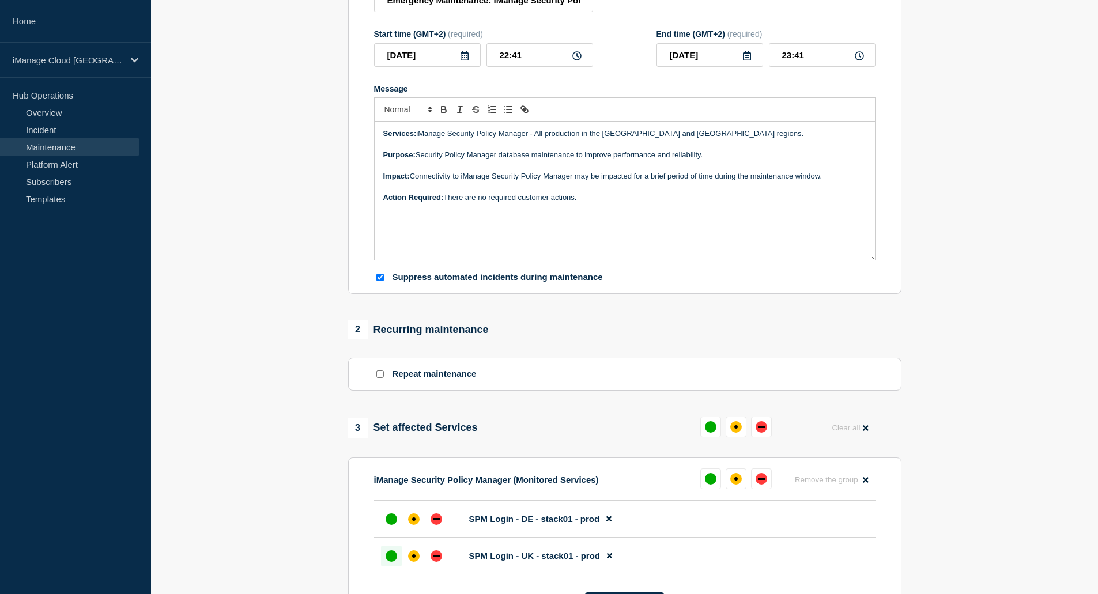
scroll to position [346, 0]
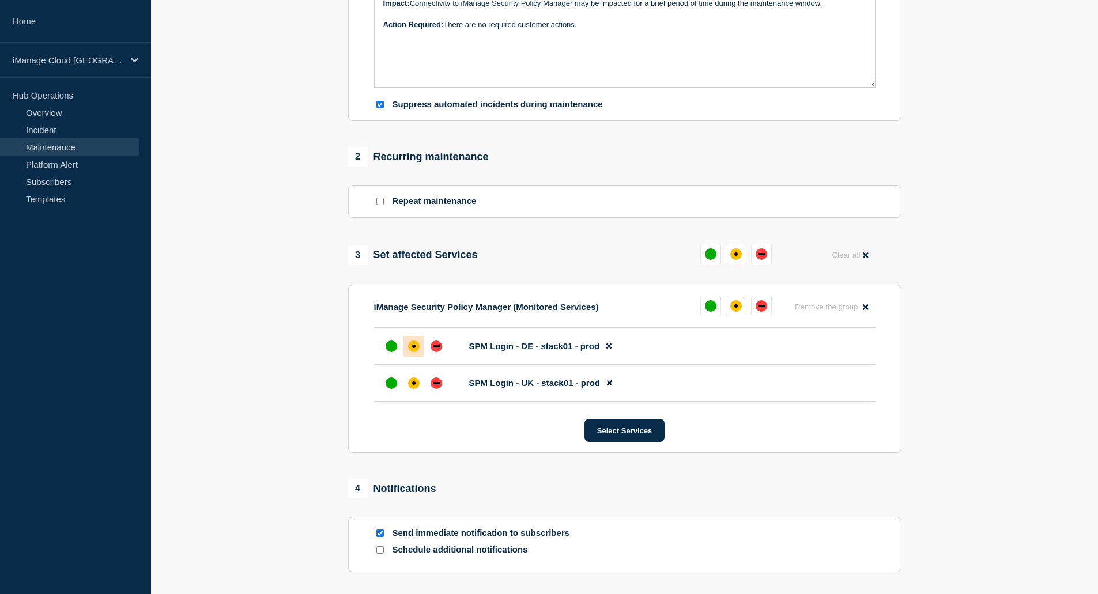
click at [417, 350] on div "affected" at bounding box center [414, 347] width 12 height 12
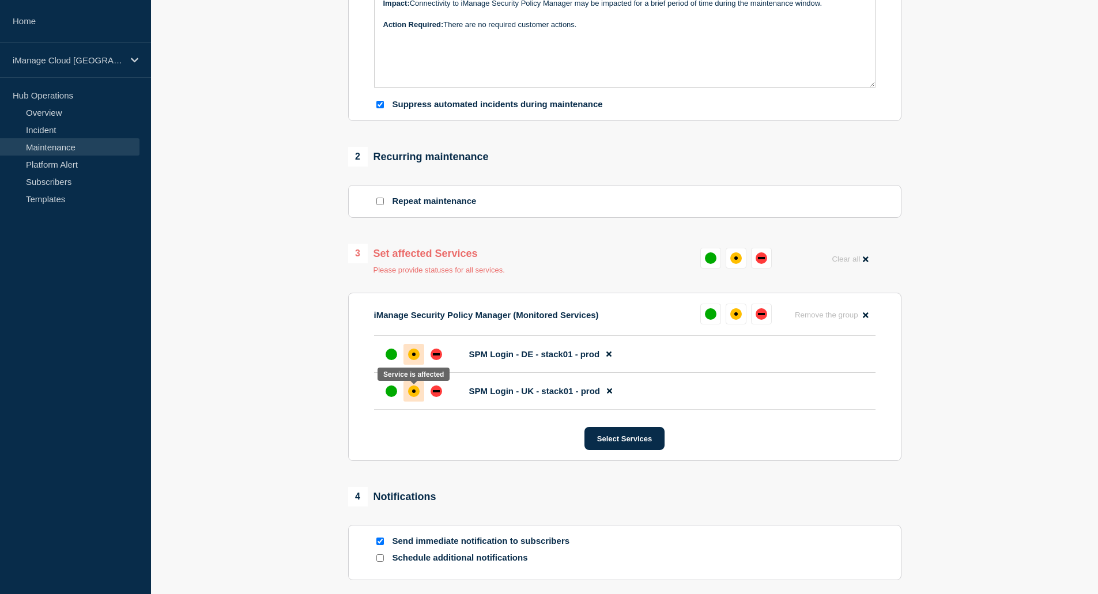
click at [413, 393] on div "affected" at bounding box center [413, 391] width 3 height 3
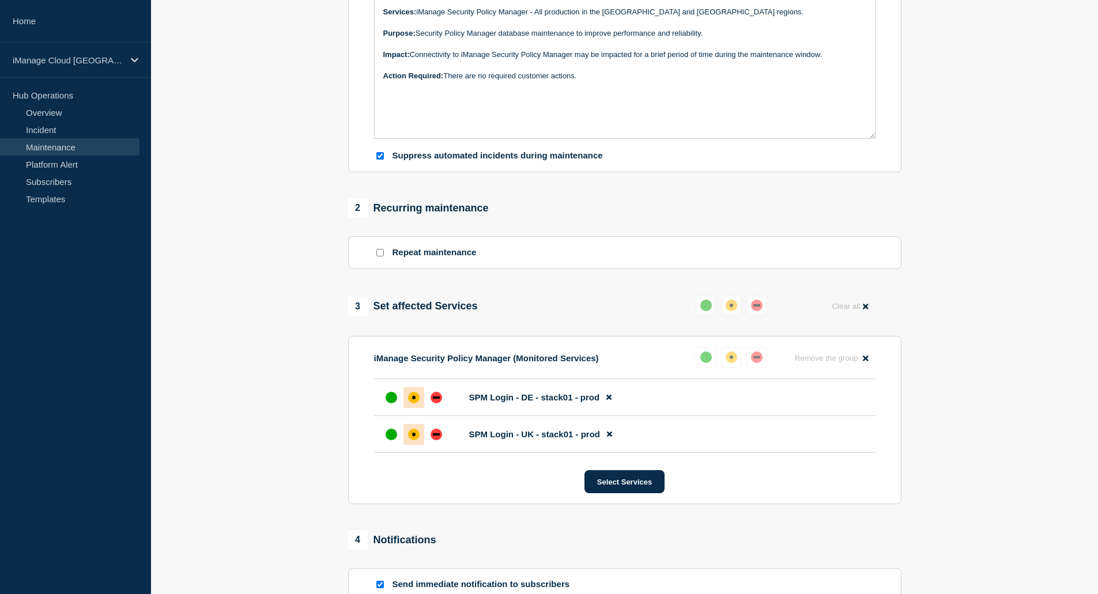
scroll to position [0, 0]
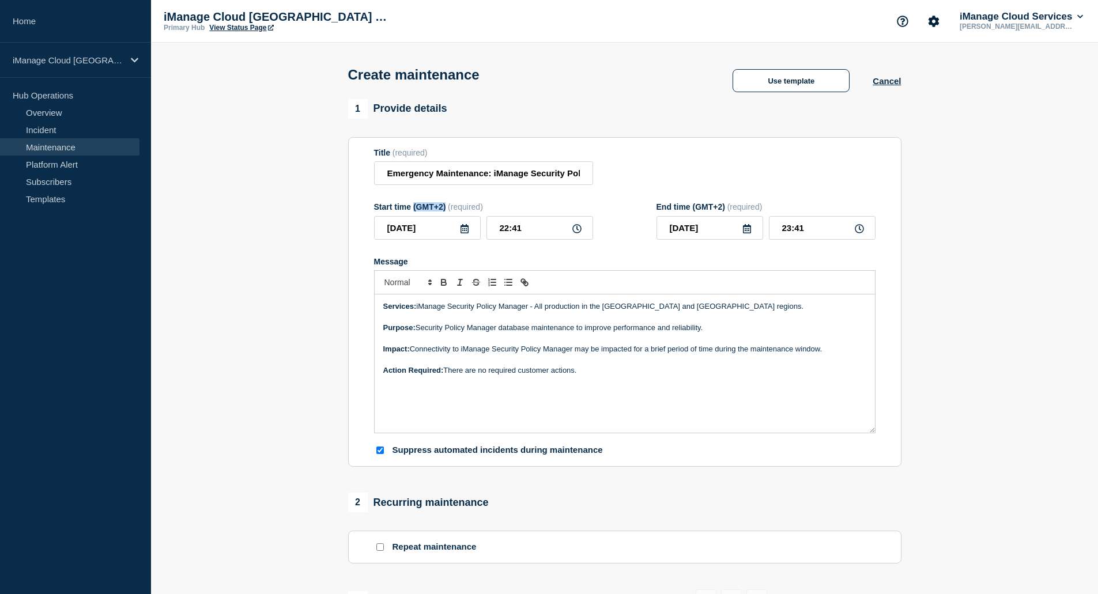
drag, startPoint x: 446, startPoint y: 208, endPoint x: 413, endPoint y: 209, distance: 32.9
click at [413, 209] on div "Start time (GMT+2) (required)" at bounding box center [483, 206] width 219 height 9
copy div "(GMT+2)"
drag, startPoint x: 521, startPoint y: 229, endPoint x: 493, endPoint y: 228, distance: 27.7
click at [493, 228] on input "22:41" at bounding box center [540, 228] width 107 height 24
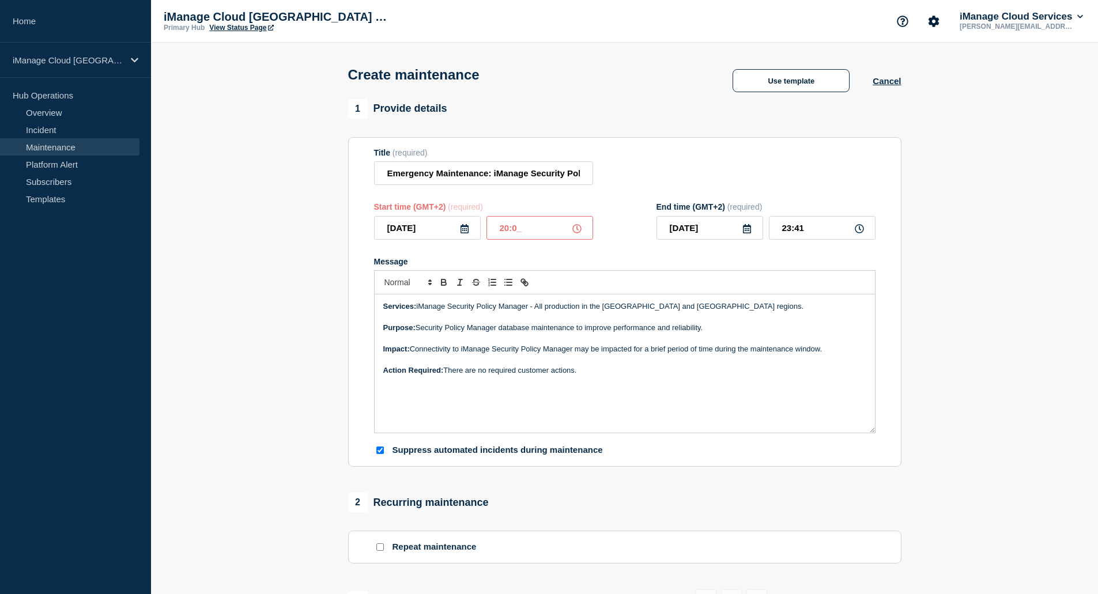
type input "20:00"
type input "21:00"
click at [621, 244] on form "Title (required) Emergency Maintenance: iManage Security Policy Manager Start t…" at bounding box center [625, 302] width 502 height 308
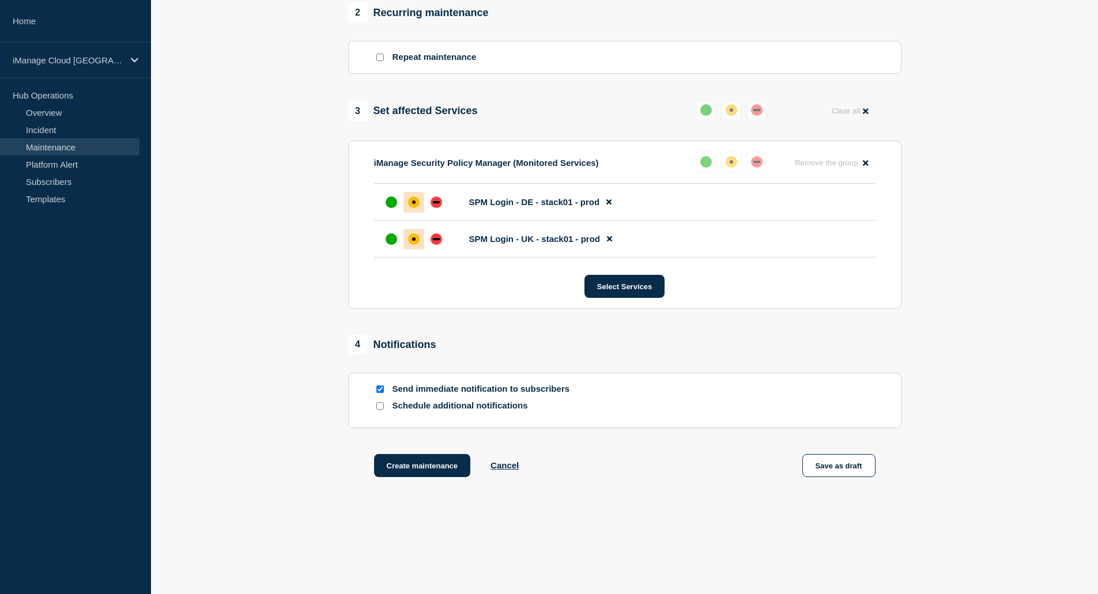
scroll to position [508, 0]
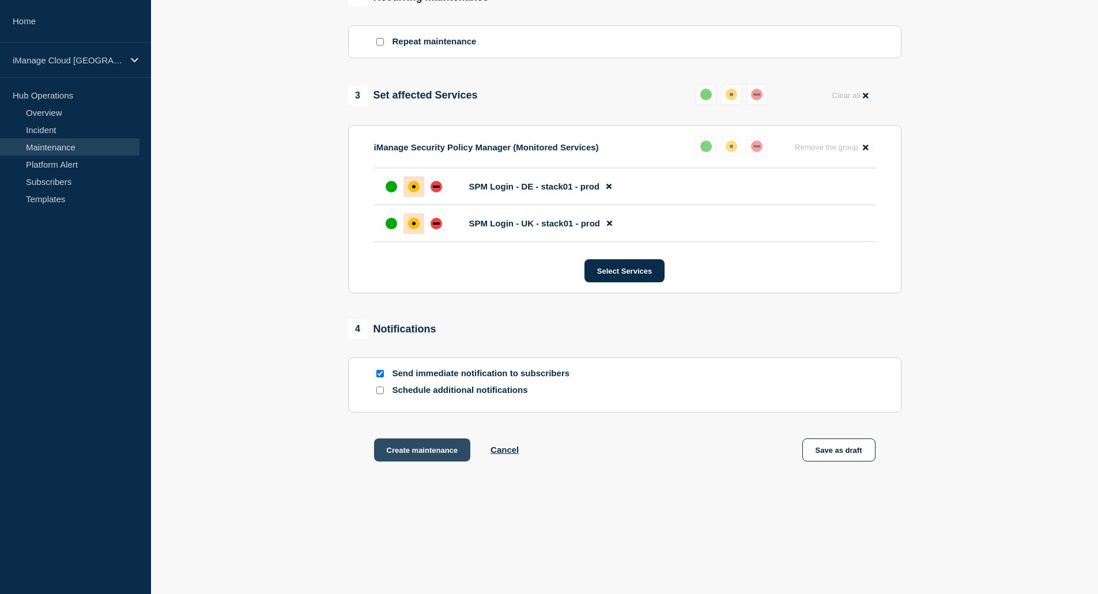
click at [431, 456] on button "Create maintenance" at bounding box center [422, 450] width 97 height 23
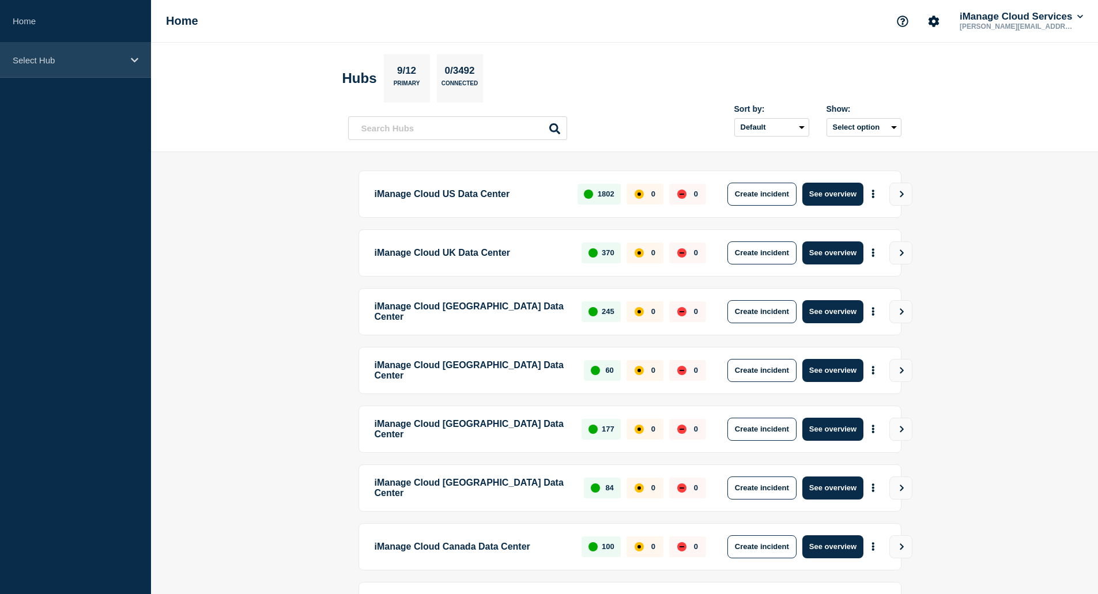
click at [87, 61] on p "Select Hub" at bounding box center [68, 60] width 111 height 10
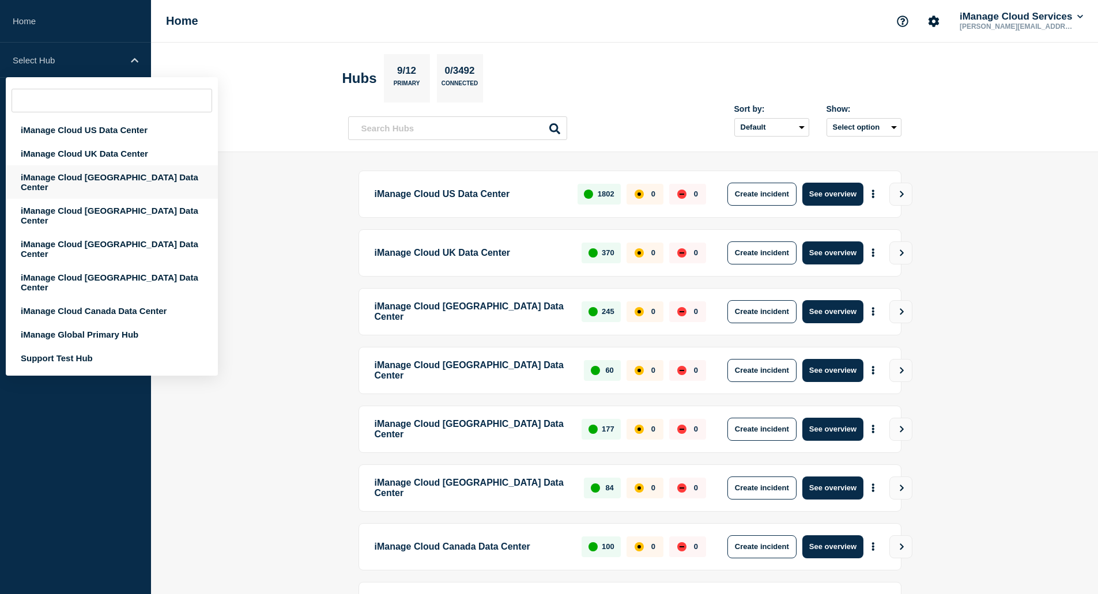
click at [119, 171] on div "iManage Cloud [GEOGRAPHIC_DATA] Data Center" at bounding box center [112, 181] width 212 height 33
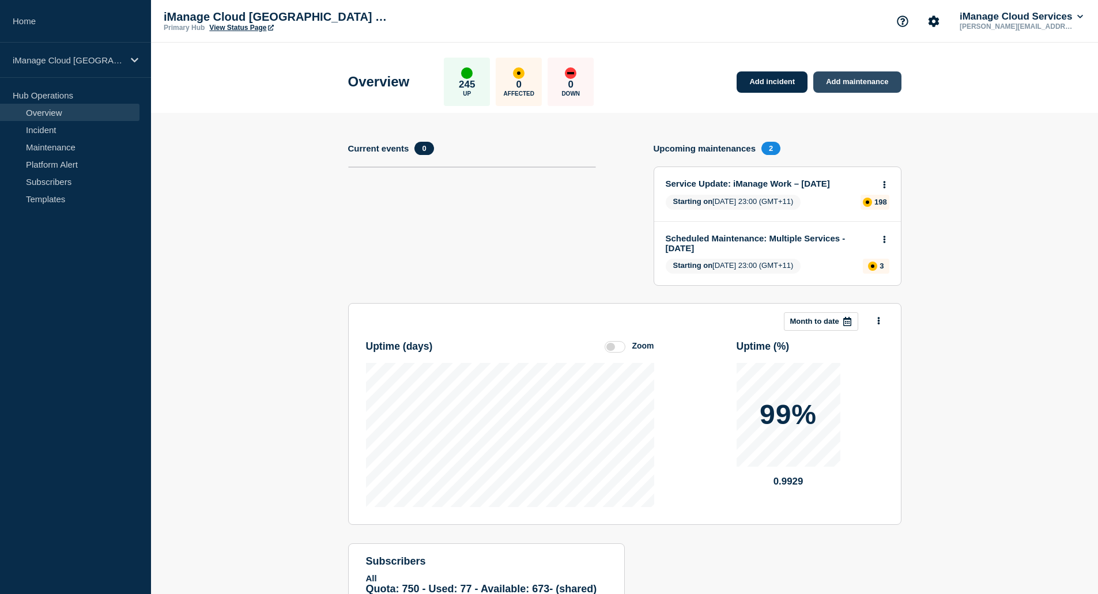
click at [881, 91] on link "Add maintenance" at bounding box center [857, 81] width 88 height 21
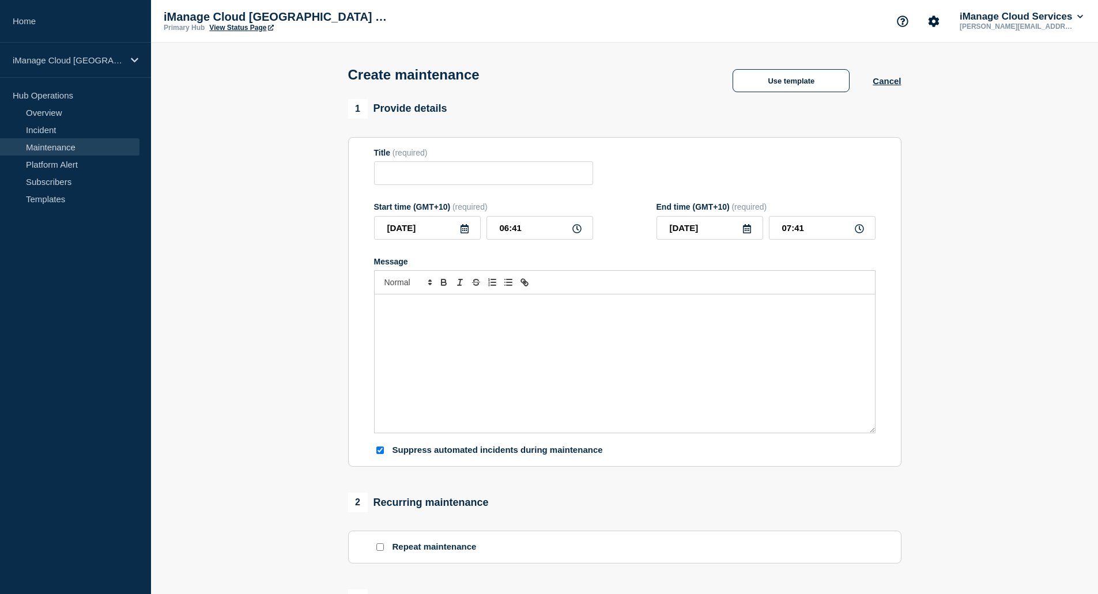
checkbox input "true"
drag, startPoint x: 463, startPoint y: 163, endPoint x: 469, endPoint y: 169, distance: 9.0
click at [469, 169] on div "Title (required)" at bounding box center [483, 166] width 219 height 37
click at [469, 168] on input "Title" at bounding box center [483, 173] width 219 height 24
paste input "Emergency Maintenance: iManage Security Policy Manager"
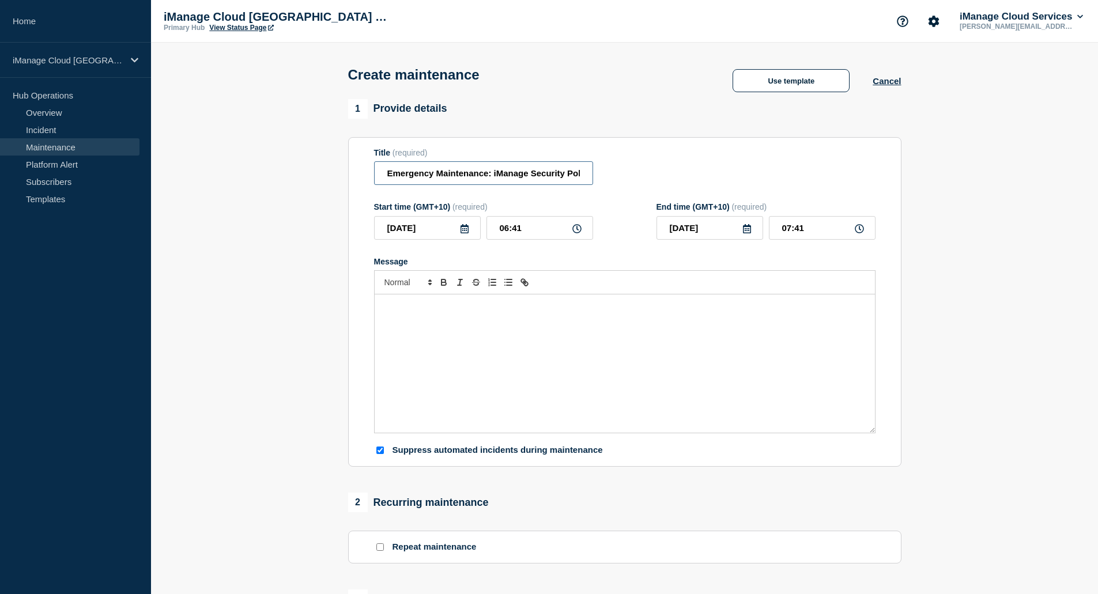
scroll to position [0, 51]
type input "Emergency Maintenance: iManage Security Policy Manager"
click at [449, 312] on p "Message" at bounding box center [624, 307] width 483 height 10
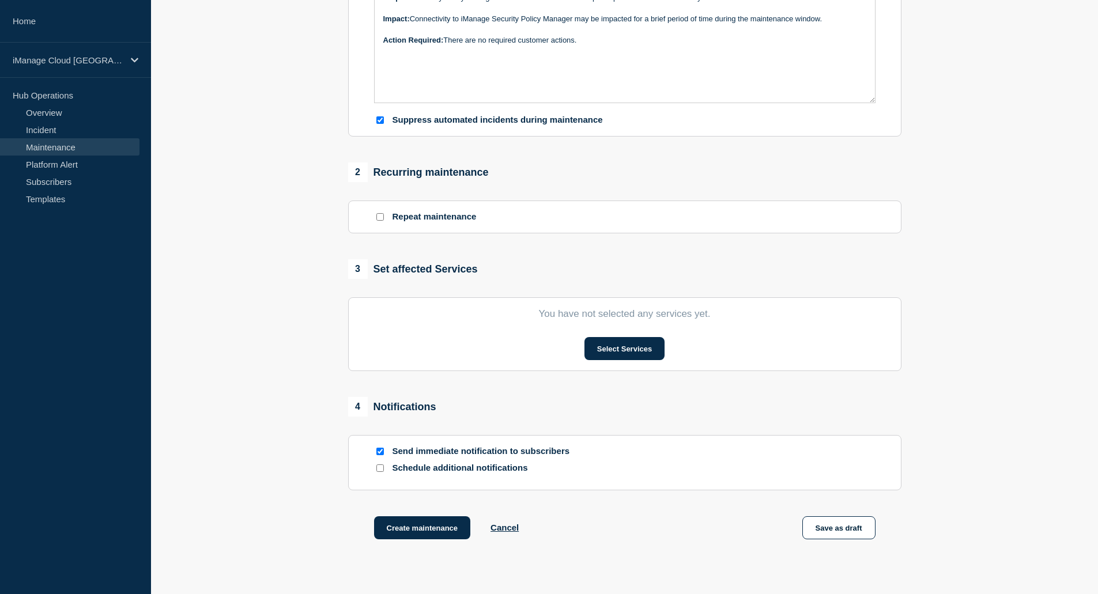
scroll to position [346, 0]
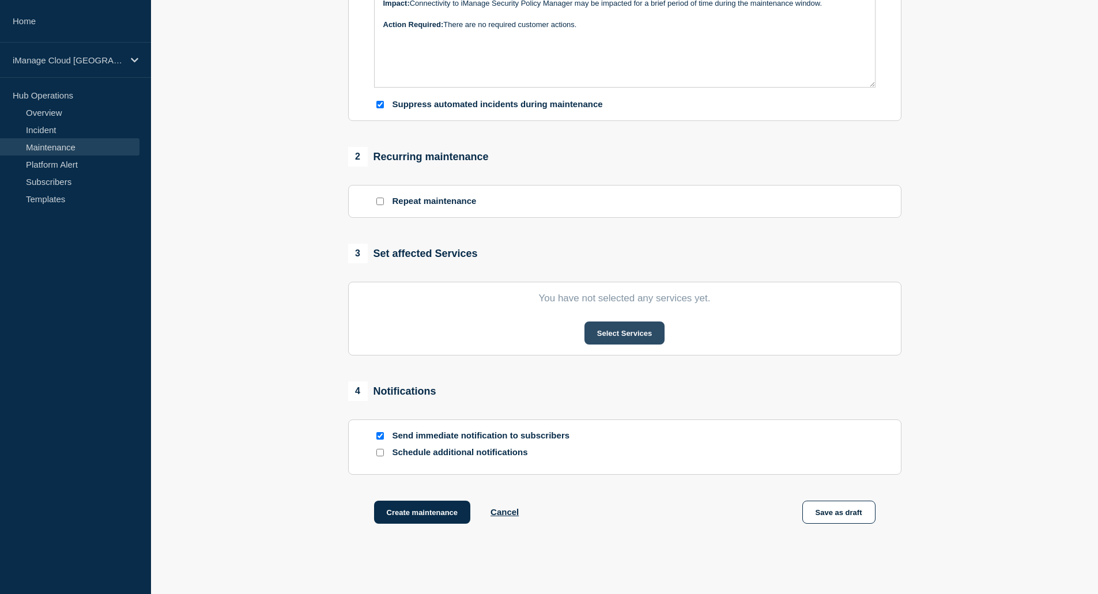
click at [611, 334] on button "Select Services" at bounding box center [625, 333] width 80 height 23
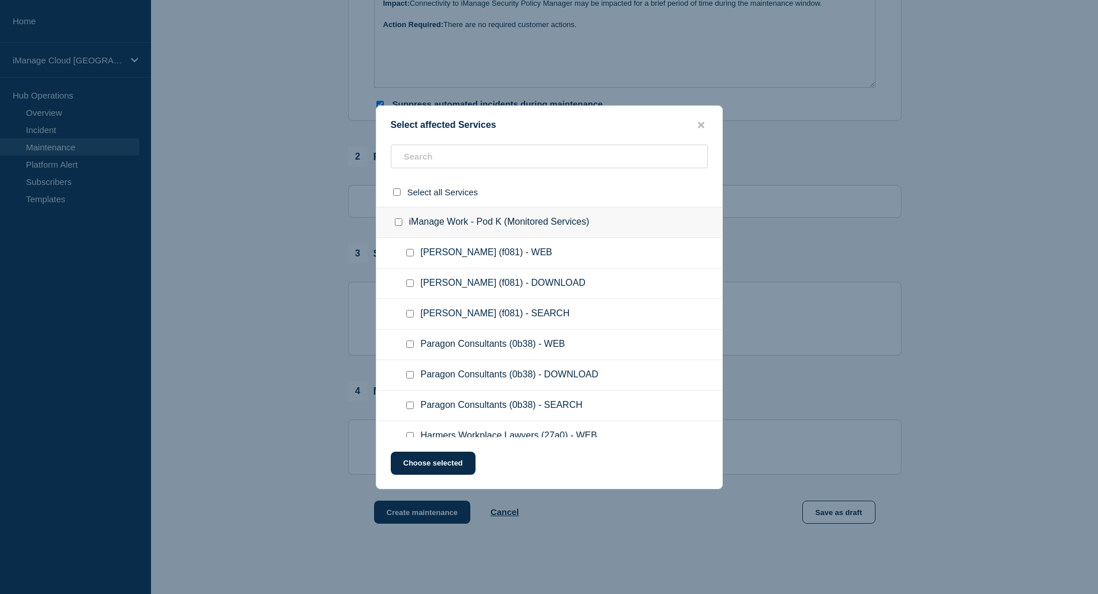
click at [446, 270] on ul "[PERSON_NAME] (f081) - DOWNLOAD" at bounding box center [549, 284] width 346 height 31
click at [439, 161] on input "text" at bounding box center [549, 157] width 317 height 24
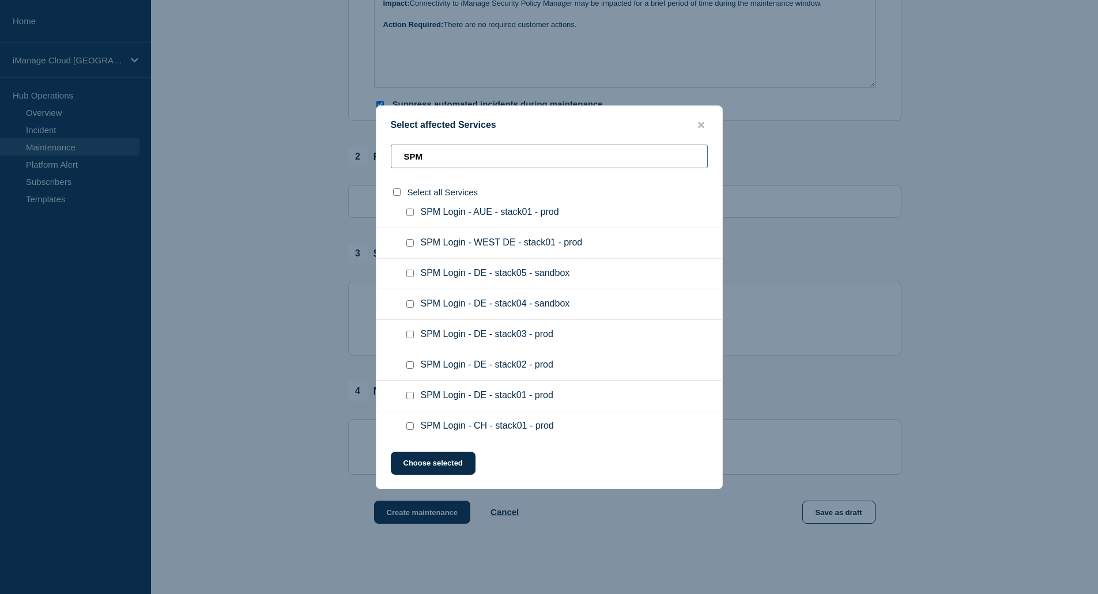
type input "SPM"
click at [407, 395] on input "SPM Login - DE - stack01 - prod checkbox" at bounding box center [409, 395] width 7 height 7
checkbox input "true"
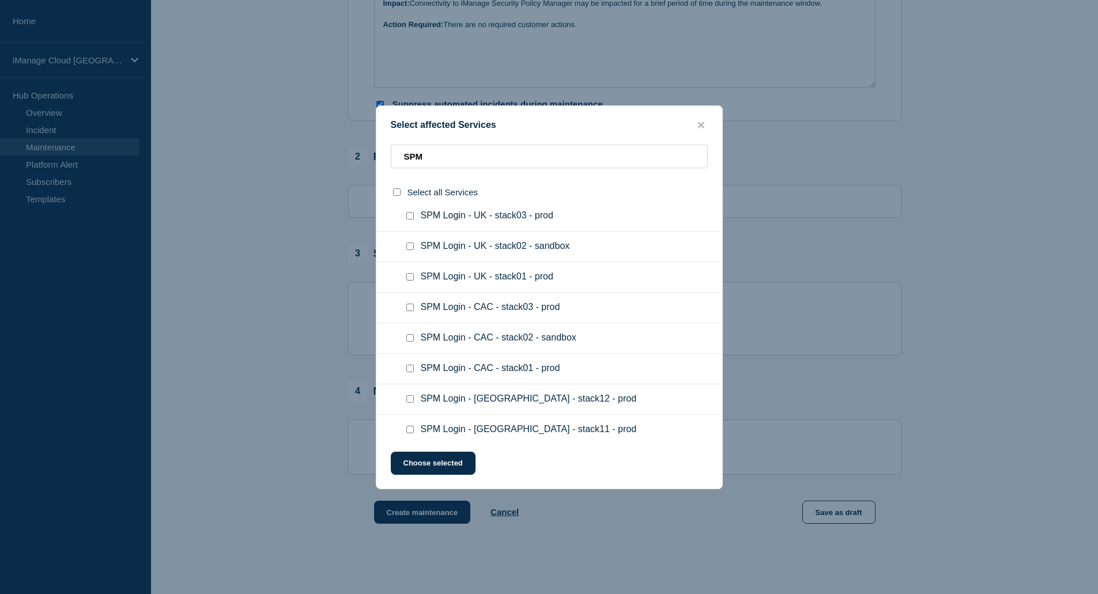
scroll to position [692, 0]
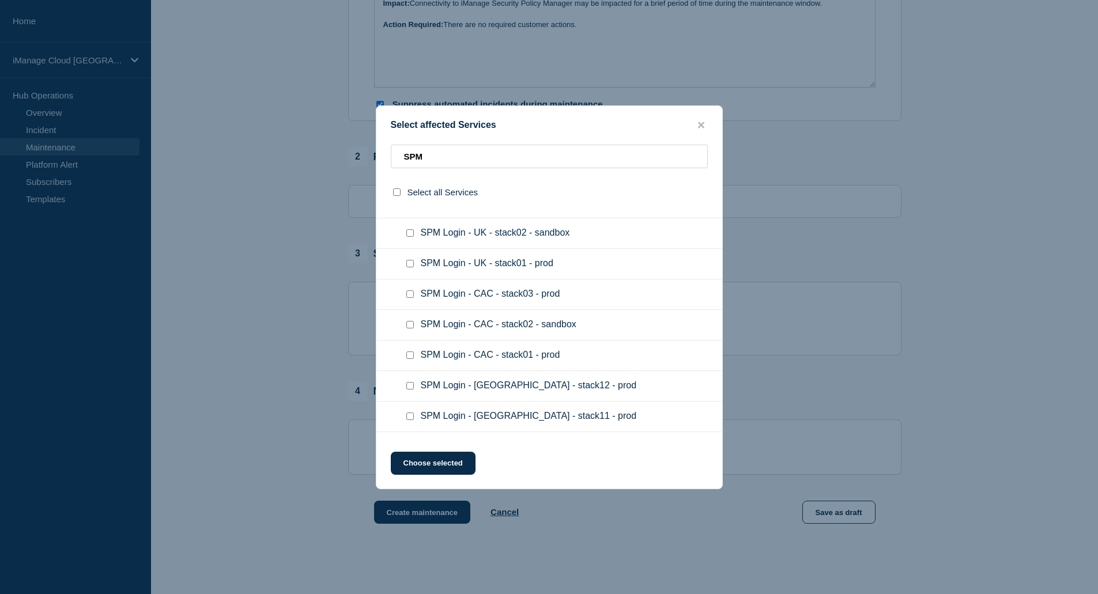
click at [408, 264] on input "SPM Login - UK - stack01 - prod checkbox" at bounding box center [409, 263] width 7 height 7
checkbox input "true"
click at [437, 466] on button "Choose selected" at bounding box center [433, 463] width 85 height 23
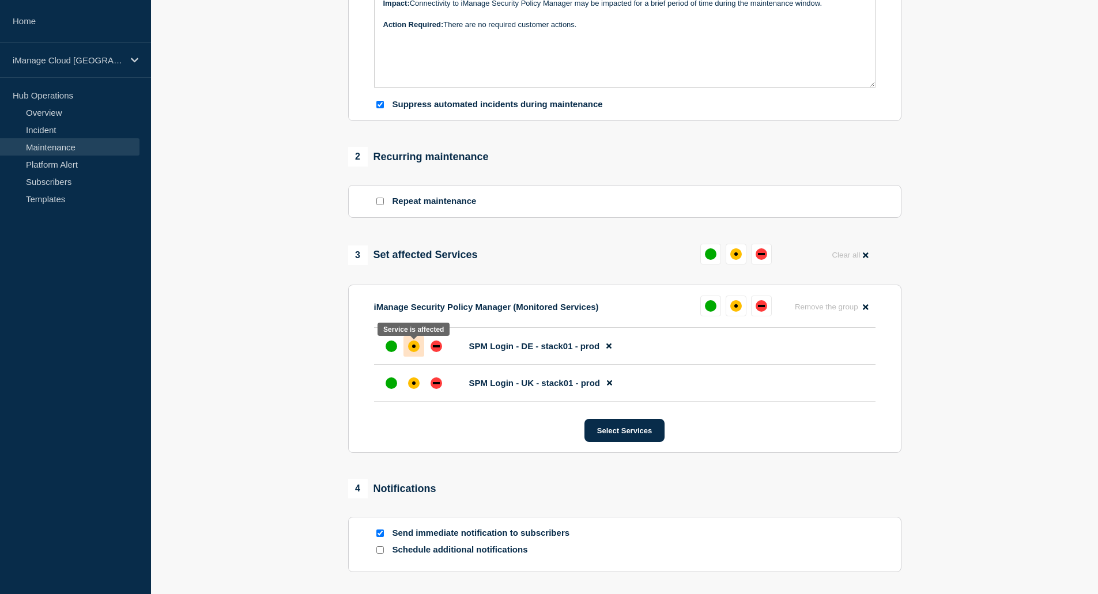
click at [411, 352] on div "affected" at bounding box center [414, 347] width 12 height 12
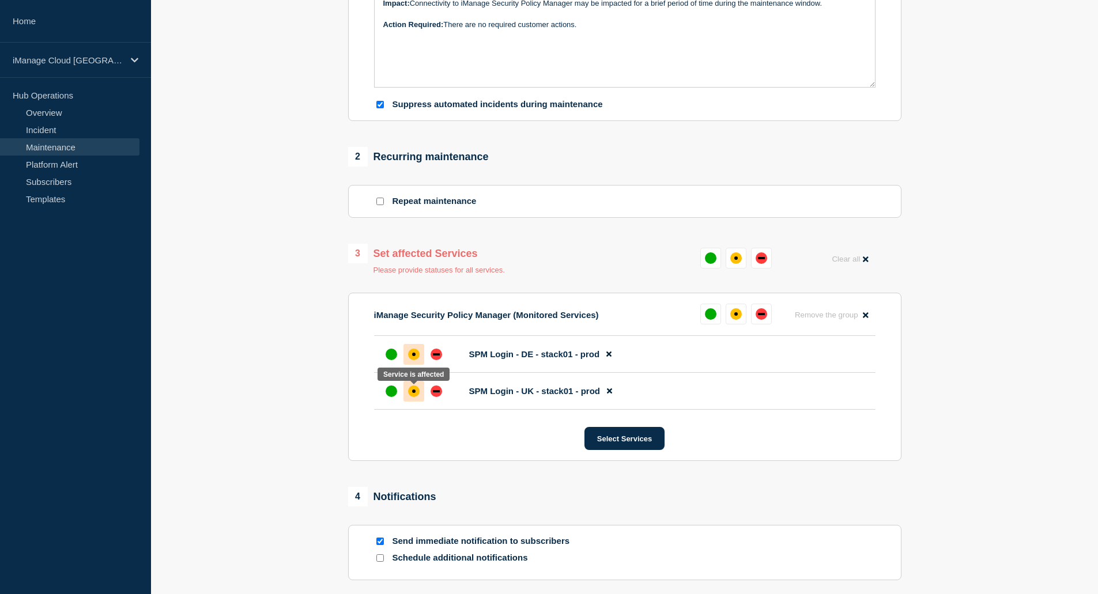
click at [414, 391] on div "affected" at bounding box center [414, 392] width 12 height 12
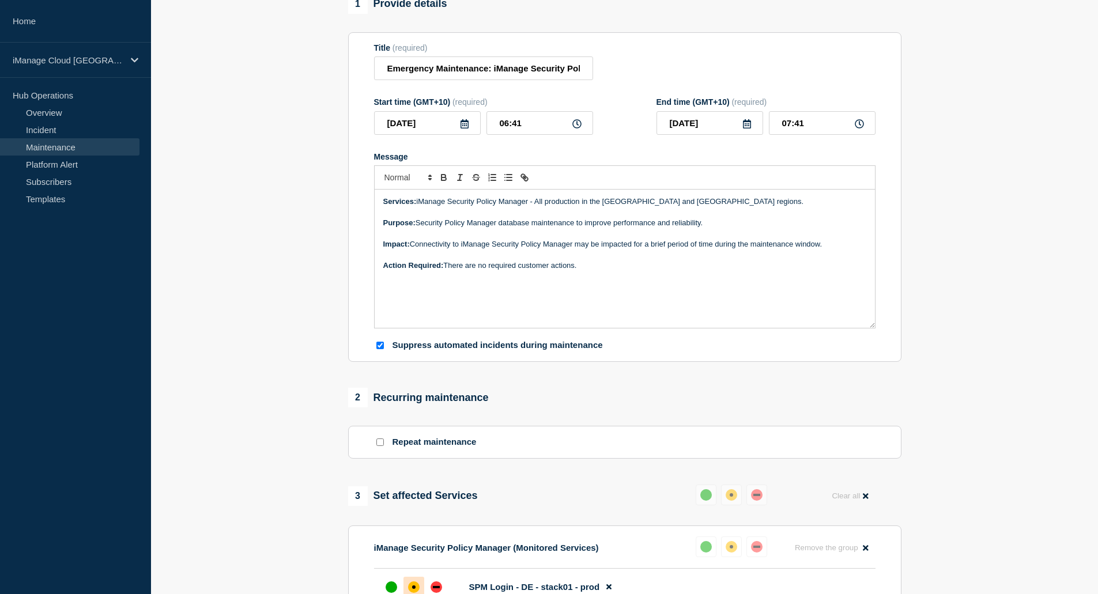
scroll to position [0, 0]
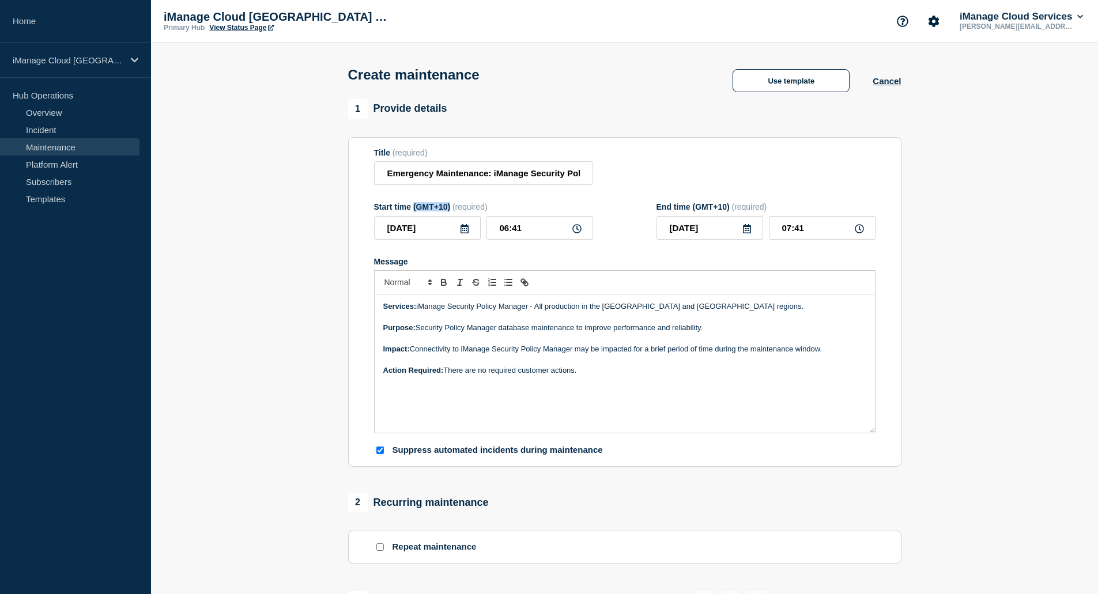
drag, startPoint x: 450, startPoint y: 210, endPoint x: 413, endPoint y: 211, distance: 36.9
click at [413, 211] on div "Start time (GMT+10) (required)" at bounding box center [483, 206] width 219 height 9
copy div "(GMT+10)"
click at [467, 232] on icon at bounding box center [464, 228] width 9 height 9
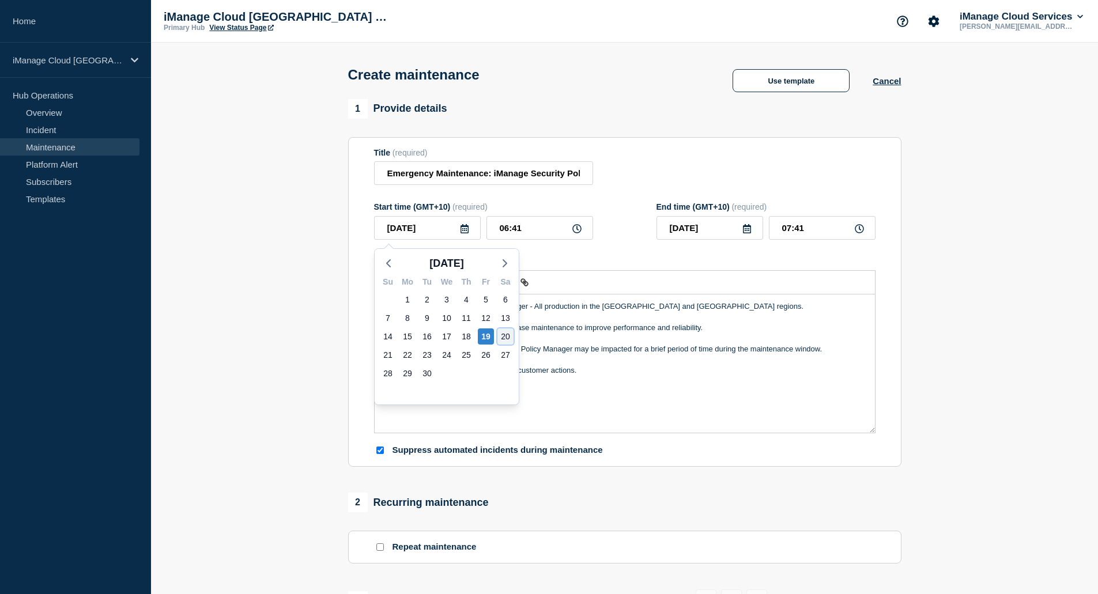
click at [501, 337] on div "20" at bounding box center [506, 337] width 16 height 16
type input "2025-09-20"
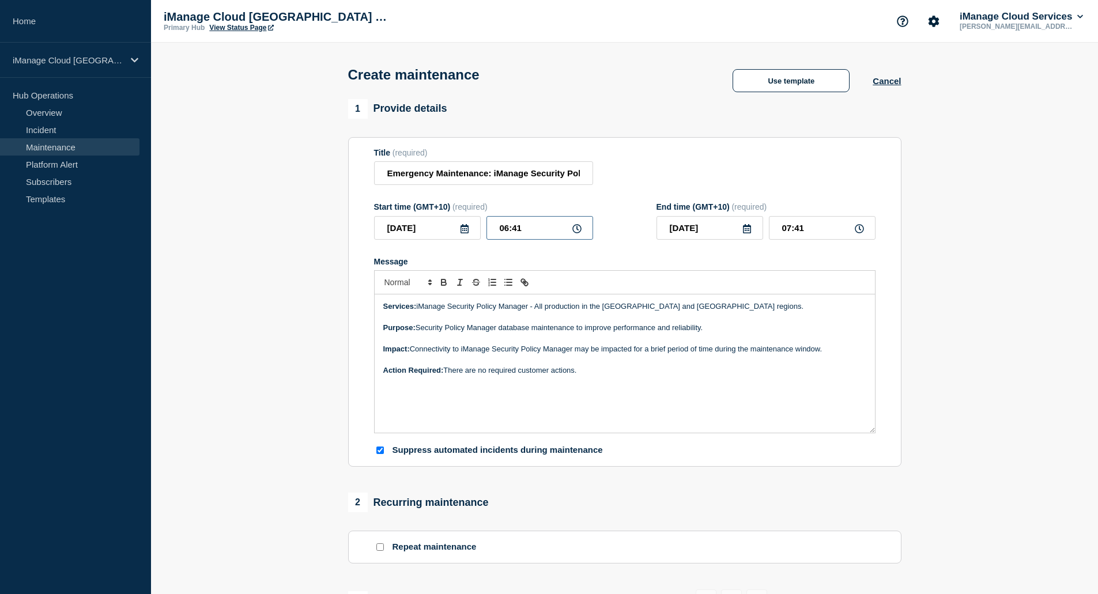
click at [506, 234] on input "06:41" at bounding box center [540, 228] width 107 height 24
type input "02:41"
type input "03:41"
drag, startPoint x: 528, startPoint y: 234, endPoint x: 514, endPoint y: 236, distance: 14.5
click at [514, 236] on input "02:41" at bounding box center [540, 228] width 107 height 24
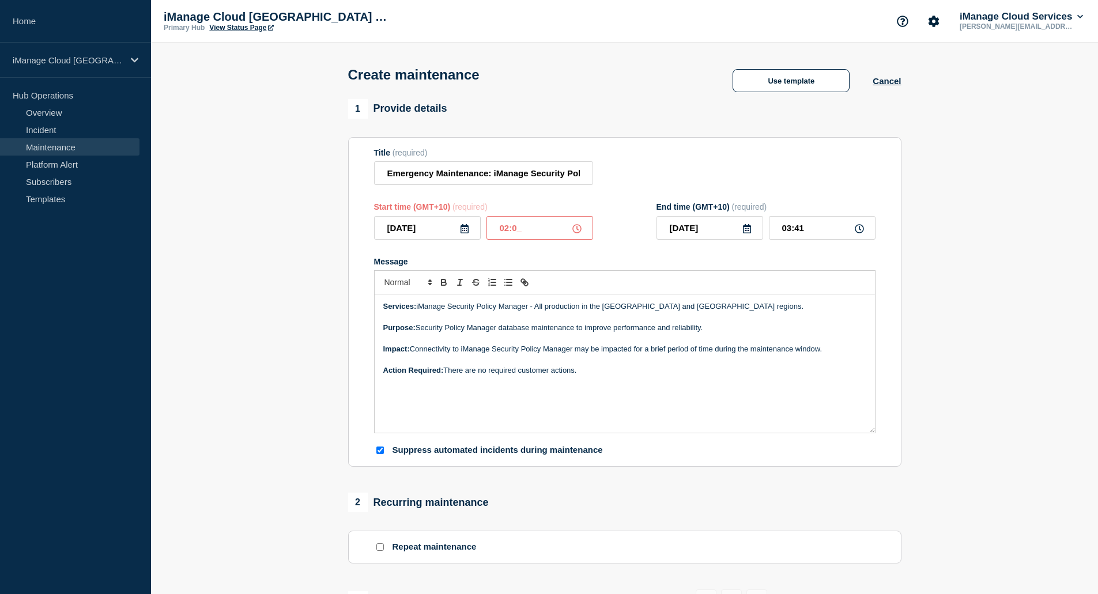
type input "02:00"
type input "03:00"
click at [566, 207] on div "Start time (GMT+10) (required)" at bounding box center [483, 206] width 219 height 9
click at [508, 229] on input "02:00" at bounding box center [540, 228] width 107 height 24
type input "04:00"
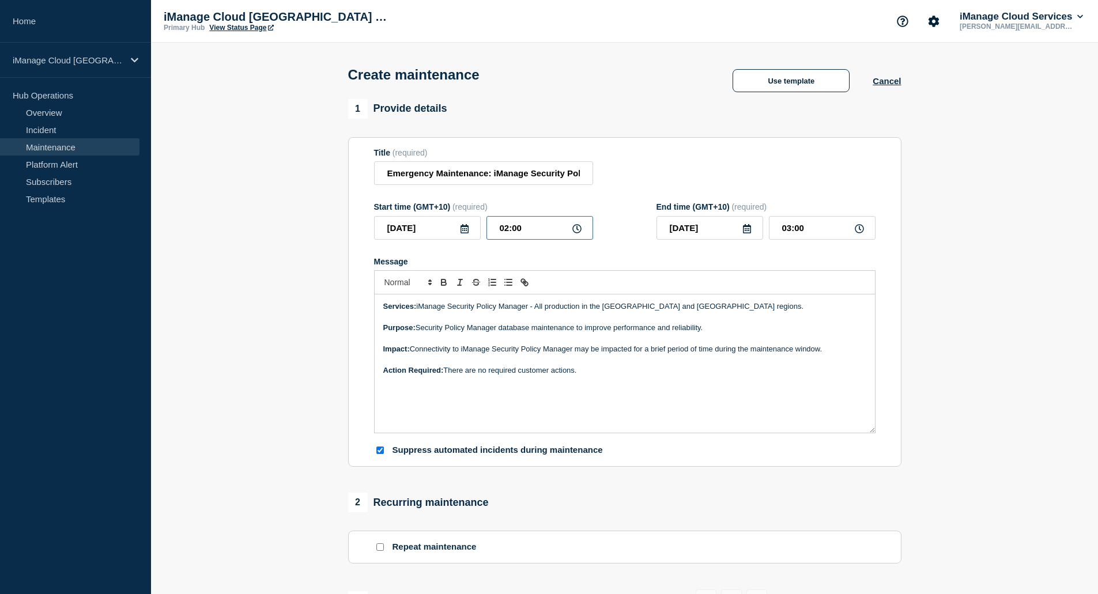
type input "05:00"
click at [575, 202] on form "Title (required) Emergency Maintenance: iManage Security Policy Manager Start t…" at bounding box center [625, 302] width 502 height 308
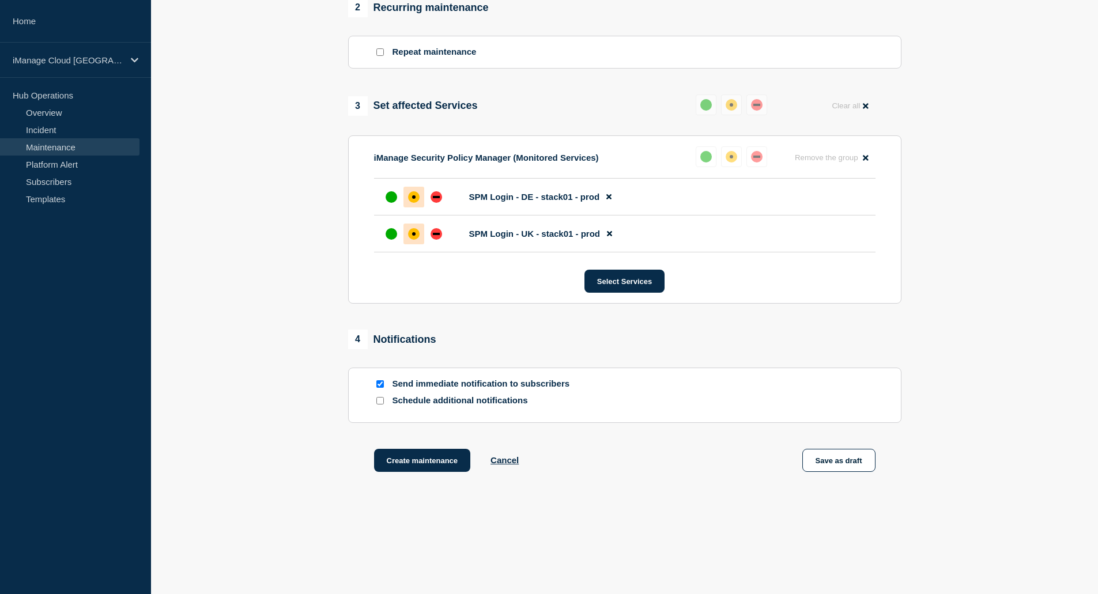
scroll to position [508, 0]
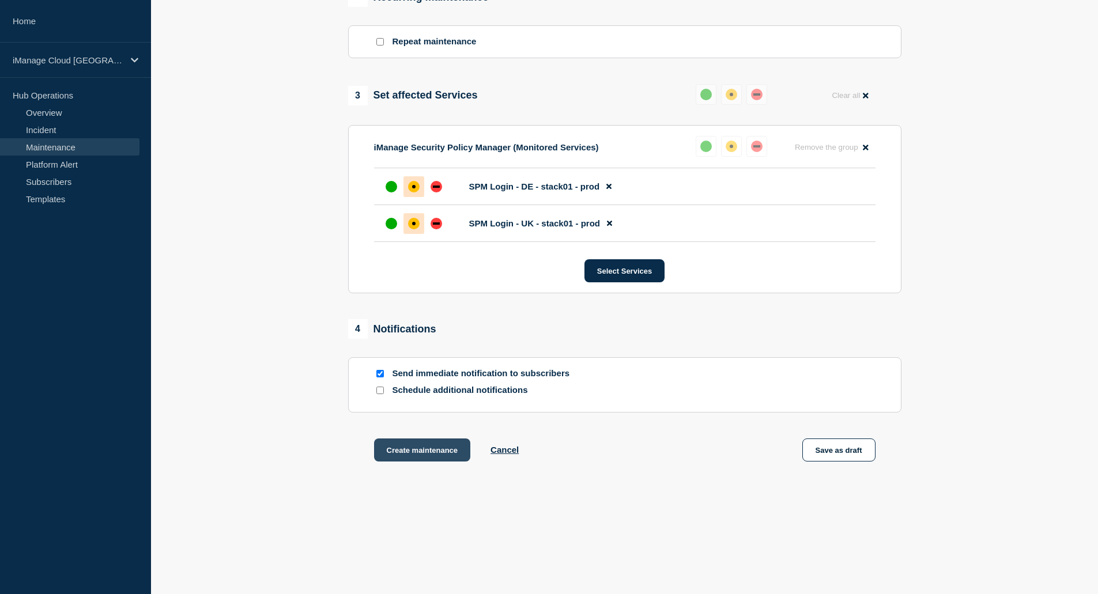
click at [416, 449] on button "Create maintenance" at bounding box center [422, 450] width 97 height 23
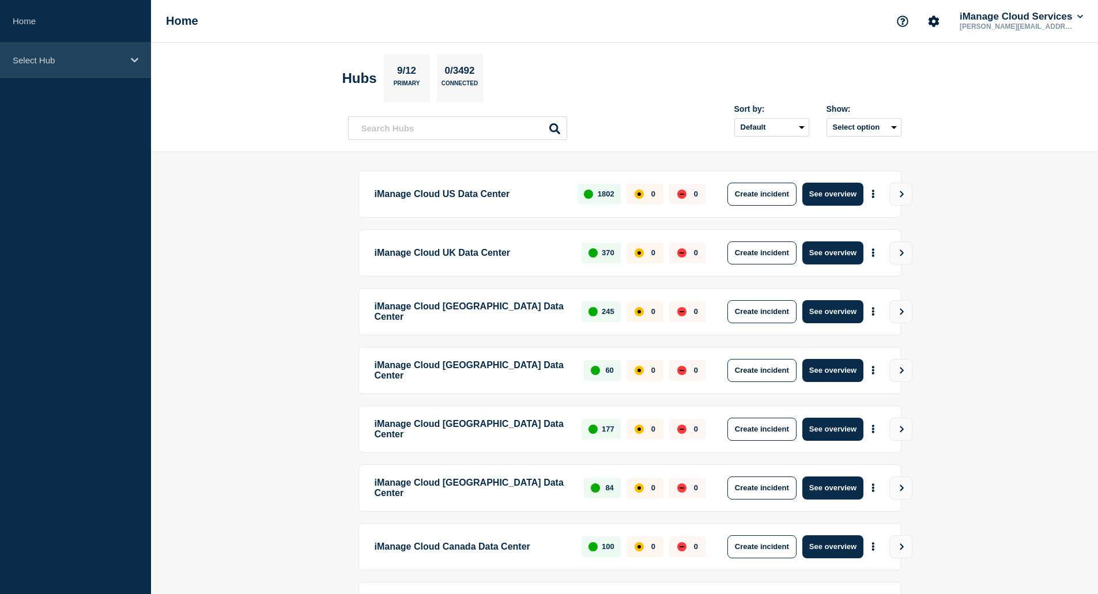
click at [68, 62] on p "Select Hub" at bounding box center [68, 60] width 111 height 10
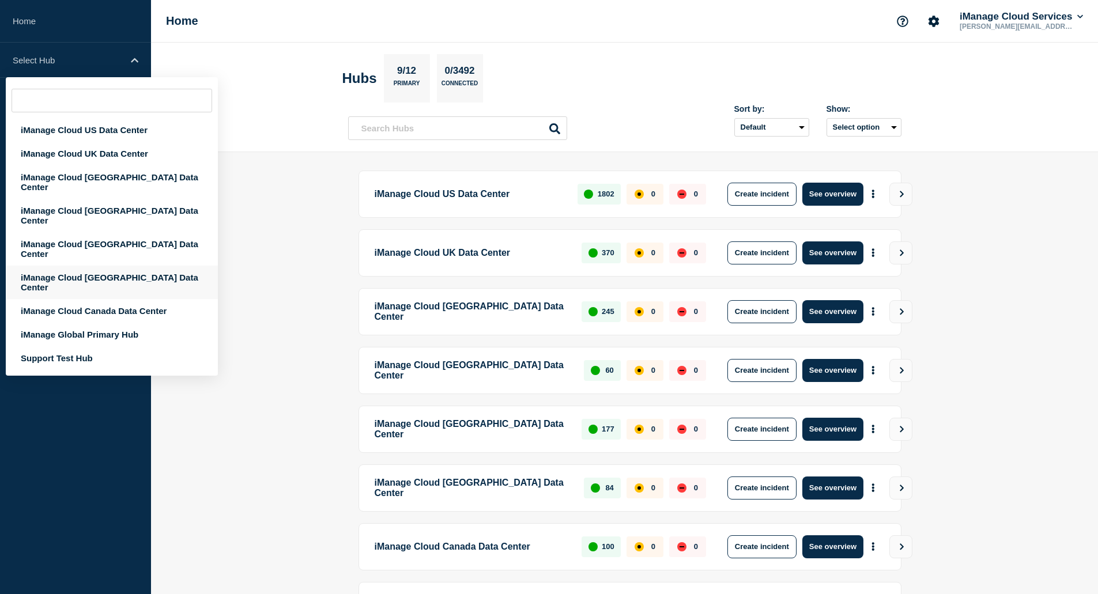
click at [126, 266] on div "iManage Cloud [GEOGRAPHIC_DATA] Data Center" at bounding box center [112, 282] width 212 height 33
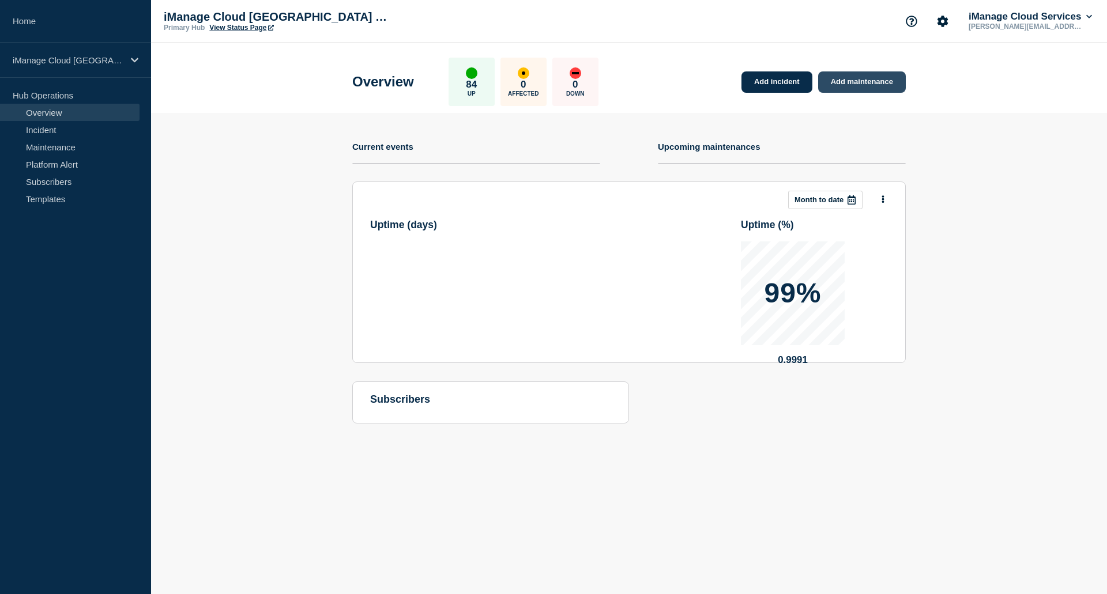
click at [863, 87] on link "Add maintenance" at bounding box center [862, 81] width 88 height 21
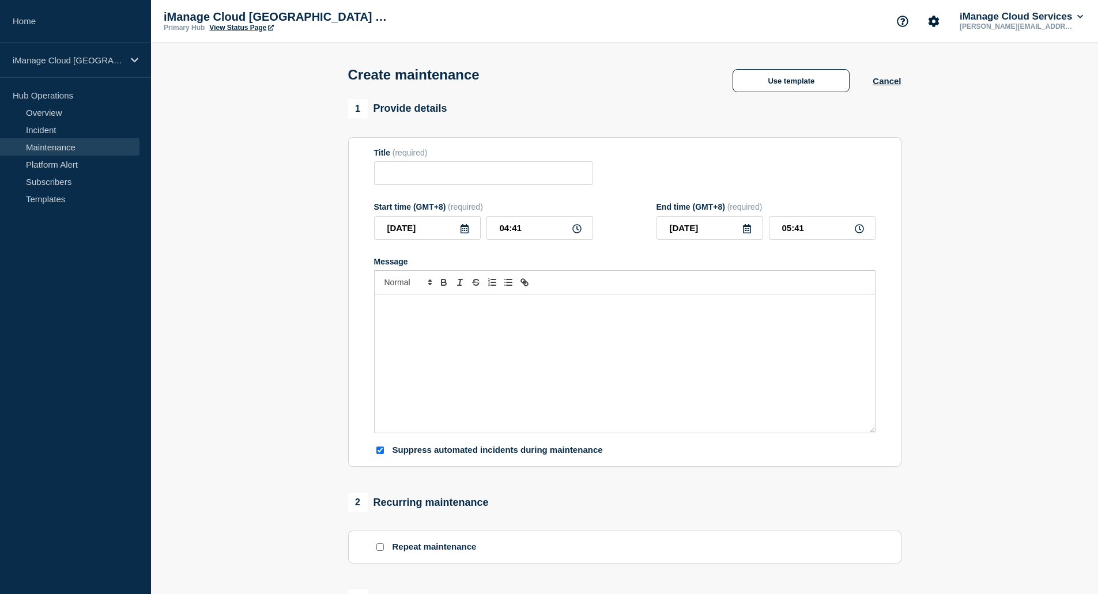
checkbox input "true"
click at [519, 168] on input "Title" at bounding box center [483, 173] width 219 height 24
paste input "Emergency Maintenance: iManage Security Policy Manager"
type input "Emergency Maintenance: iManage Security Policy Manager"
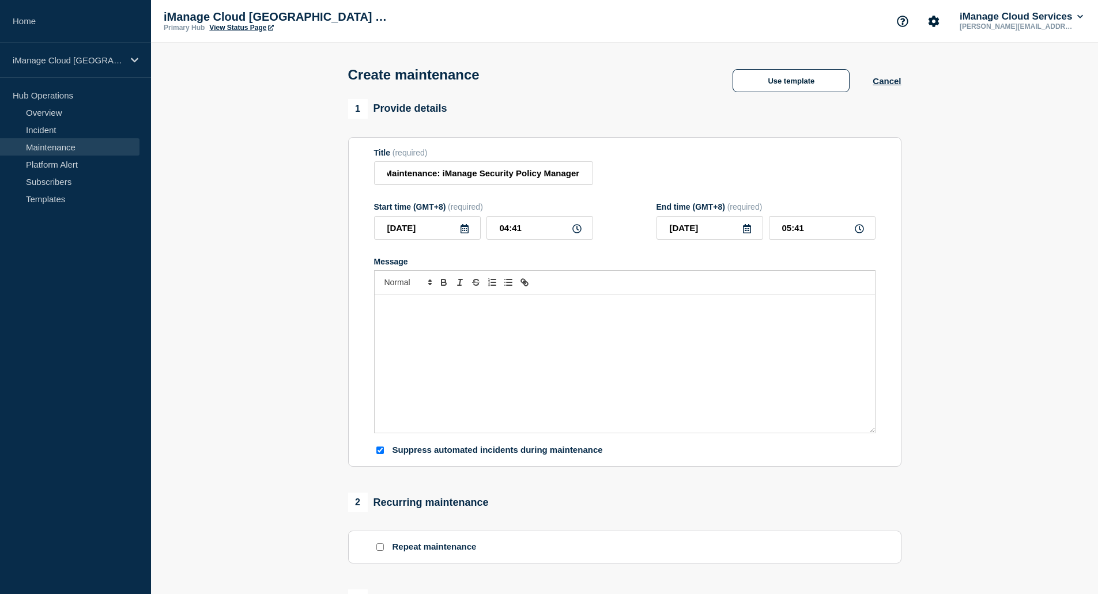
scroll to position [0, 0]
click at [465, 240] on input "[DATE]" at bounding box center [427, 228] width 107 height 24
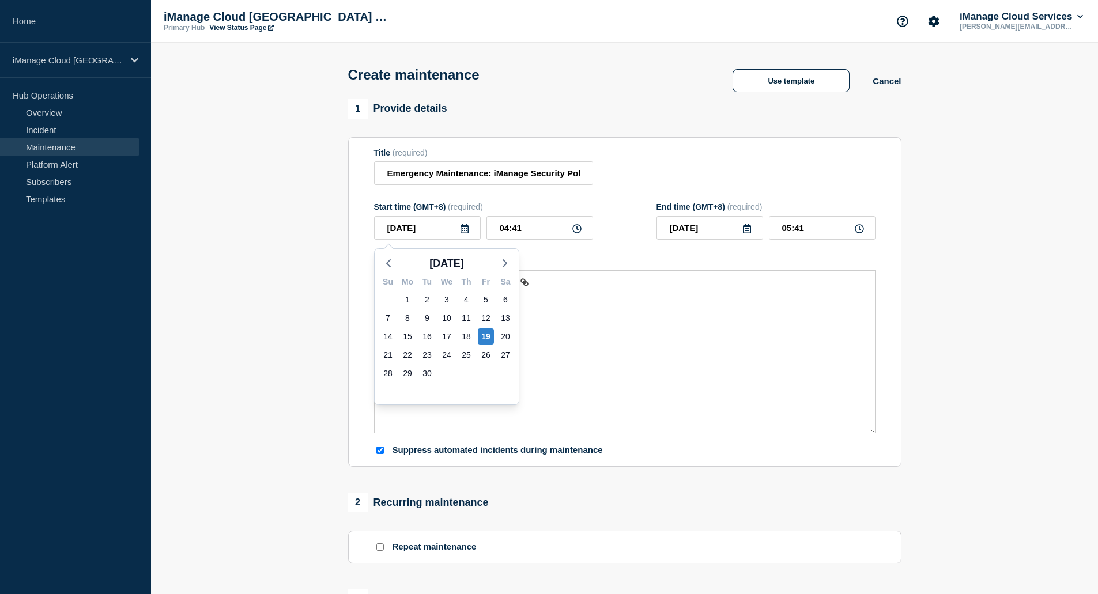
click at [524, 204] on form "Title (required) Emergency Maintenance: iManage Security Policy Manager Start t…" at bounding box center [625, 302] width 502 height 308
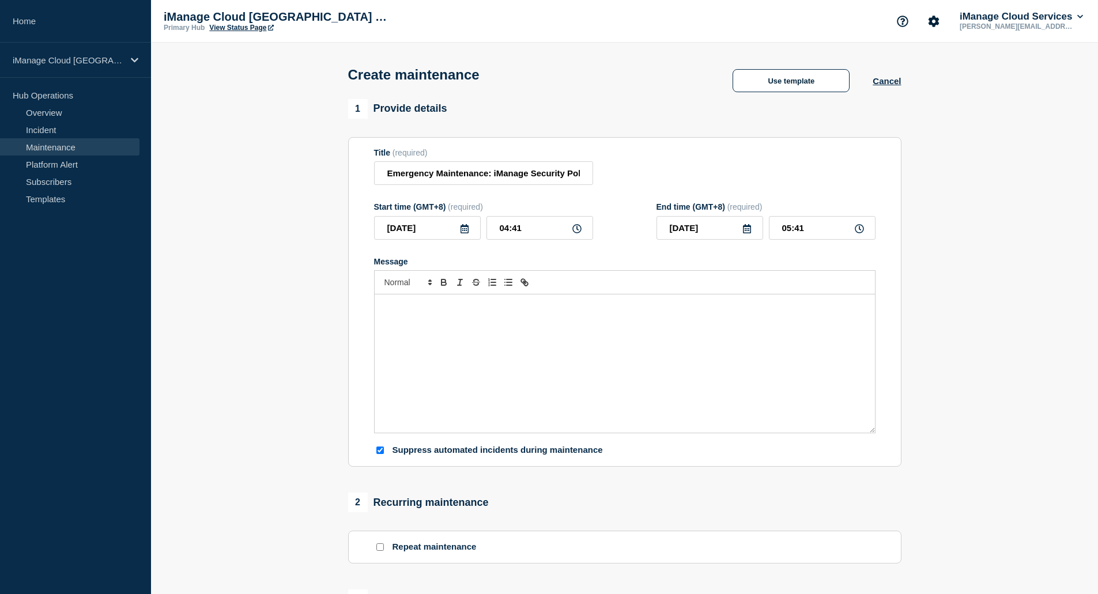
click at [489, 321] on div "Message" at bounding box center [625, 364] width 500 height 138
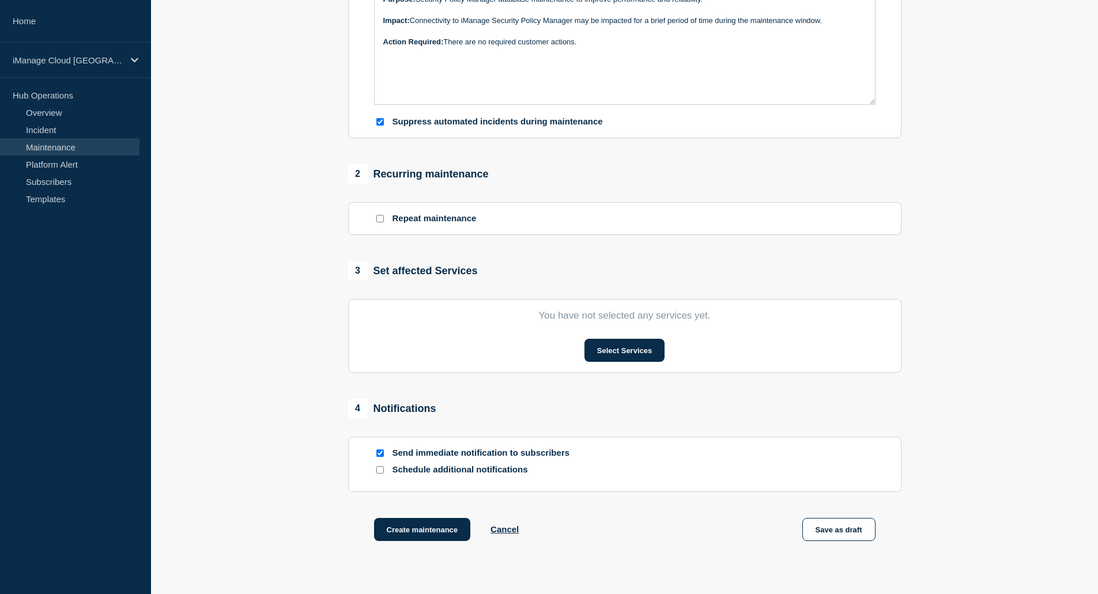
scroll to position [346, 0]
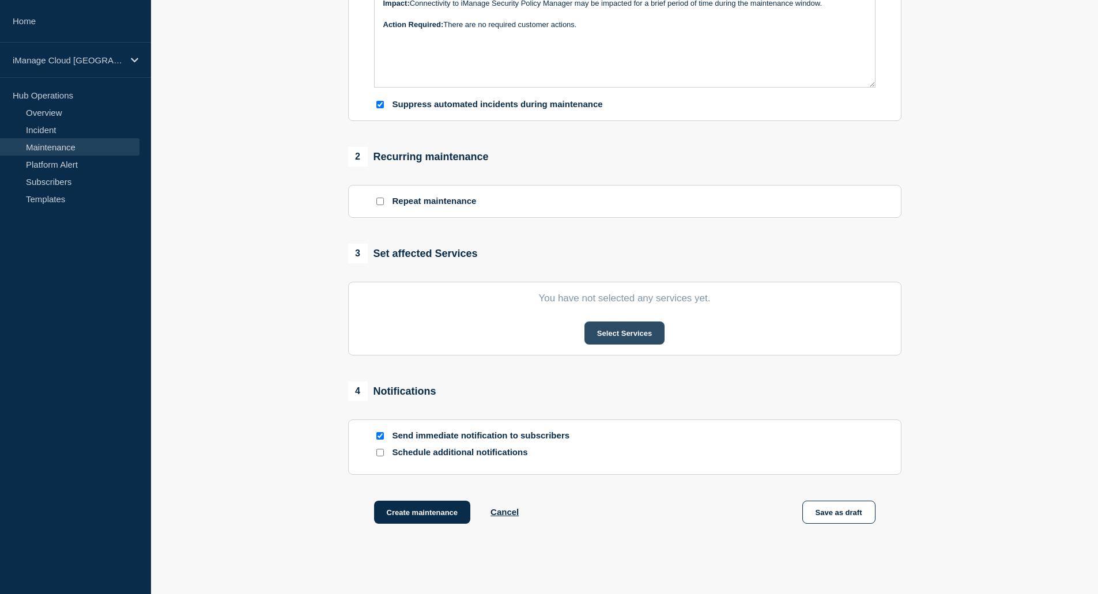
click at [607, 338] on button "Select Services" at bounding box center [625, 333] width 80 height 23
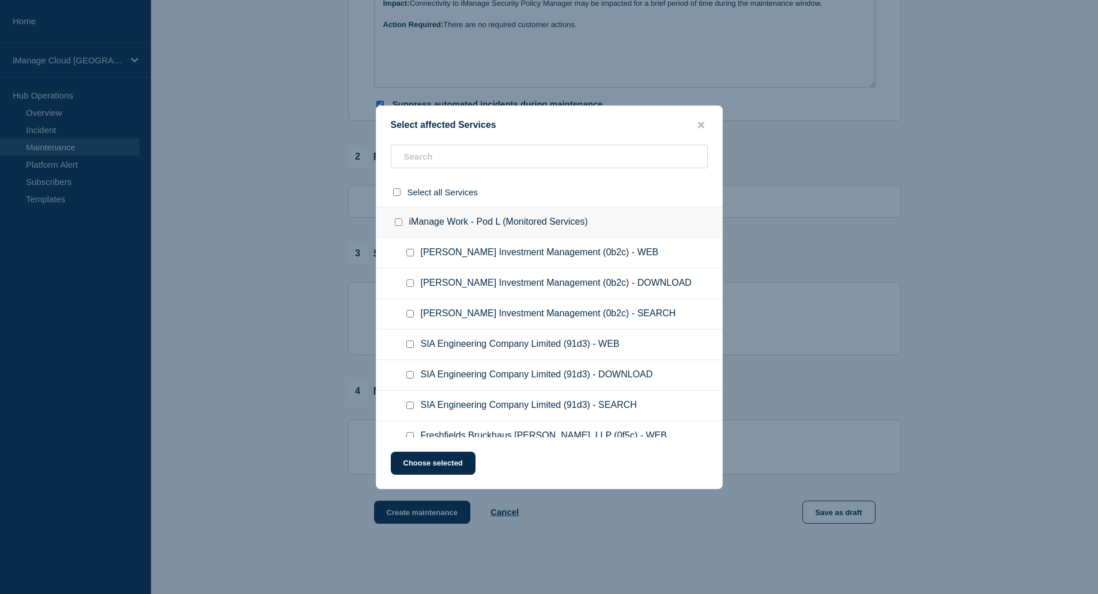
click at [449, 270] on ul "[PERSON_NAME] Investment Management (0b2c) - DOWNLOAD" at bounding box center [549, 284] width 346 height 31
click at [434, 164] on input "text" at bounding box center [549, 157] width 317 height 24
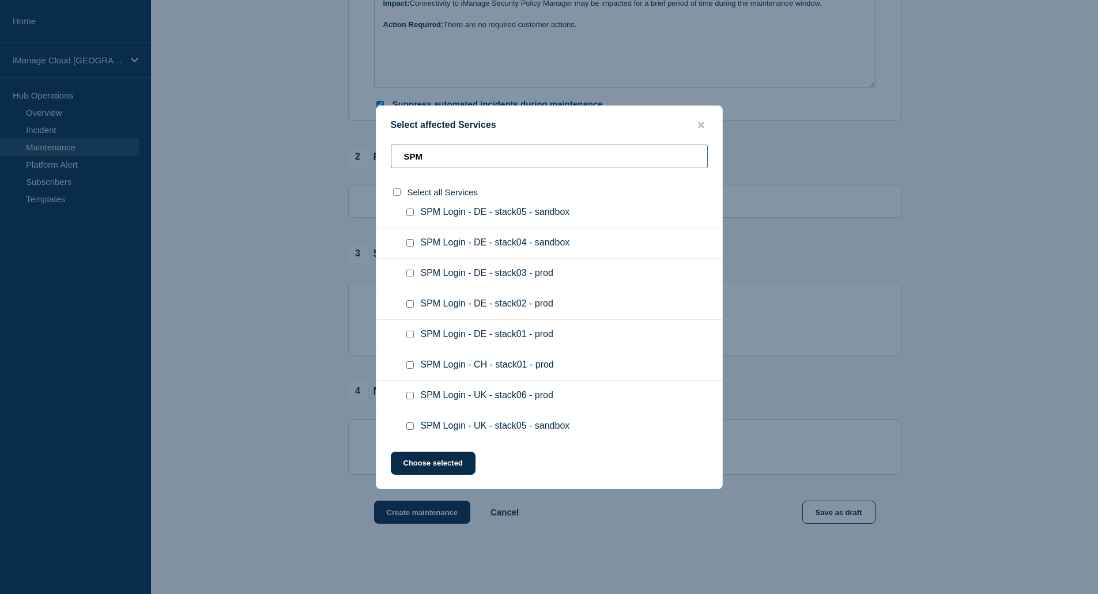
type input "SPM"
click at [403, 338] on ul "SPM Login - DE - stack01 - prod" at bounding box center [549, 335] width 346 height 31
click at [412, 336] on input "SPM Login - DE - stack01 - prod checkbox" at bounding box center [409, 334] width 7 height 7
checkbox input "true"
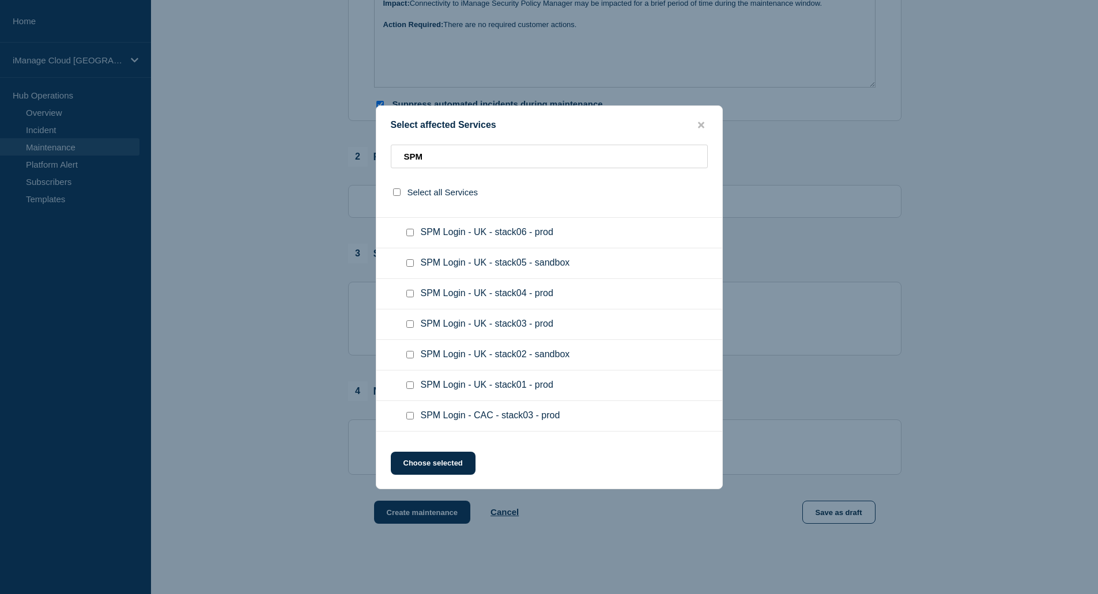
scroll to position [519, 0]
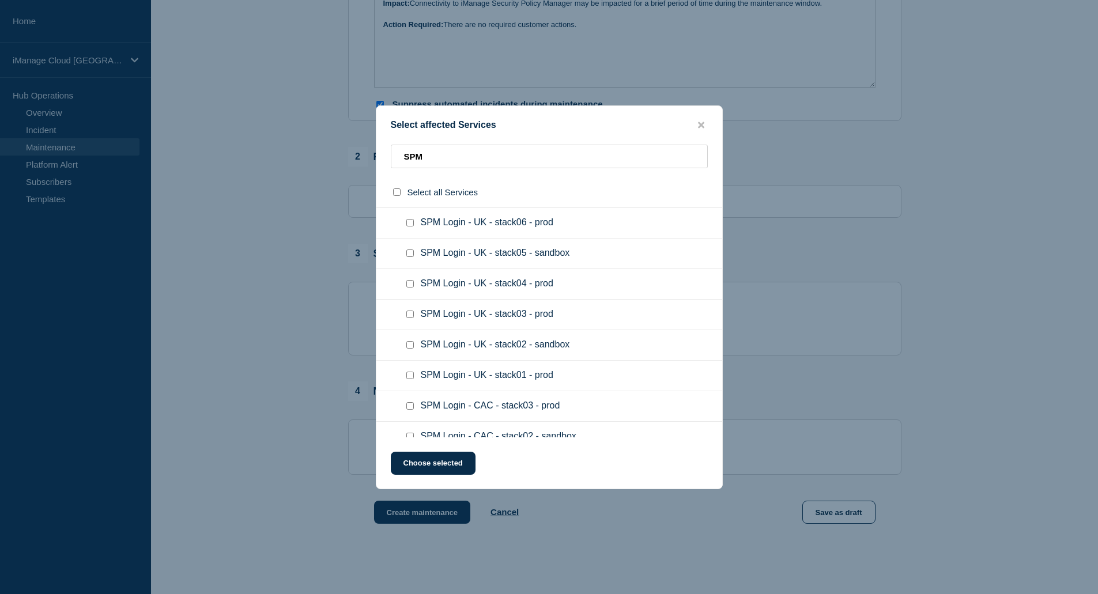
click at [409, 376] on input "SPM Login - UK - stack01 - prod checkbox" at bounding box center [409, 375] width 7 height 7
checkbox input "true"
click at [446, 466] on button "Choose selected" at bounding box center [433, 463] width 85 height 23
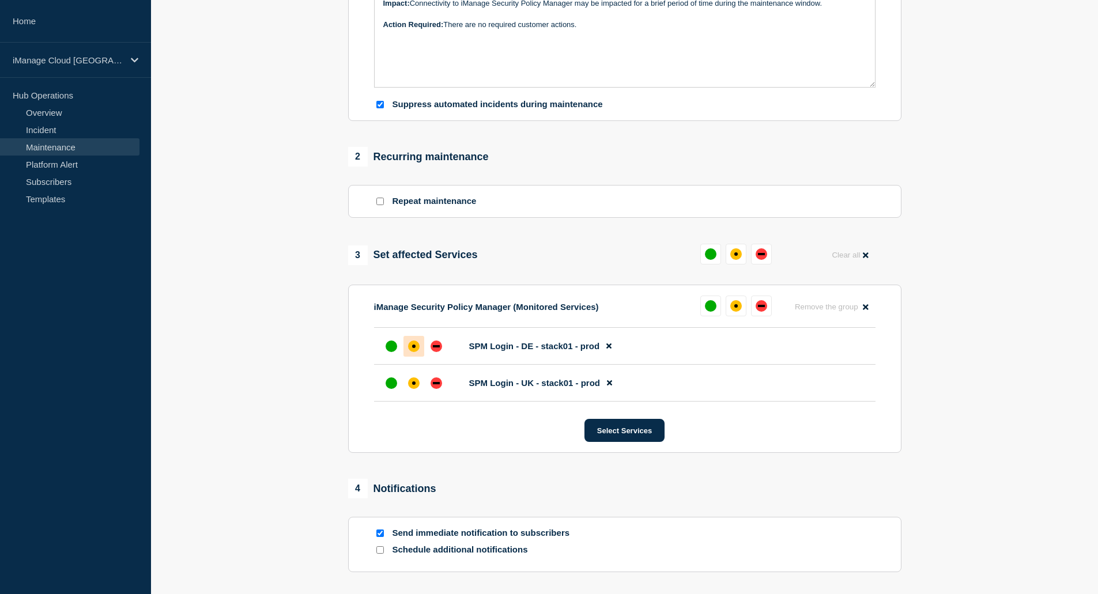
click at [417, 348] on div "affected" at bounding box center [414, 347] width 12 height 12
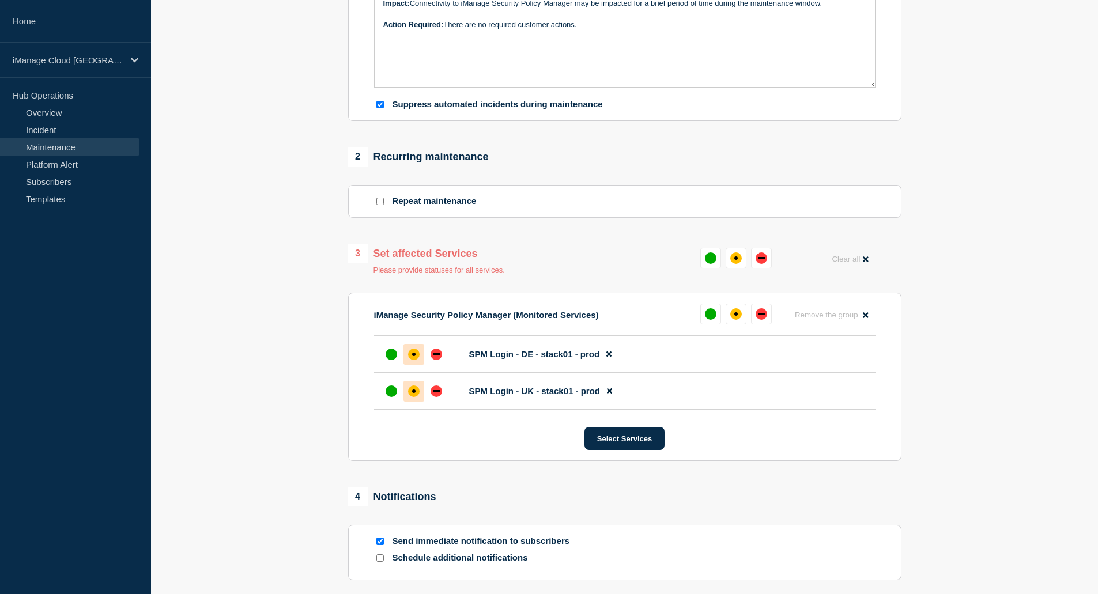
click at [413, 396] on div "affected" at bounding box center [414, 392] width 12 height 12
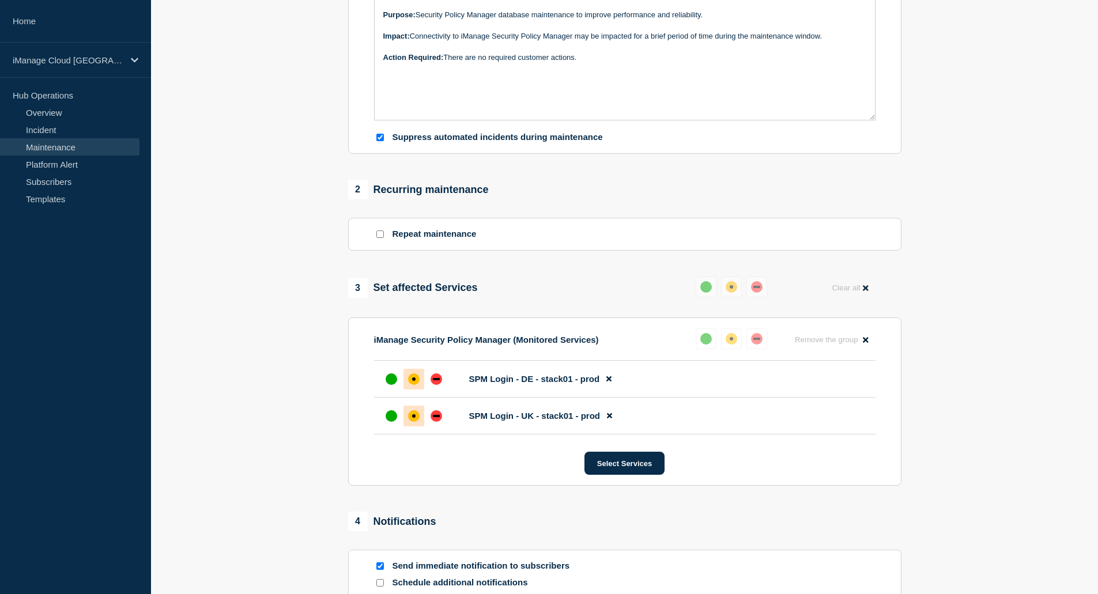
scroll to position [0, 0]
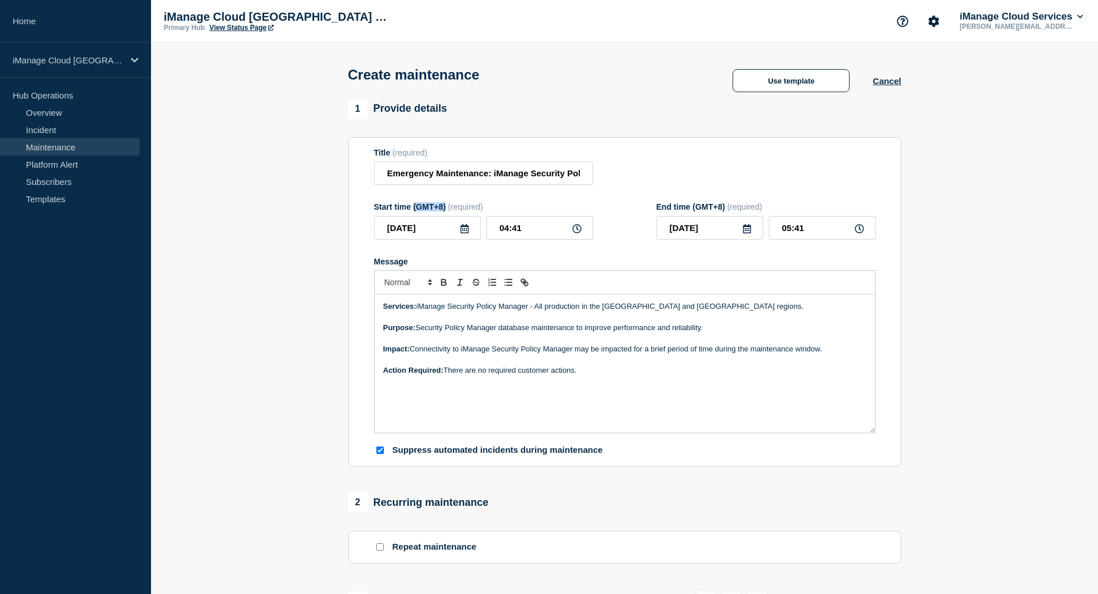
drag, startPoint x: 446, startPoint y: 210, endPoint x: 413, endPoint y: 213, distance: 33.6
click at [413, 212] on div "Start time (GMT+8) (required)" at bounding box center [483, 206] width 219 height 9
copy div "(GMT+8)"
click at [463, 233] on icon at bounding box center [465, 228] width 8 height 9
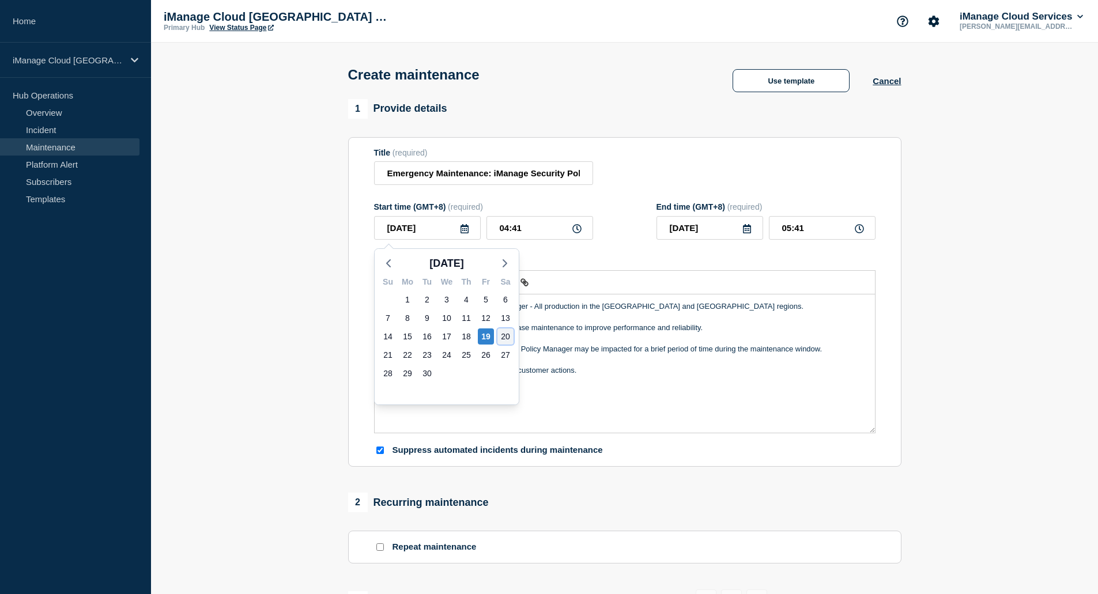
click at [507, 338] on div "20" at bounding box center [506, 337] width 16 height 16
type input "[DATE]"
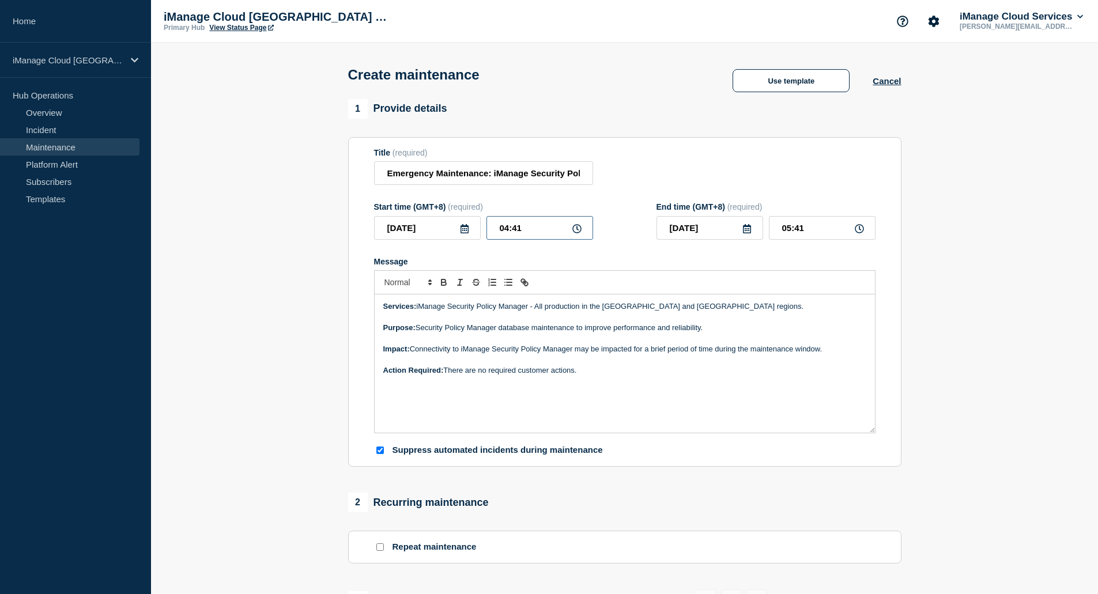
drag, startPoint x: 530, startPoint y: 229, endPoint x: 489, endPoint y: 229, distance: 41.5
click at [489, 229] on input "04:41" at bounding box center [540, 228] width 107 height 24
type input "02:00"
type input "03:00"
click at [617, 198] on form "Title (required) Emergency Maintenance: iManage Security Policy Manager Start t…" at bounding box center [625, 302] width 502 height 308
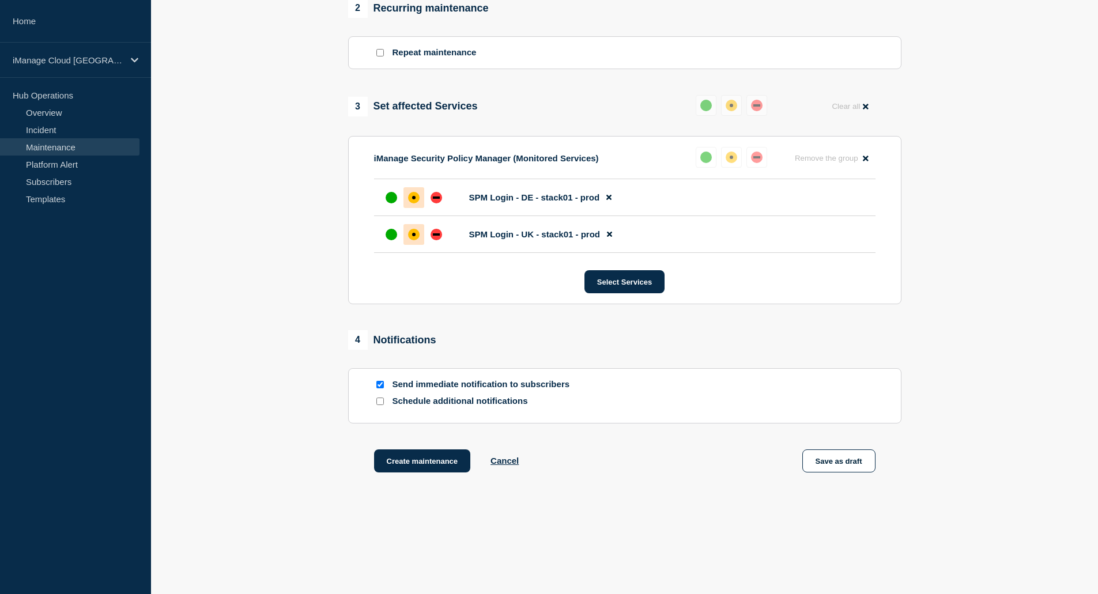
scroll to position [508, 0]
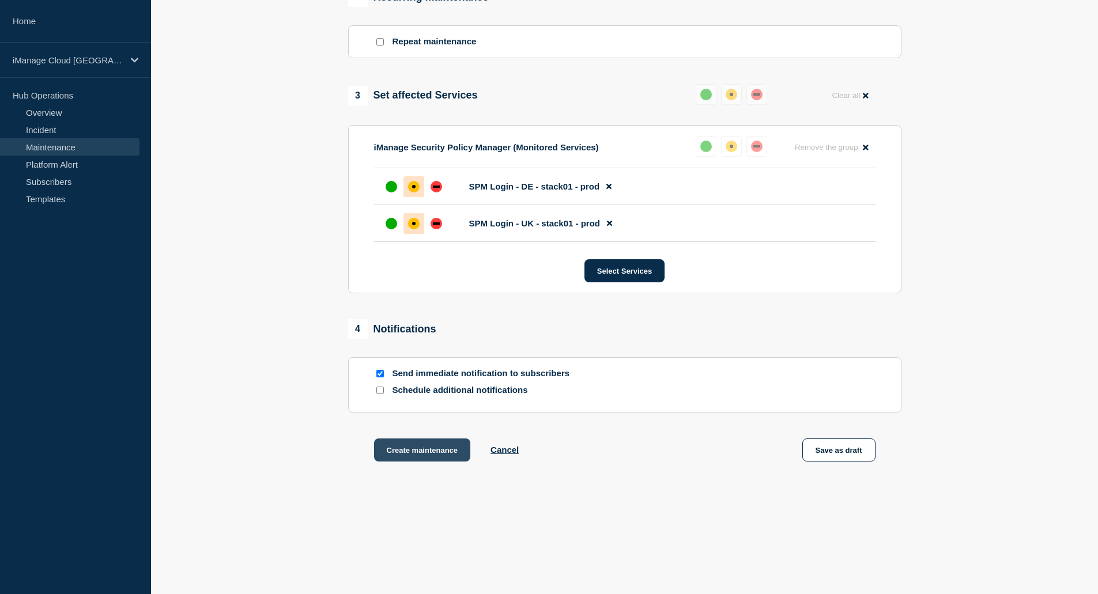
click at [412, 444] on button "Create maintenance" at bounding box center [422, 450] width 97 height 23
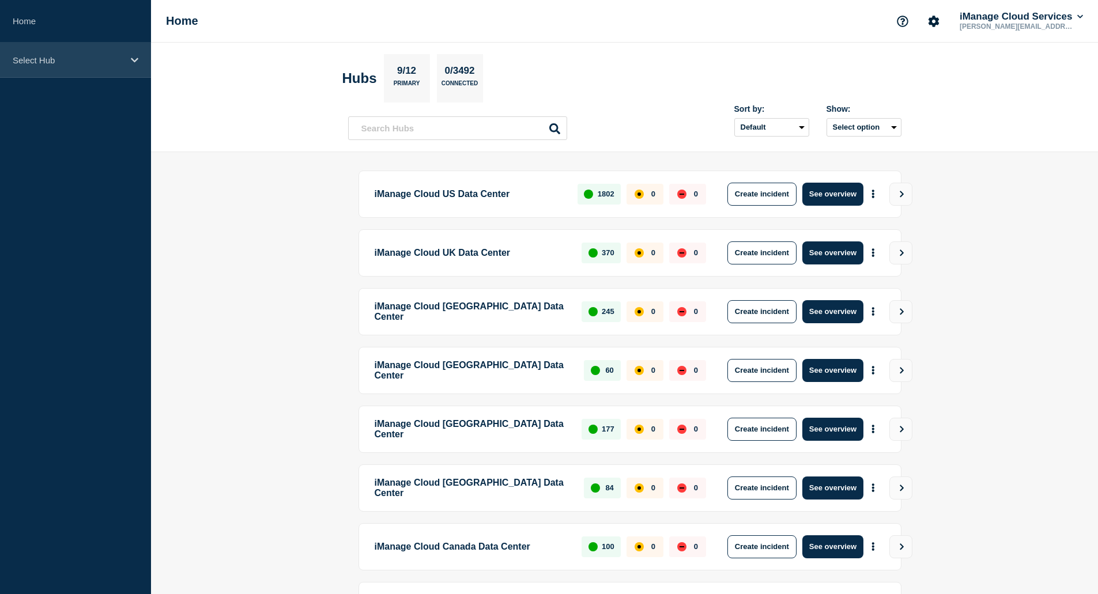
drag, startPoint x: 82, startPoint y: 62, endPoint x: 76, endPoint y: 69, distance: 9.4
click at [81, 62] on p "Select Hub" at bounding box center [68, 60] width 111 height 10
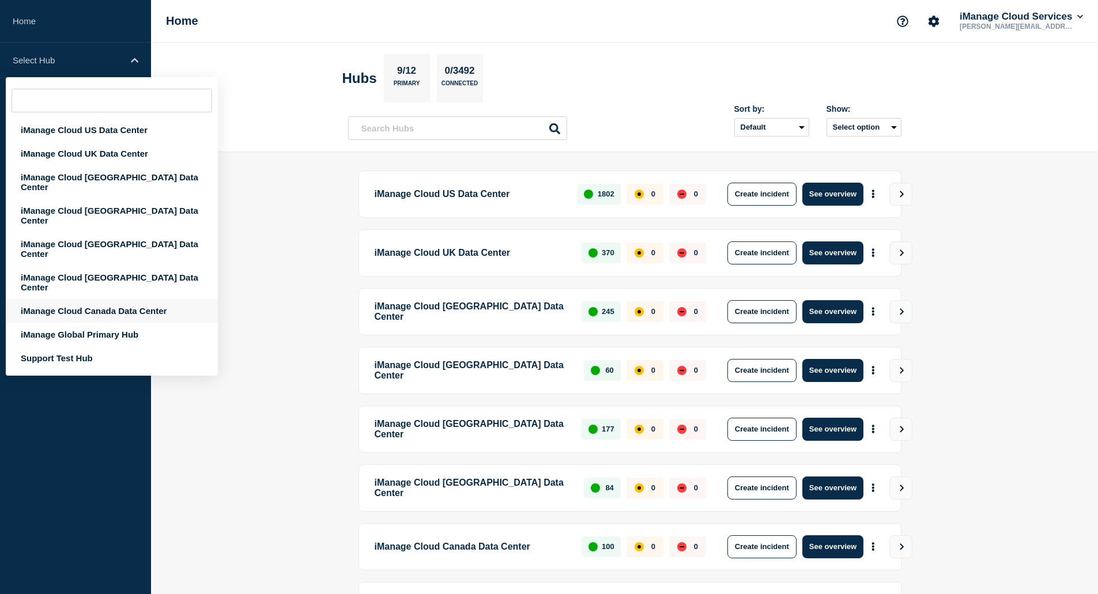
click at [133, 299] on div "iManage Cloud Canada Data Center" at bounding box center [112, 311] width 212 height 24
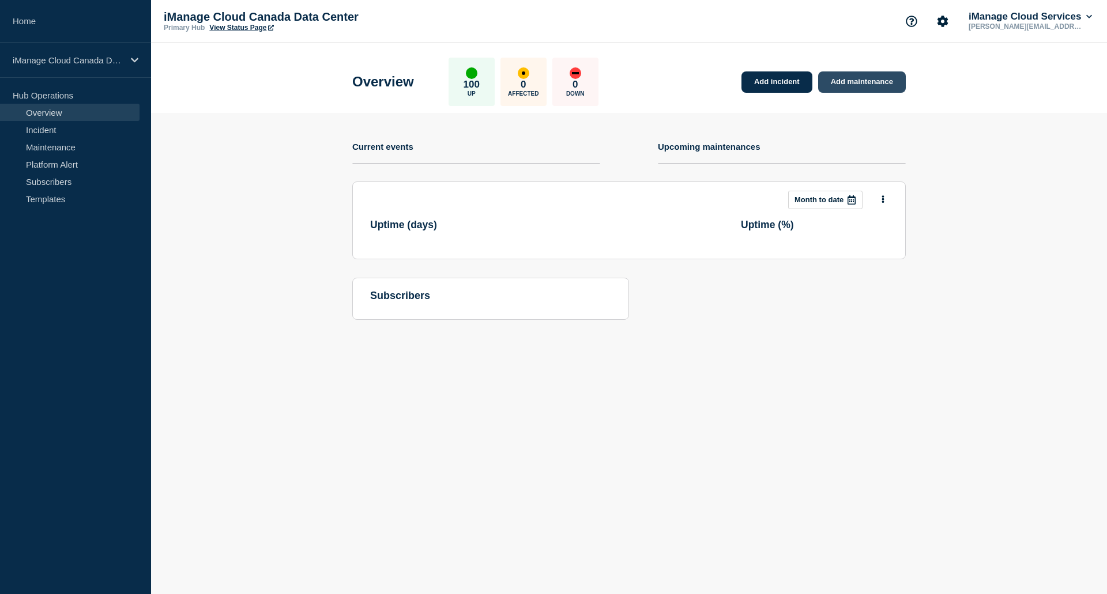
click at [892, 91] on link "Add maintenance" at bounding box center [862, 81] width 88 height 21
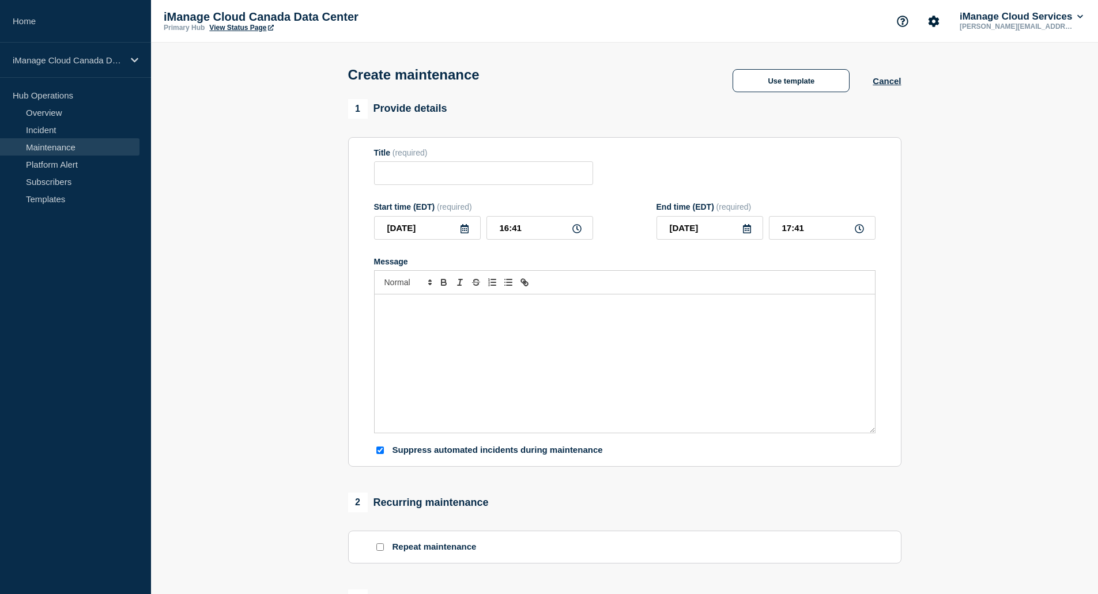
checkbox input "true"
click at [517, 165] on input "Title" at bounding box center [483, 173] width 219 height 24
paste input "Emergency Maintenance: iManage Security Policy Manager"
type input "Emergency Maintenance: iManage Security Policy Manager"
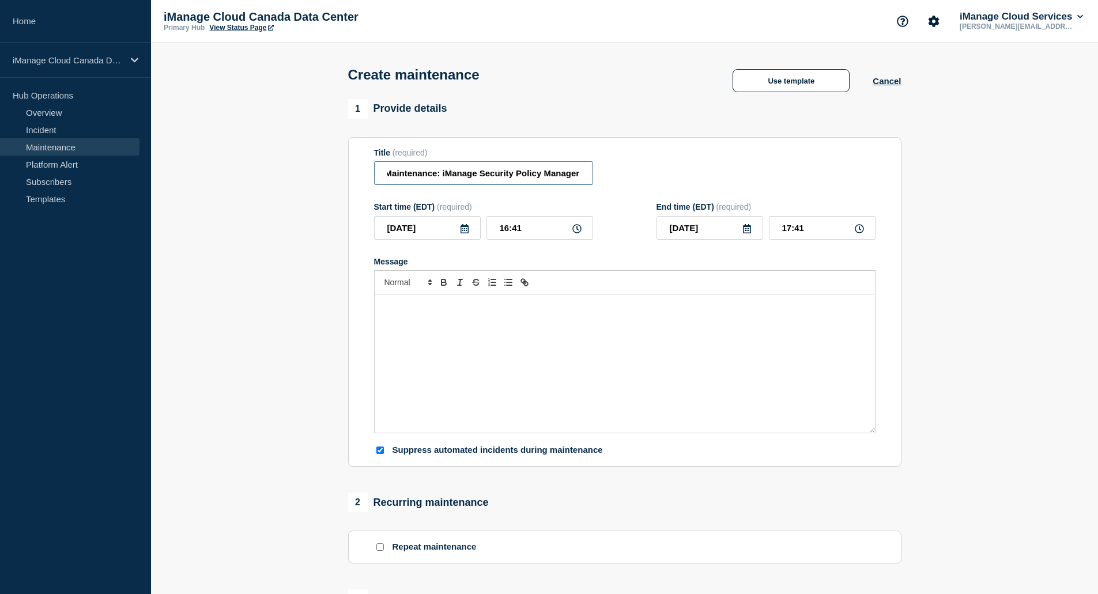
scroll to position [0, 0]
click at [464, 231] on icon at bounding box center [464, 228] width 9 height 9
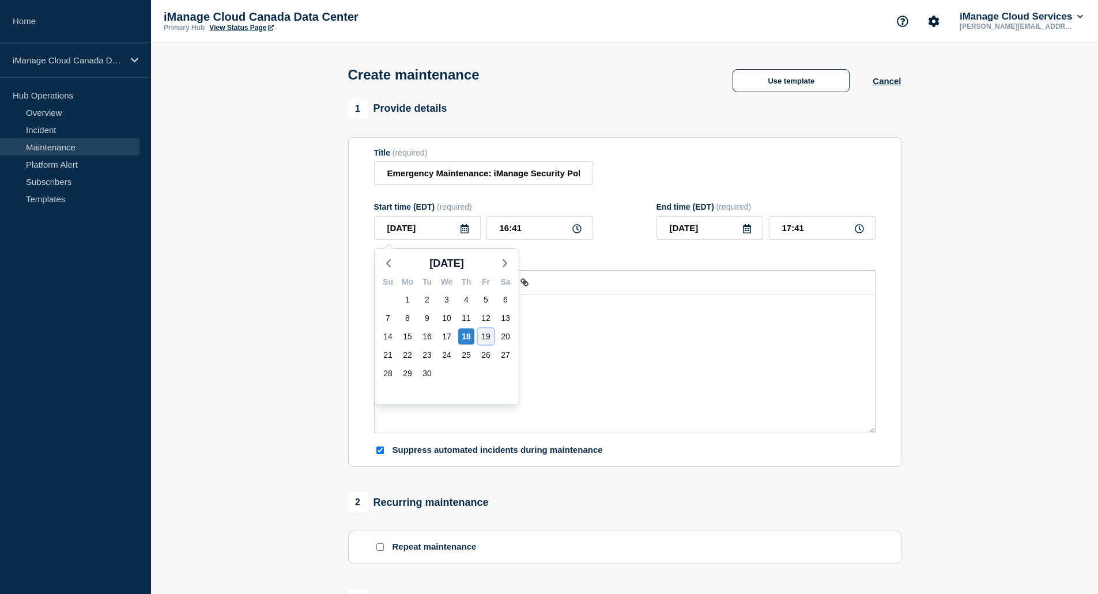
click at [484, 334] on div "19" at bounding box center [486, 337] width 16 height 16
type input "2025-09-19"
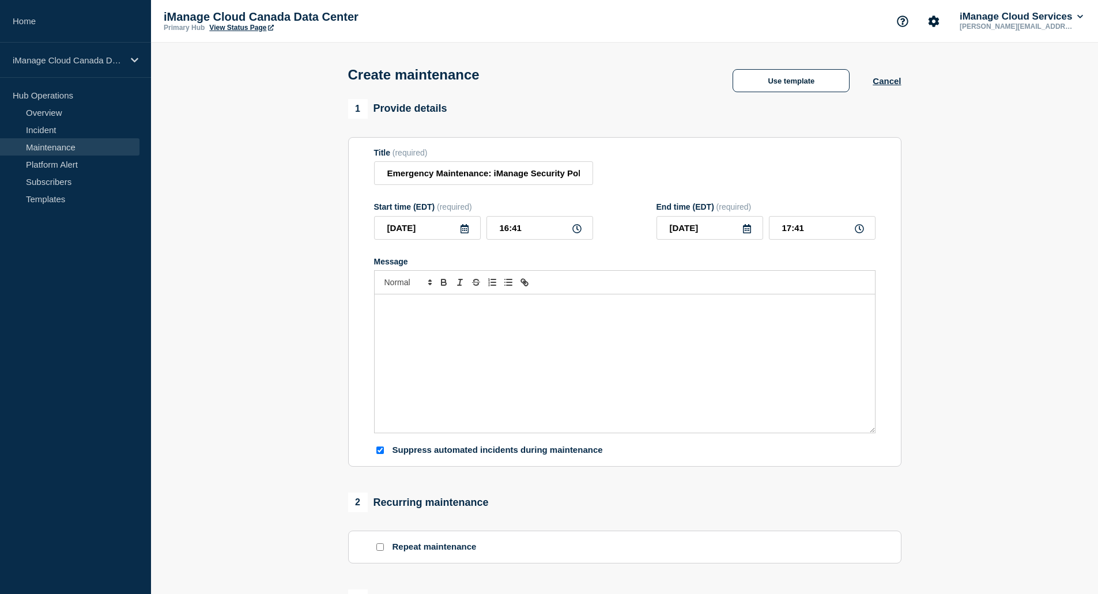
click at [575, 201] on form "Title (required) Emergency Maintenance: iManage Security Policy Manager Start t…" at bounding box center [625, 302] width 502 height 308
click at [504, 322] on div "Message" at bounding box center [625, 364] width 500 height 138
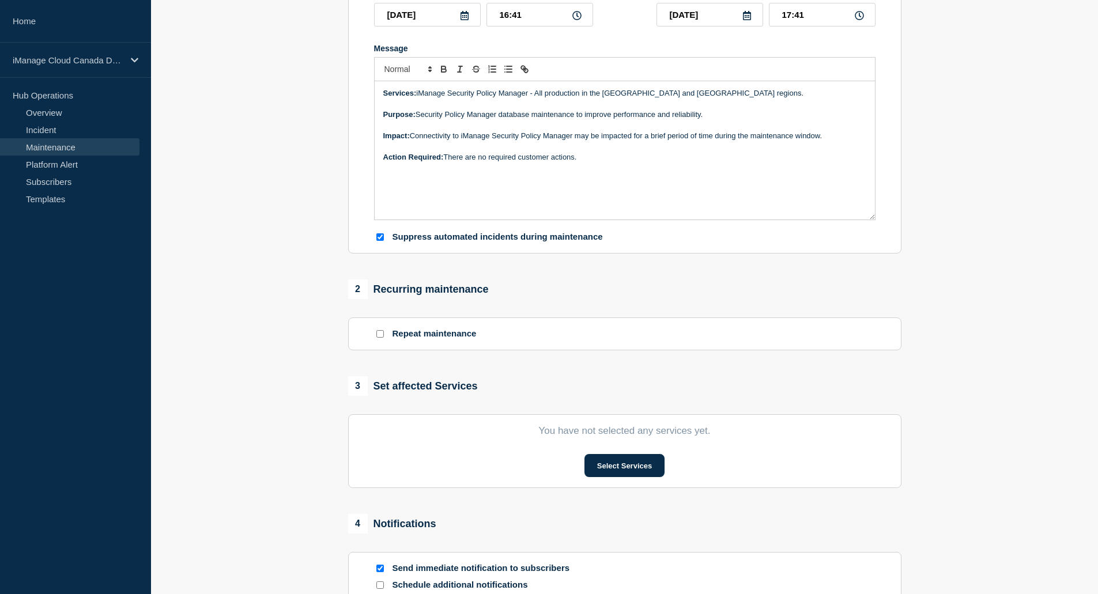
scroll to position [346, 0]
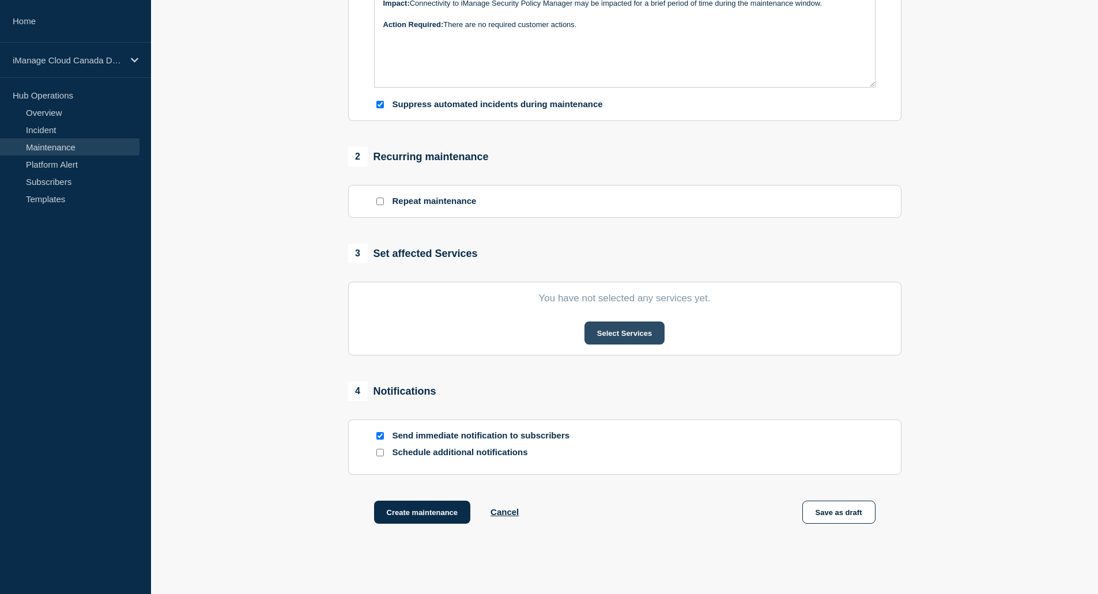
click at [612, 331] on button "Select Services" at bounding box center [625, 333] width 80 height 23
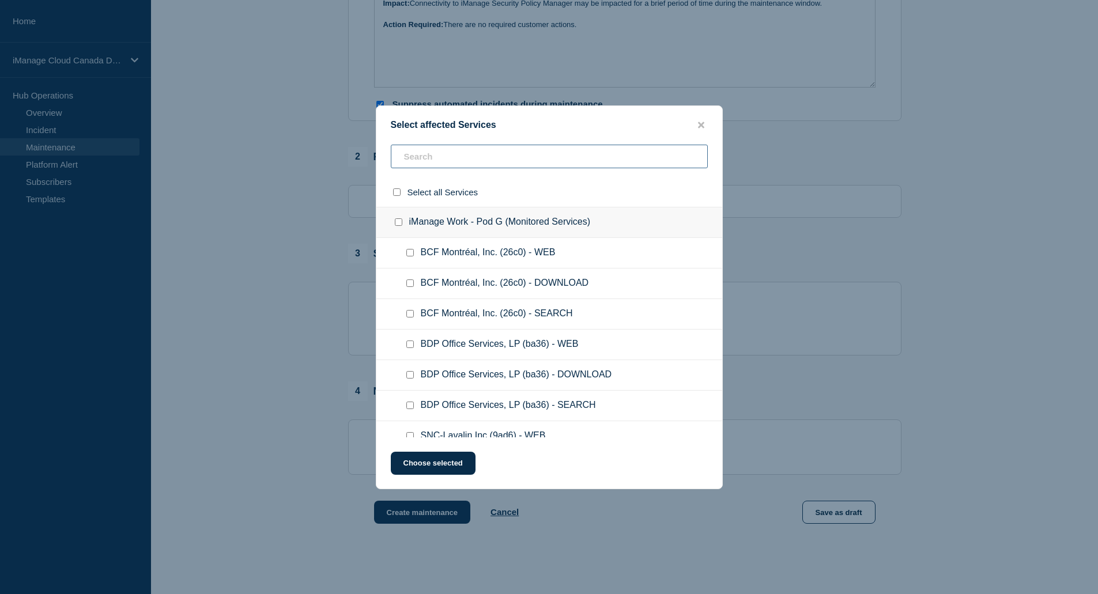
click at [466, 160] on input "text" at bounding box center [549, 157] width 317 height 24
type input "SPM d"
checkbox input "true"
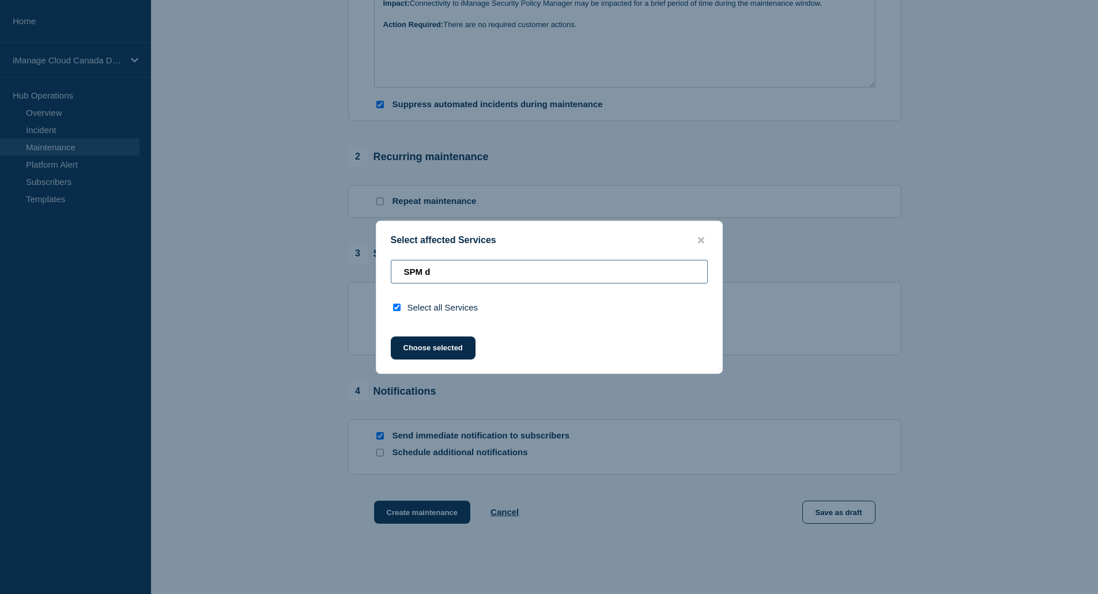
type input "SPM"
checkbox input "false"
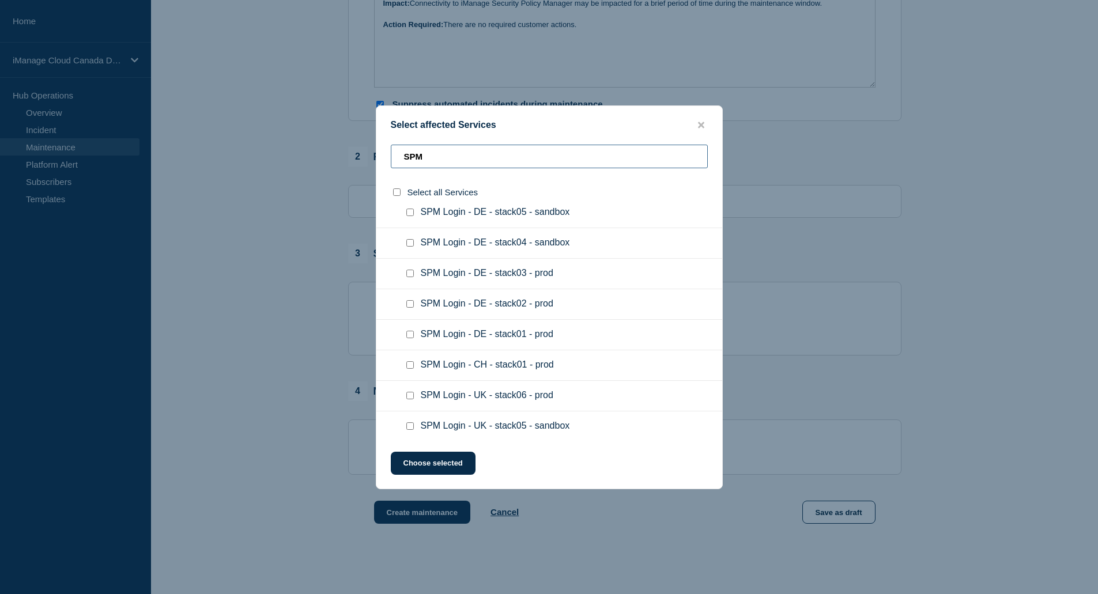
type input "SPM"
click at [406, 338] on input "SPM Login - DE - stack01 - prod checkbox" at bounding box center [409, 334] width 7 height 7
checkbox input "true"
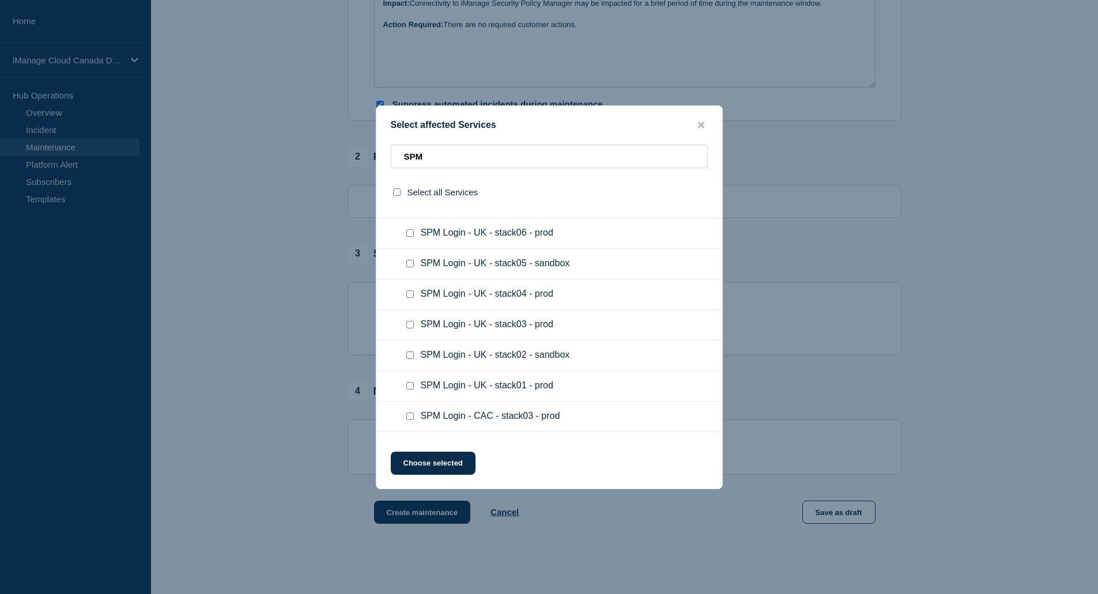
scroll to position [519, 0]
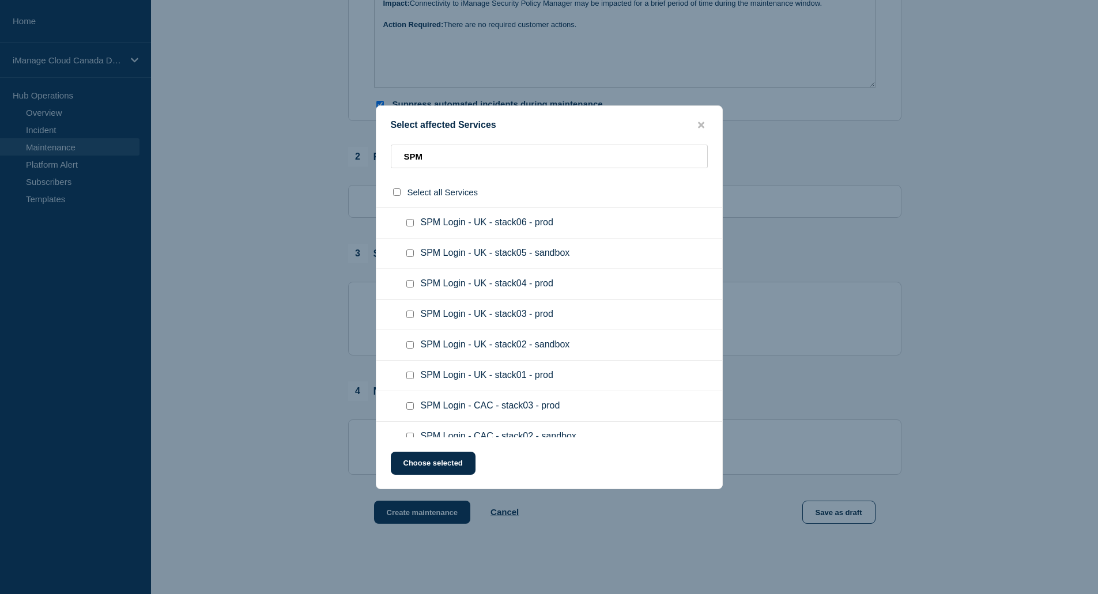
click at [410, 376] on input "SPM Login - UK - stack01 - prod checkbox" at bounding box center [409, 375] width 7 height 7
checkbox input "true"
click at [427, 464] on button "Choose selected" at bounding box center [433, 463] width 85 height 23
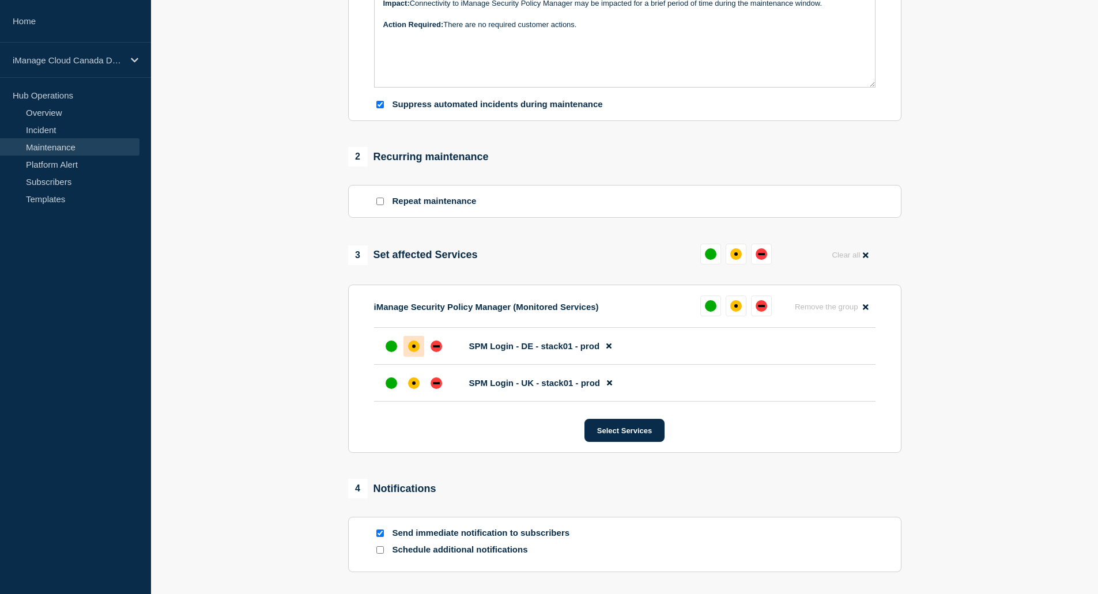
click at [417, 352] on div "affected" at bounding box center [414, 347] width 12 height 12
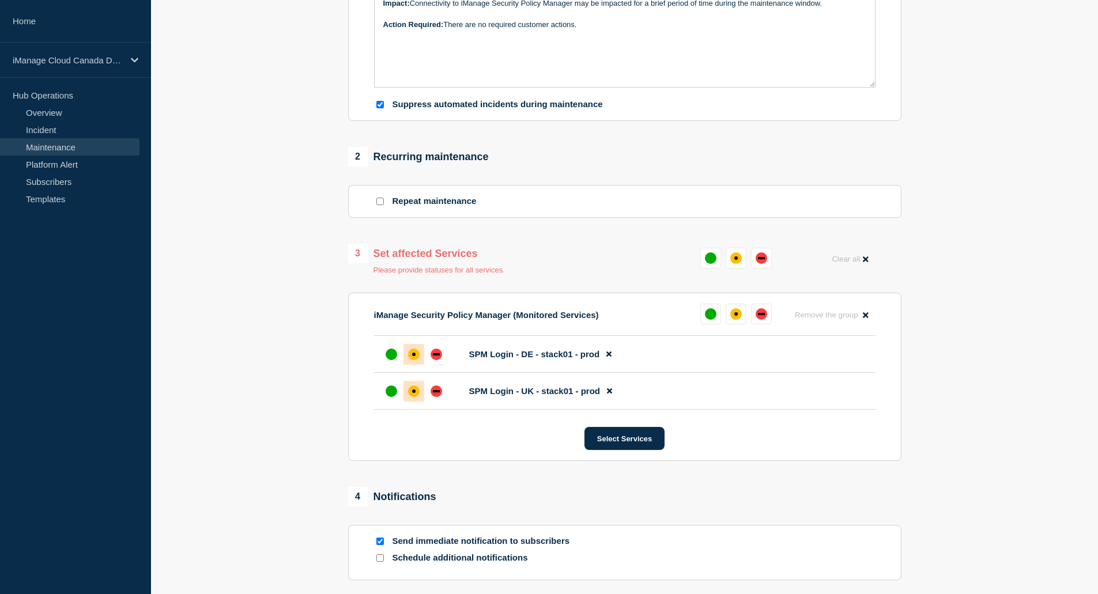
click at [409, 397] on div "affected" at bounding box center [414, 392] width 12 height 12
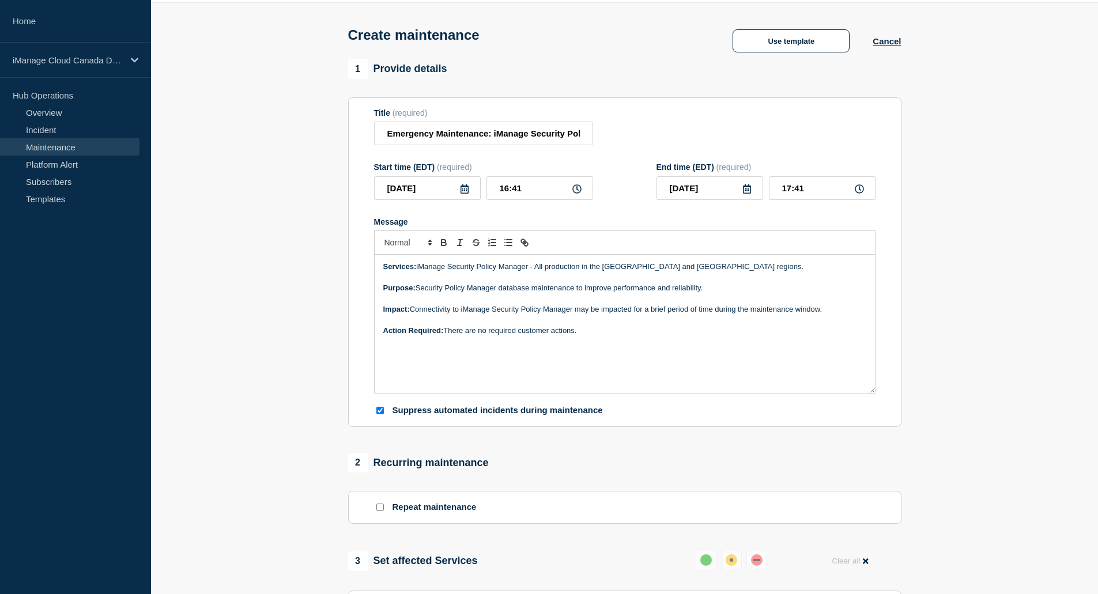
scroll to position [0, 0]
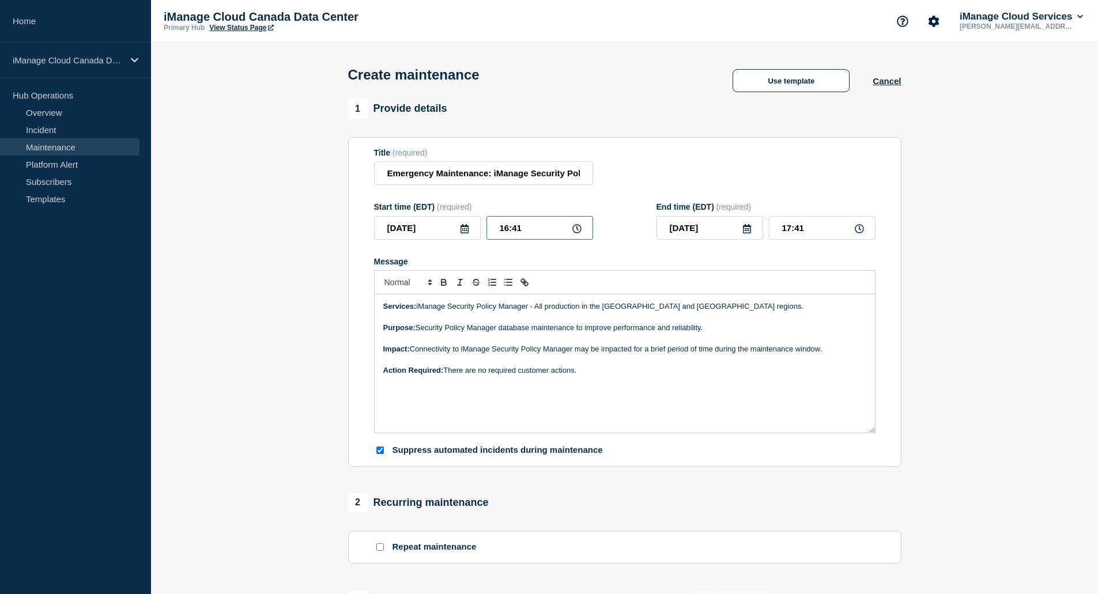
drag, startPoint x: 534, startPoint y: 228, endPoint x: 496, endPoint y: 229, distance: 38.1
click at [496, 229] on input "16:41" at bounding box center [540, 228] width 107 height 24
type input "14:00"
type input "15:00"
click at [646, 196] on form "Title (required) Emergency Maintenance: iManage Security Policy Manager Start t…" at bounding box center [625, 302] width 502 height 308
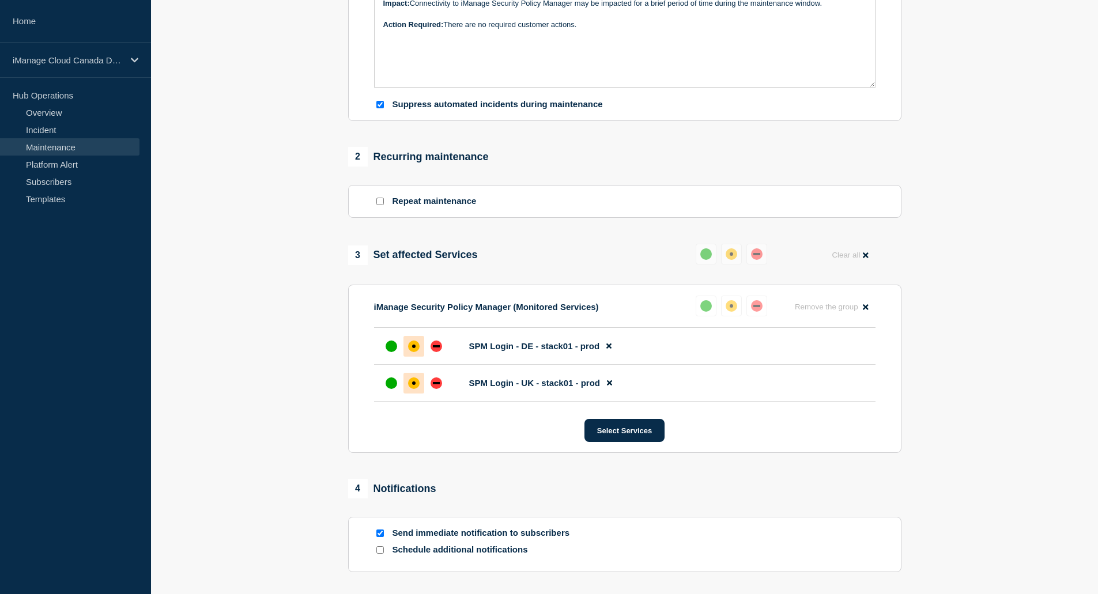
scroll to position [508, 0]
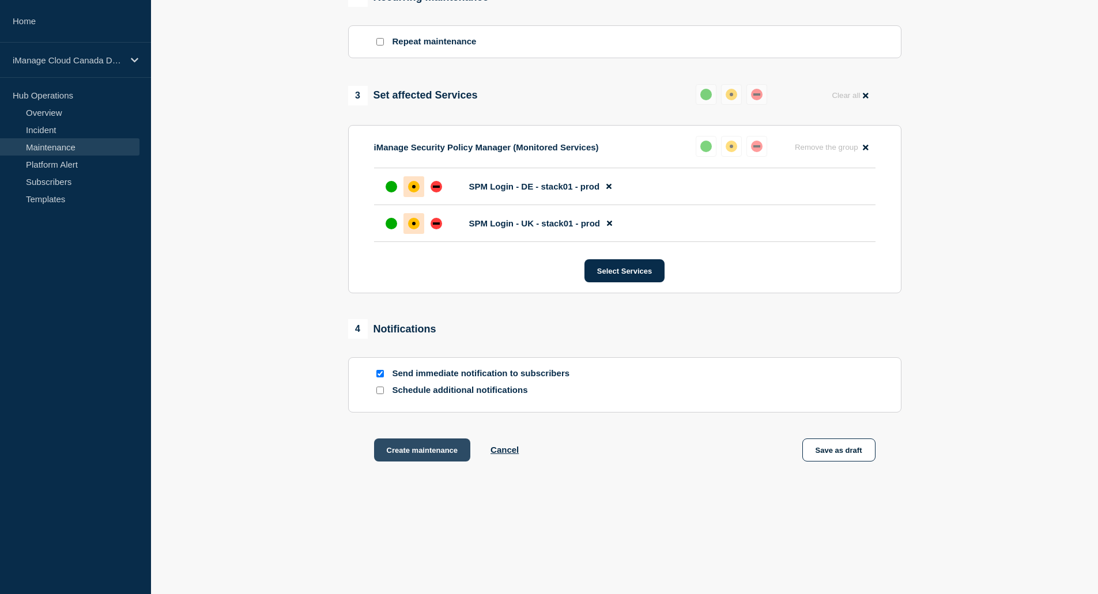
click at [437, 444] on button "Create maintenance" at bounding box center [422, 450] width 97 height 23
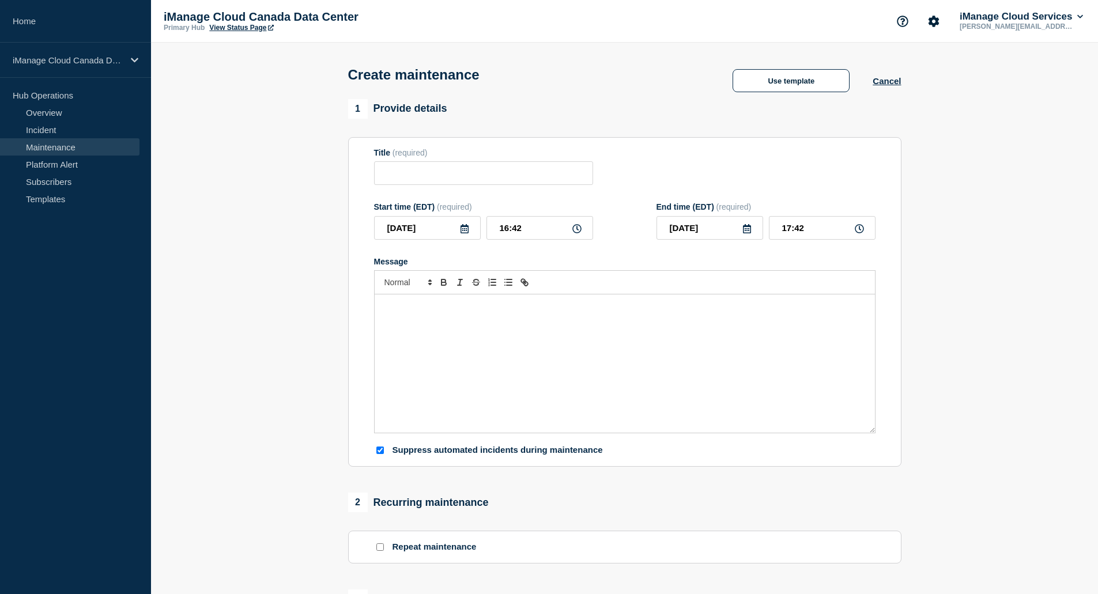
checkbox input "true"
click at [890, 82] on button "Cancel" at bounding box center [887, 81] width 28 height 10
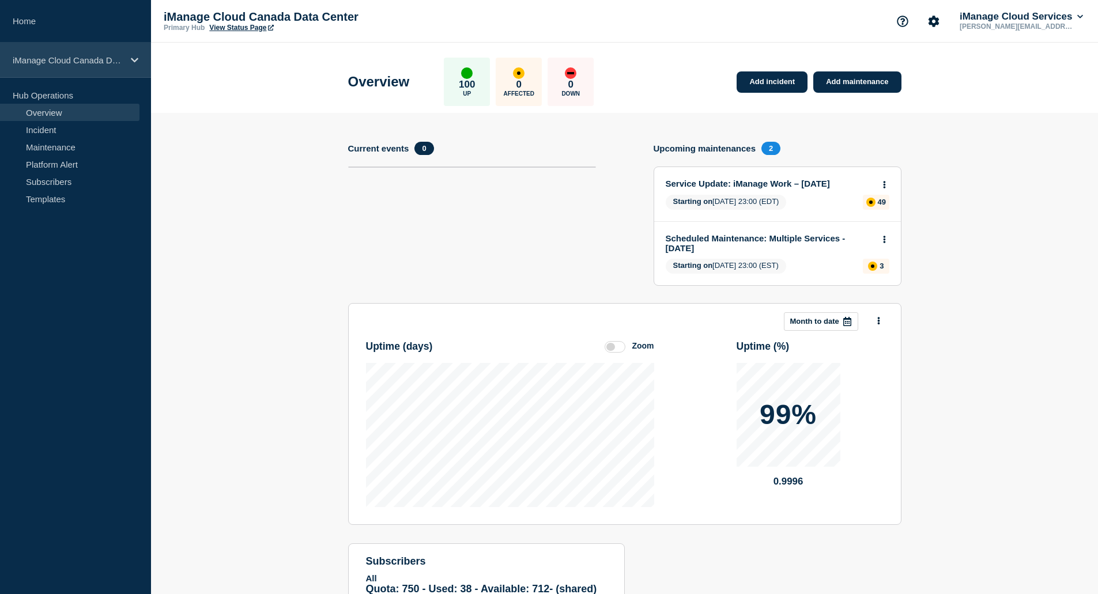
drag, startPoint x: 92, startPoint y: 54, endPoint x: 90, endPoint y: 71, distance: 17.4
click at [92, 54] on div "iManage Cloud Canada Data Center" at bounding box center [75, 60] width 151 height 35
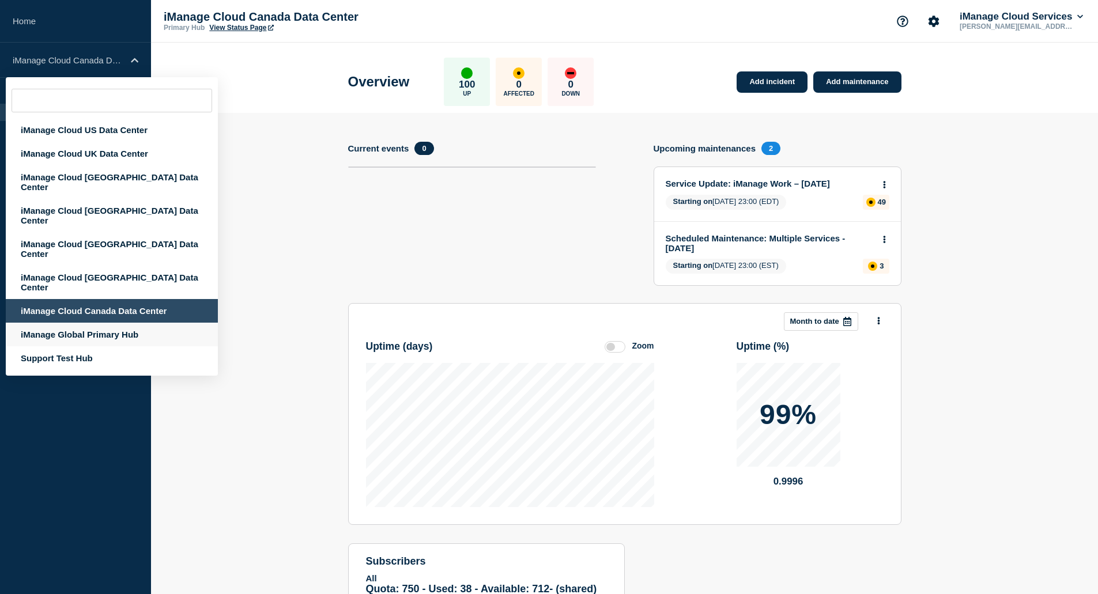
click at [114, 323] on div "iManage Global Primary Hub" at bounding box center [112, 335] width 212 height 24
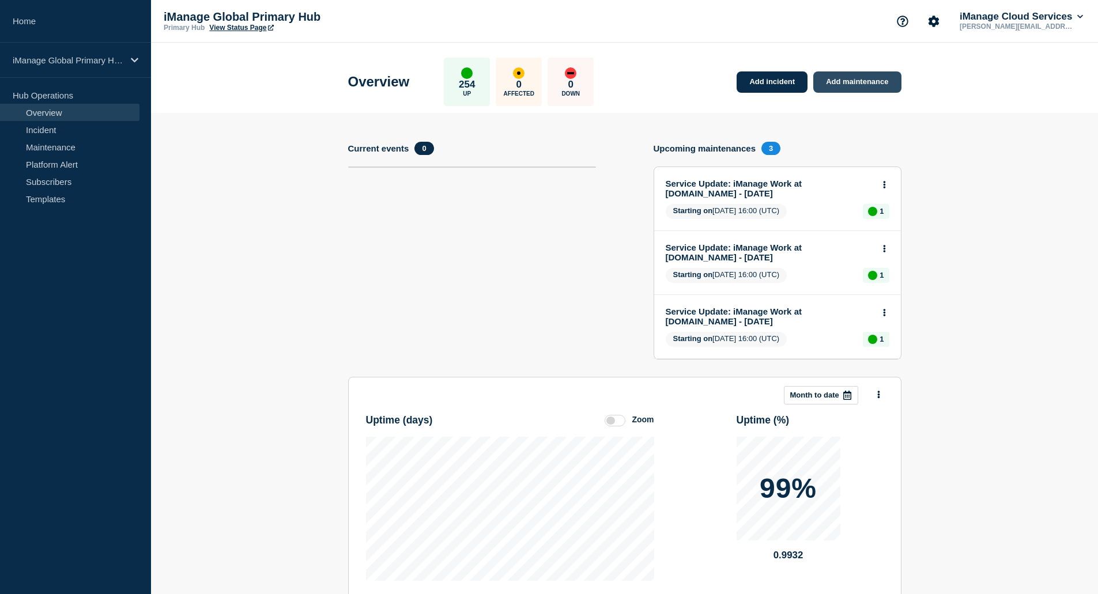
click at [857, 78] on link "Add maintenance" at bounding box center [857, 81] width 88 height 21
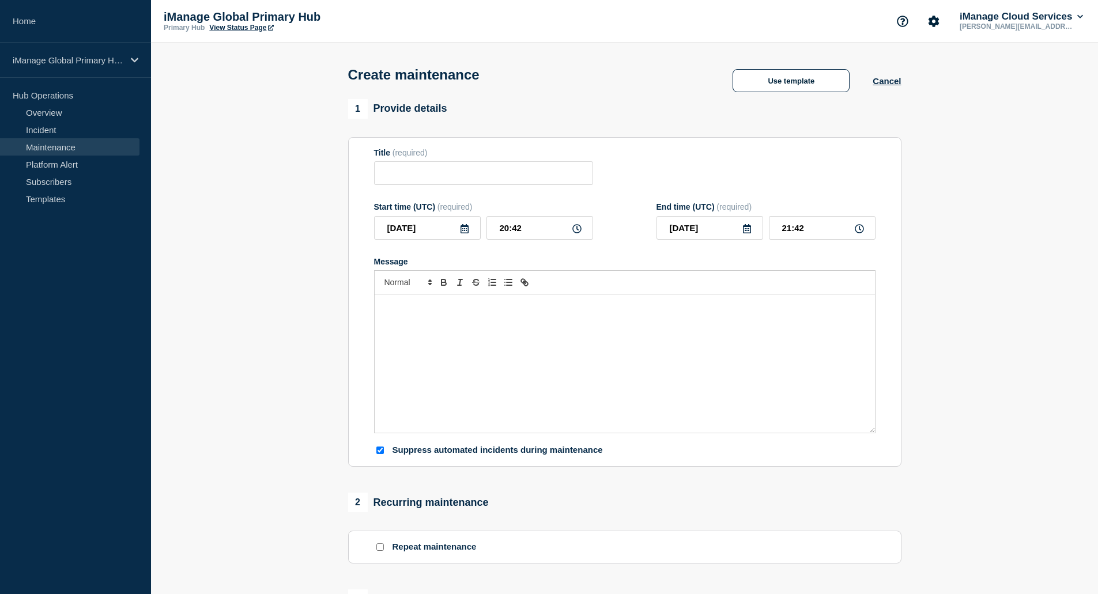
checkbox input "true"
click at [802, 84] on button "Use template" at bounding box center [791, 80] width 117 height 23
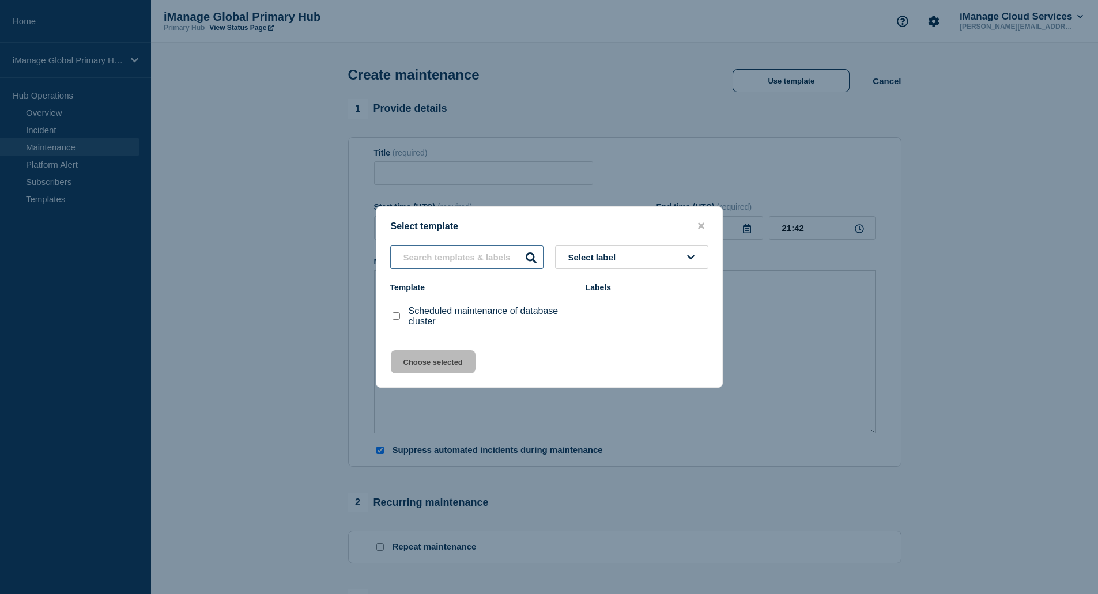
click at [491, 255] on input "text" at bounding box center [466, 258] width 153 height 24
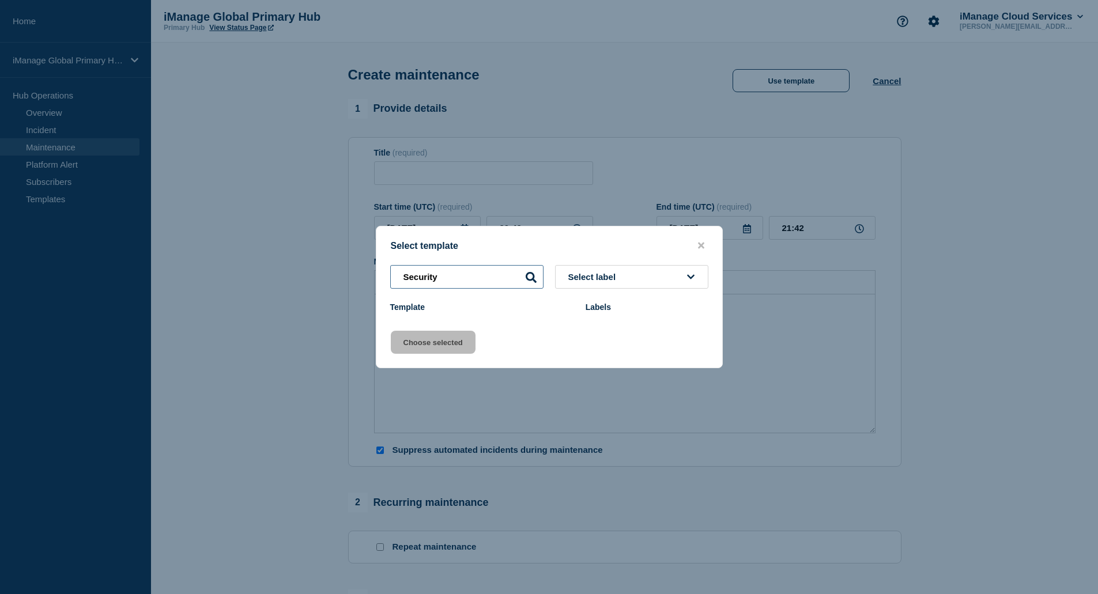
type input "Security"
click at [588, 277] on span "Select label" at bounding box center [594, 277] width 52 height 10
click at [596, 251] on div "Select template" at bounding box center [549, 245] width 346 height 11
click at [492, 278] on input "Security" at bounding box center [466, 277] width 153 height 24
click at [492, 281] on input "Security" at bounding box center [466, 277] width 153 height 24
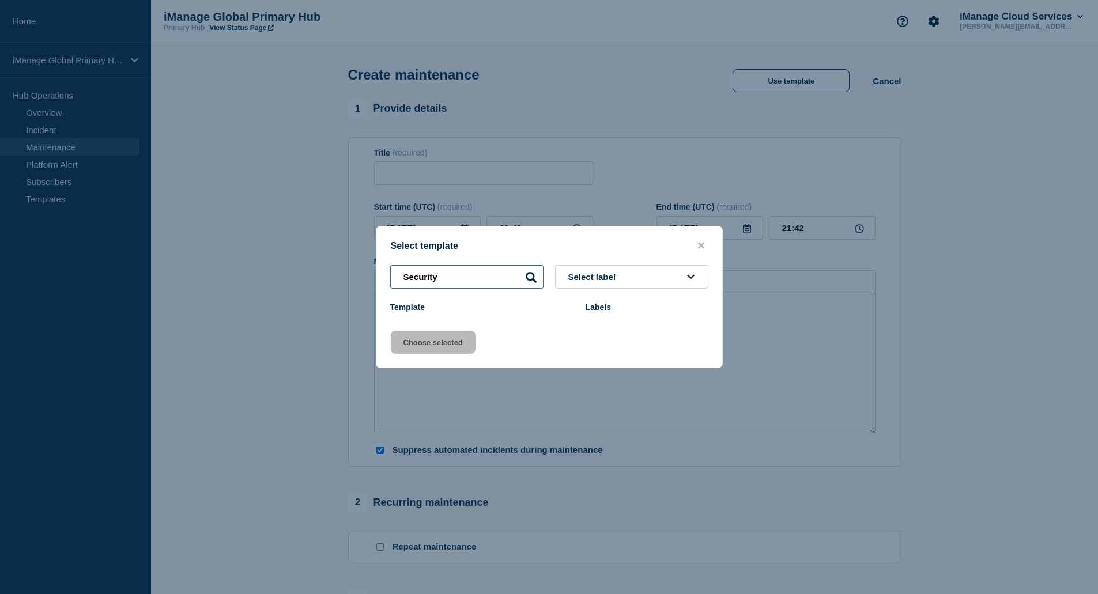
click at [491, 281] on input "Security" at bounding box center [466, 277] width 153 height 24
drag, startPoint x: 696, startPoint y: 246, endPoint x: 702, endPoint y: 243, distance: 5.9
click at [699, 244] on button "close button" at bounding box center [701, 245] width 13 height 11
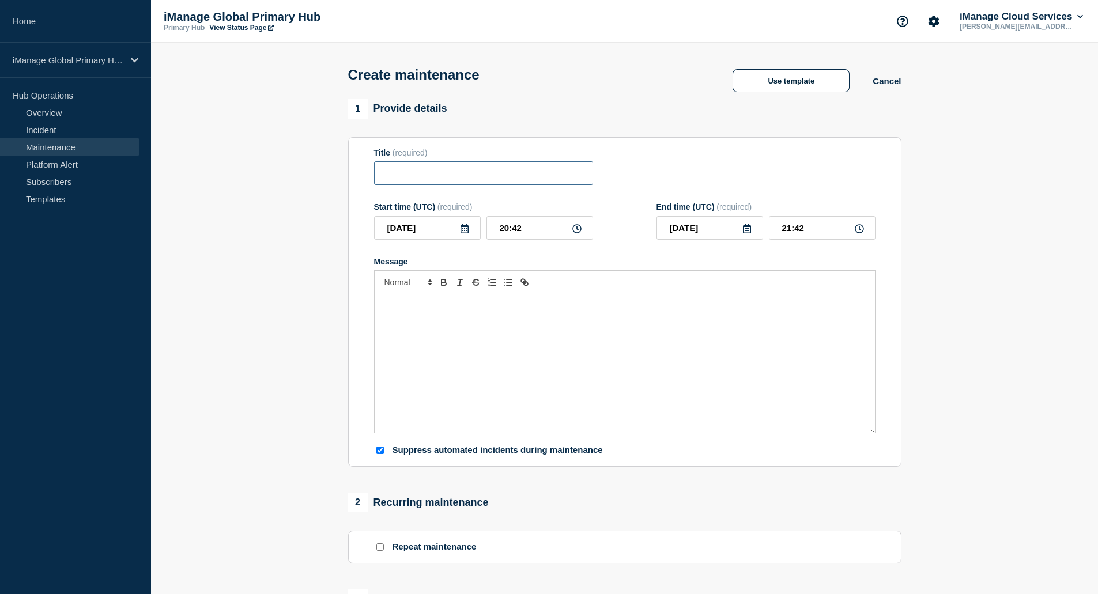
click at [509, 172] on input "Title" at bounding box center [483, 173] width 219 height 24
paste input "Emergency Maintenance: iManage Security Policy Manager"
type input "Emergency Maintenance: iManage Security Policy Manager"
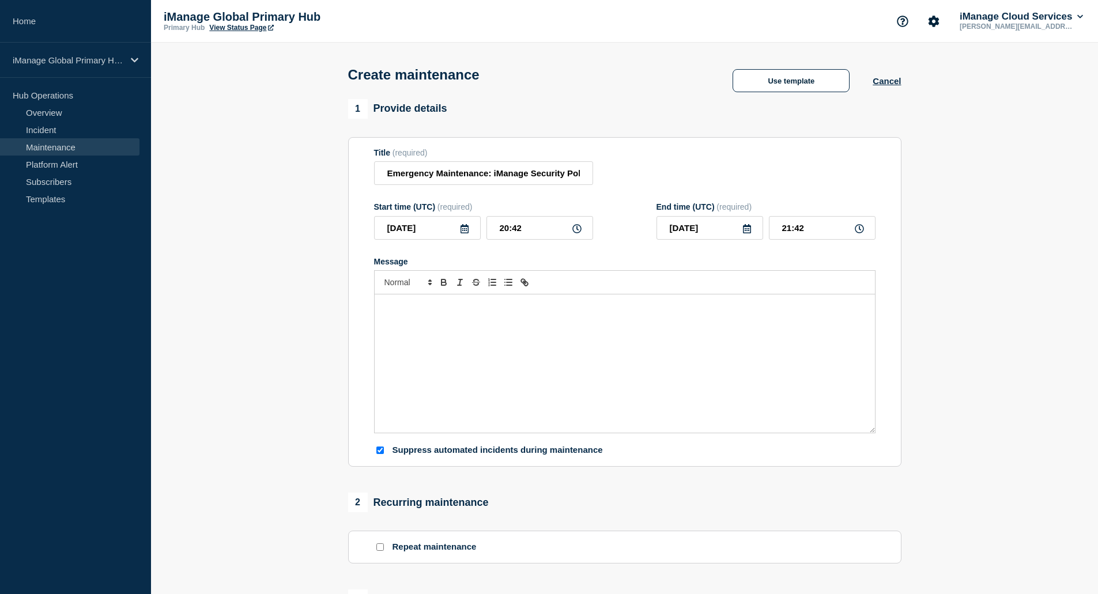
click at [638, 167] on div "Title (required) Emergency Maintenance: iManage Security Policy Manager" at bounding box center [625, 166] width 502 height 37
click at [460, 228] on icon at bounding box center [464, 228] width 9 height 9
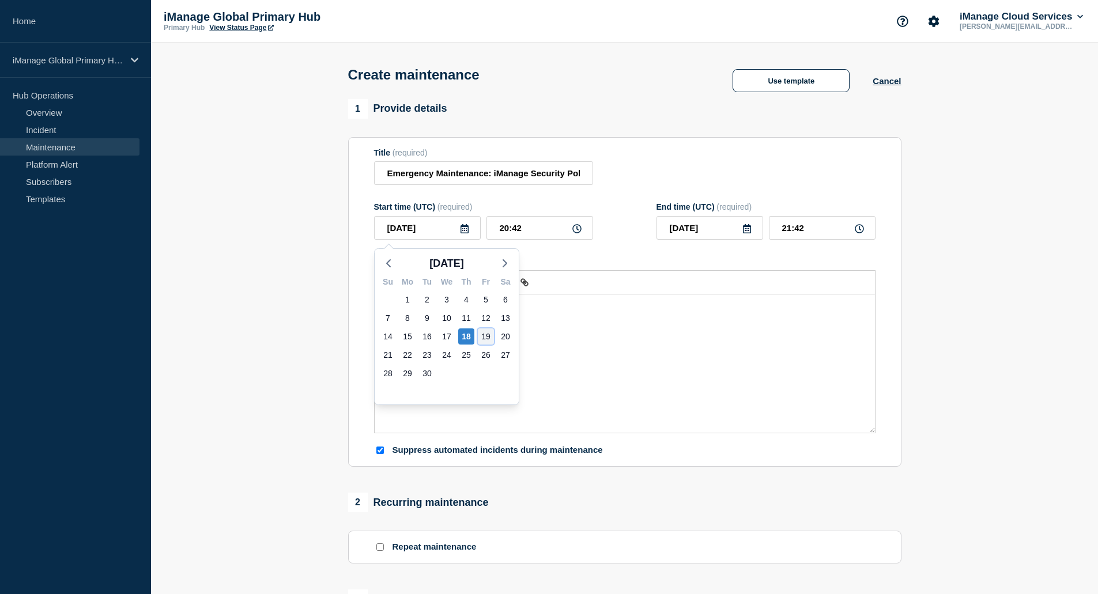
click at [488, 336] on div "19" at bounding box center [486, 337] width 16 height 16
type input "[DATE]"
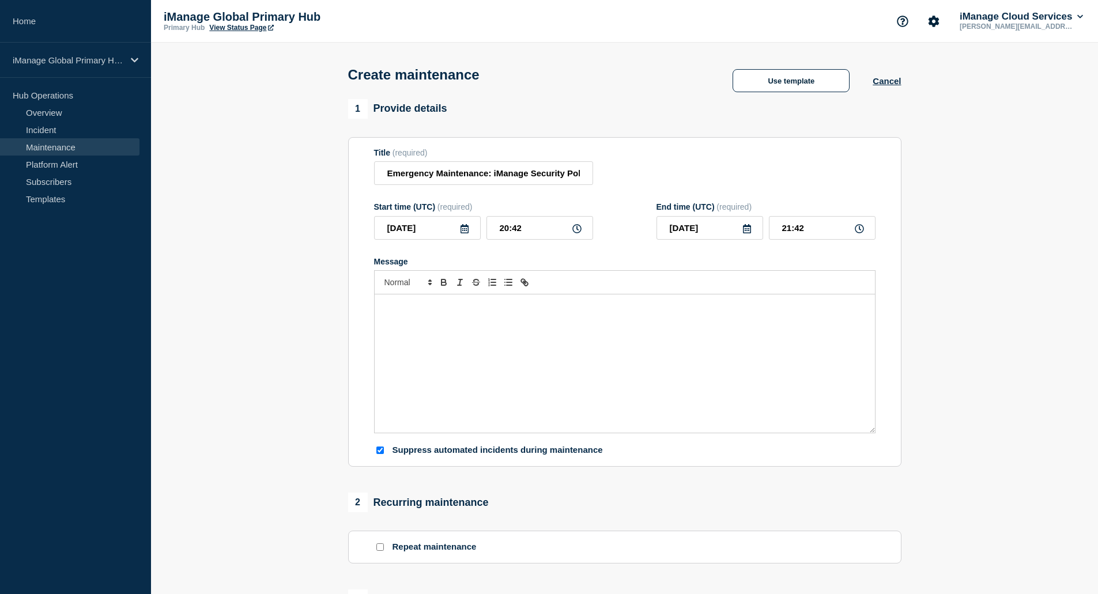
drag, startPoint x: 505, startPoint y: 378, endPoint x: 503, endPoint y: 348, distance: 30.0
click at [505, 375] on div "Message" at bounding box center [625, 364] width 500 height 138
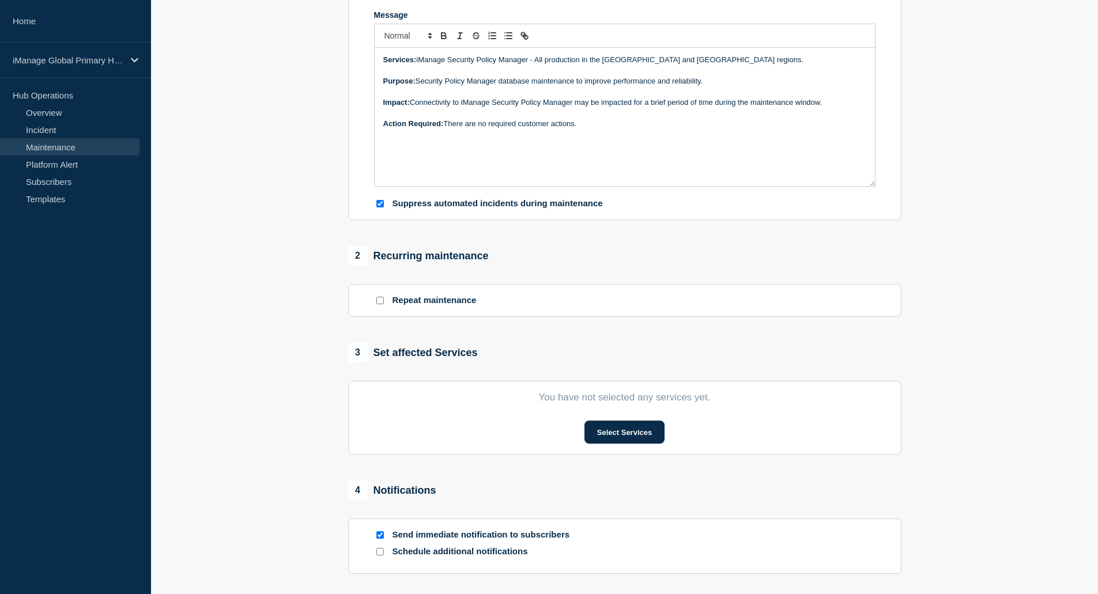
scroll to position [346, 0]
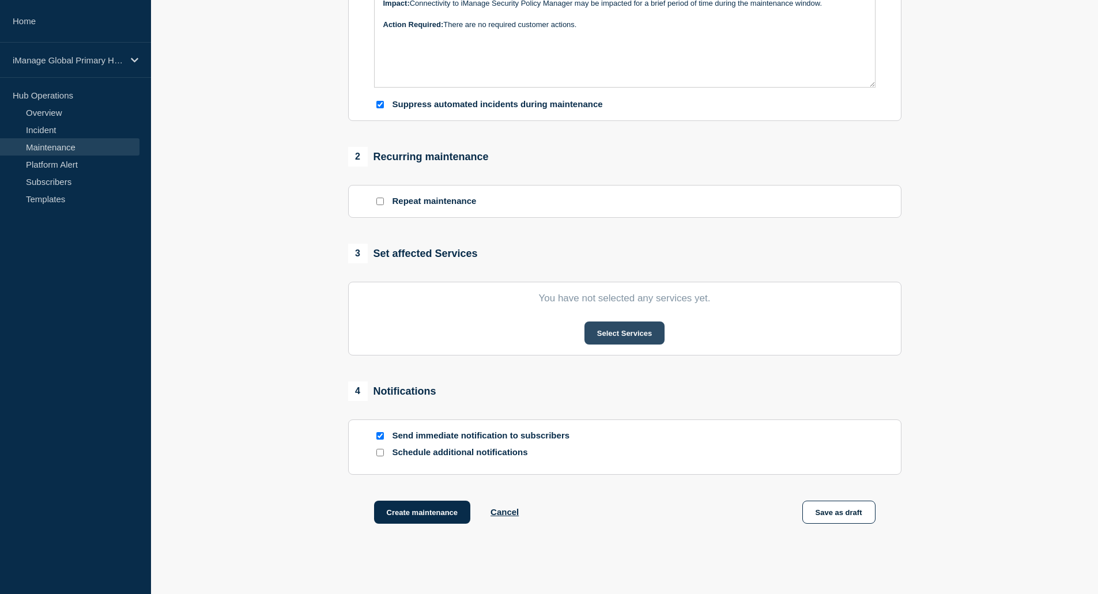
click at [603, 331] on button "Select Services" at bounding box center [625, 333] width 80 height 23
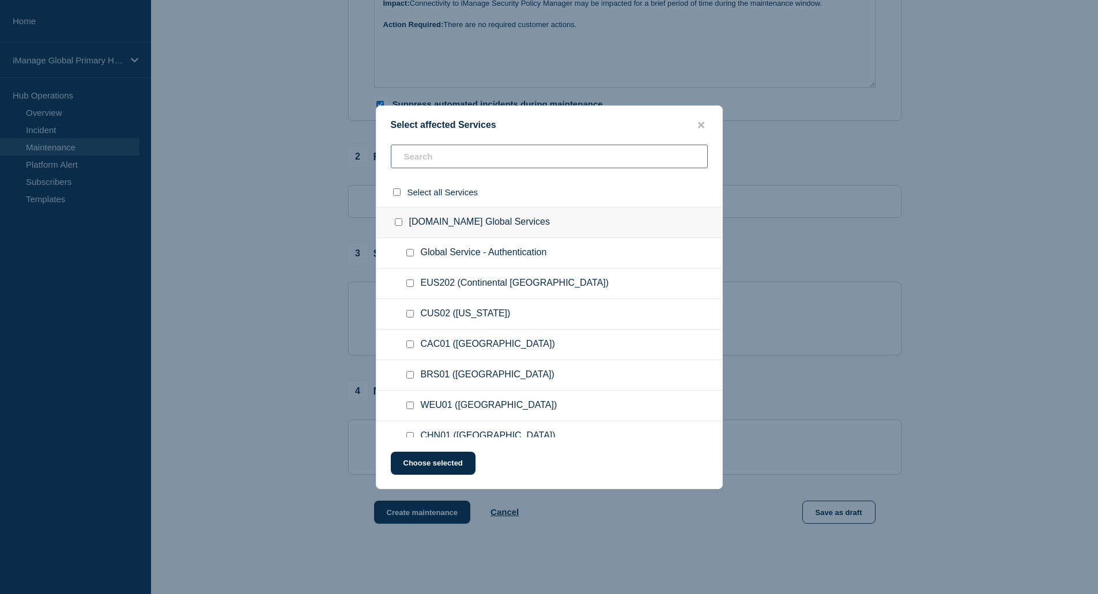
click at [434, 157] on input "text" at bounding box center [549, 157] width 317 height 24
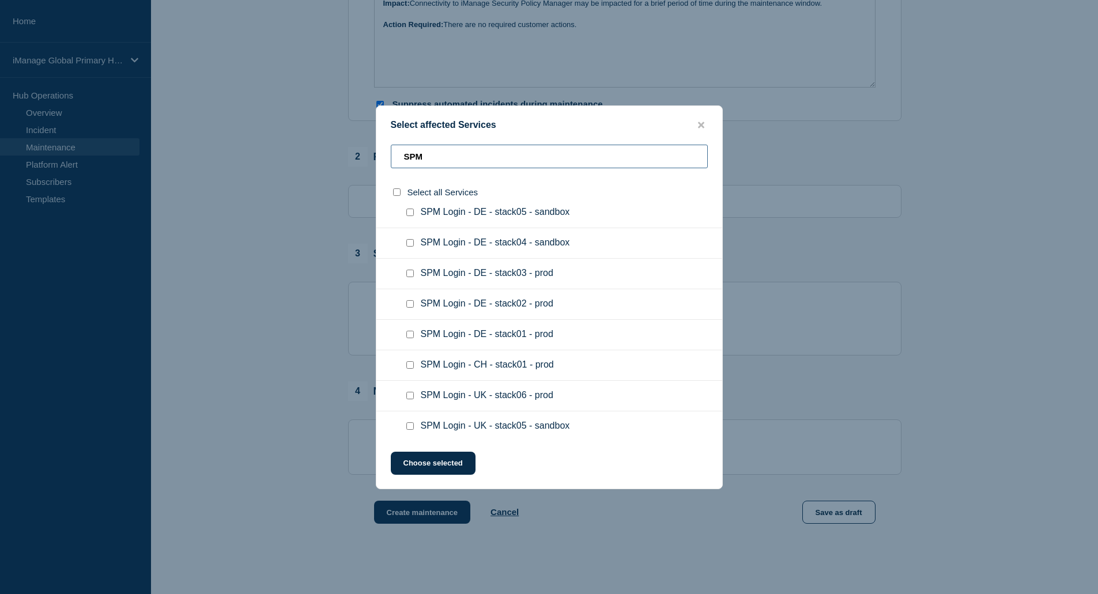
type input "SPM"
click at [409, 336] on input "SPM Login - DE - stack01 - prod checkbox" at bounding box center [409, 334] width 7 height 7
checkbox input "true"
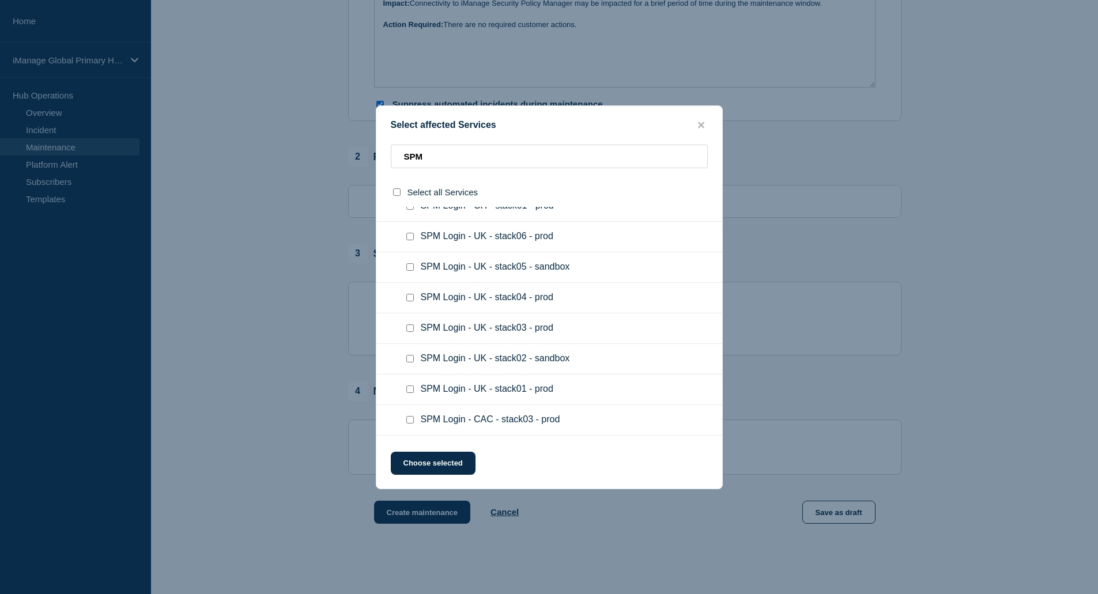
scroll to position [519, 0]
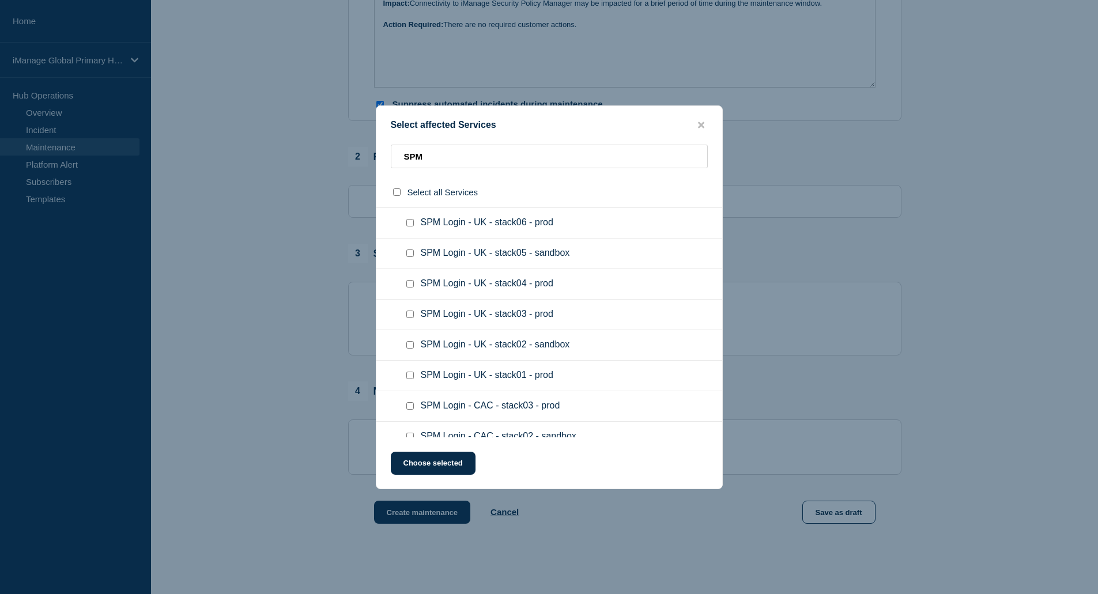
click at [409, 372] on input "SPM Login - UK - stack01 - prod checkbox" at bounding box center [409, 375] width 7 height 7
checkbox input "true"
click at [443, 470] on button "Choose selected" at bounding box center [433, 463] width 85 height 23
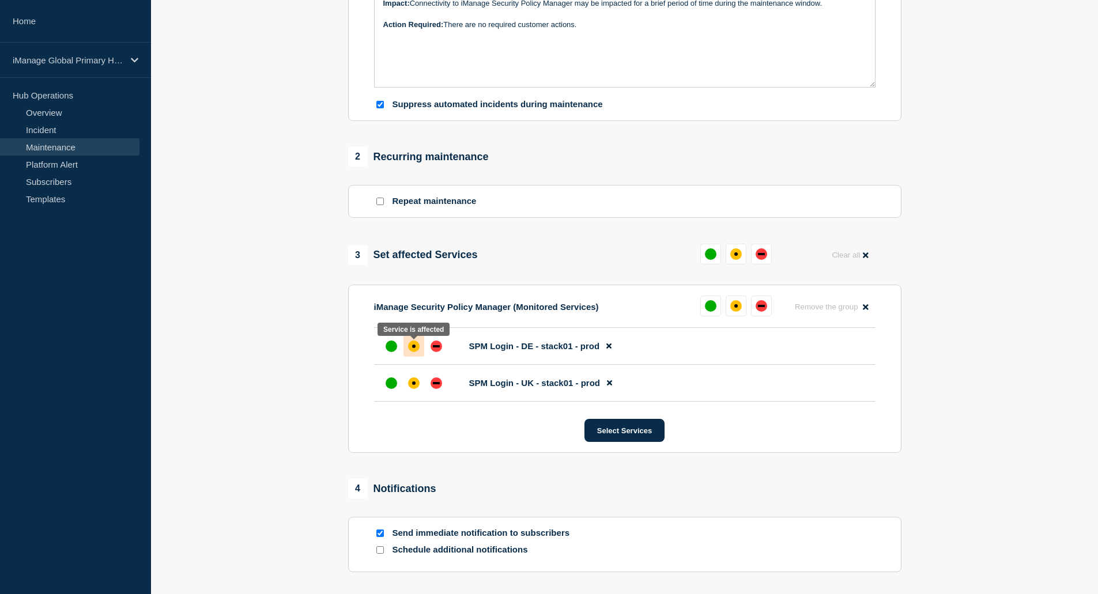
click at [416, 350] on div "affected" at bounding box center [414, 347] width 12 height 12
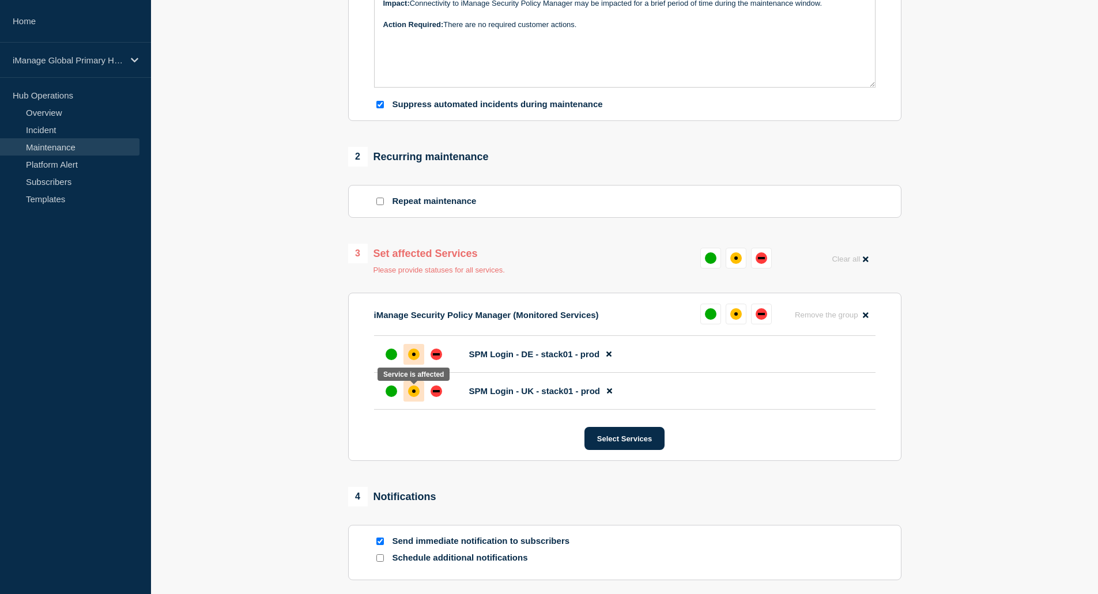
click at [414, 393] on div "affected" at bounding box center [413, 391] width 3 height 3
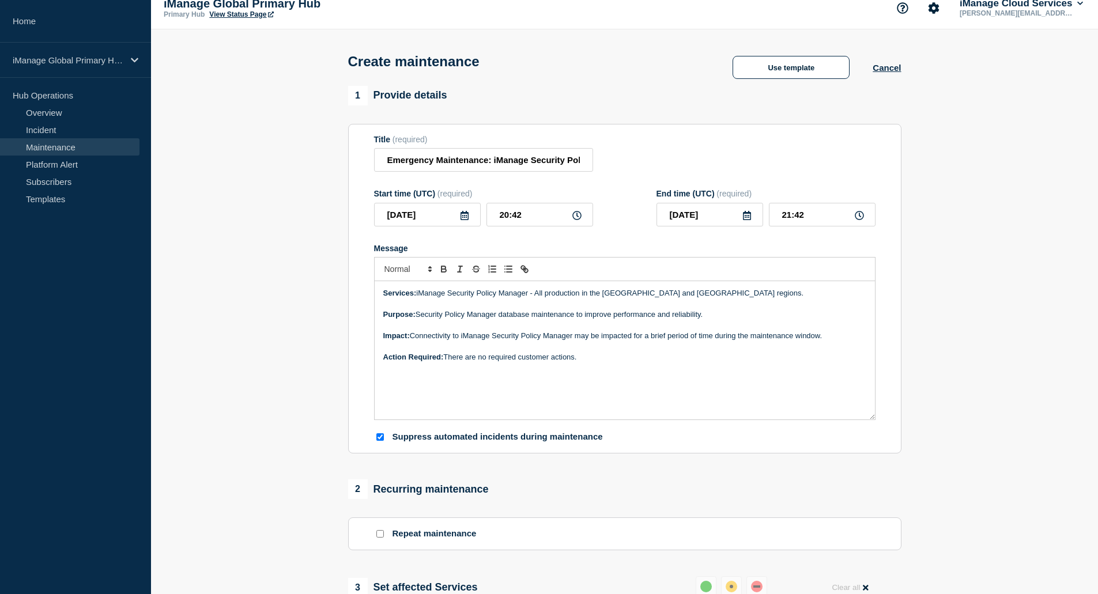
scroll to position [0, 0]
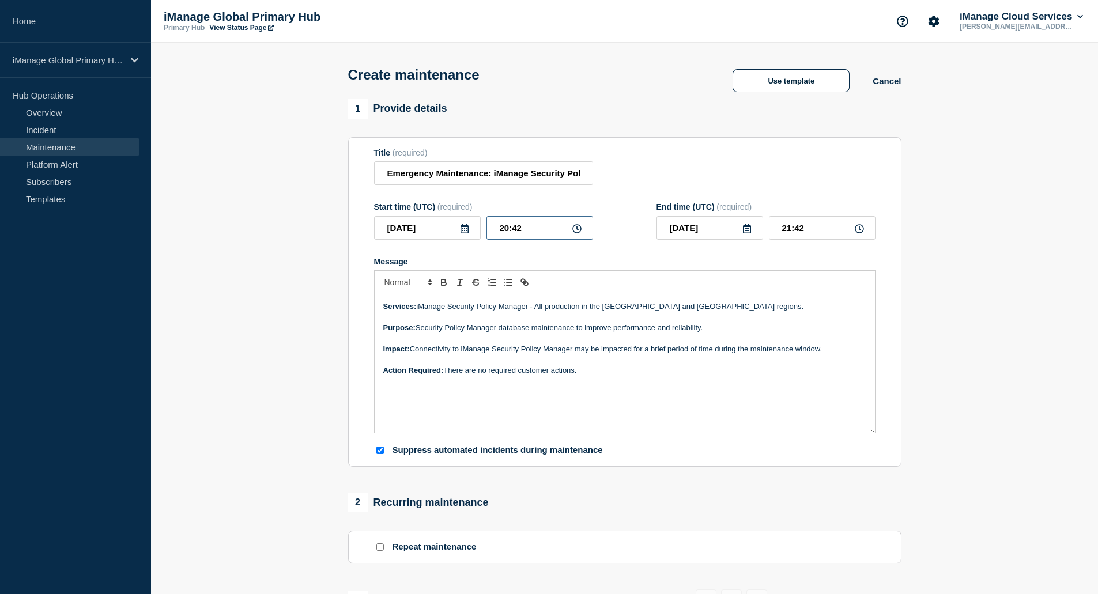
drag, startPoint x: 523, startPoint y: 231, endPoint x: 494, endPoint y: 230, distance: 29.4
click at [494, 230] on input "20:42" at bounding box center [540, 228] width 107 height 24
type input "18:00"
type input "19:00"
click at [510, 206] on div "Start time (UTC) (required)" at bounding box center [483, 206] width 219 height 9
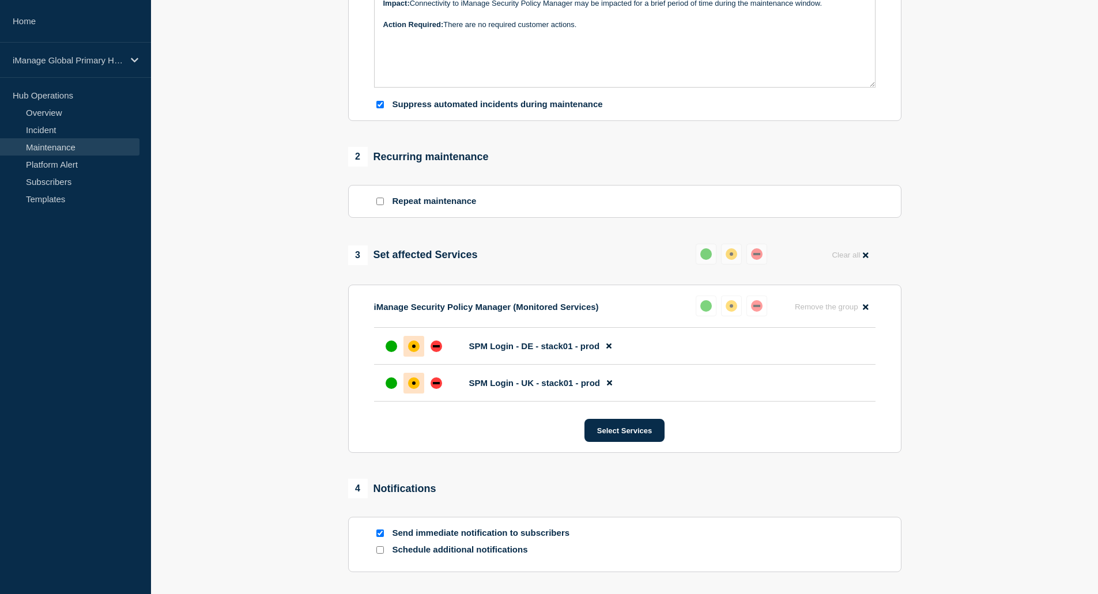
scroll to position [508, 0]
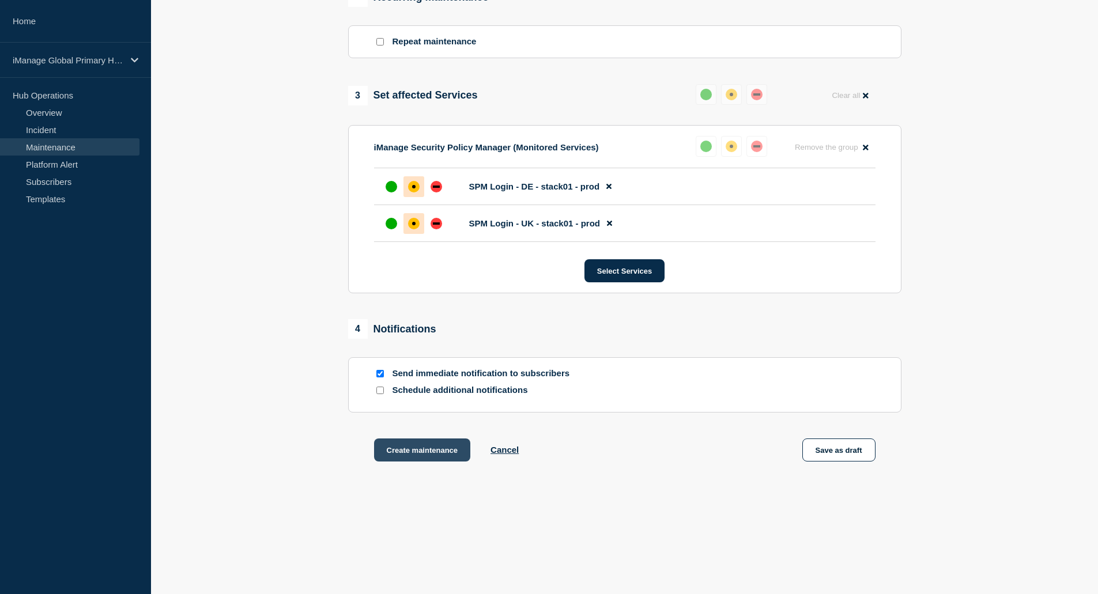
click at [412, 457] on button "Create maintenance" at bounding box center [422, 450] width 97 height 23
